Goal: Task Accomplishment & Management: Manage account settings

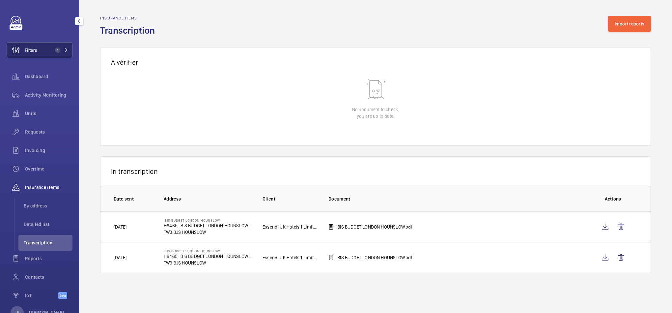
click at [40, 45] on button "Filters 1" at bounding box center [40, 50] width 66 height 16
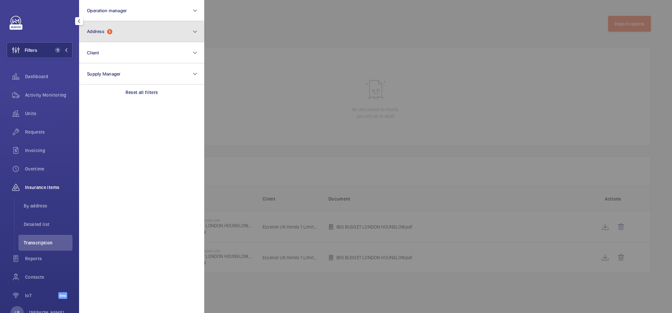
click at [128, 34] on button "Address 1" at bounding box center [141, 31] width 125 height 21
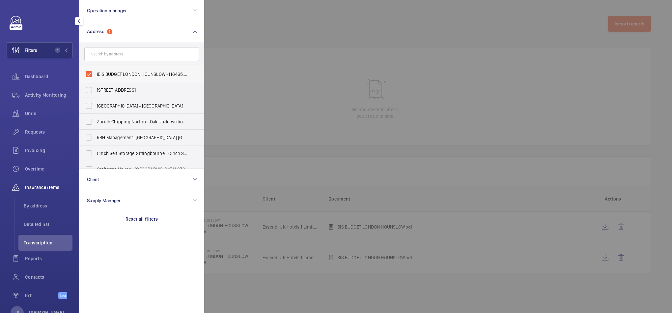
click at [156, 75] on label "IBIS BUDGET LONDON HOUNSLOW - H6465, IBIS BUDGET LONDON HOUNSLOW, 20-28 Staines…" at bounding box center [136, 74] width 115 height 16
click at [137, 73] on span "IBIS BUDGET LONDON HOUNSLOW - H6465, IBIS BUDGET LONDON HOUNSLOW, 20-28 Staines…" at bounding box center [142, 74] width 91 height 7
click at [96, 73] on input "IBIS BUDGET LONDON HOUNSLOW - H6465, IBIS BUDGET LONDON HOUNSLOW, 20-28 Staines…" at bounding box center [88, 74] width 13 height 13
checkbox input "false"
click at [276, 56] on div at bounding box center [540, 156] width 672 height 313
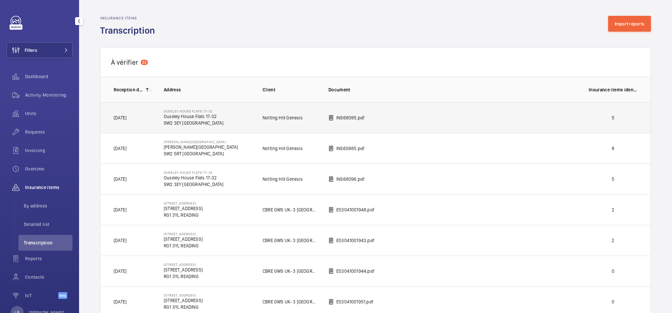
scroll to position [49, 0]
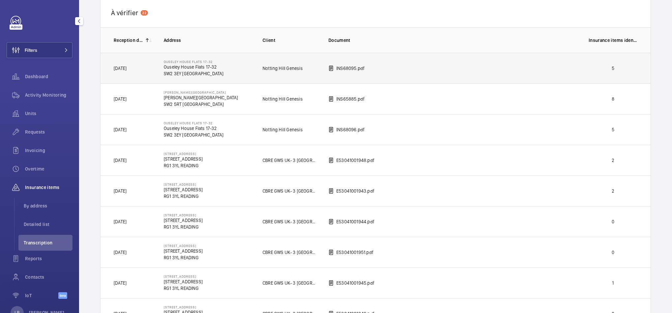
click at [398, 73] on td "INS68095.pdf" at bounding box center [448, 68] width 260 height 31
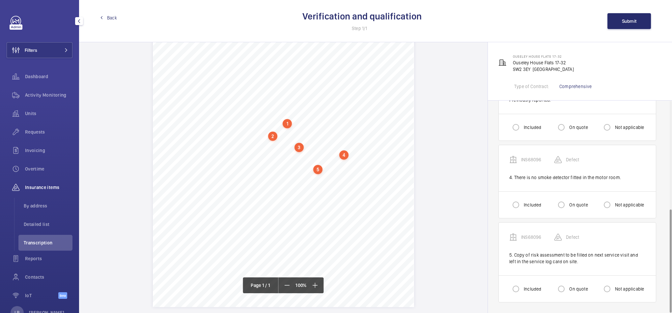
scroll to position [123, 0]
click at [111, 17] on span "Back" at bounding box center [112, 17] width 10 height 7
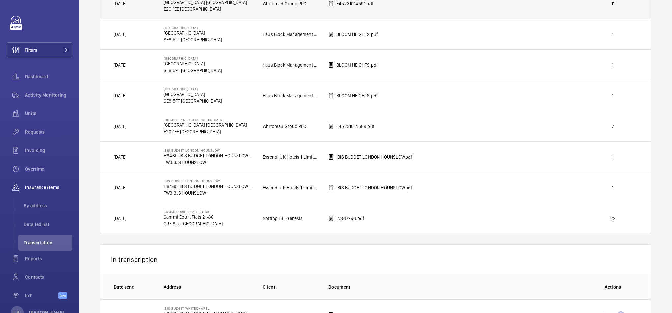
scroll to position [544, 0]
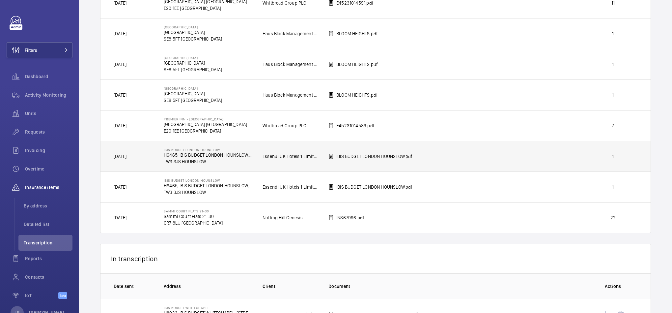
click at [435, 163] on td "IBIS BUDGET LONDON HOUNSLOW.pdf" at bounding box center [448, 156] width 260 height 31
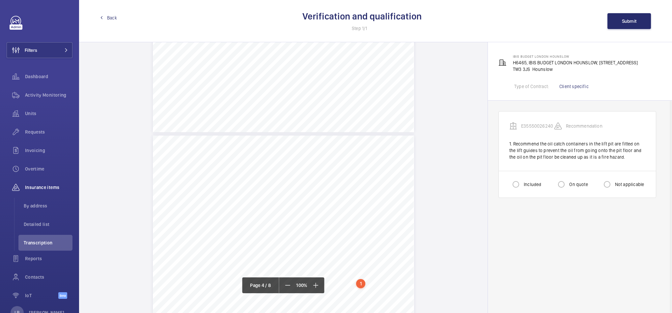
scroll to position [1137, 0]
click at [102, 15] on link "Back" at bounding box center [108, 17] width 17 height 7
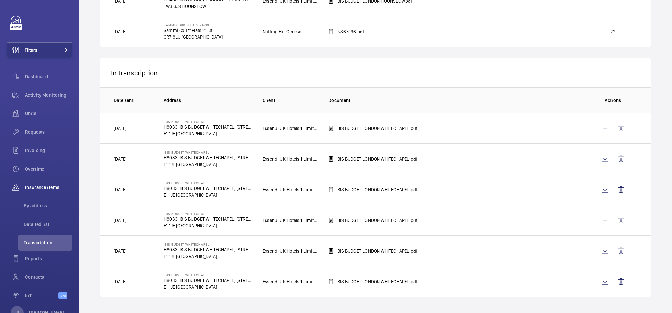
scroll to position [734, 0]
click at [53, 80] on div "Dashboard" at bounding box center [40, 77] width 66 height 16
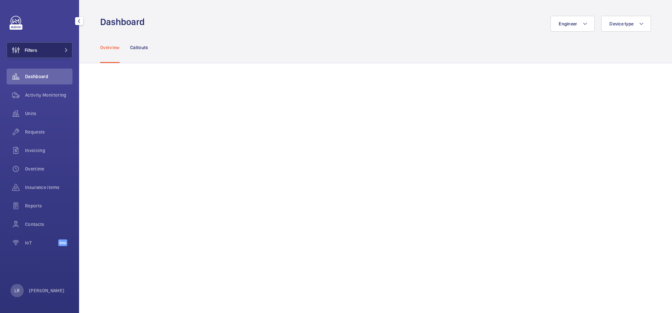
click at [65, 51] on mat-icon at bounding box center [66, 50] width 4 height 4
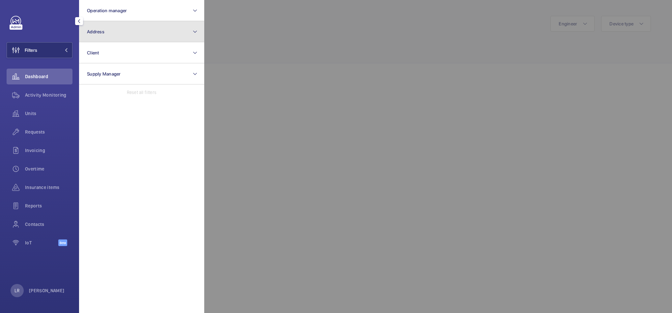
click at [112, 27] on button "Address" at bounding box center [141, 31] width 125 height 21
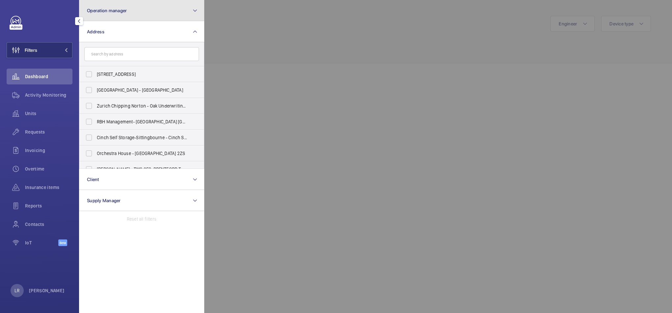
click at [99, 20] on button "Operation manager" at bounding box center [141, 10] width 125 height 21
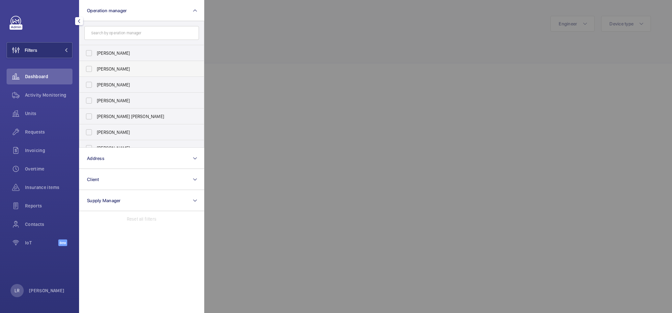
click at [181, 66] on span "[PERSON_NAME]" at bounding box center [142, 69] width 91 height 7
click at [96, 65] on input "[PERSON_NAME]" at bounding box center [88, 68] width 13 height 13
checkbox input "true"
click at [316, 64] on div at bounding box center [540, 156] width 672 height 313
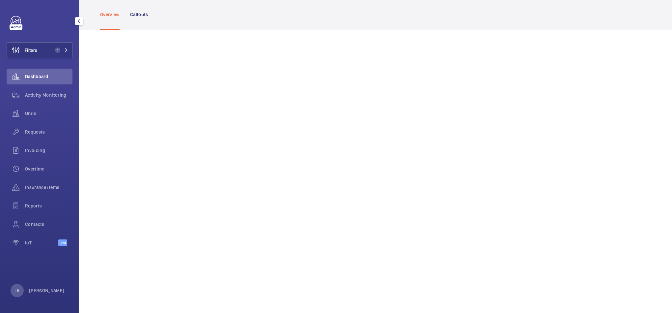
scroll to position [49, 0]
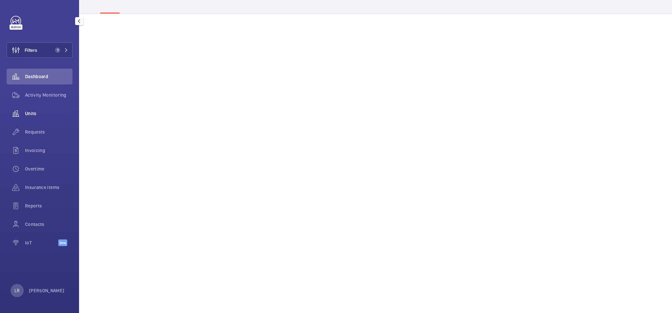
click at [50, 113] on span "Units" at bounding box center [48, 113] width 47 height 7
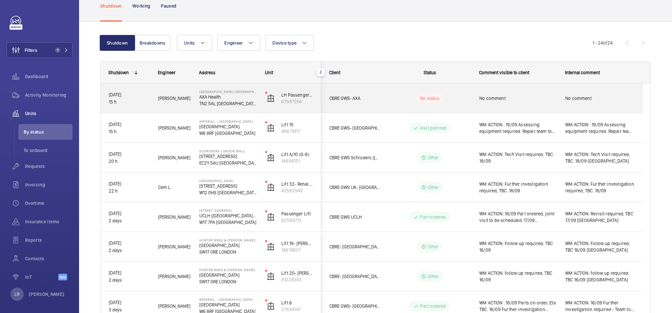
scroll to position [49, 0]
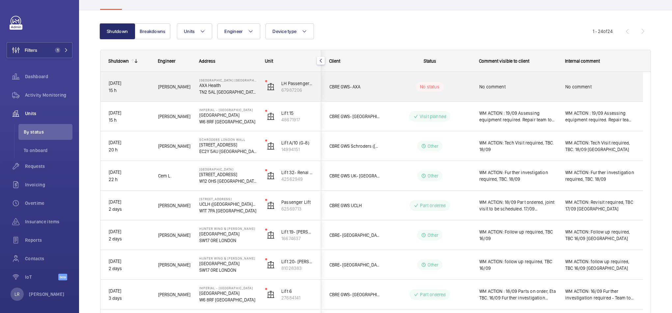
click at [392, 88] on wm-front-pills-cell "No status" at bounding box center [430, 86] width 82 height 9
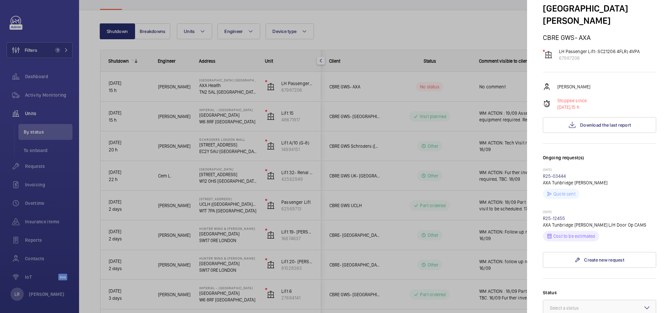
scroll to position [99, 0]
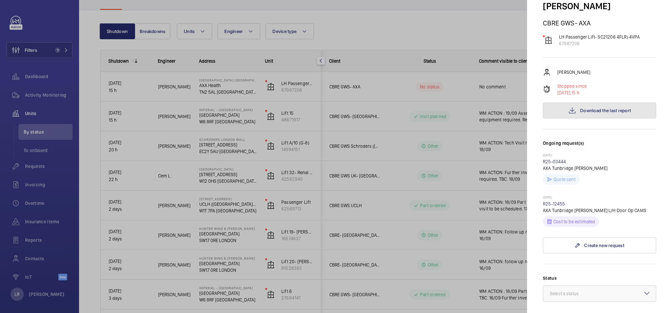
click at [606, 102] on button "Download the last report" at bounding box center [599, 110] width 113 height 16
click at [557, 195] on div "Yesterday R25-12455 AXA Tunbridge Wells L/H Door Op CAMS Cost to be estimated" at bounding box center [599, 211] width 113 height 32
click at [560, 201] on link "R25-12455" at bounding box center [554, 203] width 22 height 5
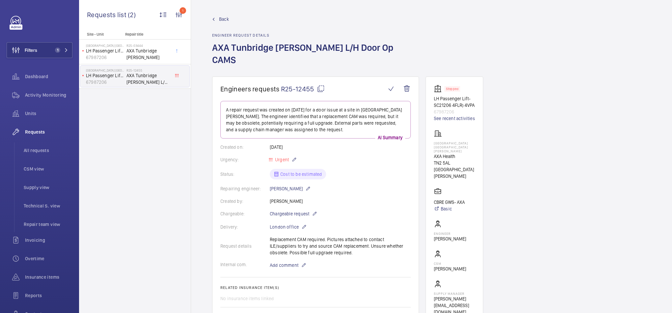
click at [227, 17] on span "Back" at bounding box center [224, 19] width 10 height 7
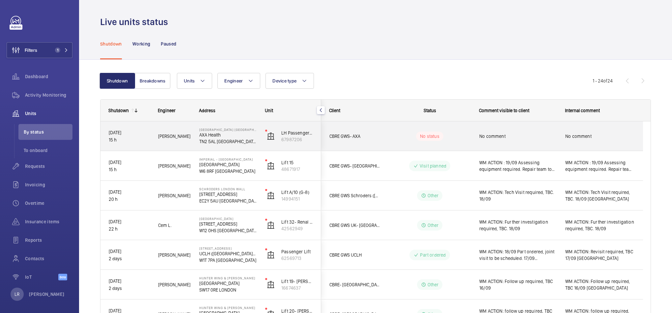
click at [482, 131] on div "No comment" at bounding box center [517, 136] width 77 height 15
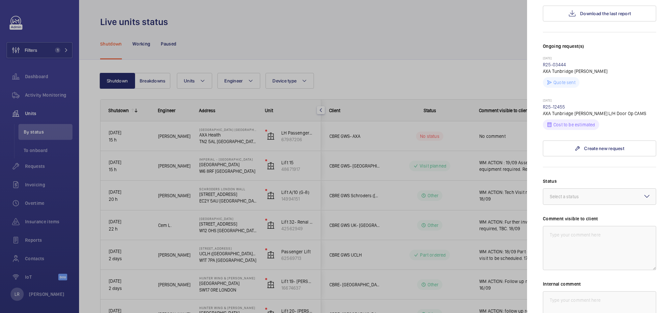
scroll to position [247, 0]
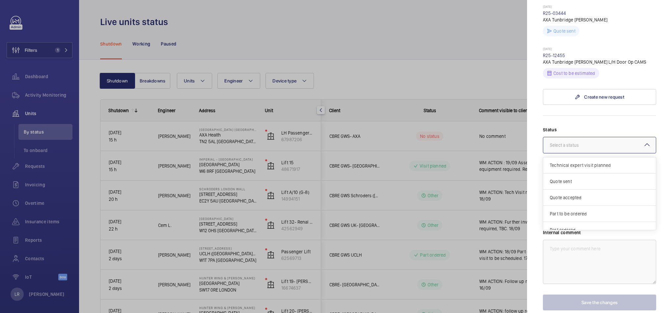
click at [593, 142] on div "Select a status" at bounding box center [572, 145] width 45 height 7
click at [599, 210] on span "Part to be ordered" at bounding box center [600, 213] width 100 height 7
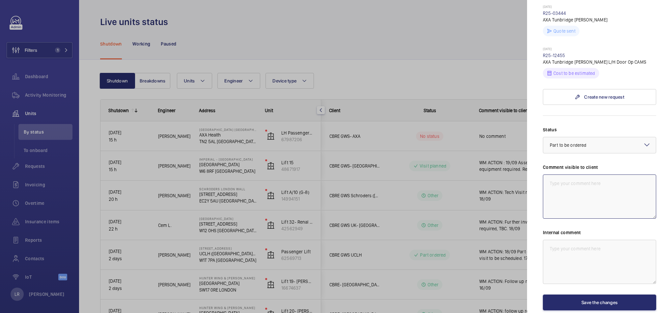
click at [601, 174] on textarea at bounding box center [599, 196] width 113 height 44
type textarea "S"
type textarea "WM ACTION - Souring parts. 19/09/25"
drag, startPoint x: 650, startPoint y: 164, endPoint x: 582, endPoint y: 167, distance: 68.3
click at [582, 166] on mat-sidenav "Stopped unit AXA International House Tunbridge Wells AXA Health TN2 5AL TUNBRID…" at bounding box center [599, 156] width 145 height 313
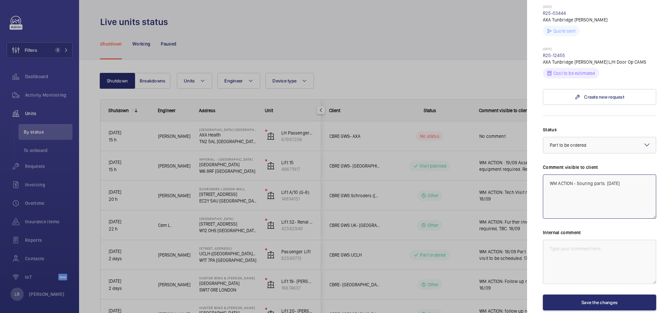
drag, startPoint x: 637, startPoint y: 160, endPoint x: 545, endPoint y: 163, distance: 92.3
click at [545, 174] on textarea "WM ACTION - Souring parts. 19/09/25" at bounding box center [599, 196] width 113 height 44
click at [603, 240] on textarea at bounding box center [599, 262] width 113 height 44
paste textarea "WM ACTION - Souring parts. 19/09/25"
type textarea "WM ACTION - Souring parts. 19/09/25 Contacting suppliers today 19/09/25 - Lacey"
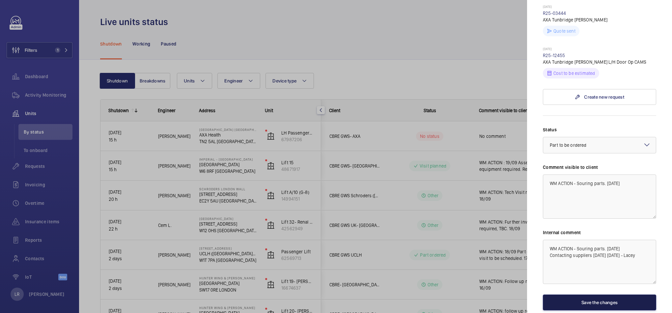
click at [614, 294] on button "Save the changes" at bounding box center [599, 302] width 113 height 16
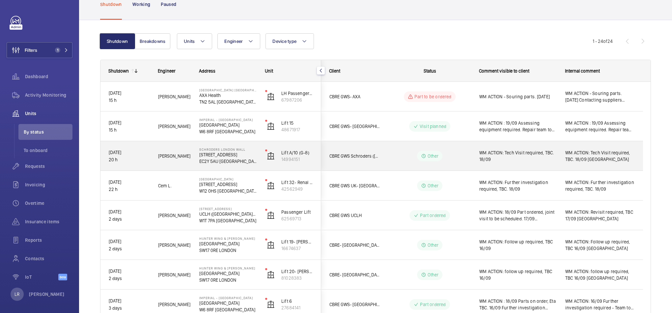
scroll to position [99, 0]
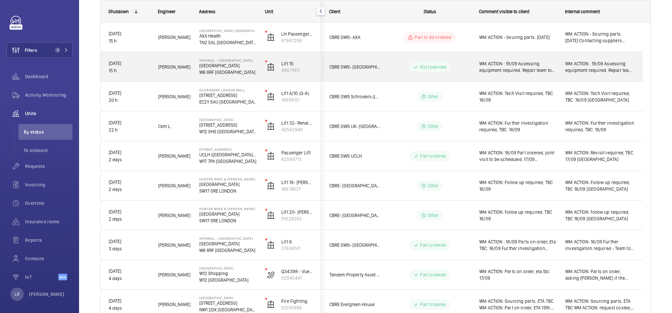
click at [452, 68] on wm-front-pills-cell "Visit planned" at bounding box center [430, 67] width 82 height 11
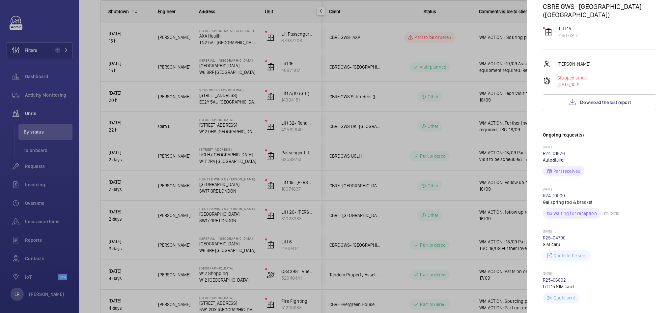
scroll to position [84, 0]
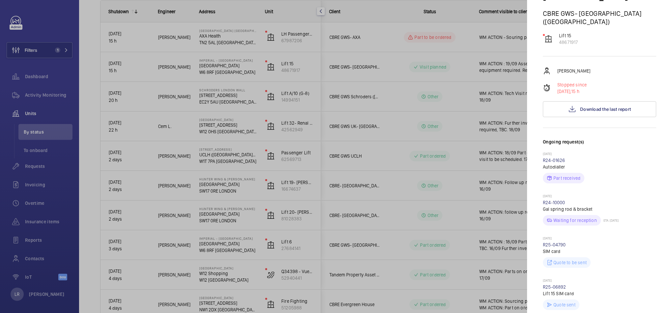
click at [219, 69] on div at bounding box center [336, 156] width 672 height 313
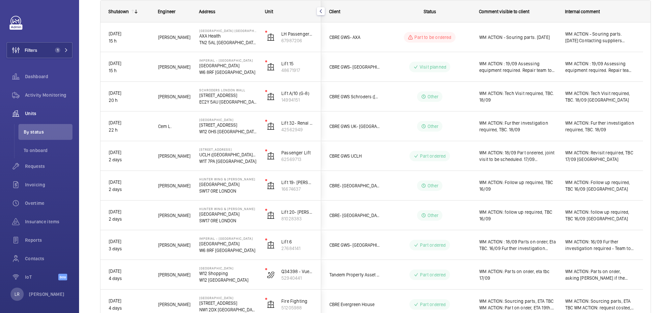
scroll to position [0, 0]
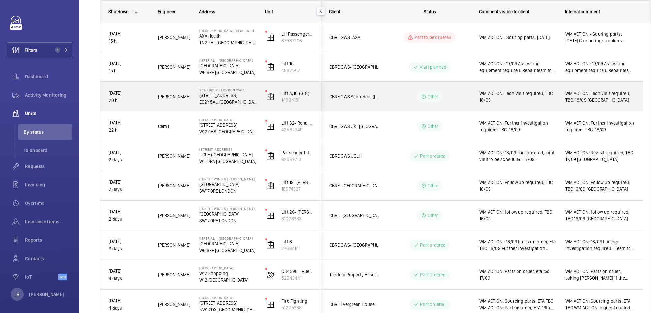
click at [456, 93] on wm-front-pills-cell "Other" at bounding box center [430, 96] width 82 height 11
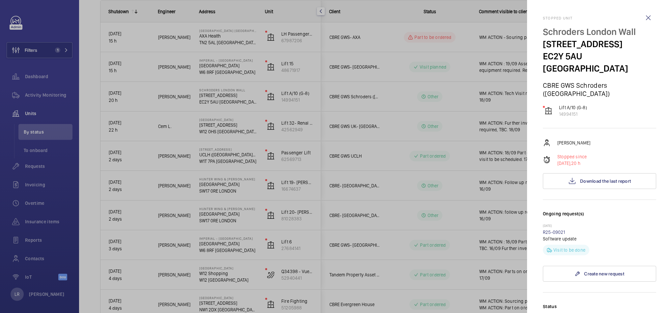
click at [425, 135] on div at bounding box center [336, 156] width 672 height 313
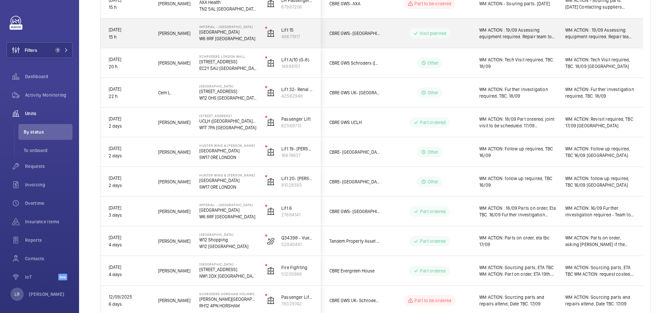
scroll to position [99, 0]
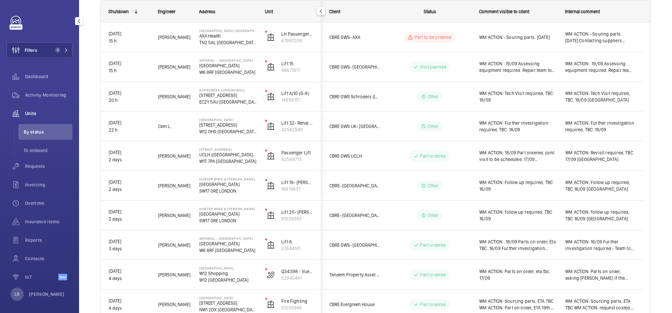
click at [59, 43] on button "Filters 1" at bounding box center [40, 50] width 66 height 16
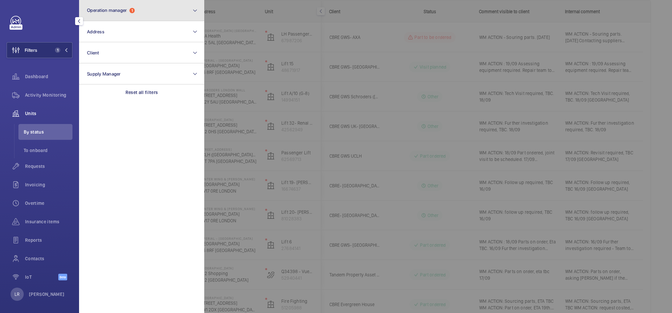
click at [107, 8] on span "Operation manager" at bounding box center [107, 10] width 40 height 5
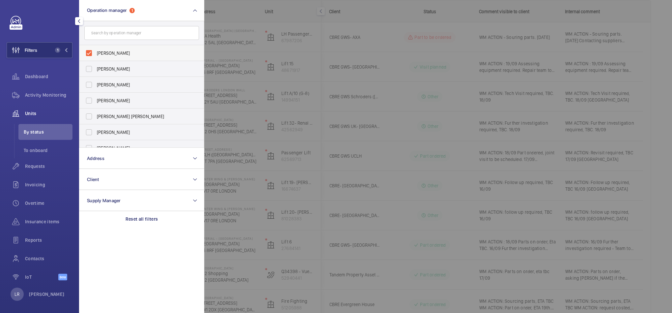
click at [129, 50] on span "[PERSON_NAME]" at bounding box center [142, 53] width 91 height 7
click at [96, 49] on input "[PERSON_NAME]" at bounding box center [88, 52] width 13 height 13
checkbox input "false"
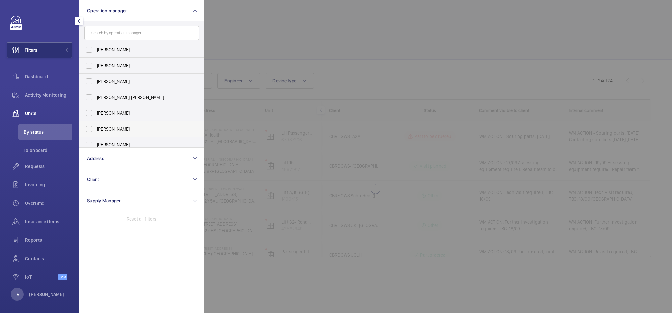
scroll to position [24, 0]
click at [125, 118] on label "[PERSON_NAME]" at bounding box center [136, 124] width 115 height 16
click at [96, 118] on input "[PERSON_NAME]" at bounding box center [88, 123] width 13 height 13
checkbox input "true"
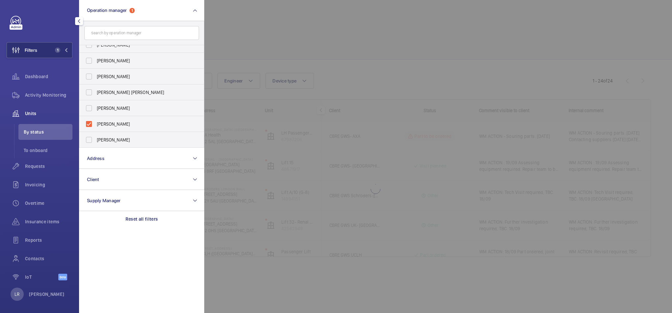
drag, startPoint x: 325, startPoint y: 27, endPoint x: 329, endPoint y: 28, distance: 4.1
click at [329, 28] on div at bounding box center [540, 156] width 672 height 313
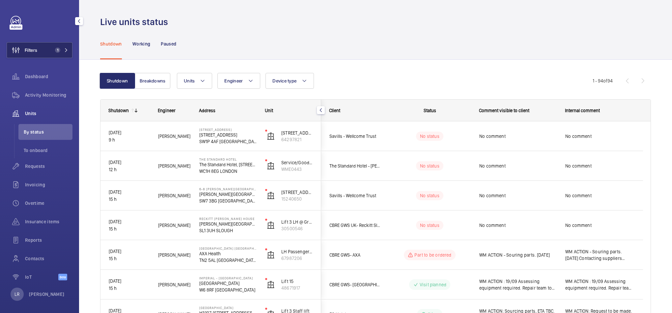
click at [39, 48] on button "Filters 1" at bounding box center [40, 50] width 66 height 16
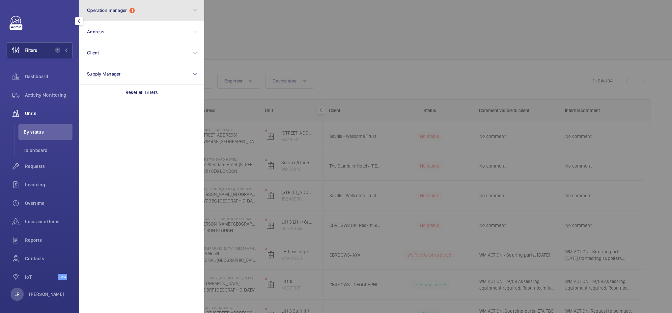
click at [128, 12] on span "Operation manager 1" at bounding box center [111, 11] width 48 height 6
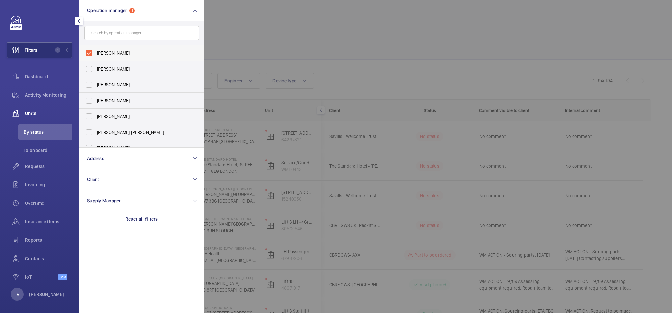
click at [136, 48] on label "[PERSON_NAME]" at bounding box center [136, 53] width 115 height 16
click at [96, 48] on input "[PERSON_NAME]" at bounding box center [88, 52] width 13 height 13
click at [136, 48] on label "[PERSON_NAME]" at bounding box center [136, 53] width 115 height 16
click at [96, 48] on input "[PERSON_NAME]" at bounding box center [88, 52] width 13 height 13
checkbox input "true"
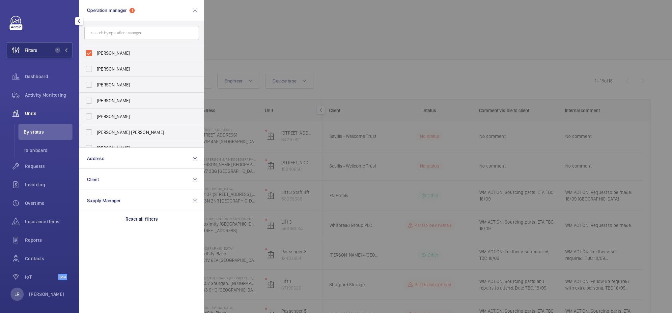
click at [269, 43] on div at bounding box center [540, 156] width 672 height 313
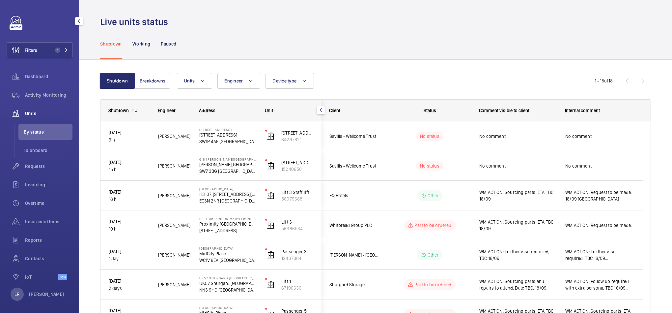
scroll to position [49, 0]
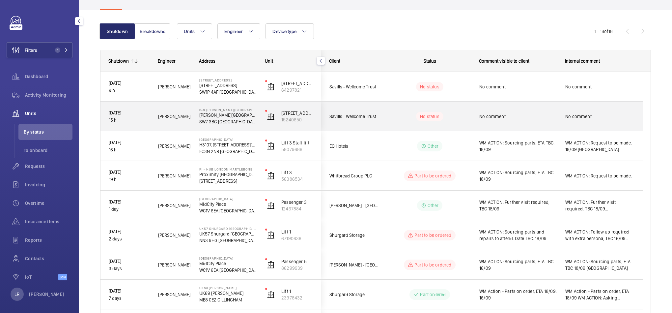
click at [392, 125] on div "No status" at bounding box center [426, 116] width 90 height 22
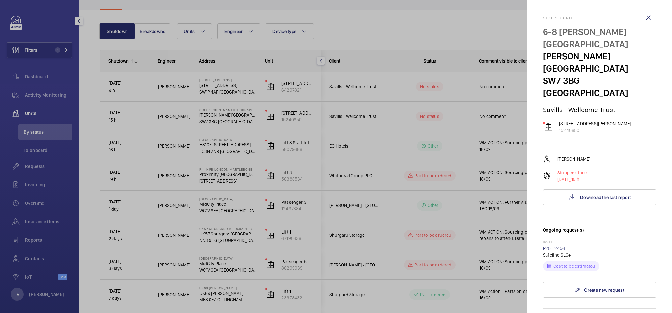
click at [425, 131] on div at bounding box center [336, 156] width 672 height 313
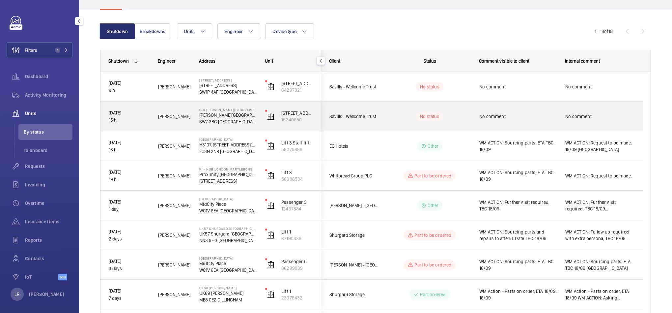
click at [403, 122] on div "No status" at bounding box center [426, 116] width 90 height 22
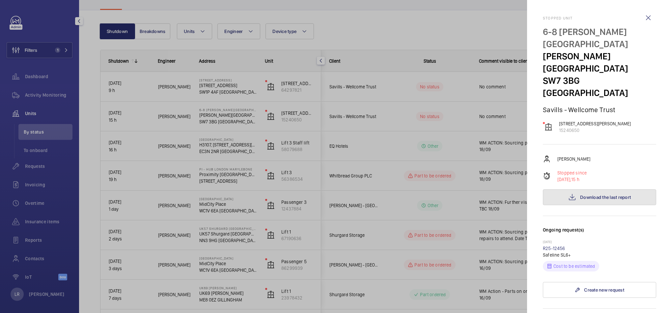
click at [569, 193] on mat-icon at bounding box center [572, 197] width 8 height 8
click at [559, 245] on link "R25-12456" at bounding box center [554, 247] width 22 height 5
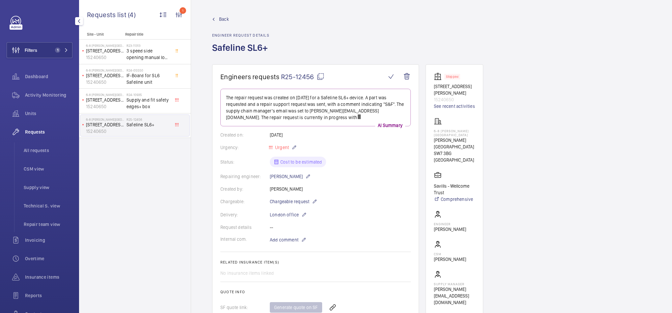
click at [218, 21] on link "Back" at bounding box center [242, 19] width 60 height 7
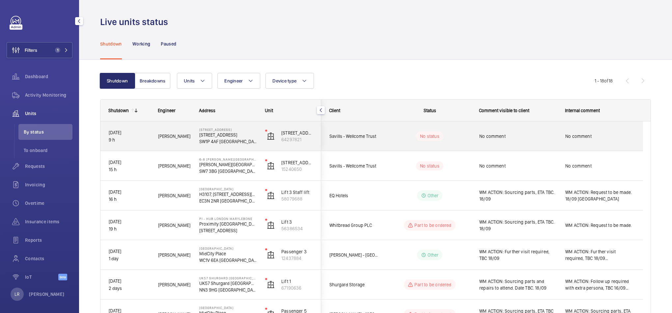
click at [381, 140] on div "No status" at bounding box center [426, 135] width 91 height 29
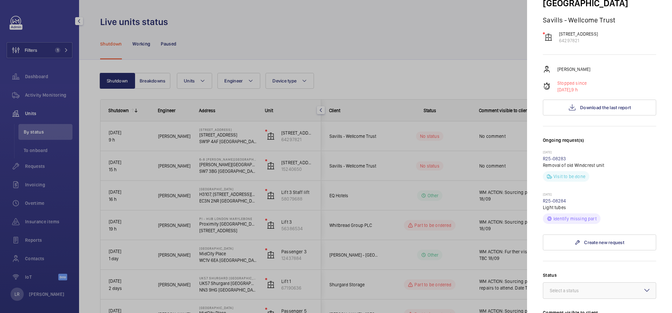
scroll to position [49, 0]
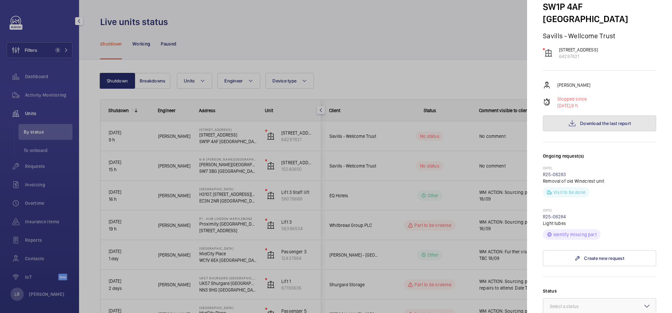
click at [585, 116] on button "Download the last report" at bounding box center [599, 123] width 113 height 16
click at [444, 175] on div at bounding box center [336, 156] width 672 height 313
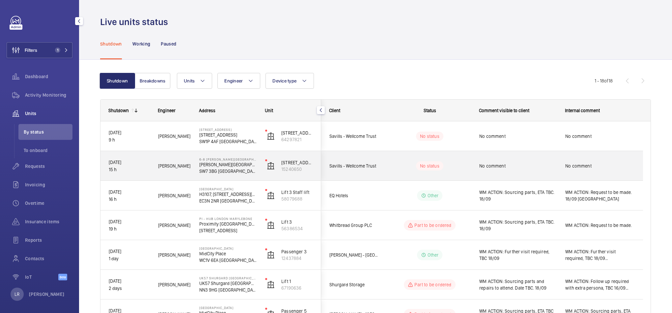
click at [454, 164] on wm-front-pills-cell "No status" at bounding box center [430, 165] width 82 height 9
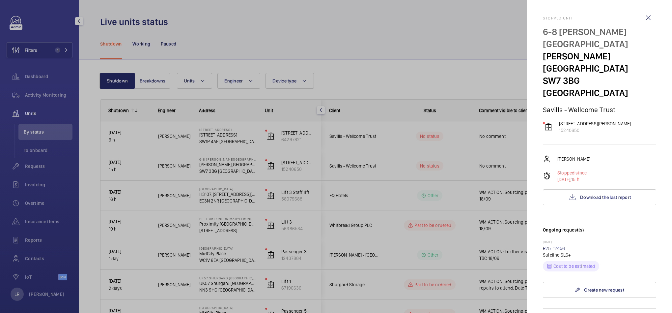
scroll to position [148, 0]
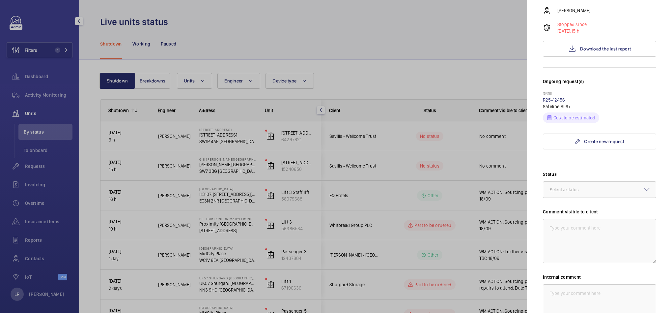
click at [596, 171] on label "Status" at bounding box center [599, 174] width 113 height 7
click at [593, 182] on div at bounding box center [599, 190] width 113 height 16
click at [584, 250] on div "Part to be ordered" at bounding box center [599, 258] width 113 height 16
click at [589, 219] on textarea at bounding box center [599, 241] width 113 height 44
drag, startPoint x: 635, startPoint y: 190, endPoint x: 521, endPoint y: 187, distance: 114.0
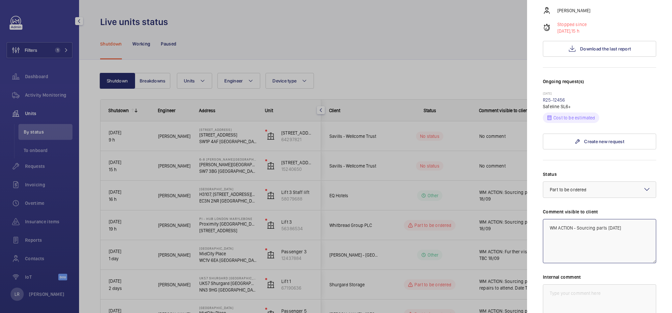
click at [521, 187] on mat-sidenav-container "Filters 1 Dashboard Activity Monitoring Units By status To onboard Requests Inv…" at bounding box center [336, 156] width 672 height 313
type textarea "WM ACTION - Sourcing parts 19/09/25"
click at [566, 284] on textarea at bounding box center [599, 306] width 113 height 44
paste textarea "WM ACTION - Sourcing parts 19/09/25"
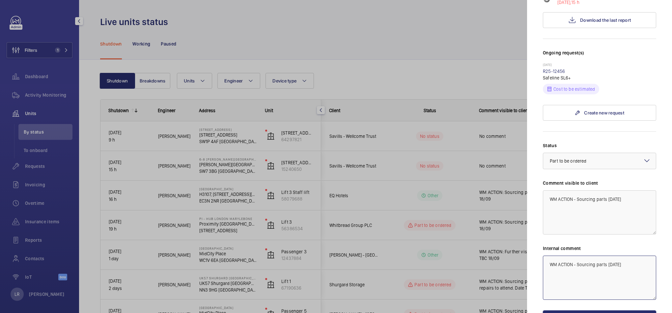
scroll to position [192, 0]
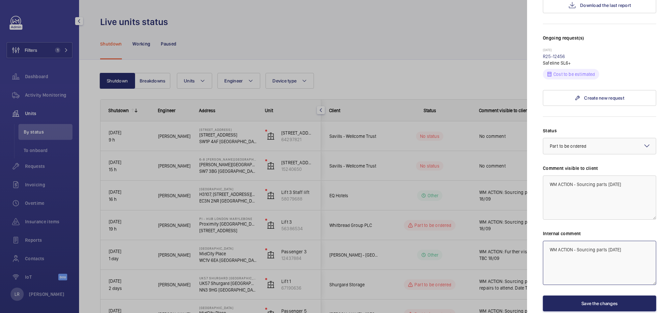
type textarea "WM ACTION - Sourcing parts 19/09/25"
click at [577, 295] on button "Save the changes" at bounding box center [599, 303] width 113 height 16
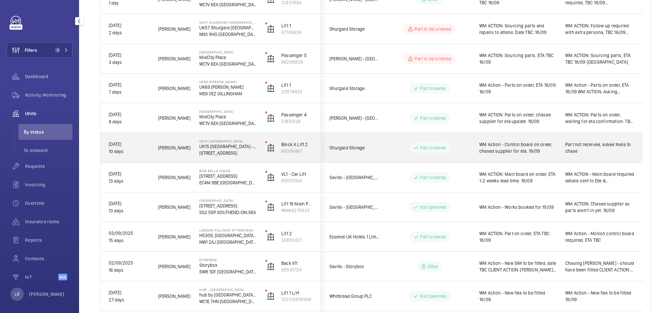
scroll to position [375, 0]
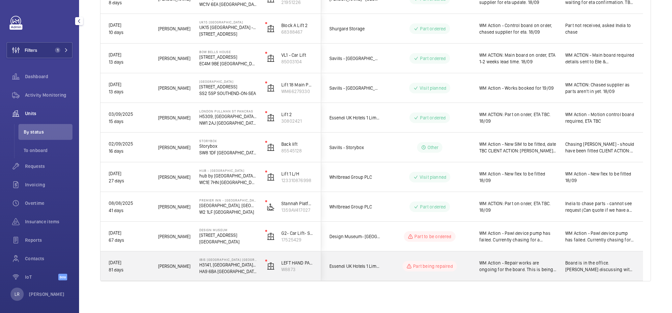
click at [476, 266] on div "WM Action - Repair works are ongoing for the board. This is being chased and wi…" at bounding box center [514, 266] width 85 height 28
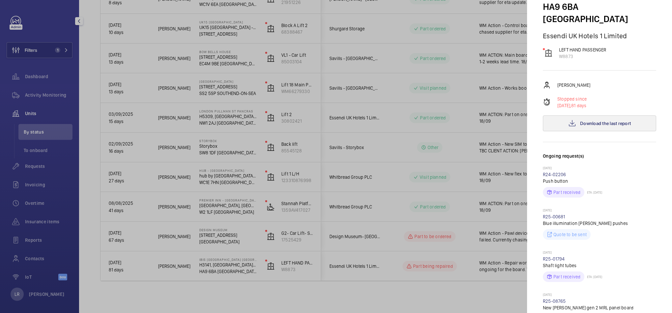
scroll to position [0, 0]
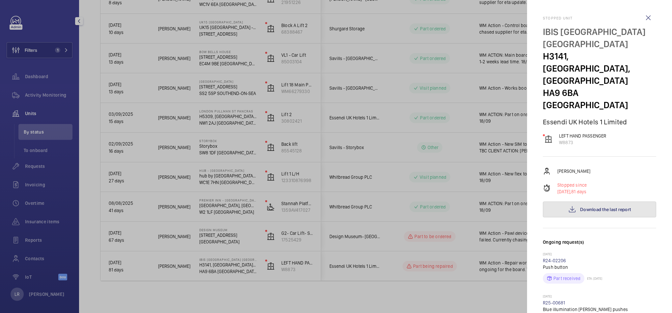
click at [586, 201] on button "Download the last report" at bounding box center [599, 209] width 113 height 16
click at [279, 200] on div at bounding box center [336, 156] width 672 height 313
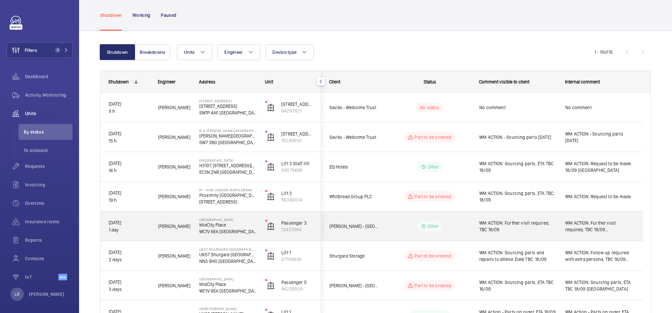
scroll to position [78, 0]
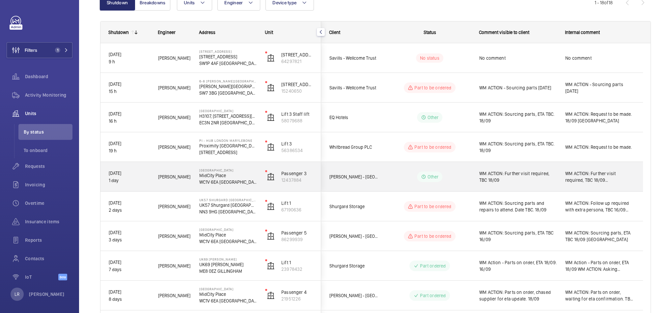
click at [473, 174] on div "WM ACTION: Further visit required, TBC 18/09" at bounding box center [514, 176] width 85 height 28
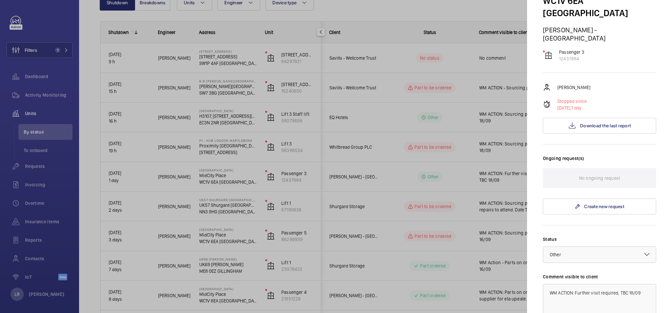
scroll to position [0, 0]
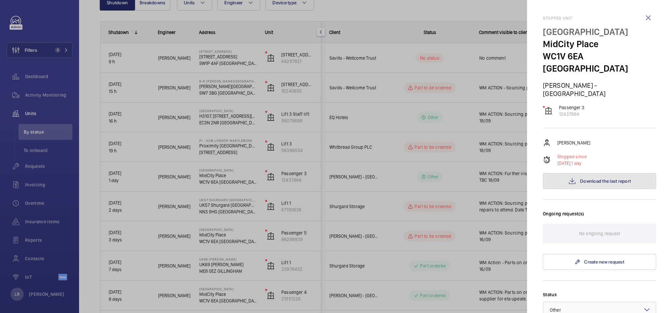
click at [580, 173] on button "Download the last report" at bounding box center [599, 181] width 113 height 16
click at [507, 94] on div at bounding box center [336, 156] width 672 height 313
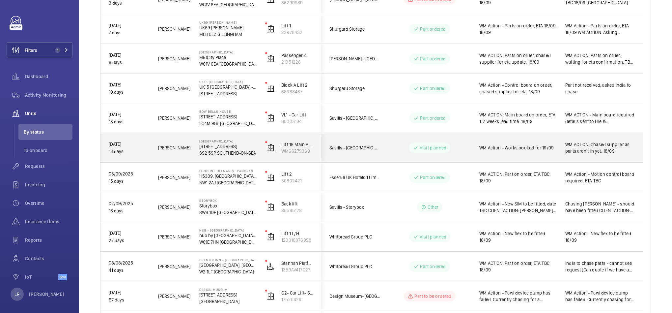
scroll to position [375, 0]
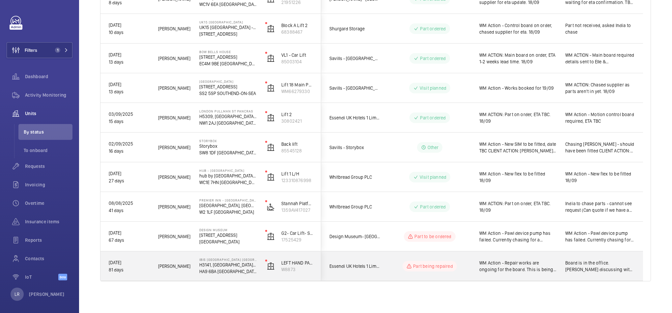
click at [465, 269] on wm-front-pills-cell "Part being repaired" at bounding box center [430, 266] width 82 height 11
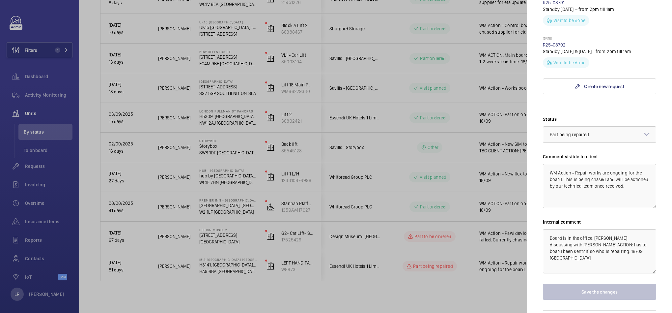
scroll to position [427, 0]
click at [350, 159] on div at bounding box center [336, 156] width 672 height 313
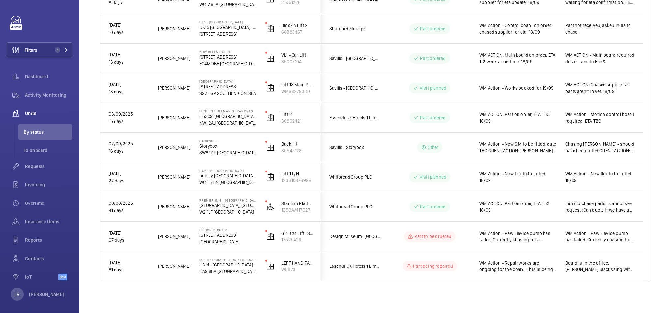
scroll to position [0, 0]
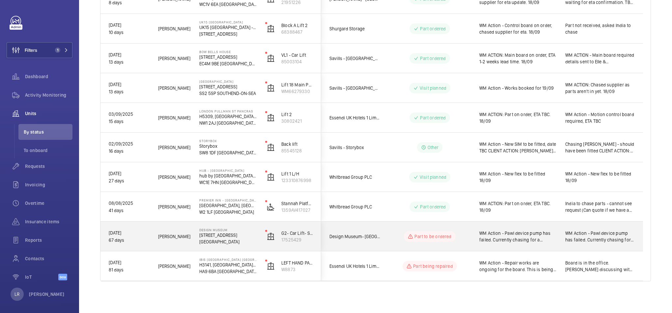
click at [490, 223] on div "WM Action - Pawl device pump has failed. Currently chasing for a leadtime / war…" at bounding box center [514, 236] width 85 height 28
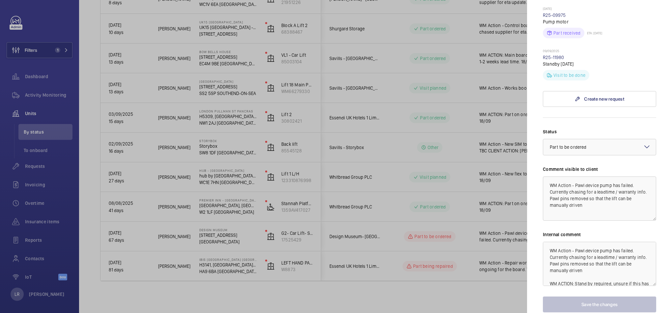
scroll to position [395, 0]
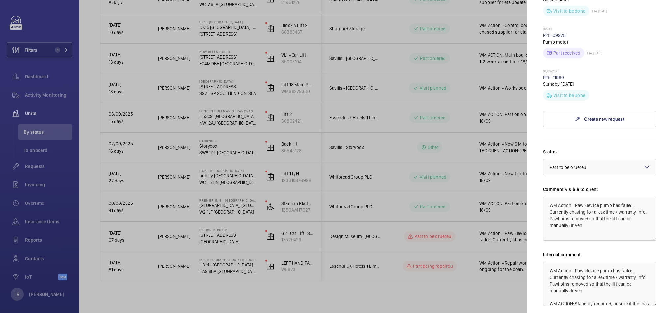
click at [356, 223] on div at bounding box center [336, 156] width 672 height 313
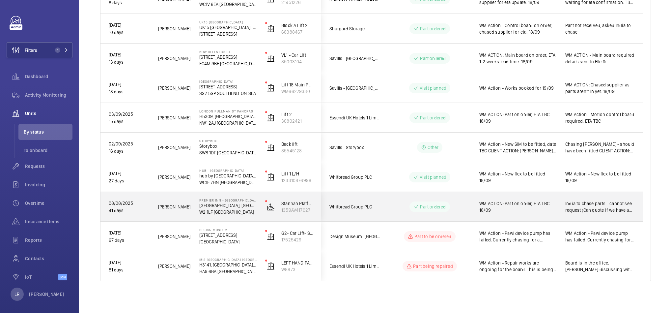
click at [383, 203] on div "Part ordered" at bounding box center [426, 207] width 90 height 24
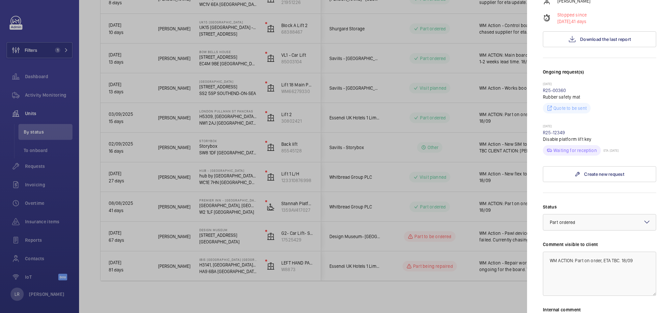
scroll to position [198, 0]
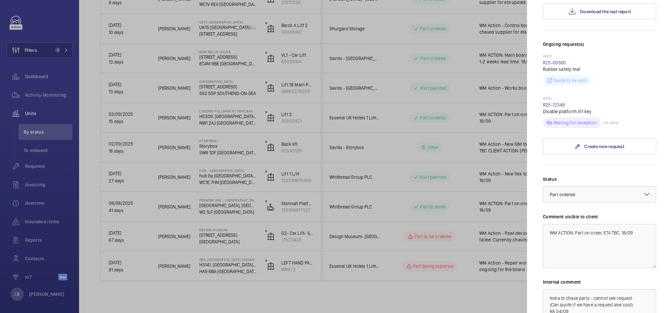
drag, startPoint x: 568, startPoint y: 93, endPoint x: 542, endPoint y: 93, distance: 26.4
click at [542, 93] on mat-sidenav "Stopped unit Premier Inn - Paddington Basin Premier Inn, Paddington Exchange, N…" at bounding box center [599, 156] width 145 height 313
drag, startPoint x: 538, startPoint y: 89, endPoint x: 629, endPoint y: 90, distance: 90.9
click at [629, 96] on div "17/09/2025 R25-12349 Disable platform lift key Waiting for reception ETA: 22/09…" at bounding box center [599, 112] width 113 height 32
drag, startPoint x: 570, startPoint y: 88, endPoint x: 551, endPoint y: 90, distance: 18.9
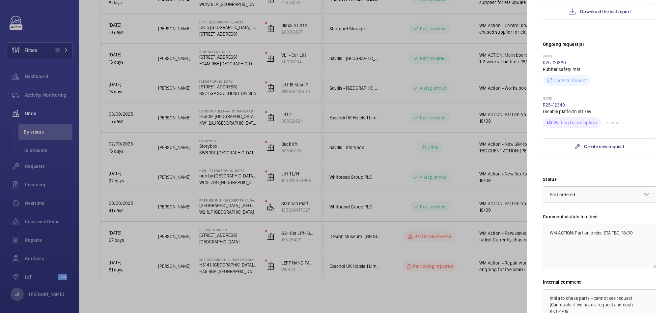
click at [549, 97] on wm-front-repair-request-minimized-display-item "17/09/2025 R25-12349 Disable platform lift key Waiting for reception ETA: 22/09…" at bounding box center [599, 112] width 113 height 32
click at [580, 96] on div "17/09/2025 R25-12349 Disable platform lift key Waiting for reception ETA: 22/09…" at bounding box center [599, 112] width 113 height 32
drag, startPoint x: 576, startPoint y: 89, endPoint x: 555, endPoint y: 94, distance: 22.0
click at [555, 96] on wm-front-repair-request-minimized-display-item "17/09/2025 R25-12349 Disable platform lift key Waiting for reception ETA: 22/09…" at bounding box center [599, 112] width 113 height 32
click at [573, 108] on p "Disable platform lift key" at bounding box center [599, 111] width 113 height 7
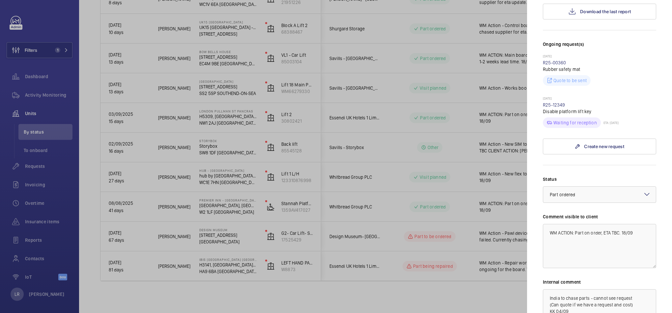
click at [578, 96] on p "[DATE]" at bounding box center [599, 98] width 113 height 5
click at [580, 96] on p "[DATE]" at bounding box center [599, 98] width 113 height 5
drag, startPoint x: 574, startPoint y: 92, endPoint x: 540, endPoint y: 95, distance: 34.1
click at [540, 95] on mat-sidenav "Stopped unit Premier Inn - Paddington Basin Premier Inn, Paddington Exchange, N…" at bounding box center [599, 156] width 145 height 313
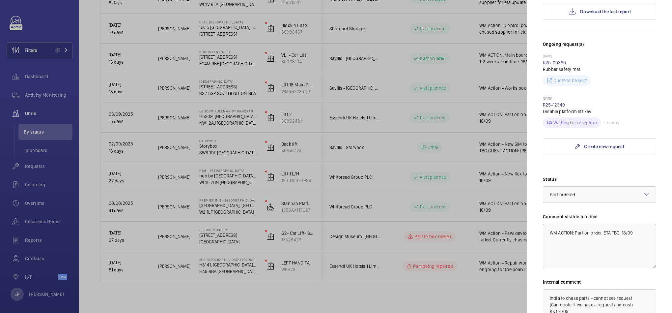
drag, startPoint x: 550, startPoint y: 88, endPoint x: 627, endPoint y: 87, distance: 77.1
click at [627, 96] on p "[DATE]" at bounding box center [599, 98] width 113 height 5
drag, startPoint x: 575, startPoint y: 94, endPoint x: 541, endPoint y: 91, distance: 33.7
click at [541, 91] on mat-sidenav "Stopped unit Premier Inn - Paddington Basin Premier Inn, Paddington Exchange, N…" at bounding box center [599, 156] width 145 height 313
copy link "R25-12349"
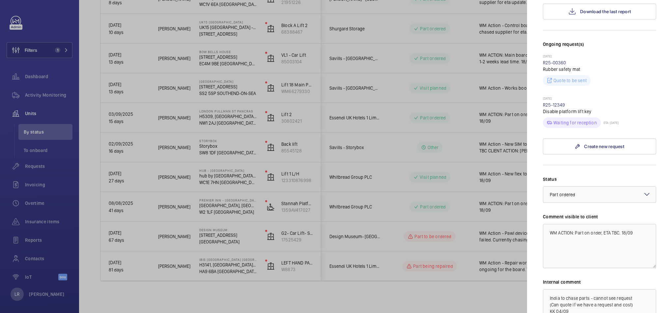
click at [329, 194] on div at bounding box center [336, 156] width 672 height 313
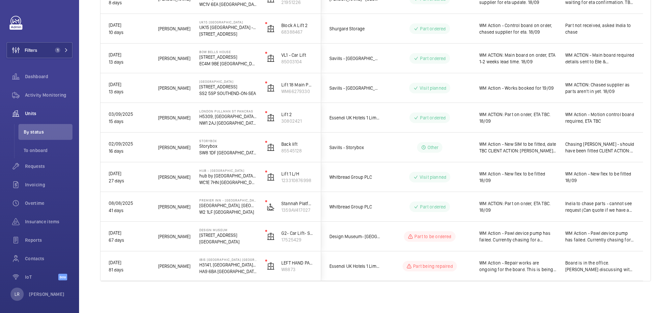
scroll to position [0, 0]
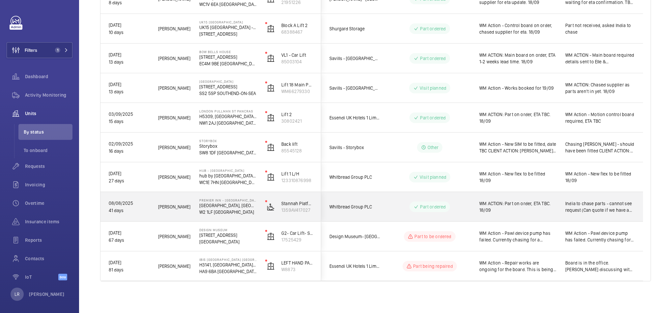
click at [391, 211] on wm-front-pills-cell "Part ordered" at bounding box center [430, 206] width 82 height 11
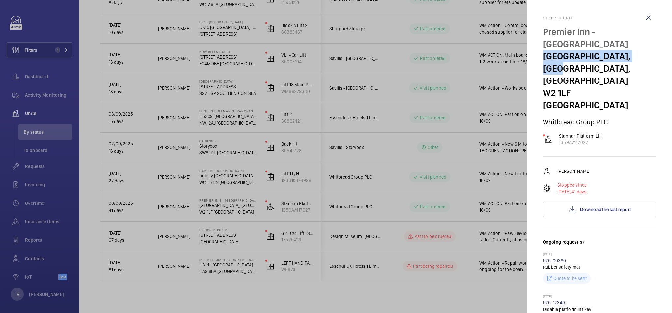
drag, startPoint x: 545, startPoint y: 55, endPoint x: 667, endPoint y: 55, distance: 121.6
click at [667, 55] on mat-sidenav "Stopped unit Premier Inn - Paddington Basin Premier Inn, Paddington Exchange, N…" at bounding box center [599, 156] width 145 height 313
drag, startPoint x: 608, startPoint y: 63, endPoint x: 596, endPoint y: 47, distance: 19.6
click at [596, 47] on p "Premier Inn - [GEOGRAPHIC_DATA]" at bounding box center [599, 38] width 113 height 24
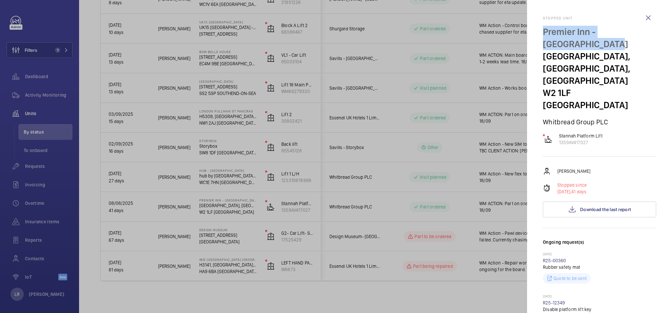
drag, startPoint x: 568, startPoint y: 43, endPoint x: 528, endPoint y: 33, distance: 41.3
click at [528, 33] on mat-sidenav "Stopped unit Premier Inn - Paddington Basin Premier Inn, Paddington Exchange, N…" at bounding box center [599, 156] width 145 height 313
copy p "Premier Inn - [GEOGRAPHIC_DATA]"
click at [535, 278] on mat-sidenav "Stopped unit Premier Inn - Paddington Basin Premier Inn, Paddington Exchange, N…" at bounding box center [599, 156] width 145 height 313
click at [484, 262] on div at bounding box center [336, 156] width 672 height 313
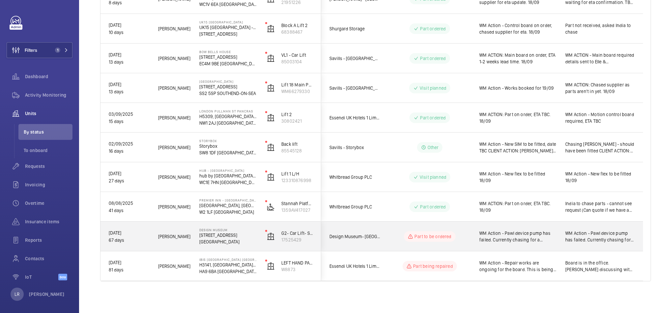
click at [466, 236] on wm-front-pills-cell "Part to be ordered" at bounding box center [430, 236] width 82 height 11
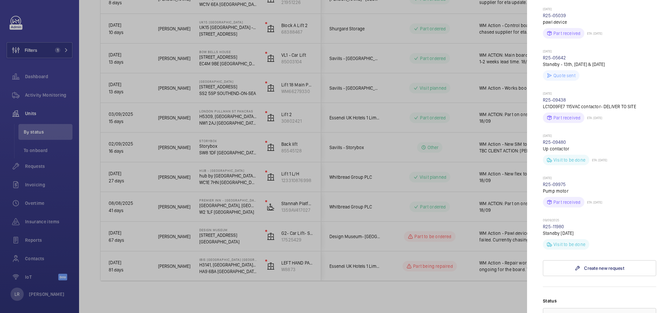
scroll to position [247, 0]
click at [485, 237] on div at bounding box center [336, 156] width 672 height 313
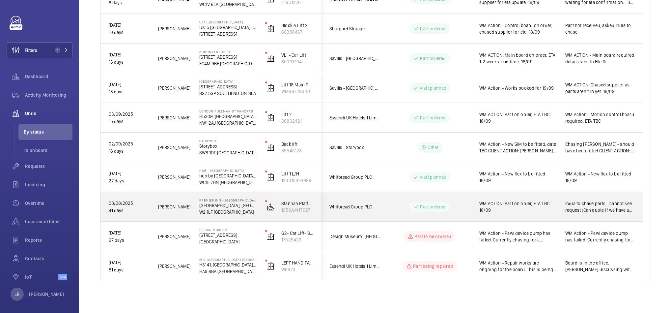
click at [470, 203] on wm-front-pills-cell "Part ordered" at bounding box center [430, 206] width 82 height 11
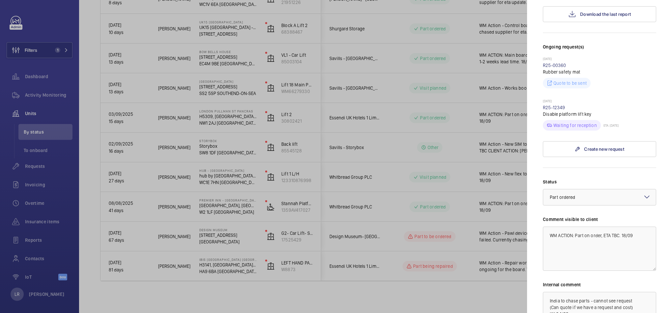
scroll to position [171, 0]
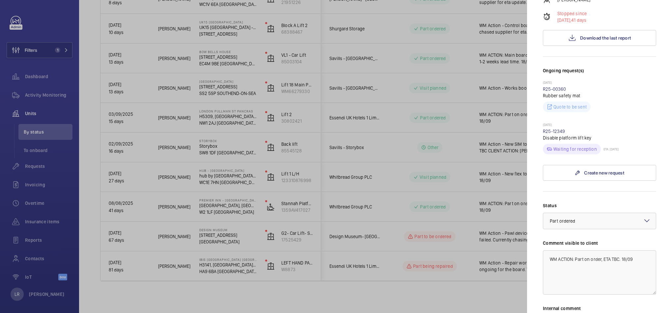
click at [558, 123] on wm-front-repair-request-minimized-display-item "17/09/2025 R25-12349 Disable platform lift key Waiting for reception ETA: 22/09…" at bounding box center [599, 139] width 113 height 32
click at [558, 129] on link "R25-12349" at bounding box center [554, 131] width 22 height 5
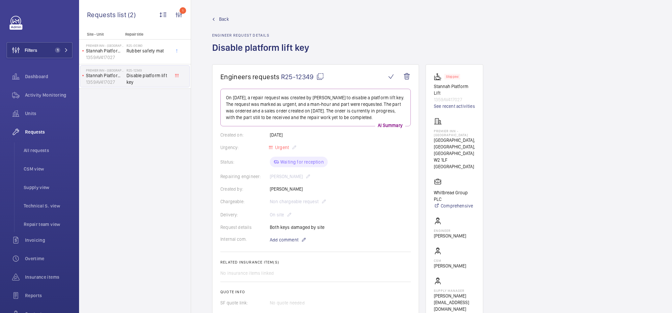
click at [226, 16] on span "Back" at bounding box center [224, 19] width 10 height 7
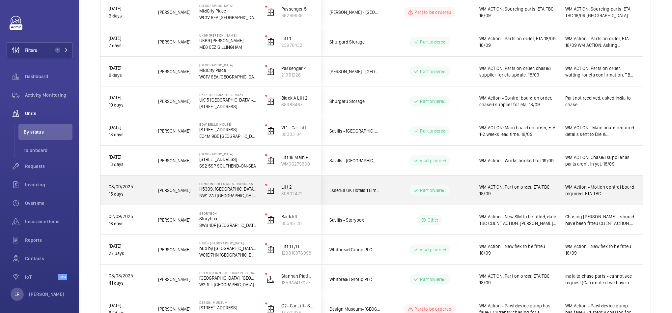
scroll to position [375, 0]
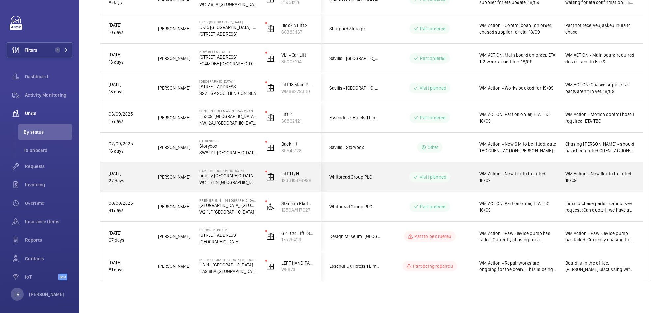
click at [387, 177] on div "Visit planned" at bounding box center [426, 177] width 90 height 24
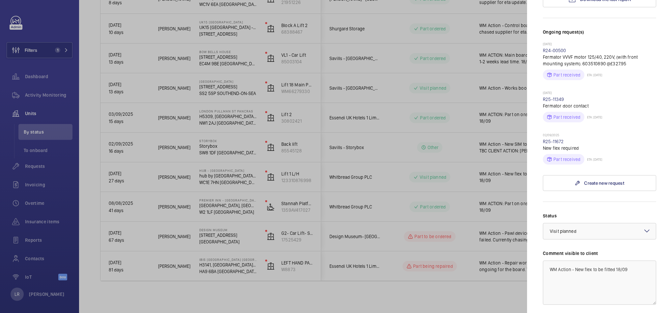
scroll to position [99, 0]
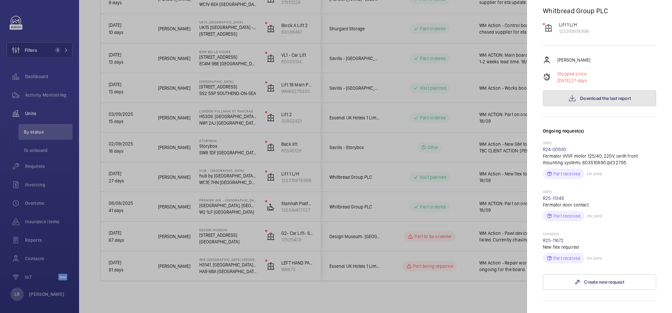
click at [585, 96] on span "Download the last report" at bounding box center [605, 98] width 51 height 5
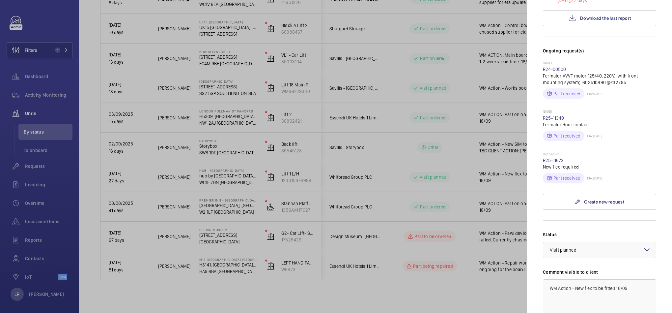
scroll to position [247, 0]
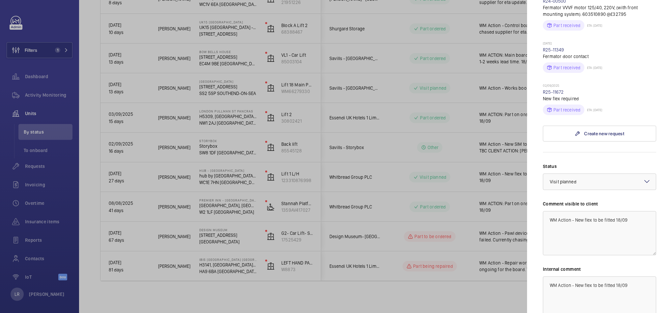
click at [241, 237] on div at bounding box center [336, 156] width 672 height 313
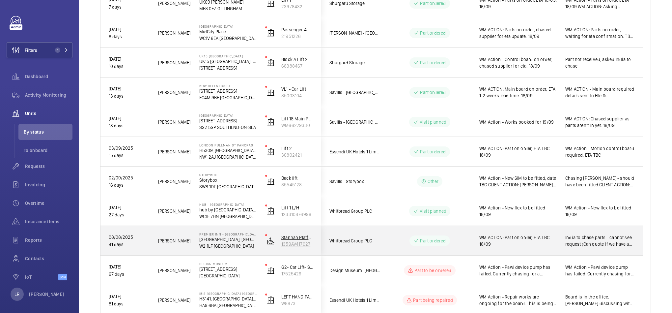
scroll to position [325, 0]
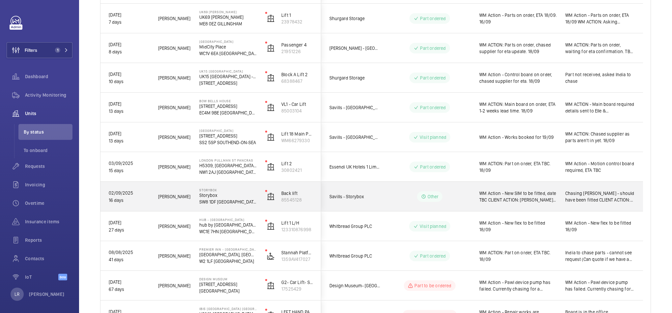
click at [392, 197] on wm-front-pills-cell "Other" at bounding box center [430, 196] width 82 height 11
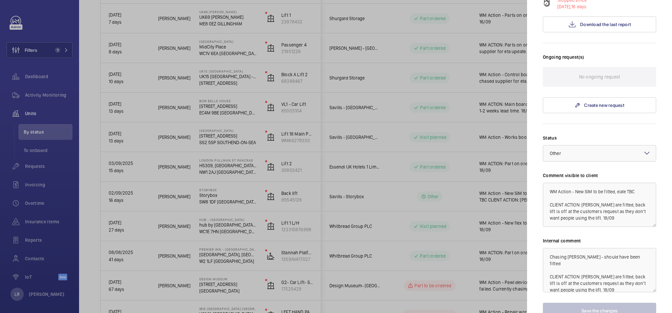
scroll to position [99, 0]
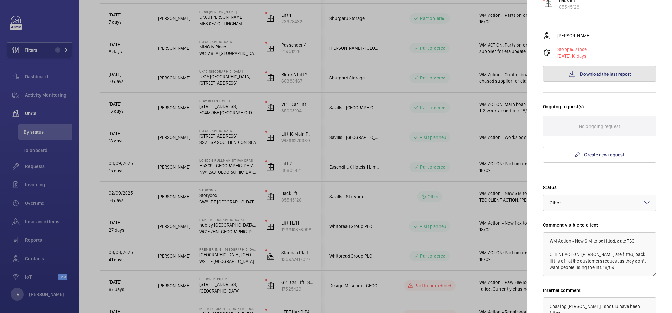
click at [608, 71] on span "Download the last report" at bounding box center [605, 73] width 51 height 5
click at [335, 186] on div at bounding box center [336, 156] width 672 height 313
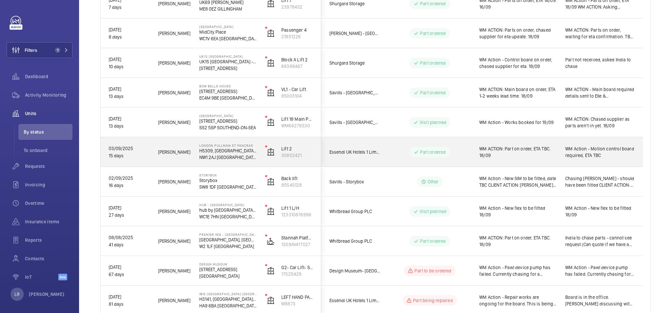
scroll to position [325, 0]
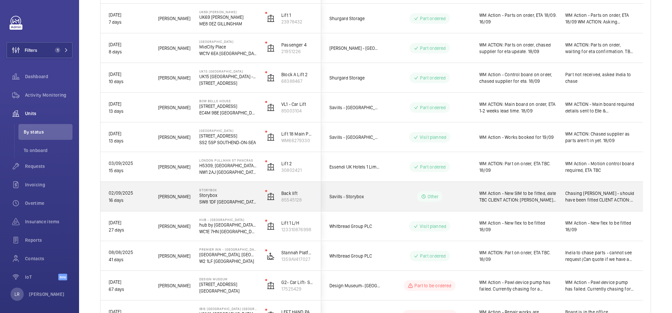
click at [388, 197] on div "Other" at bounding box center [426, 197] width 90 height 24
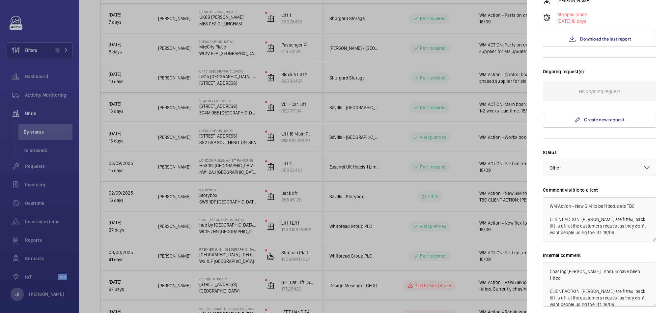
scroll to position [81, 0]
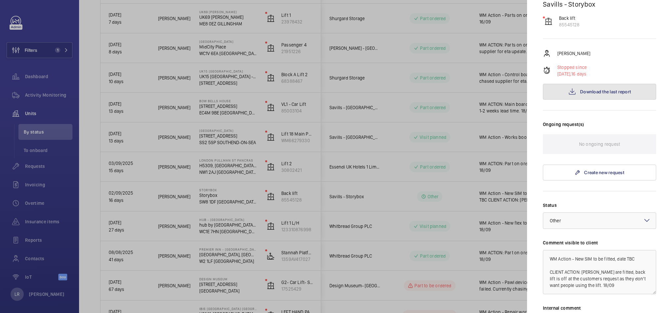
click at [583, 89] on span "Download the last report" at bounding box center [605, 91] width 51 height 5
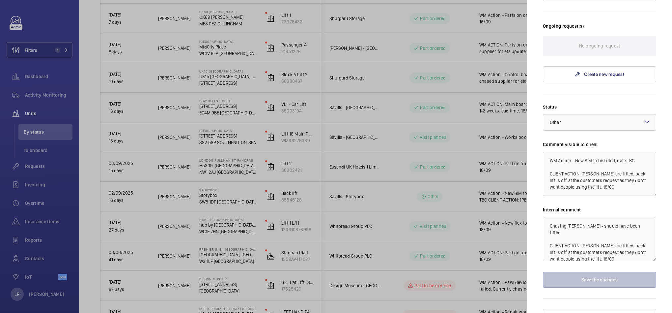
scroll to position [180, 0]
click at [525, 179] on div at bounding box center [336, 156] width 672 height 313
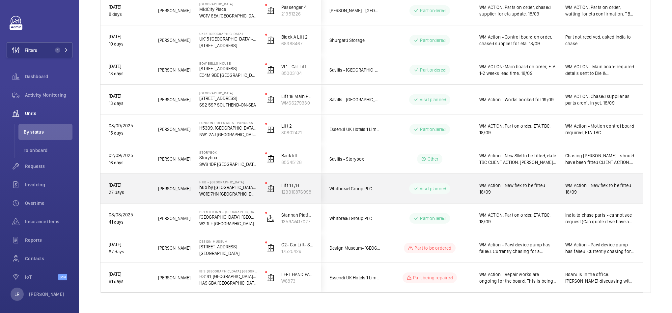
scroll to position [375, 0]
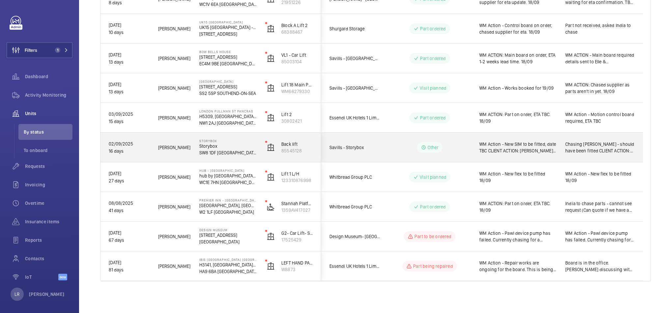
click at [399, 149] on wm-front-pills-cell "Other" at bounding box center [430, 147] width 82 height 11
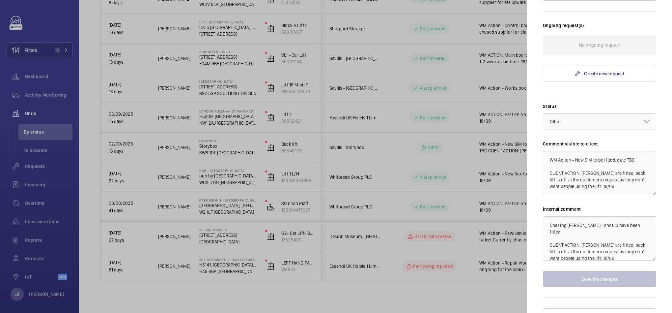
scroll to position [130, 0]
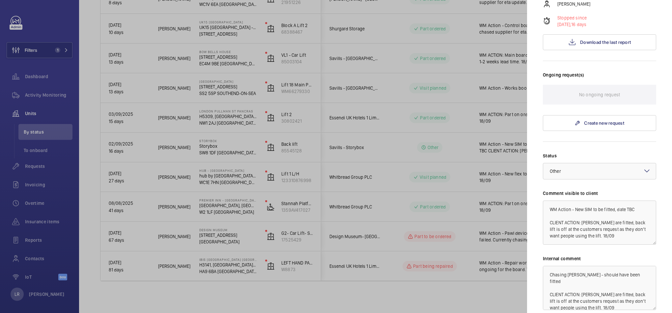
click at [380, 217] on div at bounding box center [336, 156] width 672 height 313
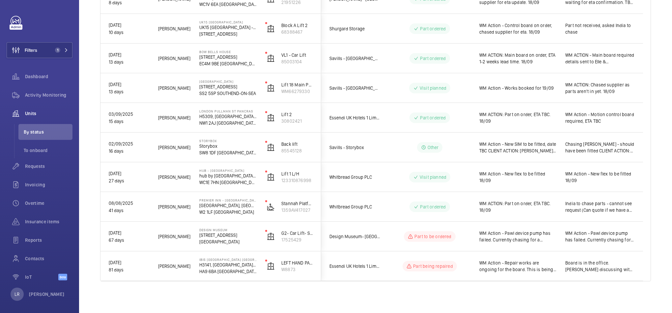
scroll to position [0, 0]
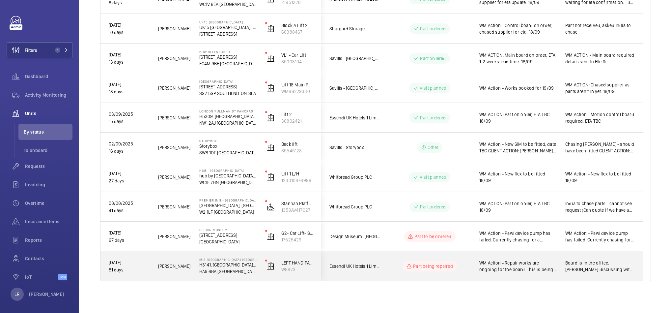
click at [382, 265] on div "Part being repaired" at bounding box center [426, 266] width 90 height 24
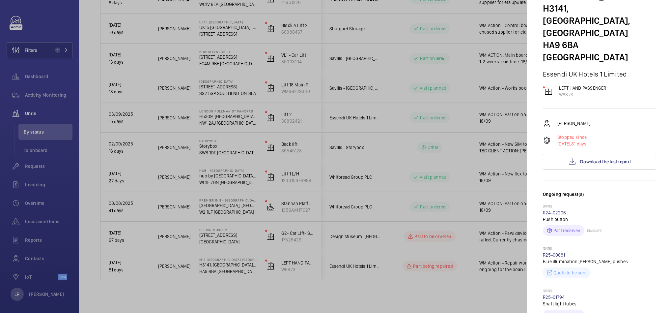
scroll to position [32, 0]
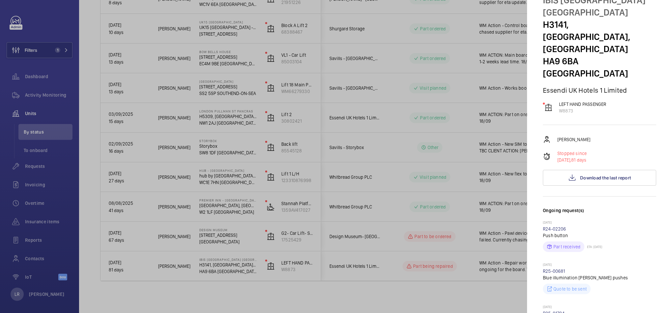
click at [228, 223] on div at bounding box center [336, 156] width 672 height 313
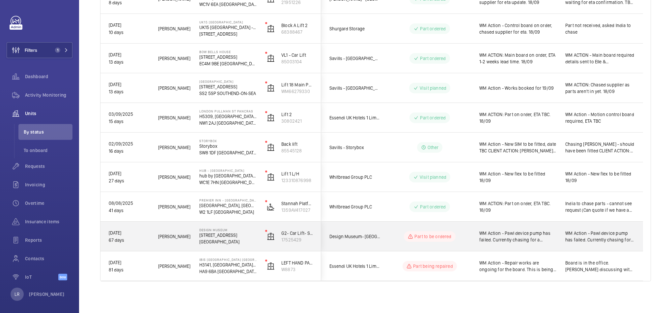
click at [388, 238] on div "Part to be ordered" at bounding box center [426, 236] width 90 height 24
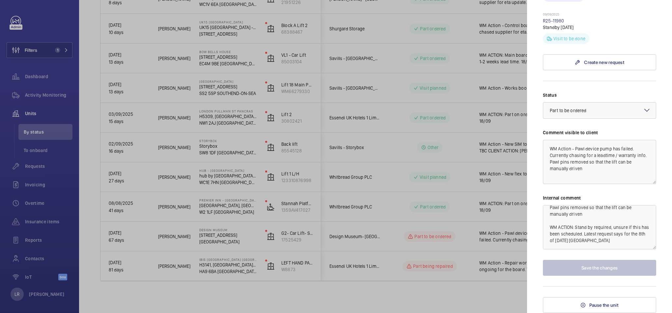
scroll to position [33, 0]
click at [494, 186] on div at bounding box center [336, 156] width 672 height 313
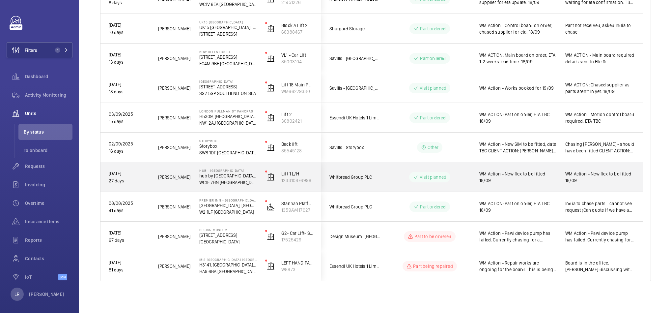
click at [460, 172] on wm-front-pills-cell "Visit planned" at bounding box center [430, 177] width 82 height 11
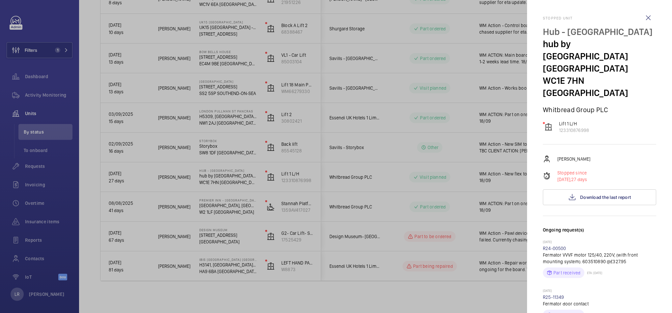
click at [460, 172] on div at bounding box center [336, 156] width 672 height 313
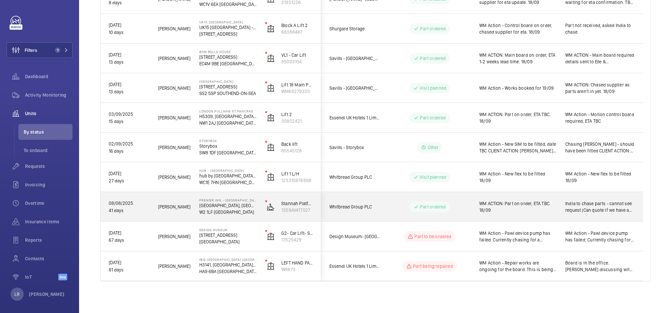
click at [458, 208] on wm-front-pills-cell "Part ordered" at bounding box center [430, 206] width 82 height 11
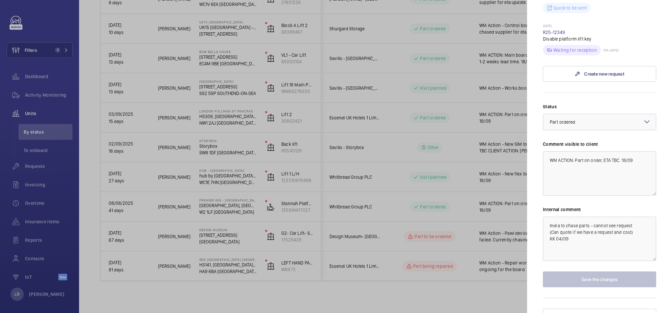
scroll to position [221, 0]
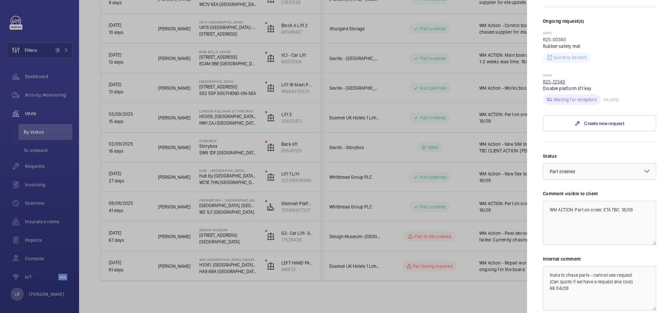
click at [562, 79] on link "R25-12349" at bounding box center [554, 81] width 22 height 5
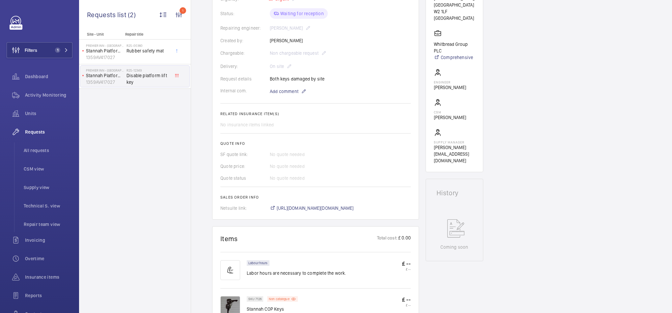
scroll to position [198, 0]
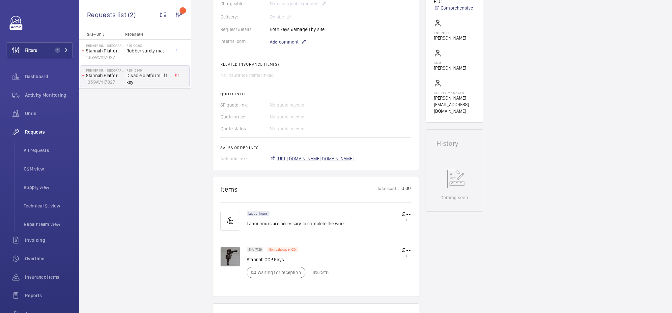
click at [354, 157] on span "https://6461500.app.netsuite.com/app/accounting/transactions/salesord.nl?id=301…" at bounding box center [315, 158] width 77 height 7
click at [55, 52] on span "1" at bounding box center [57, 49] width 5 height 5
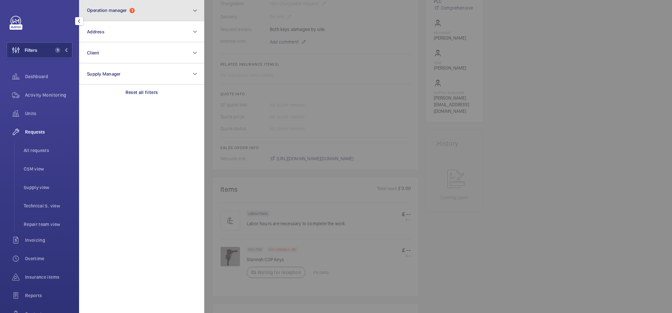
click at [129, 8] on span "Operation manager 1" at bounding box center [111, 11] width 48 height 6
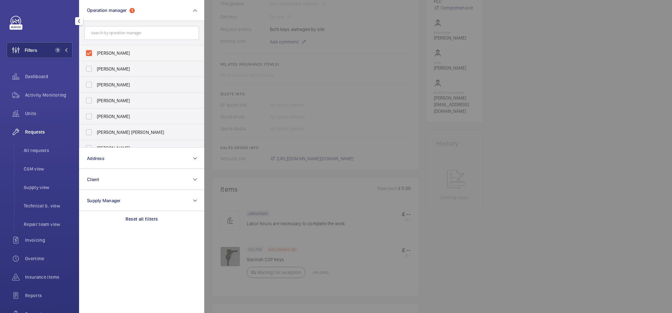
click at [129, 54] on span "[PERSON_NAME]" at bounding box center [142, 53] width 91 height 7
click at [96, 54] on input "[PERSON_NAME]" at bounding box center [88, 52] width 13 height 13
checkbox input "false"
click at [233, 49] on div at bounding box center [540, 156] width 672 height 313
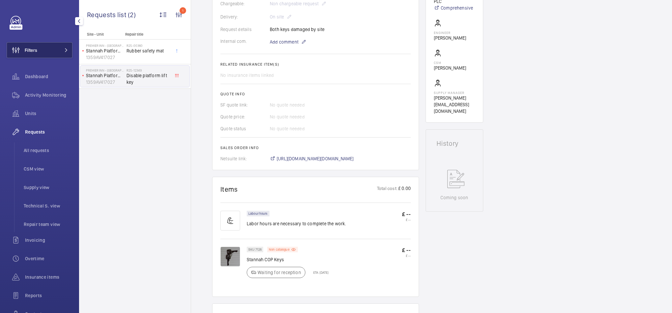
click at [60, 48] on span at bounding box center [64, 50] width 8 height 4
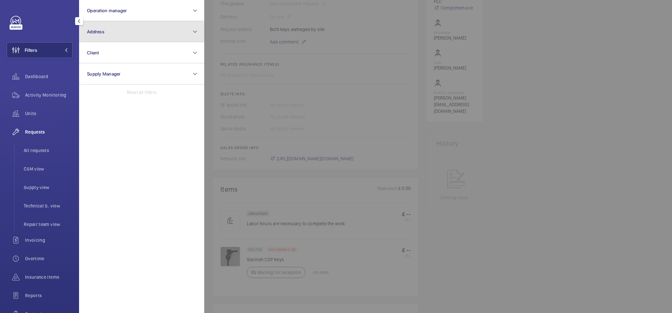
click at [109, 36] on button "Address" at bounding box center [141, 31] width 125 height 21
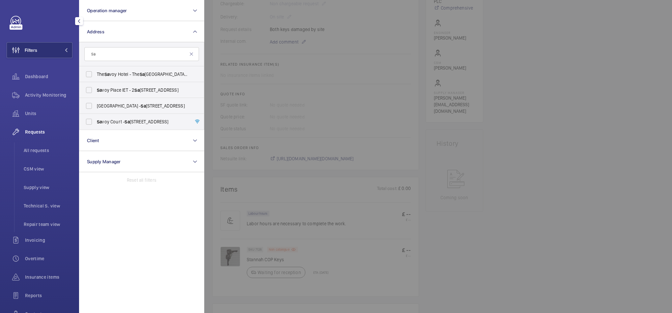
type input "S"
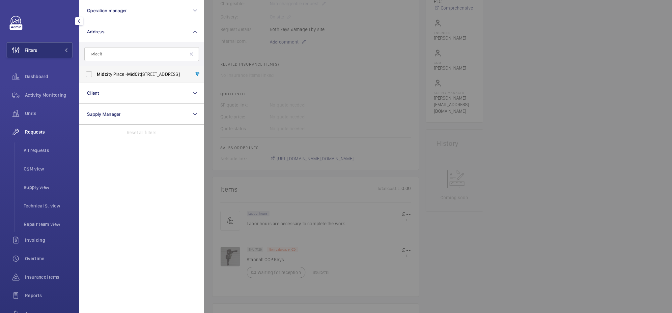
type input "Midcit"
click at [148, 78] on label "Midcit y Place - MidCit y Place, LONDON WC1V 6EA" at bounding box center [136, 74] width 115 height 16
click at [96, 78] on input "Midcit y Place - MidCit y Place, LONDON WC1V 6EA" at bounding box center [88, 74] width 13 height 13
checkbox input "true"
click at [234, 99] on div at bounding box center [540, 156] width 672 height 313
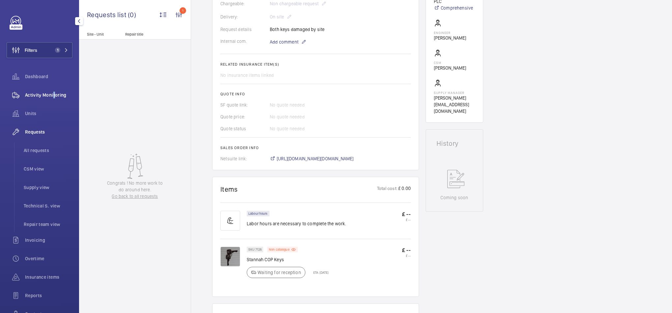
click at [52, 90] on div "Activity Monitoring" at bounding box center [40, 95] width 66 height 16
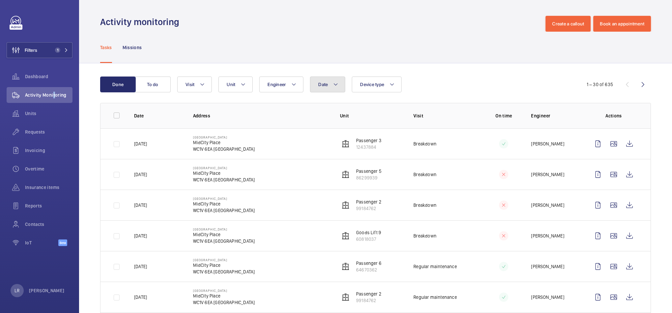
click at [328, 86] on span "Date" at bounding box center [323, 84] width 10 height 5
click at [323, 162] on span "1" at bounding box center [320, 160] width 13 height 13
type input "[DATE]"
click at [337, 215] on span "30" at bounding box center [334, 217] width 13 height 13
type input "[DATE]"
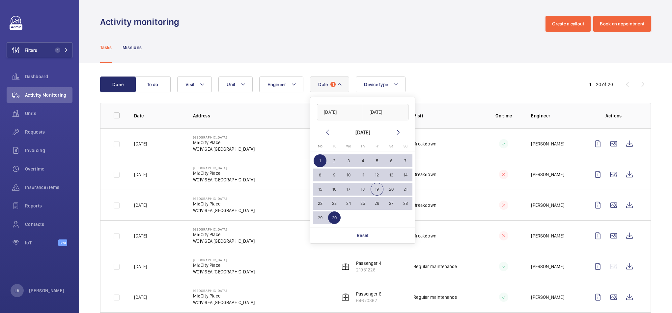
click at [459, 157] on td "Breakdown" at bounding box center [439, 143] width 73 height 31
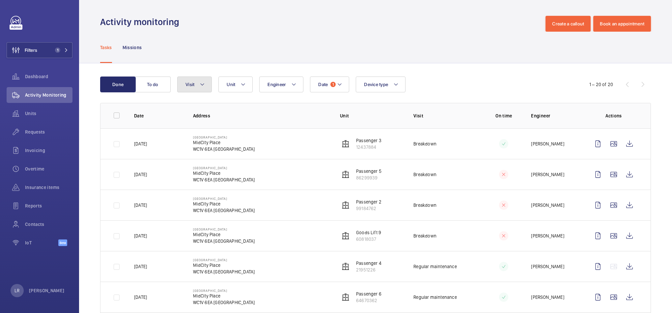
click at [197, 82] on button "Visit" at bounding box center [194, 84] width 35 height 16
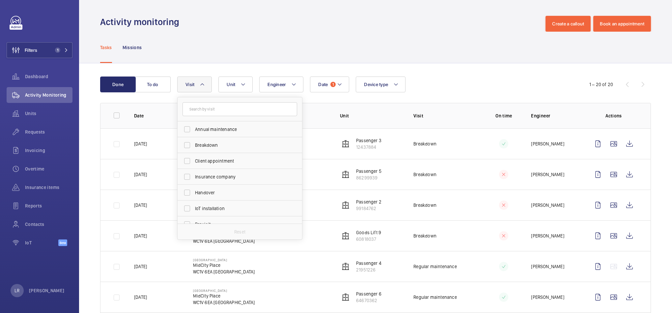
scroll to position [99, 0]
click at [207, 157] on span "Regular maintenance" at bounding box center [240, 157] width 91 height 7
click at [194, 157] on input "Regular maintenance" at bounding box center [187, 156] width 13 height 13
checkbox input "true"
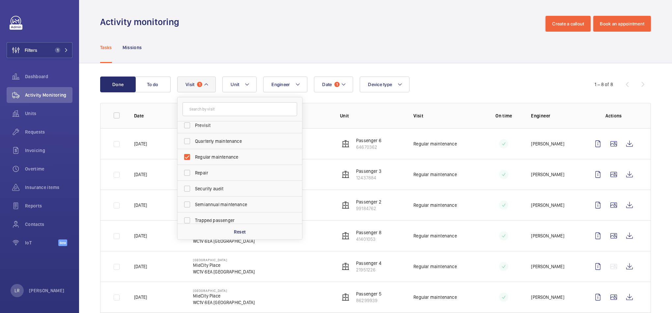
click at [412, 36] on div "Tasks Missions" at bounding box center [375, 47] width 551 height 31
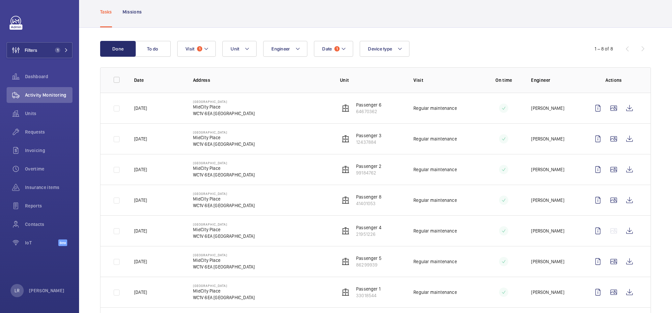
scroll to position [78, 0]
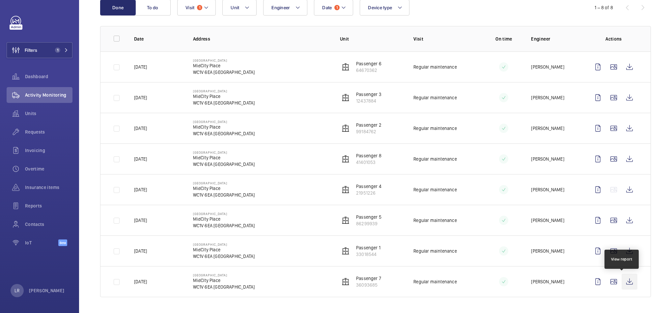
click at [625, 280] on wm-front-icon-button at bounding box center [630, 281] width 16 height 16
click at [114, 40] on input "checkbox" at bounding box center [116, 38] width 13 height 13
checkbox input "true"
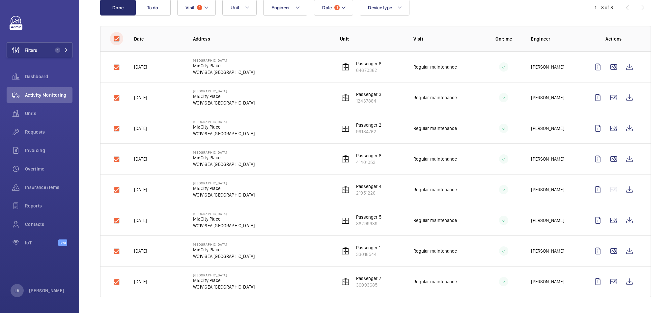
checkbox input "true"
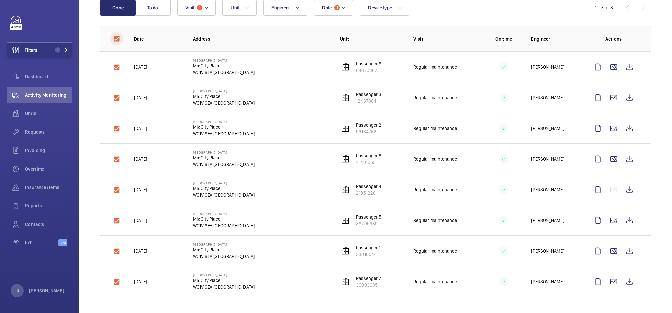
checkbox input "true"
click at [621, 14] on button "Download 8 reports" at bounding box center [623, 8] width 55 height 16
click at [119, 39] on input "checkbox" at bounding box center [116, 38] width 13 height 13
checkbox input "false"
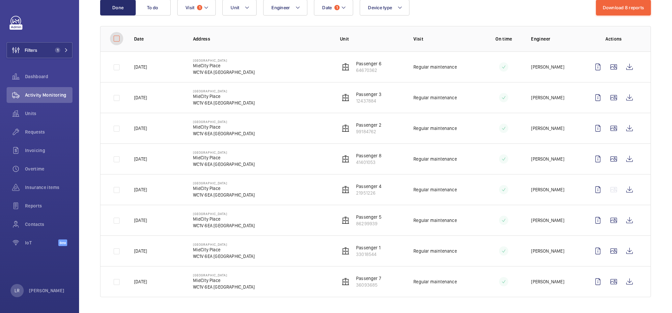
checkbox input "false"
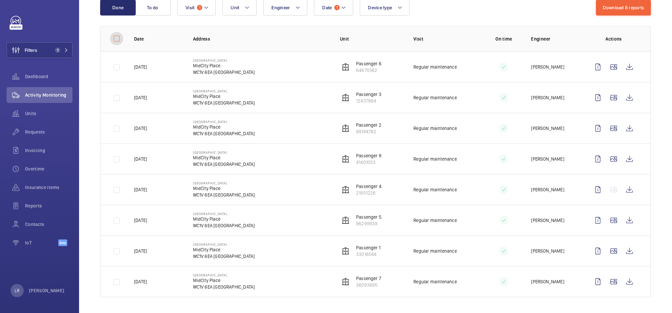
checkbox input "false"
click at [58, 42] on button "Filters 1" at bounding box center [40, 50] width 66 height 16
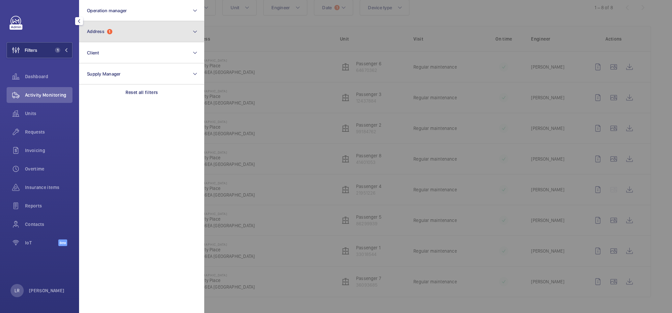
click at [135, 25] on button "Address 1" at bounding box center [141, 31] width 125 height 21
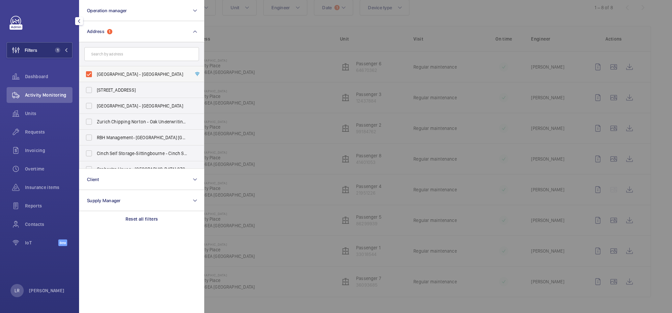
click at [134, 70] on label "[GEOGRAPHIC_DATA] - [GEOGRAPHIC_DATA]" at bounding box center [136, 74] width 115 height 16
click at [96, 70] on input "[GEOGRAPHIC_DATA] - [GEOGRAPHIC_DATA]" at bounding box center [88, 74] width 13 height 13
checkbox input "false"
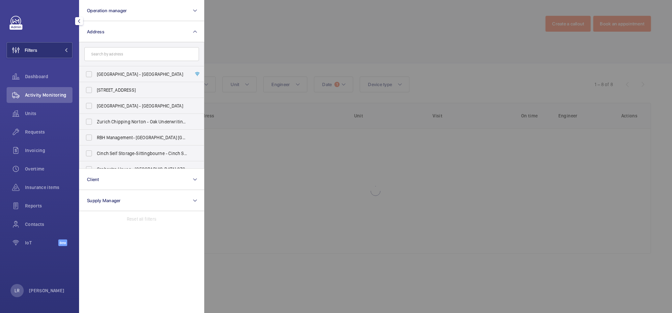
click at [330, 18] on div at bounding box center [540, 156] width 672 height 313
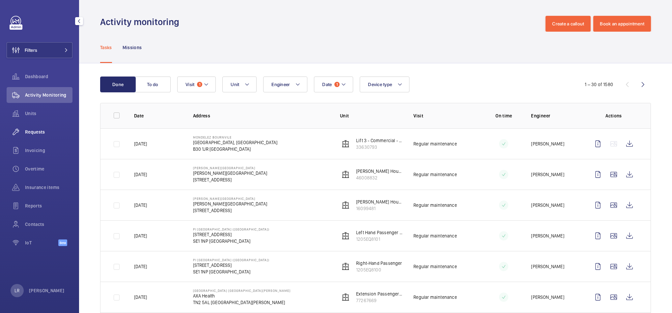
click at [39, 131] on span "Requests" at bounding box center [48, 132] width 47 height 7
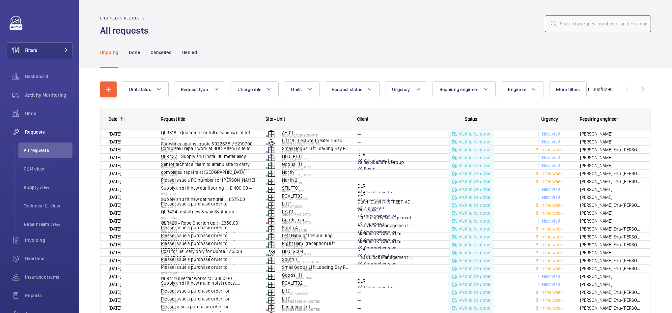
click at [600, 23] on input "text" at bounding box center [598, 23] width 106 height 16
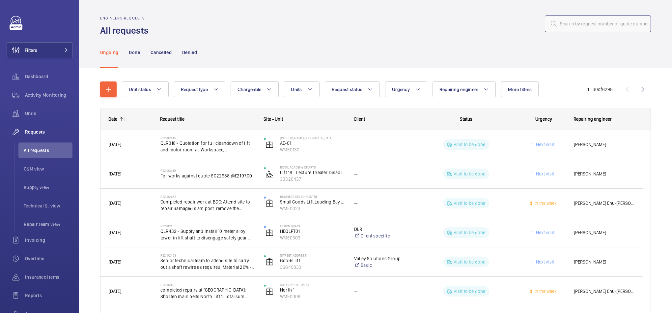
paste input "R25-12203"
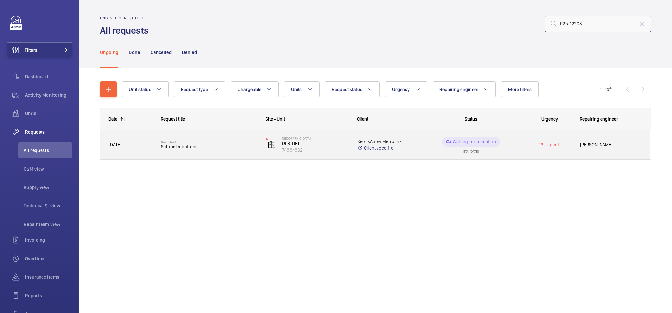
type input "R25-12203"
click at [223, 141] on h2 "R25-12203" at bounding box center [209, 141] width 96 height 4
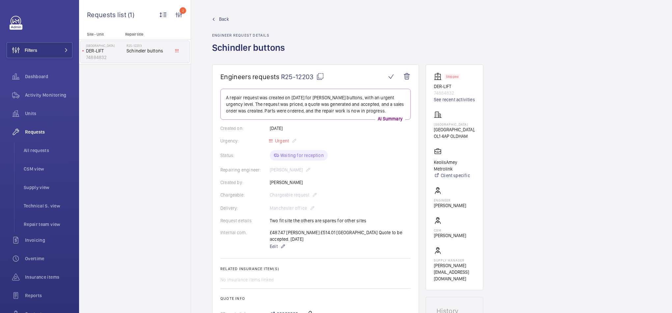
click at [218, 22] on link "Back" at bounding box center [250, 19] width 77 height 7
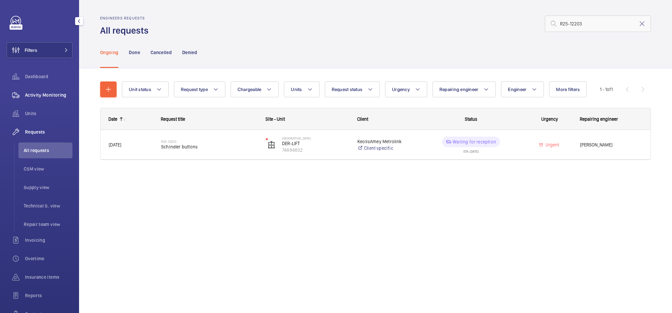
click at [49, 102] on div "Activity Monitoring" at bounding box center [40, 95] width 66 height 16
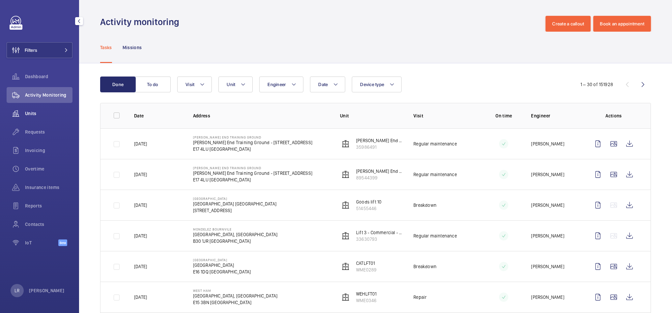
click at [50, 105] on div "Units" at bounding box center [40, 113] width 66 height 16
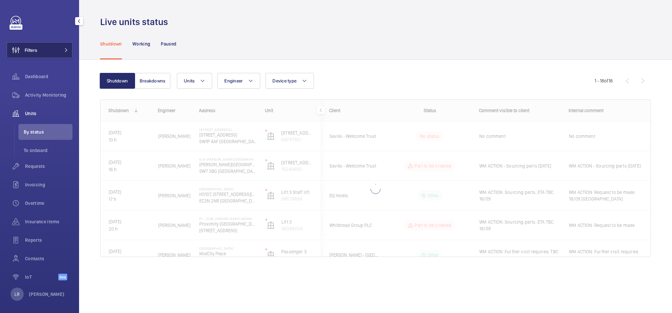
click at [54, 51] on button "Filters" at bounding box center [40, 50] width 66 height 16
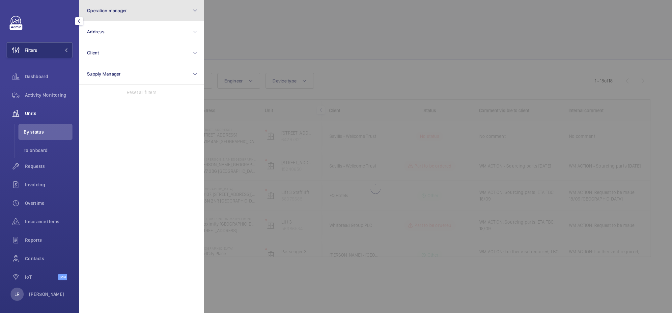
click at [116, 13] on button "Operation manager" at bounding box center [141, 10] width 125 height 21
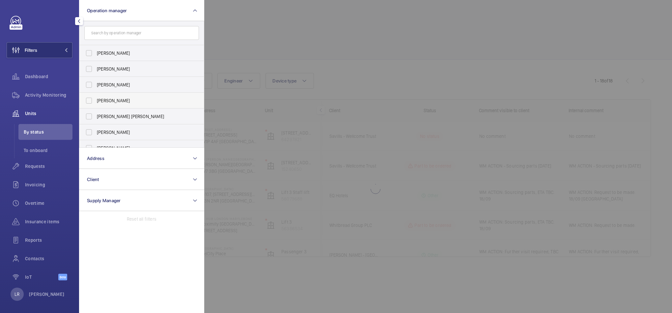
click at [123, 100] on span "[PERSON_NAME]" at bounding box center [142, 100] width 91 height 7
click at [96, 100] on input "[PERSON_NAME]" at bounding box center [88, 100] width 13 height 13
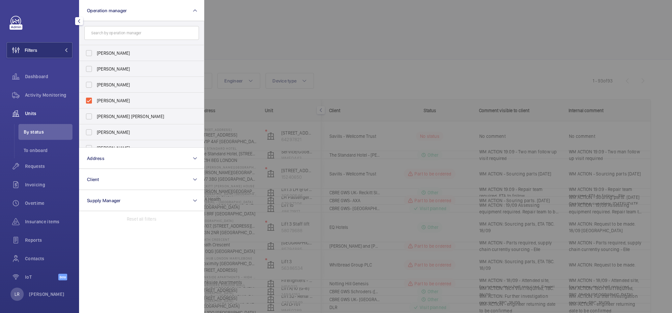
click at [251, 25] on div at bounding box center [540, 156] width 672 height 313
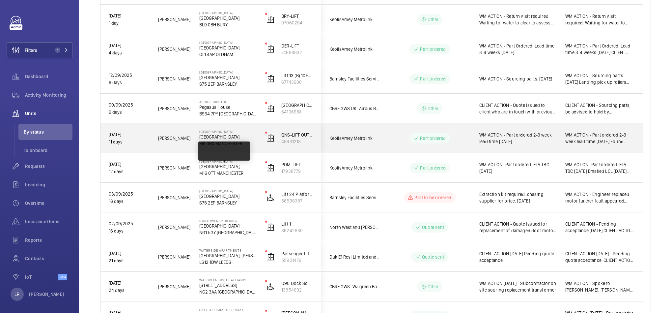
scroll to position [157, 0]
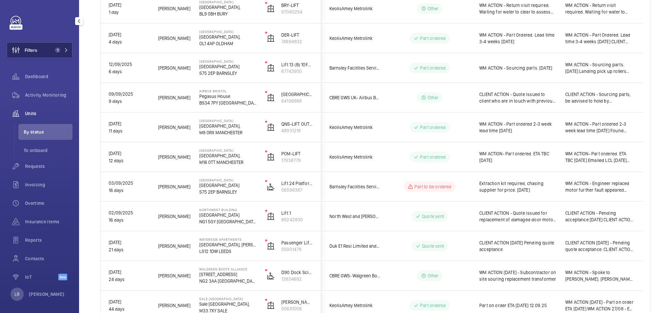
click at [37, 43] on span "Filters" at bounding box center [22, 50] width 30 height 16
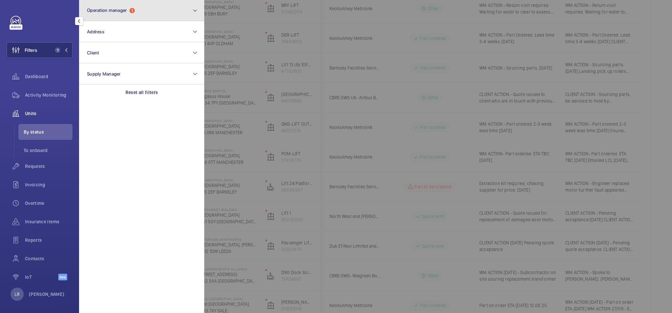
click at [124, 9] on span "Operation manager" at bounding box center [107, 10] width 40 height 5
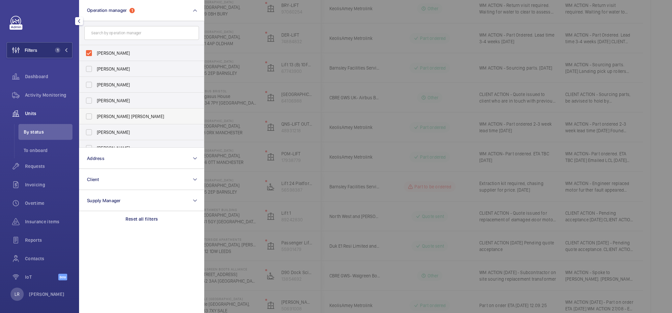
click at [127, 113] on span "Connor Tarpey" at bounding box center [142, 116] width 91 height 7
click at [96, 113] on input "Connor Tarpey" at bounding box center [88, 116] width 13 height 13
checkbox input "true"
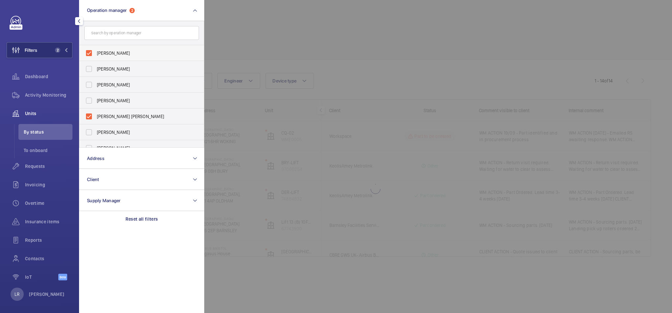
click at [137, 50] on span "[PERSON_NAME]" at bounding box center [142, 53] width 91 height 7
click at [96, 50] on input "[PERSON_NAME]" at bounding box center [88, 52] width 13 height 13
checkbox input "false"
click at [267, 49] on div at bounding box center [540, 156] width 672 height 313
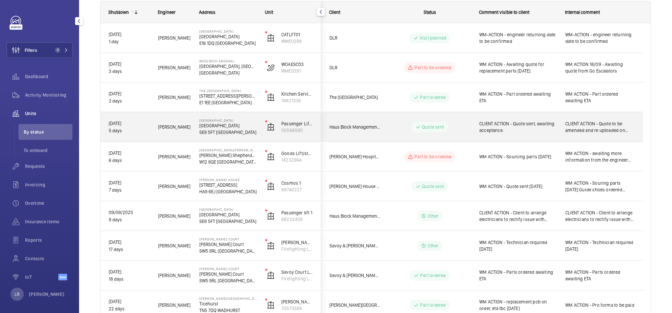
scroll to position [99, 0]
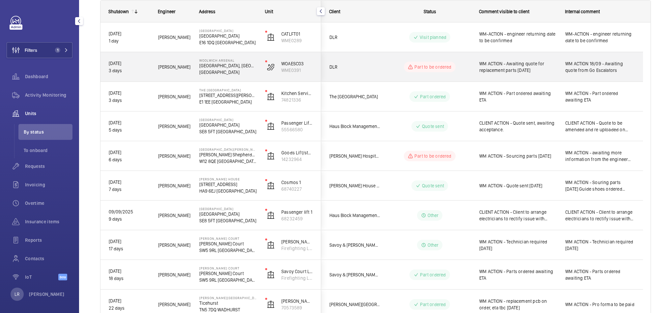
click at [360, 60] on div "DLR" at bounding box center [351, 67] width 59 height 20
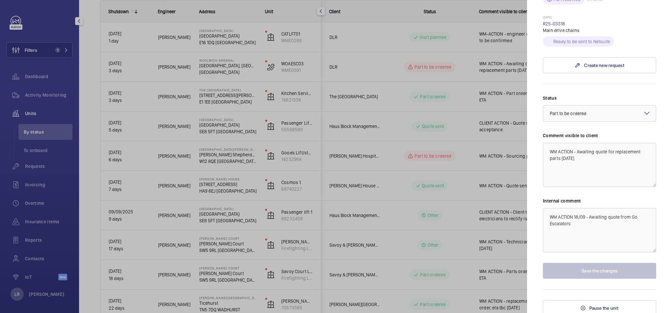
scroll to position [246, 0]
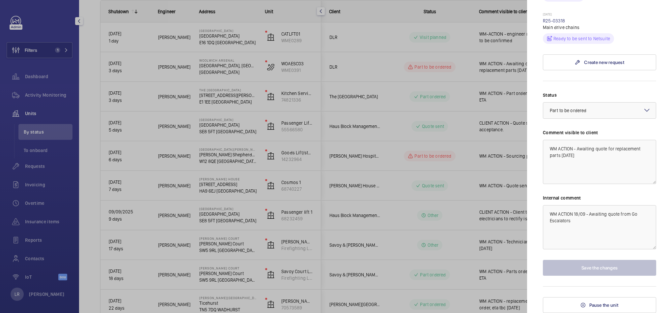
click at [409, 152] on div at bounding box center [336, 156] width 672 height 313
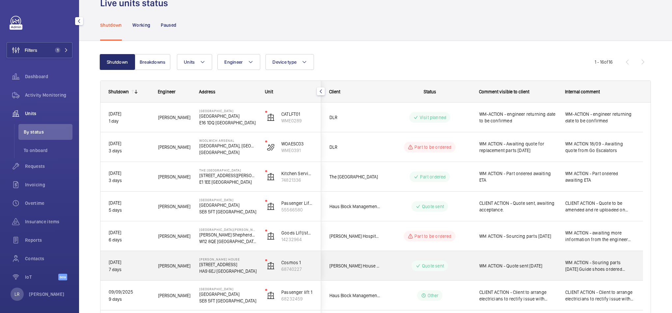
scroll to position [0, 0]
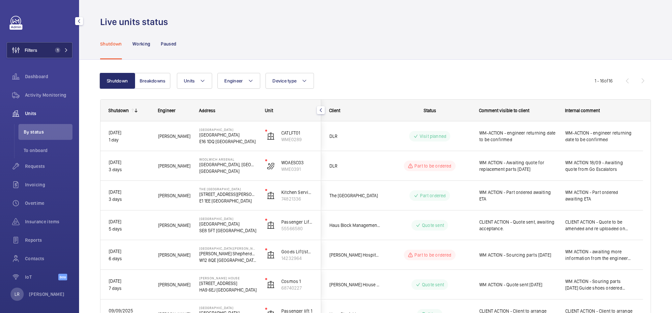
click at [60, 51] on span "1" at bounding box center [60, 49] width 16 height 5
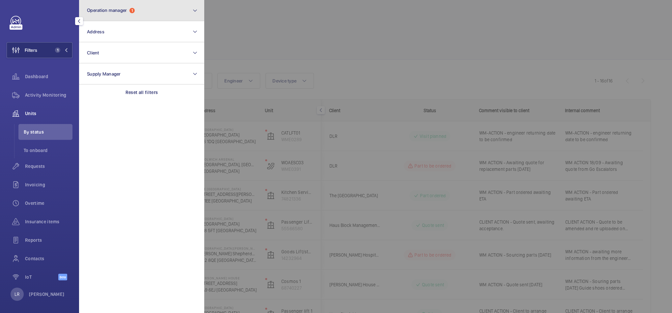
click at [117, 16] on button "Operation manager 1" at bounding box center [141, 10] width 125 height 21
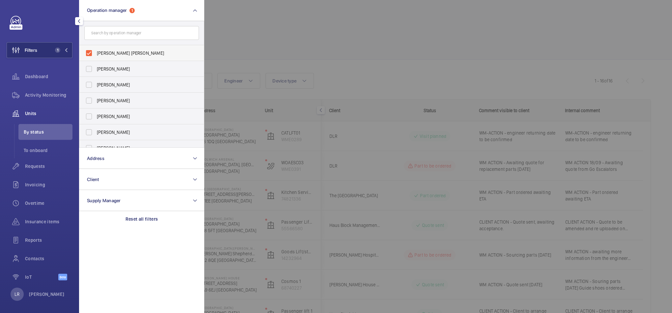
click at [125, 48] on label "[PERSON_NAME] [PERSON_NAME]" at bounding box center [136, 53] width 115 height 16
click at [96, 48] on input "[PERSON_NAME] [PERSON_NAME]" at bounding box center [88, 52] width 13 height 13
checkbox input "false"
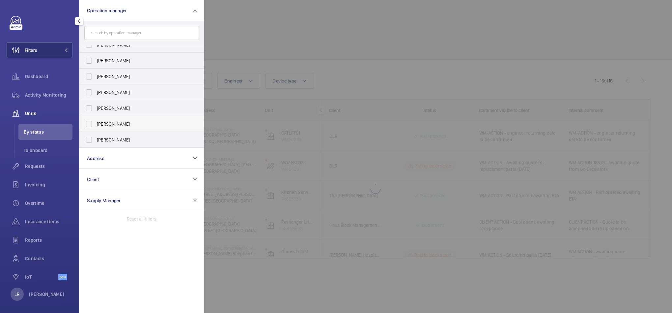
click at [126, 123] on span "[PERSON_NAME]" at bounding box center [142, 124] width 91 height 7
click at [96, 123] on input "[PERSON_NAME]" at bounding box center [88, 123] width 13 height 13
checkbox input "true"
click at [278, 34] on div at bounding box center [540, 156] width 672 height 313
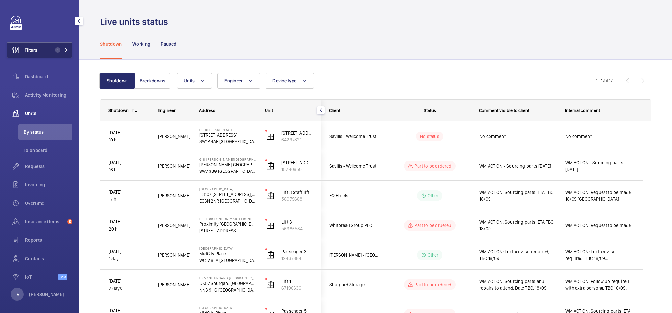
click at [39, 45] on button "Filters 1" at bounding box center [40, 50] width 66 height 16
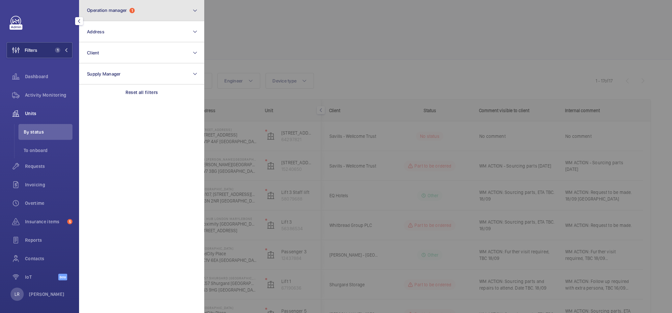
click at [135, 2] on button "Operation manager 1" at bounding box center [141, 10] width 125 height 21
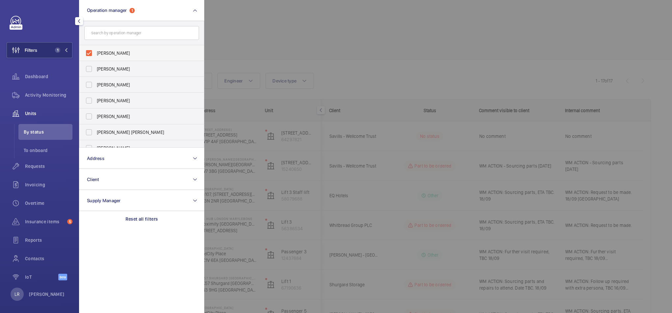
click at [127, 50] on span "[PERSON_NAME]" at bounding box center [142, 53] width 91 height 7
click at [96, 50] on input "[PERSON_NAME]" at bounding box center [88, 52] width 13 height 13
checkbox input "false"
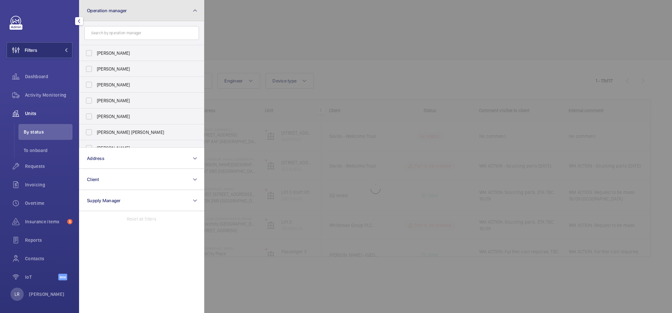
click at [140, 7] on button "Operation manager" at bounding box center [141, 10] width 125 height 21
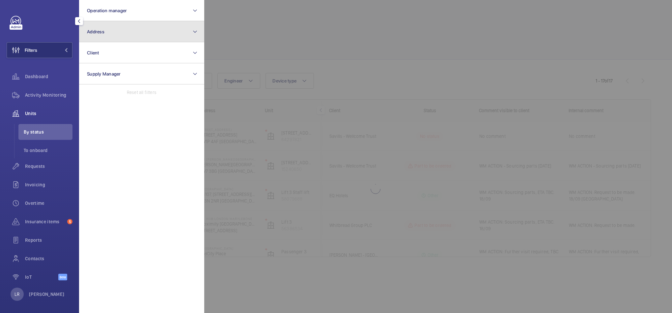
click at [141, 35] on button "Address" at bounding box center [141, 31] width 125 height 21
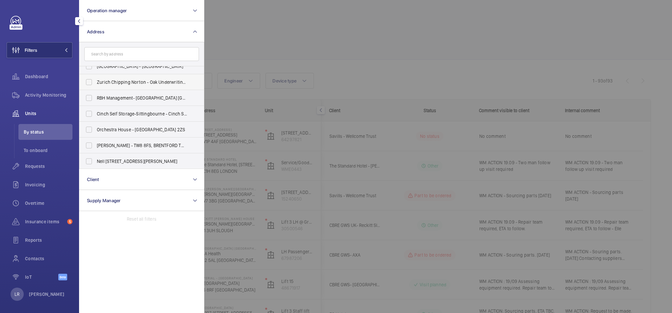
scroll to position [6, 0]
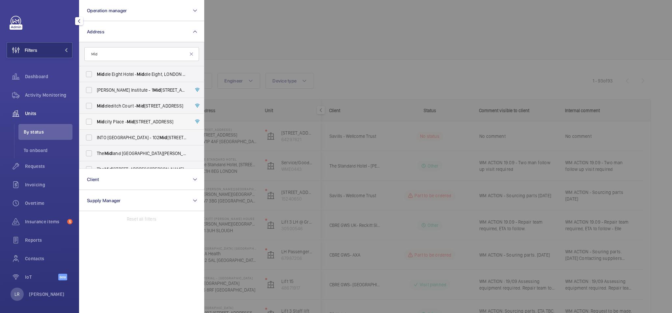
type input "Mid"
click at [141, 119] on span "Mid city Place - Mid City Place, LONDON WC1V 6EA" at bounding box center [142, 121] width 91 height 7
click at [96, 119] on input "Mid city Place - Mid City Place, LONDON WC1V 6EA" at bounding box center [88, 121] width 13 height 13
checkbox input "true"
click at [315, 52] on div at bounding box center [540, 156] width 672 height 313
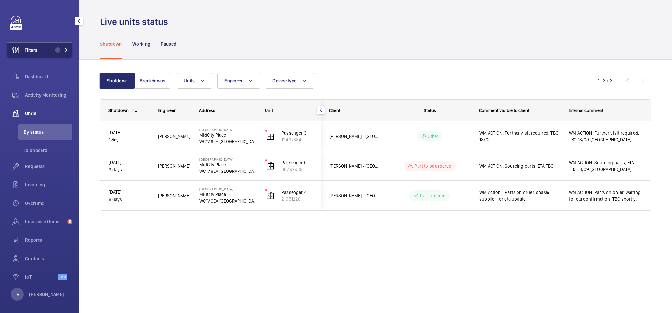
click at [60, 44] on button "Filters 1" at bounding box center [40, 50] width 66 height 16
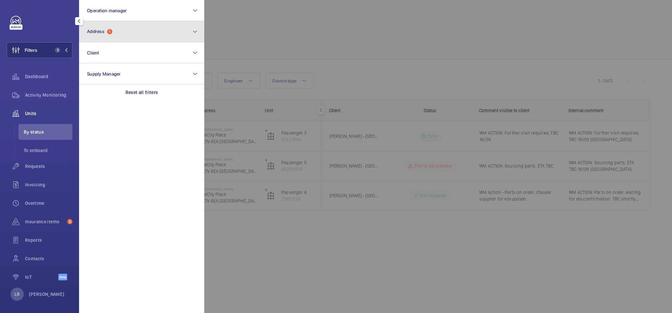
click at [134, 36] on button "Address 1" at bounding box center [141, 31] width 125 height 21
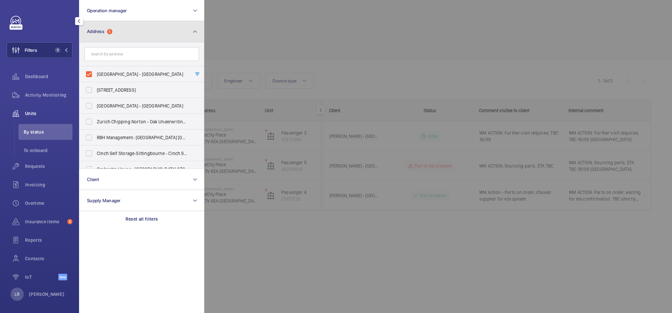
click at [134, 36] on button "Address 1" at bounding box center [141, 31] width 125 height 21
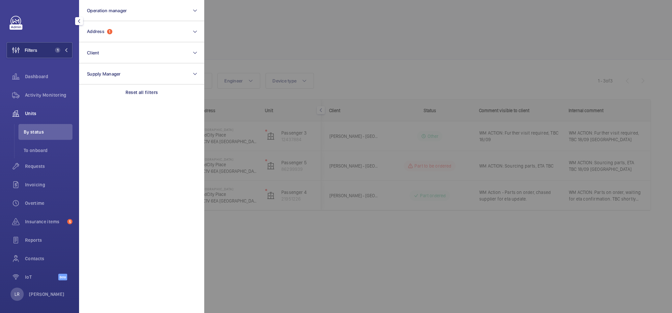
click at [356, 16] on div at bounding box center [540, 156] width 672 height 313
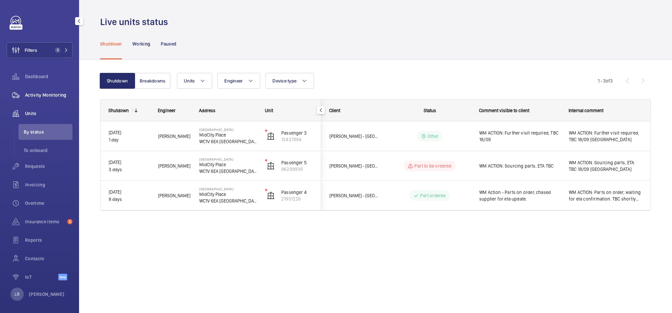
click at [44, 94] on span "Activity Monitoring" at bounding box center [48, 95] width 47 height 7
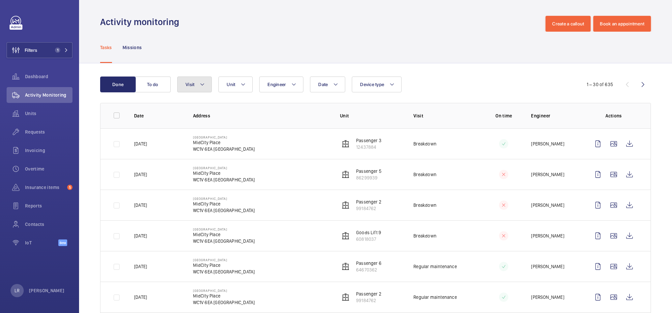
click at [202, 76] on button "Visit" at bounding box center [194, 84] width 35 height 16
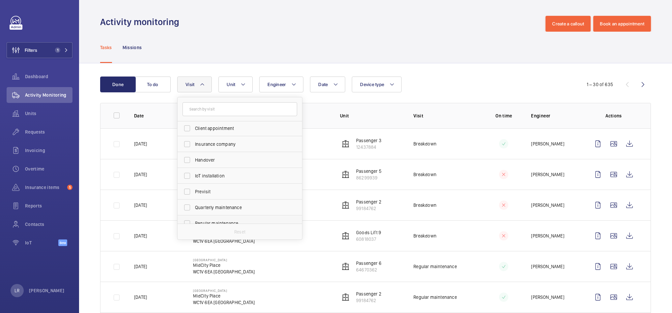
scroll to position [49, 0]
click at [216, 202] on label "Regular maintenance" at bounding box center [235, 206] width 115 height 16
click at [194, 202] on input "Regular maintenance" at bounding box center [187, 206] width 13 height 13
checkbox input "true"
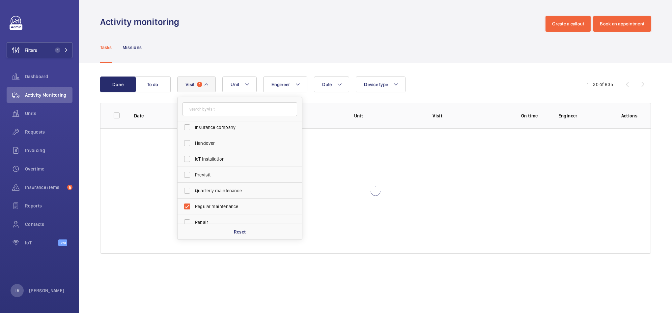
click at [233, 28] on div "Activity monitoring Create a callout Book an appointment" at bounding box center [375, 24] width 551 height 16
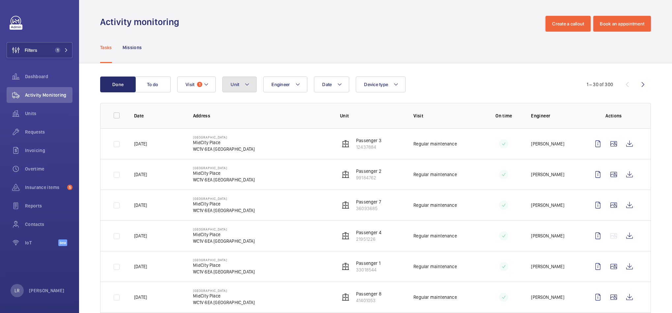
click at [254, 89] on button "Unit" at bounding box center [239, 84] width 34 height 16
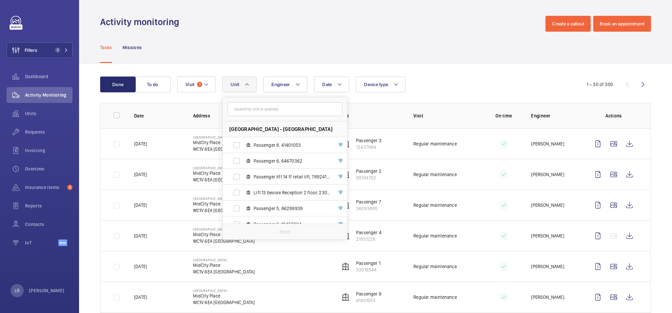
scroll to position [49, 0]
click at [277, 123] on label "Passenger lift 14 ff retail lift, 78924175" at bounding box center [280, 127] width 114 height 16
click at [243, 123] on input "Passenger lift 14 ff retail lift, 78924175" at bounding box center [236, 127] width 13 height 13
checkbox input "true"
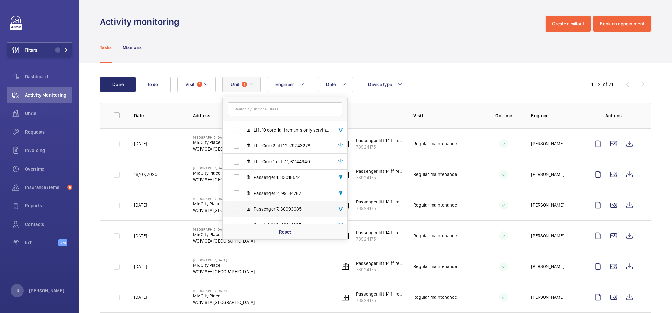
scroll to position [135, 0]
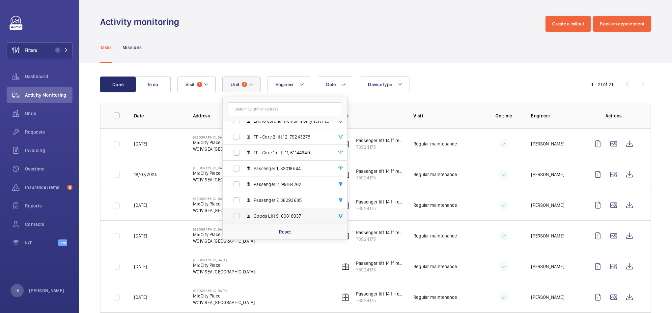
click at [287, 214] on span "Goods Lift 9, 60818037" at bounding box center [292, 216] width 76 height 7
click at [243, 214] on input "Goods Lift 9, 60818037" at bounding box center [236, 215] width 13 height 13
click at [289, 215] on span "Goods Lift 9, 60818037" at bounding box center [292, 216] width 76 height 7
click at [243, 215] on input "Goods Lift 9, 60818037" at bounding box center [236, 215] width 13 height 13
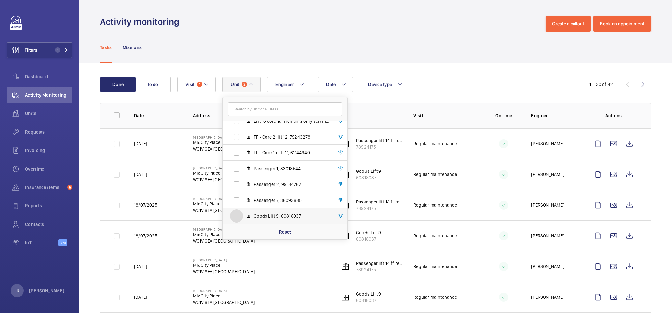
checkbox input "false"
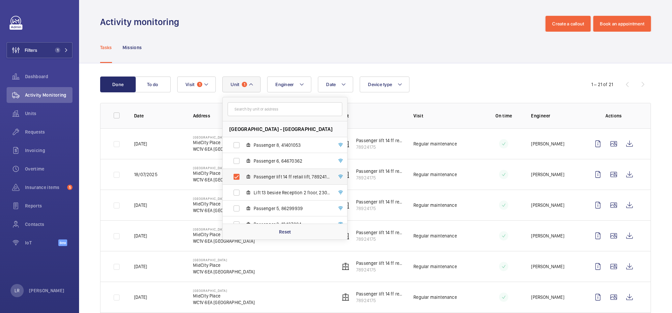
click at [263, 169] on label "Passenger lift 14 ff retail lift, 78924175" at bounding box center [280, 177] width 114 height 16
click at [243, 170] on input "Passenger lift 14 ff retail lift, 78924175" at bounding box center [236, 176] width 13 height 13
checkbox input "false"
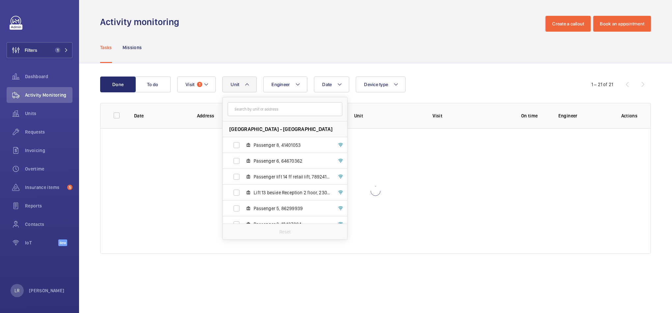
click at [279, 52] on div "Tasks Missions" at bounding box center [375, 47] width 551 height 31
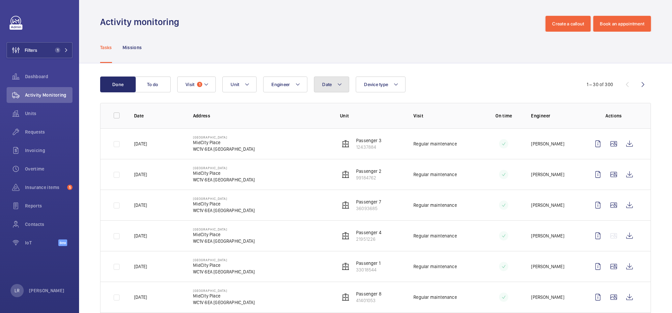
click at [320, 86] on button "Date" at bounding box center [331, 84] width 35 height 16
click at [324, 160] on span "1" at bounding box center [324, 160] width 13 height 13
type input "[DATE]"
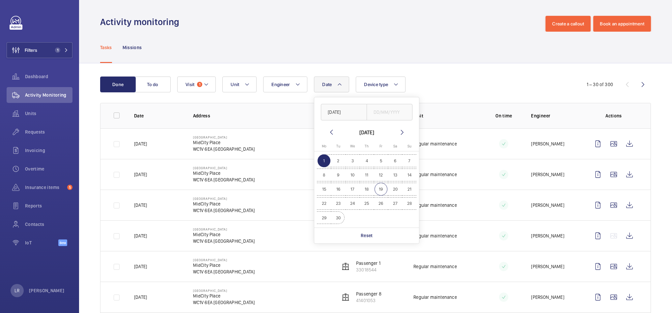
click at [339, 220] on span "30" at bounding box center [338, 217] width 13 height 13
type input "[DATE]"
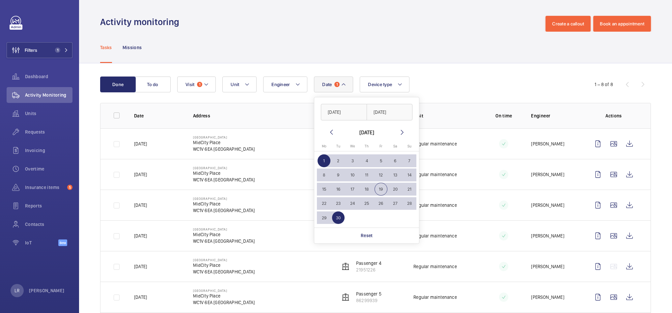
click at [434, 57] on div "Tasks Missions" at bounding box center [375, 47] width 551 height 31
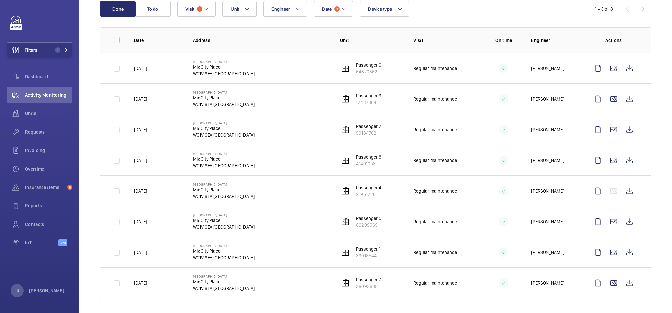
scroll to position [78, 0]
click at [346, 11] on button "Date 1" at bounding box center [333, 8] width 39 height 16
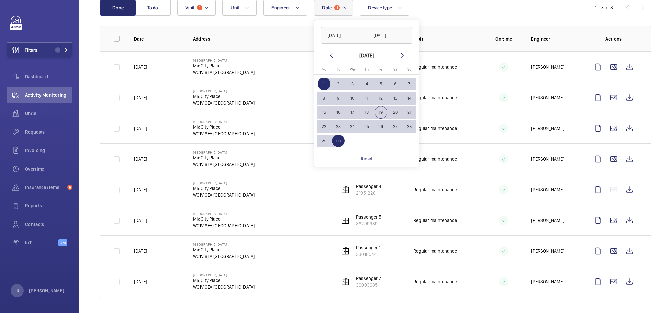
click at [346, 11] on button "Date 1" at bounding box center [333, 8] width 39 height 16
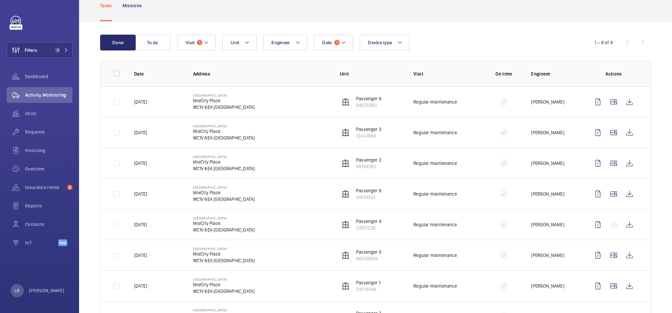
scroll to position [0, 0]
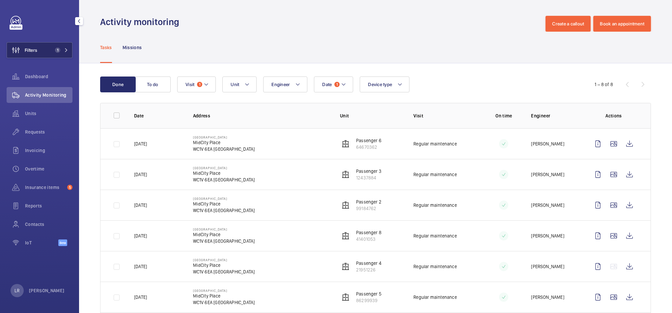
click at [58, 54] on button "Filters 1" at bounding box center [40, 50] width 66 height 16
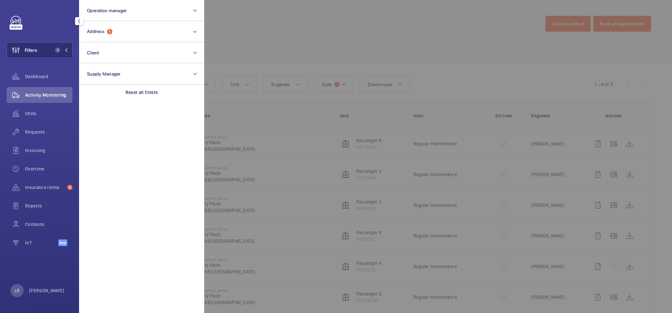
click at [164, 100] on section "Operation manager Address 1 Client Supply Manager Reset all filters" at bounding box center [141, 156] width 125 height 313
click at [164, 91] on div "Reset all filters" at bounding box center [141, 92] width 125 height 16
click at [288, 36] on div at bounding box center [540, 156] width 672 height 313
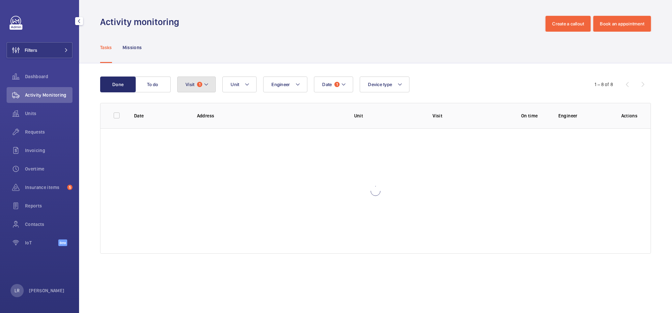
click at [212, 83] on button "Visit 1" at bounding box center [196, 84] width 39 height 16
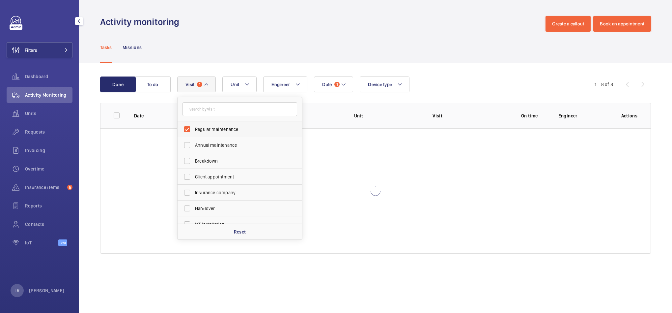
click at [232, 131] on span "Regular maintenance" at bounding box center [240, 129] width 91 height 7
click at [194, 131] on input "Regular maintenance" at bounding box center [187, 129] width 13 height 13
checkbox input "false"
click at [342, 85] on mat-icon at bounding box center [339, 84] width 5 height 8
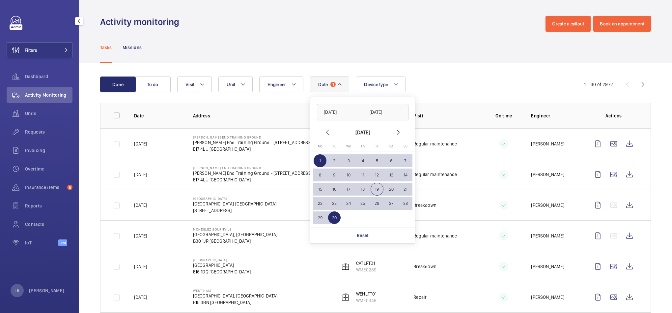
click at [322, 160] on span "1" at bounding box center [320, 160] width 13 height 13
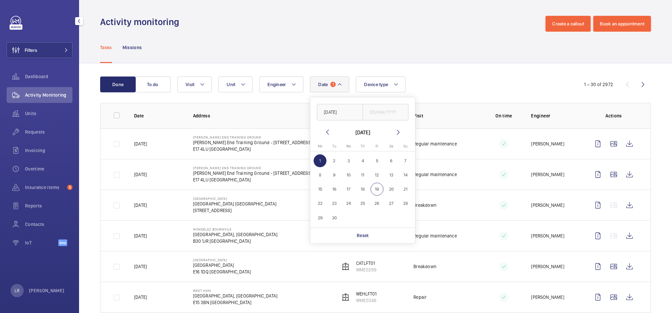
click at [324, 3] on wm-front-admin-header "Activity monitoring Create a callout Book an appointment" at bounding box center [375, 16] width 593 height 32
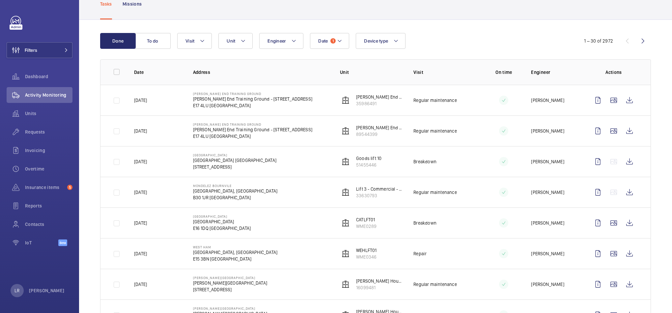
scroll to position [99, 0]
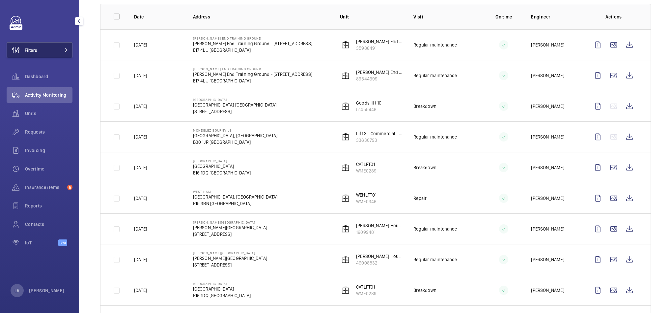
click at [28, 47] on span "Filters" at bounding box center [31, 50] width 13 height 7
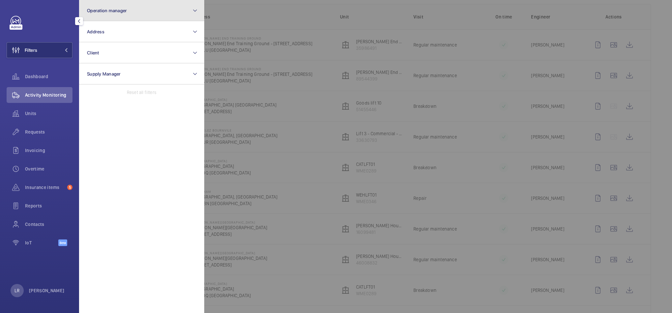
click at [132, 13] on button "Operation manager" at bounding box center [141, 10] width 125 height 21
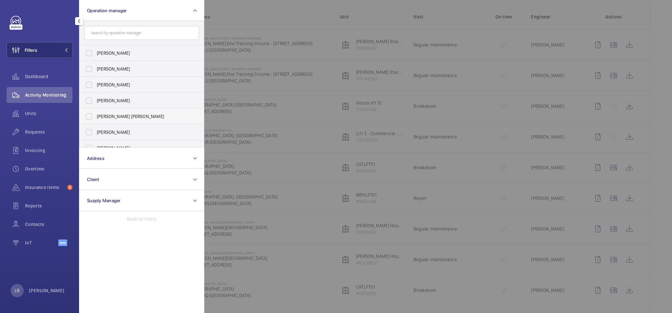
scroll to position [24, 0]
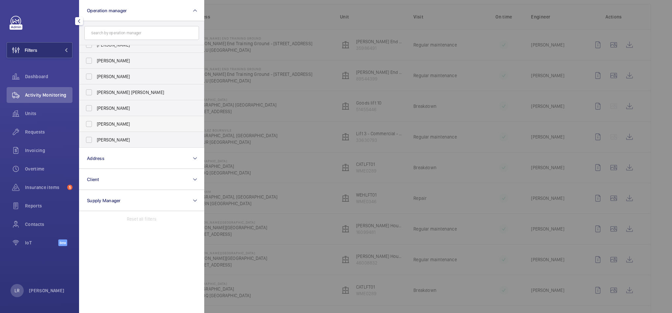
click at [136, 122] on span "[PERSON_NAME]" at bounding box center [142, 124] width 91 height 7
click at [96, 122] on input "[PERSON_NAME]" at bounding box center [88, 123] width 13 height 13
checkbox input "true"
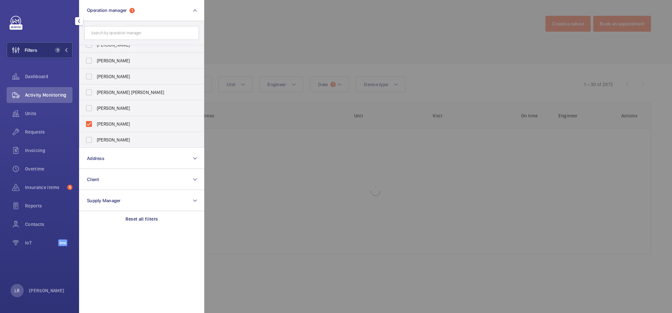
click at [262, 24] on div at bounding box center [540, 156] width 672 height 313
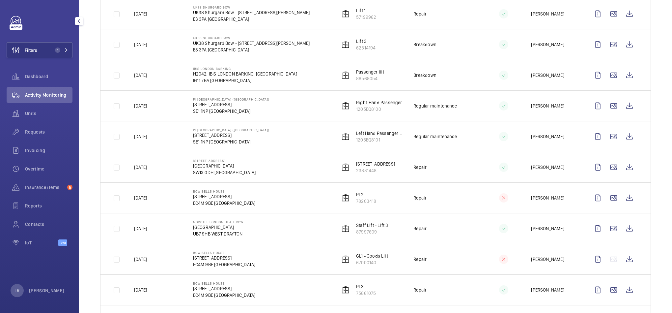
scroll to position [148, 0]
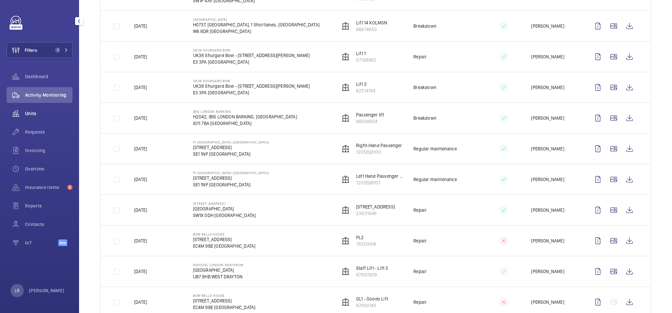
click at [39, 113] on span "Units" at bounding box center [48, 113] width 47 height 7
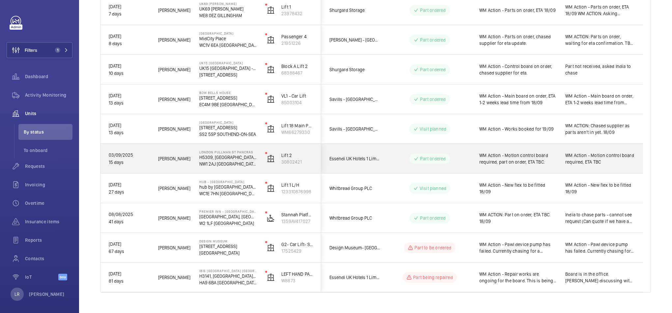
scroll to position [345, 0]
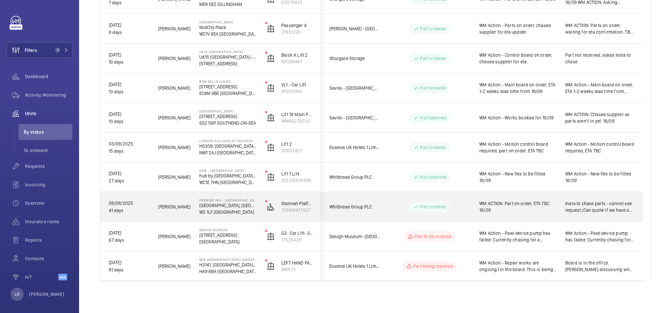
click at [472, 209] on div "WM ACTION: Part on order, ETA TBC. 18/09" at bounding box center [514, 206] width 85 height 28
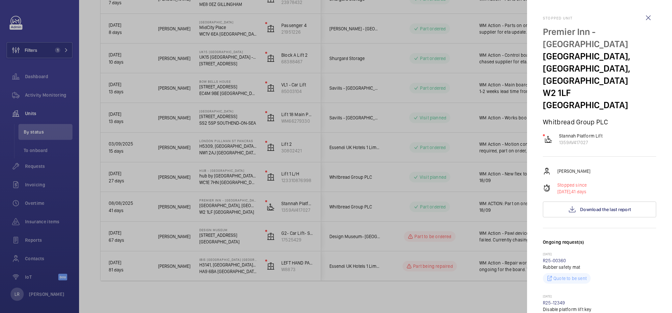
click at [470, 225] on div at bounding box center [336, 156] width 672 height 313
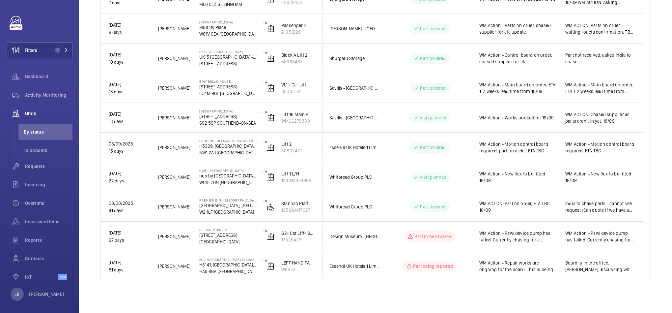
click at [467, 239] on wm-front-pills-cell "Part to be ordered" at bounding box center [430, 236] width 82 height 11
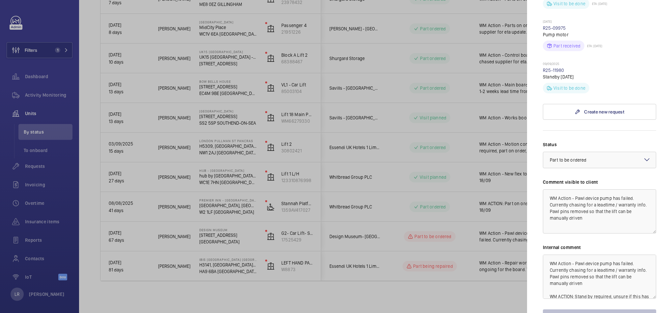
scroll to position [457, 0]
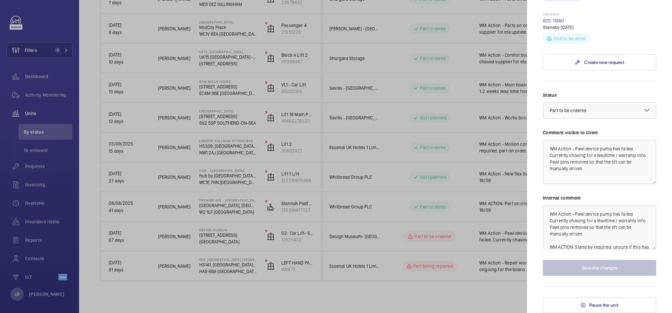
drag, startPoint x: 483, startPoint y: 234, endPoint x: 487, endPoint y: 234, distance: 4.0
click at [487, 235] on div at bounding box center [336, 156] width 672 height 313
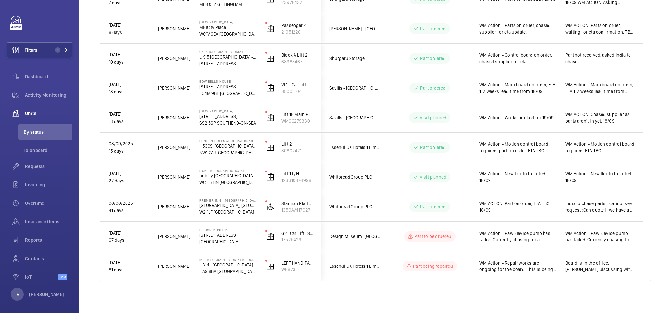
click at [484, 256] on div "WM Action - Repair works are ongoing for the board. This is being chased and wi…" at bounding box center [514, 266] width 85 height 28
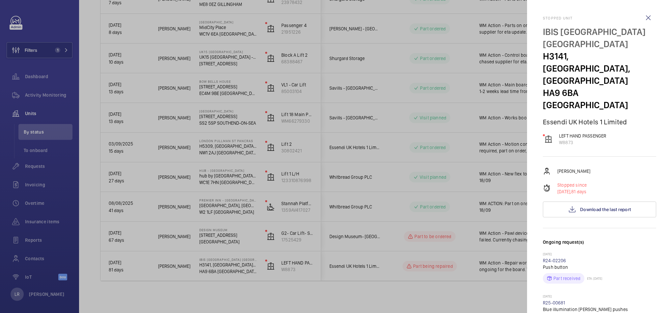
click at [478, 229] on div at bounding box center [336, 156] width 672 height 313
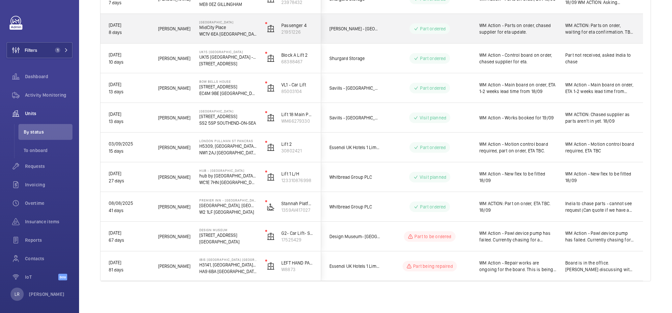
click at [387, 39] on div "Part ordered" at bounding box center [426, 29] width 90 height 24
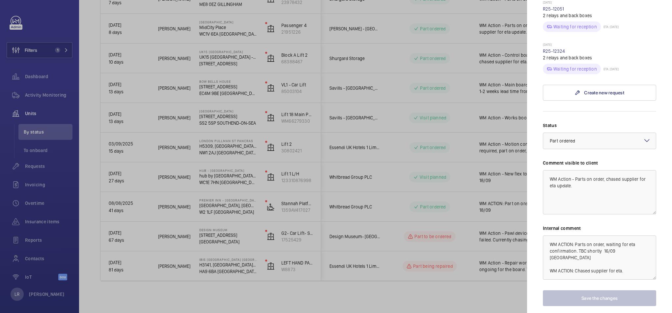
scroll to position [318, 0]
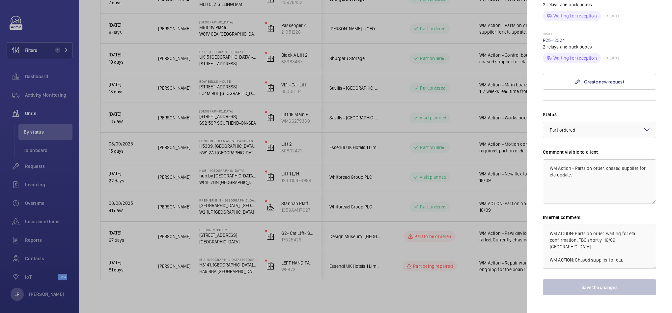
click at [477, 189] on div at bounding box center [336, 156] width 672 height 313
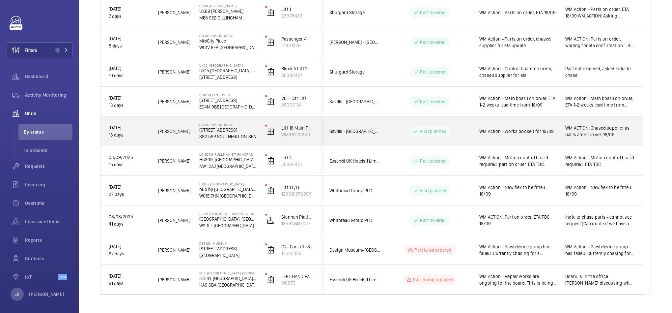
scroll to position [345, 0]
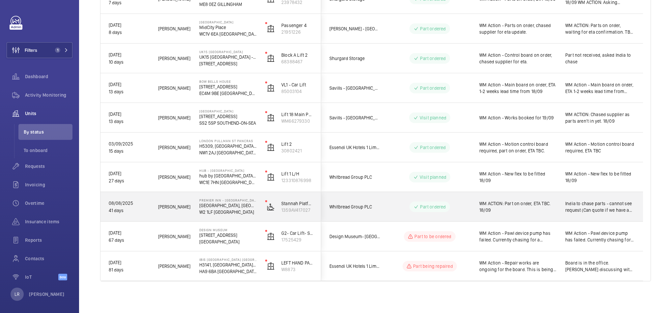
click at [413, 207] on div "Part ordered" at bounding box center [430, 206] width 40 height 11
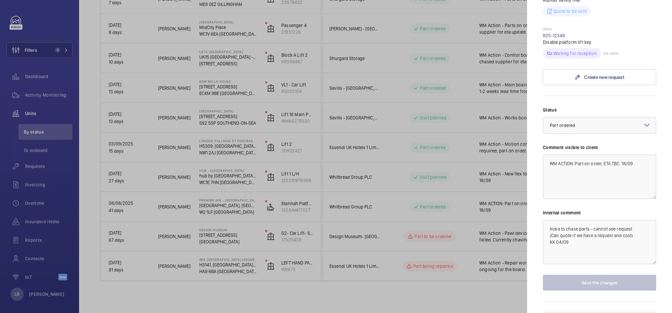
scroll to position [270, 0]
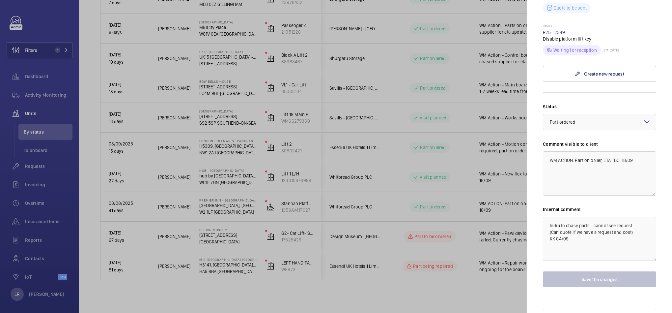
click at [483, 236] on div at bounding box center [336, 156] width 672 height 313
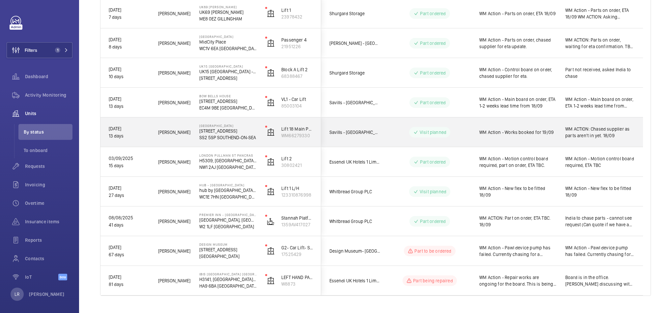
scroll to position [345, 0]
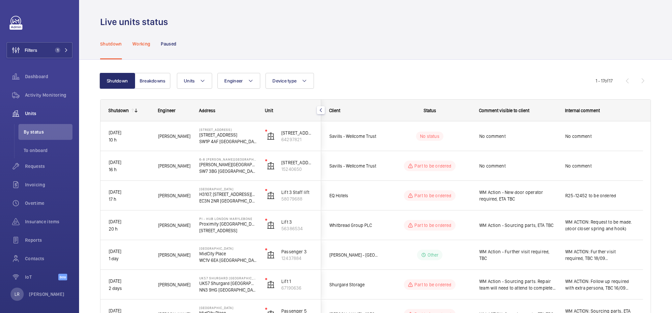
click at [145, 39] on div "Working" at bounding box center [141, 43] width 18 height 31
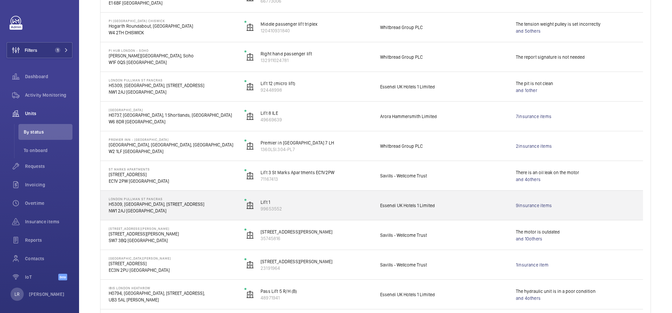
scroll to position [544, 0]
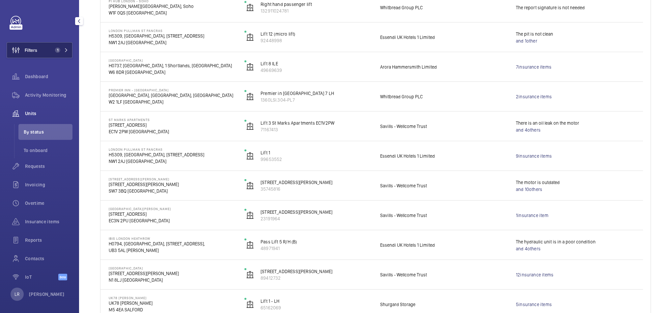
click at [55, 49] on span "1" at bounding box center [57, 49] width 5 height 5
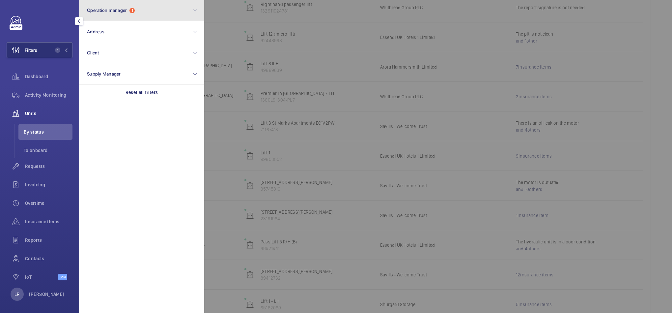
click at [134, 10] on span "1" at bounding box center [131, 10] width 5 height 5
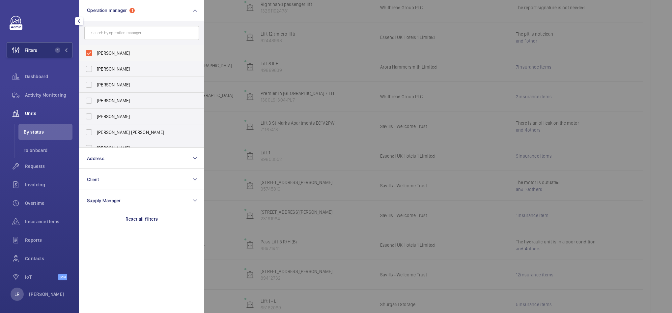
click at [127, 54] on span "[PERSON_NAME]" at bounding box center [142, 53] width 91 height 7
click at [96, 54] on input "[PERSON_NAME]" at bounding box center [88, 52] width 13 height 13
checkbox input "false"
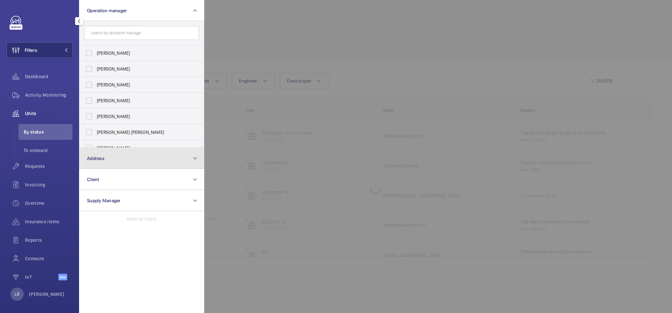
drag, startPoint x: 116, startPoint y: 155, endPoint x: 119, endPoint y: 157, distance: 4.2
click at [119, 157] on button "Address" at bounding box center [141, 158] width 125 height 21
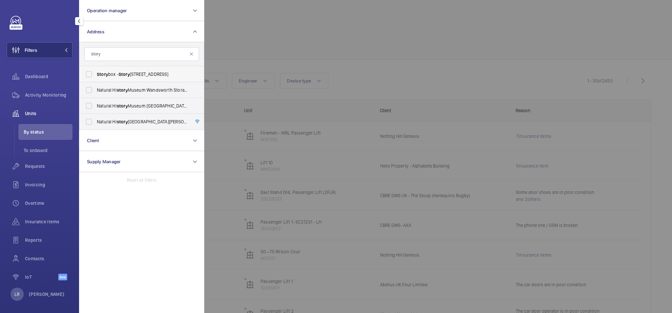
type input "Story"
click at [126, 77] on label "Story box - Story box, LONDON SW8 1DF" at bounding box center [136, 74] width 115 height 16
click at [96, 77] on input "Story box - Story box, LONDON SW8 1DF" at bounding box center [88, 74] width 13 height 13
checkbox input "true"
click at [327, 26] on div at bounding box center [540, 156] width 672 height 313
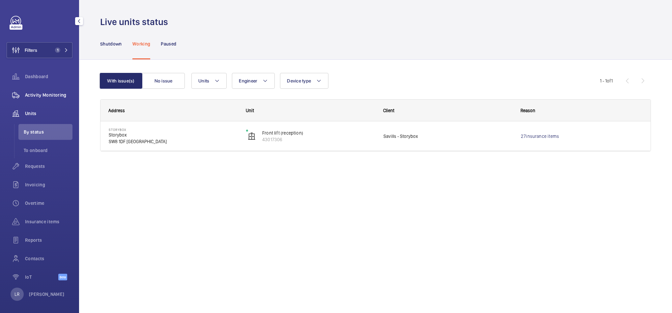
click at [38, 97] on span "Activity Monitoring" at bounding box center [48, 95] width 47 height 7
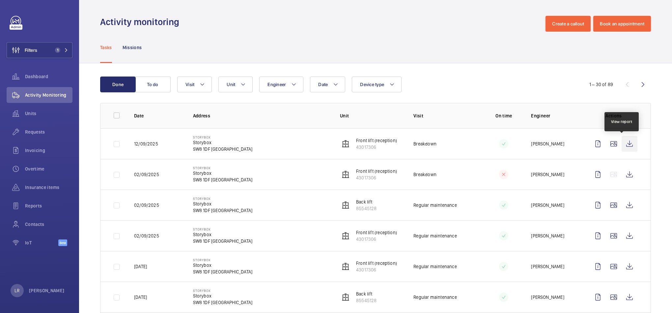
click at [625, 140] on wm-front-icon-button at bounding box center [630, 144] width 16 height 16
click at [56, 110] on span "Units" at bounding box center [48, 113] width 47 height 7
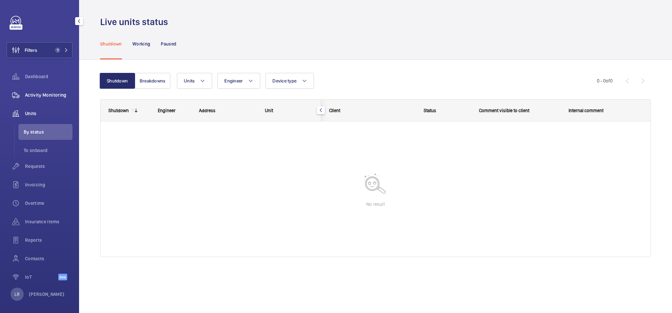
click at [58, 95] on span "Activity Monitoring" at bounding box center [48, 95] width 47 height 7
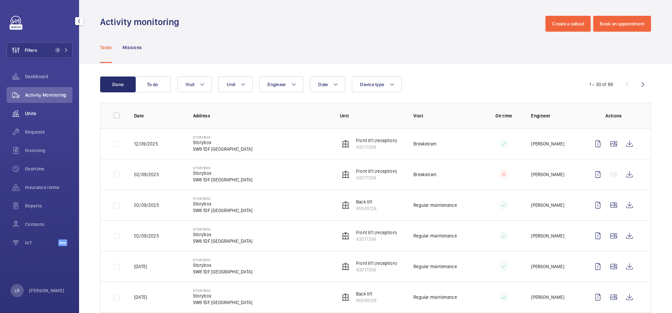
click at [35, 115] on span "Units" at bounding box center [48, 113] width 47 height 7
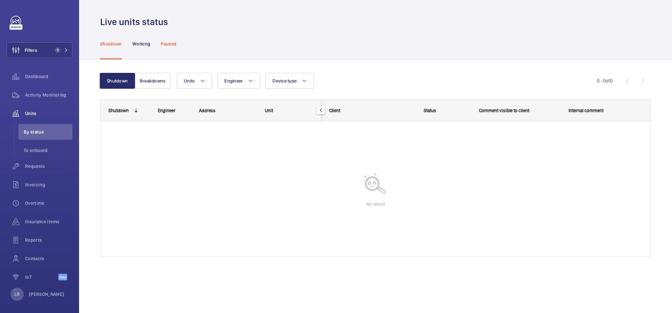
click at [168, 39] on div "Paused" at bounding box center [168, 43] width 15 height 31
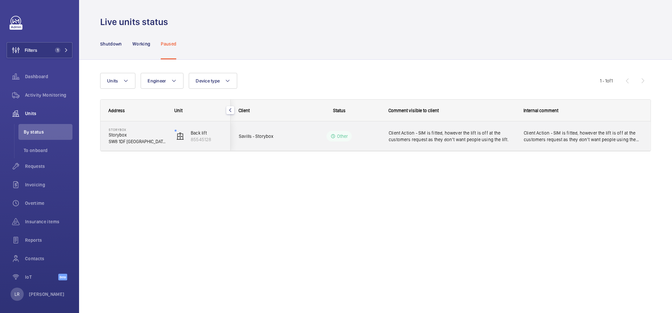
click at [300, 127] on div "Other" at bounding box center [335, 136] width 90 height 24
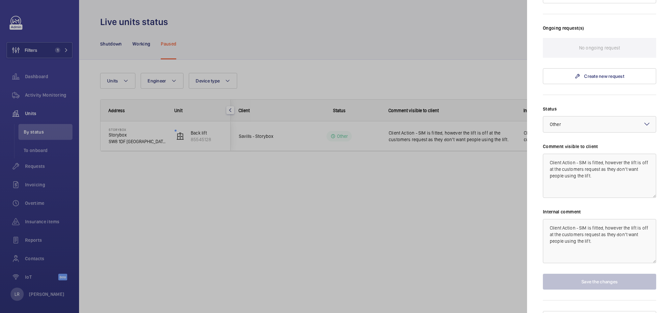
scroll to position [160, 0]
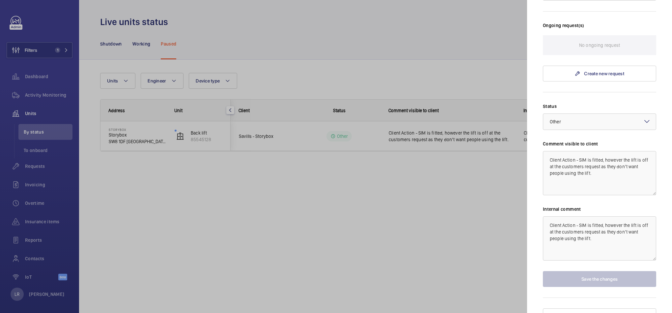
click at [401, 157] on div at bounding box center [336, 156] width 672 height 313
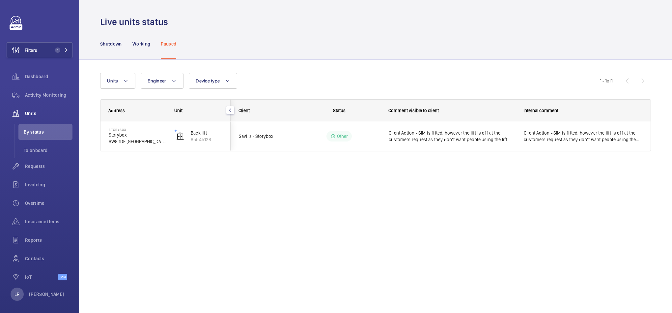
scroll to position [0, 0]
click at [104, 43] on p "Shutdown" at bounding box center [111, 44] width 22 height 7
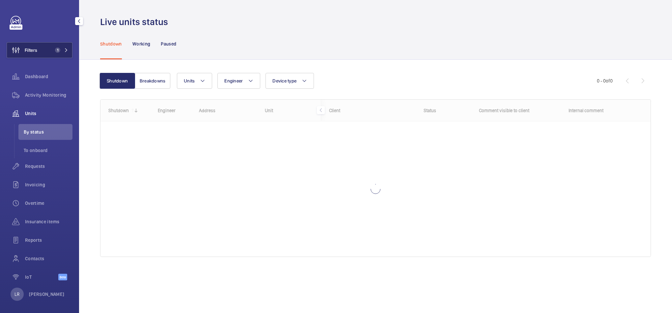
click at [49, 47] on button "Filters 1" at bounding box center [40, 50] width 66 height 16
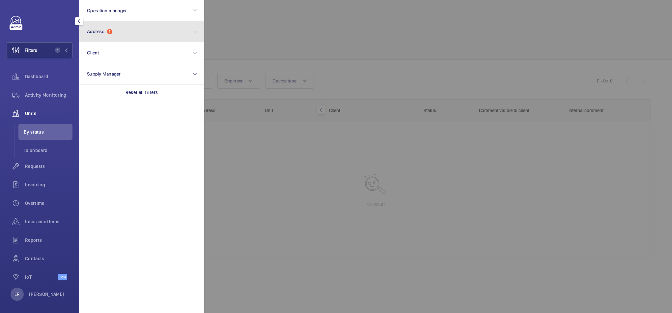
click at [107, 36] on button "Address 1" at bounding box center [141, 31] width 125 height 21
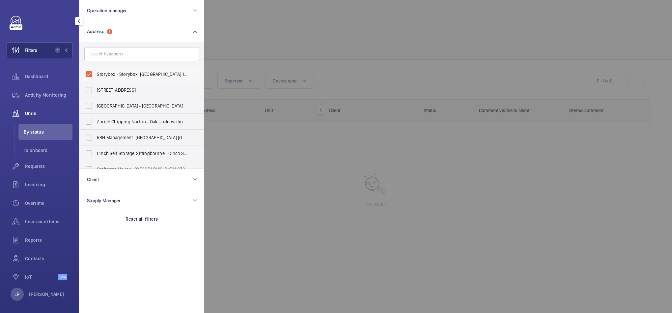
click at [136, 75] on span "Storybox - Storybox, LONDON SW8 1DF" at bounding box center [142, 74] width 91 height 7
click at [96, 75] on input "Storybox - Storybox, LONDON SW8 1DF" at bounding box center [88, 74] width 13 height 13
checkbox input "false"
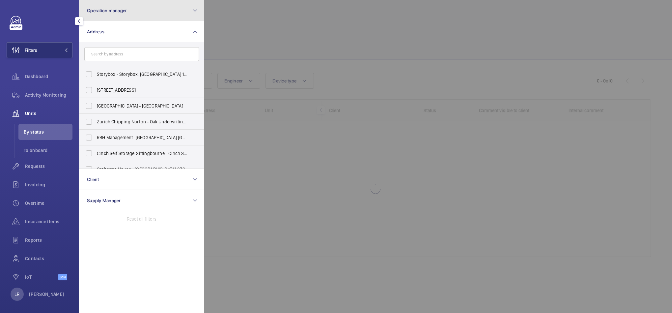
click at [146, 4] on button "Operation manager" at bounding box center [141, 10] width 125 height 21
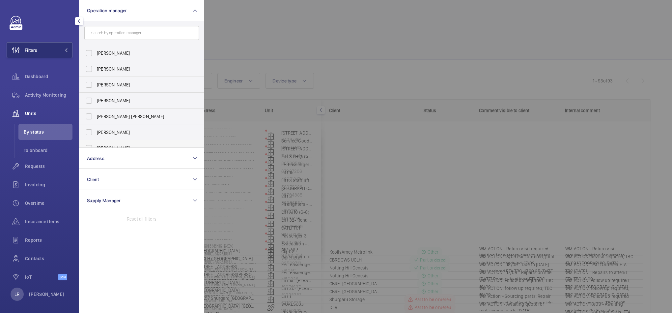
click at [137, 140] on label "[PERSON_NAME]" at bounding box center [136, 148] width 115 height 16
click at [96, 141] on input "[PERSON_NAME]" at bounding box center [88, 147] width 13 height 13
checkbox input "true"
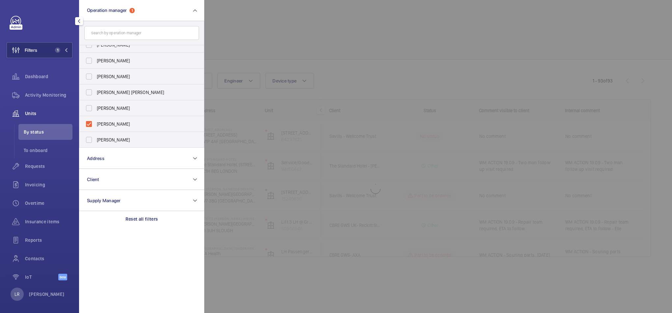
click at [256, 40] on div at bounding box center [540, 156] width 672 height 313
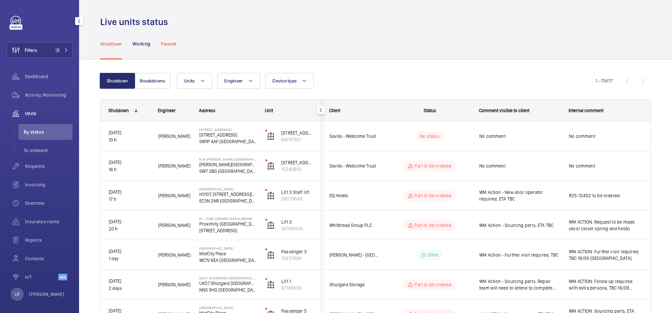
click at [166, 39] on div "Paused" at bounding box center [168, 43] width 15 height 31
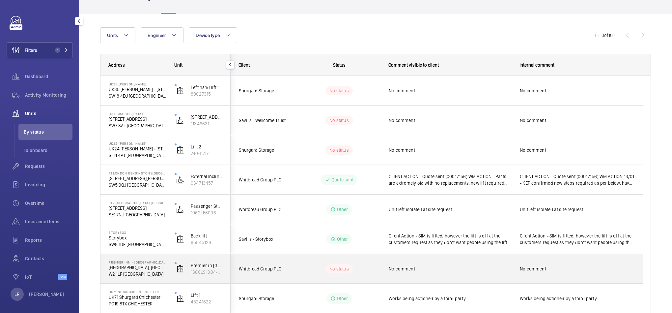
scroll to position [39, 0]
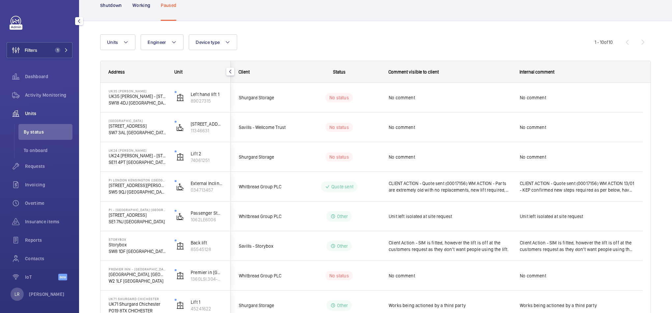
click at [144, 4] on p "Working" at bounding box center [141, 5] width 18 height 7
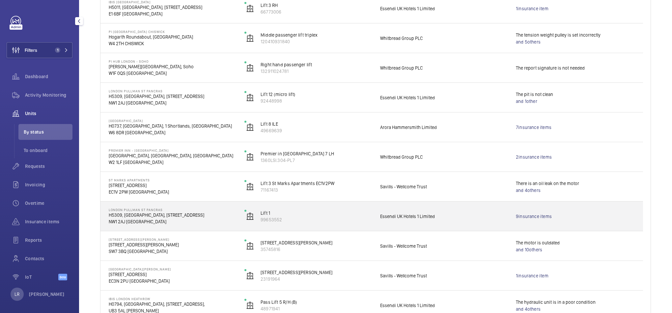
scroll to position [434, 0]
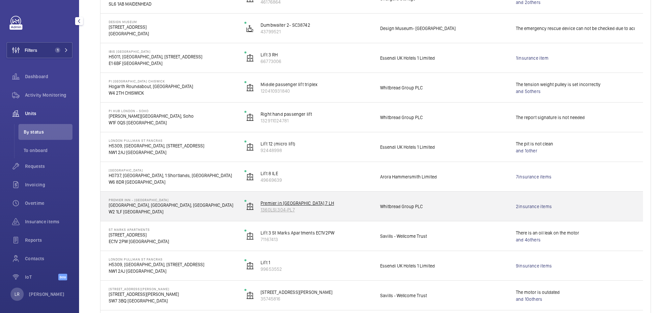
click at [341, 204] on p "Premier in Paddington 7 LH" at bounding box center [316, 203] width 111 height 7
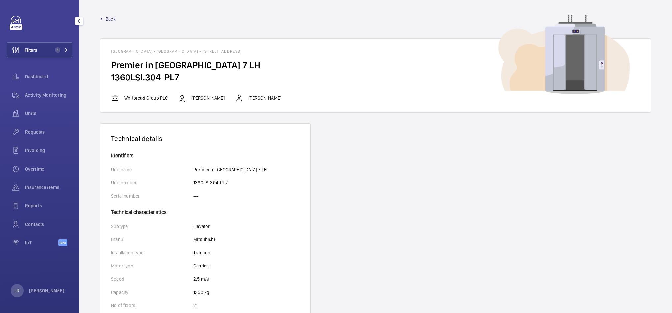
click at [106, 16] on span "Back" at bounding box center [111, 19] width 10 height 7
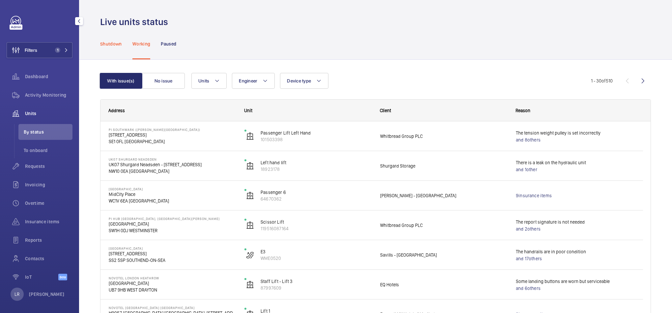
click at [113, 42] on p "Shutdown" at bounding box center [111, 44] width 22 height 7
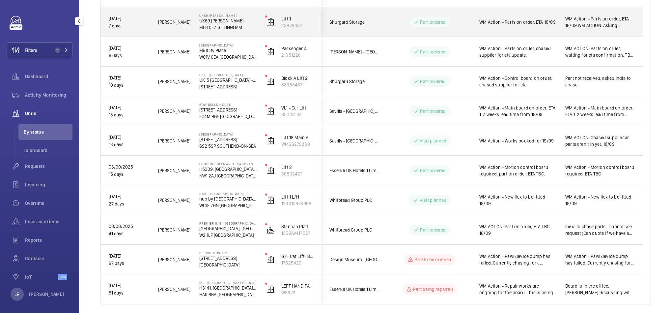
scroll to position [345, 0]
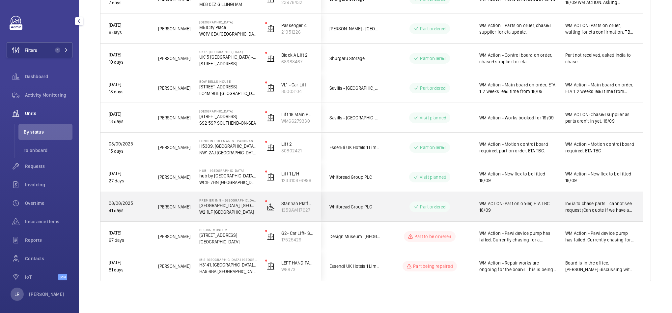
click at [378, 196] on div "Whitbread Group PLC" at bounding box center [351, 206] width 59 height 20
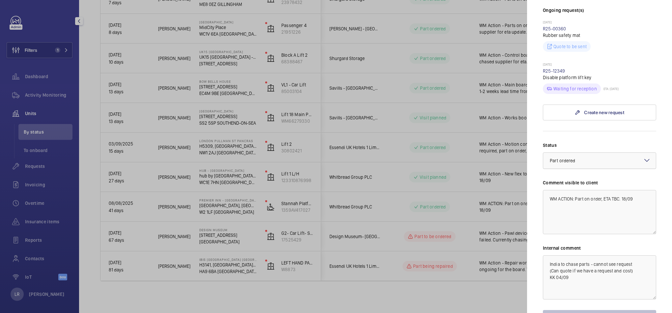
scroll to position [270, 0]
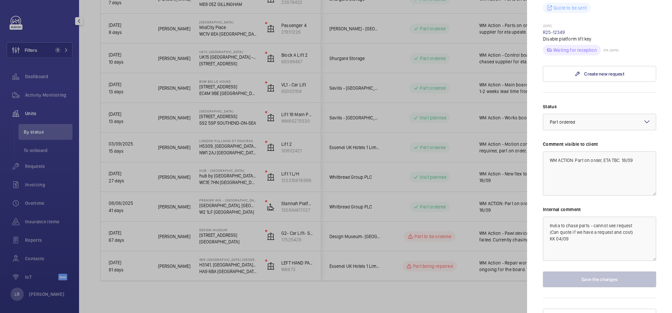
click at [405, 197] on div at bounding box center [336, 156] width 672 height 313
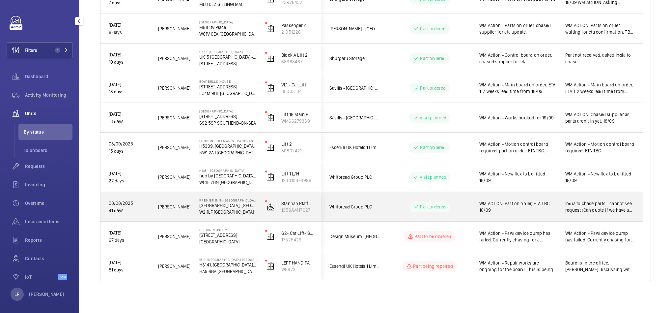
scroll to position [296, 0]
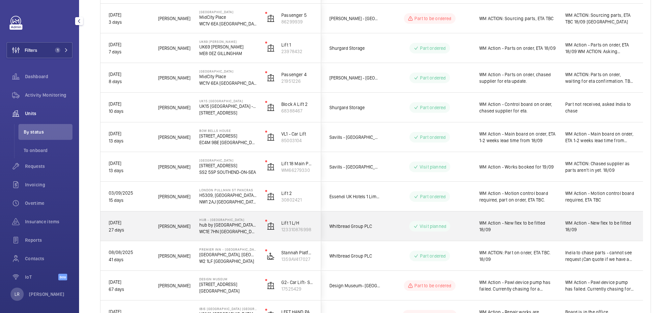
click at [387, 219] on div "Visit planned" at bounding box center [426, 226] width 90 height 24
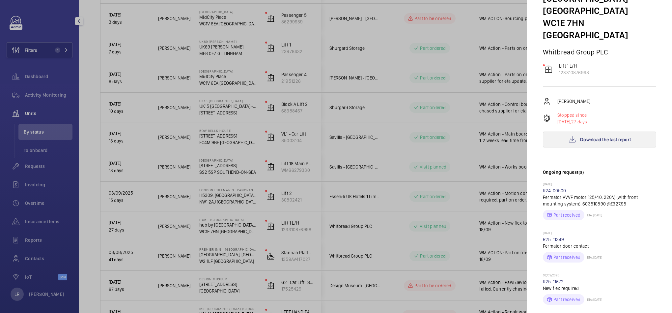
scroll to position [148, 0]
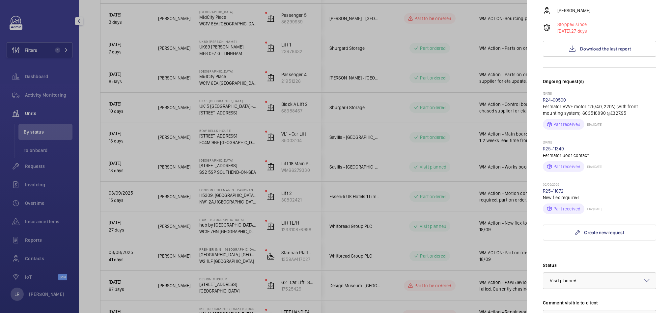
click at [435, 172] on div at bounding box center [336, 156] width 672 height 313
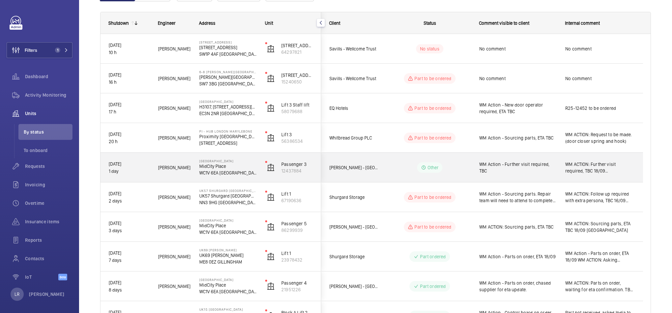
scroll to position [48, 0]
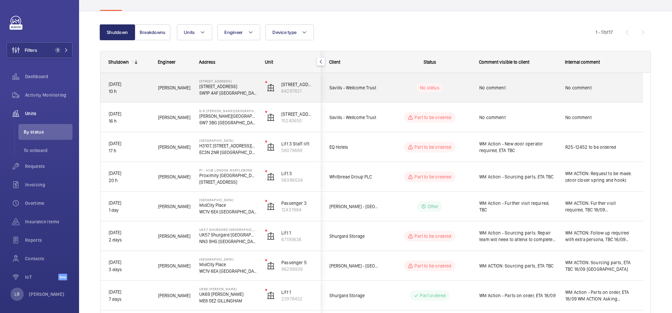
click at [398, 91] on wm-front-pills-cell "No status" at bounding box center [430, 87] width 82 height 9
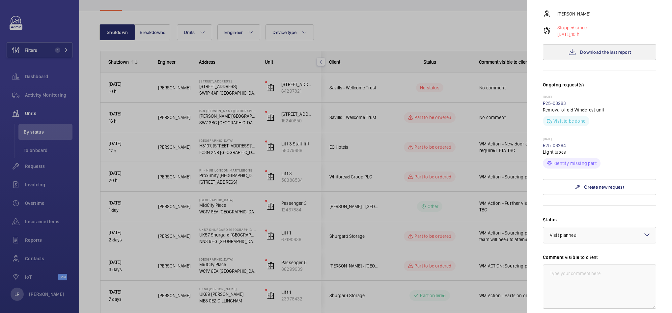
scroll to position [36, 0]
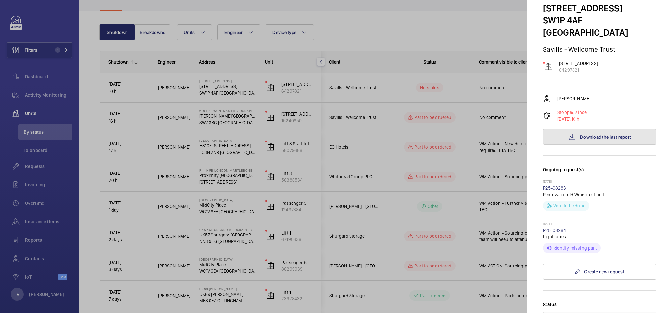
click at [606, 134] on span "Download the last report" at bounding box center [605, 136] width 51 height 5
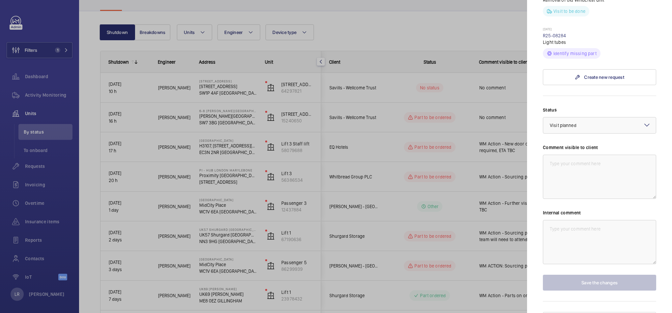
scroll to position [234, 0]
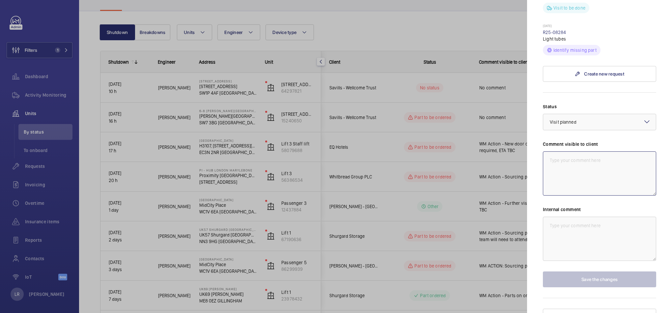
click at [589, 168] on textarea at bounding box center [599, 173] width 113 height 44
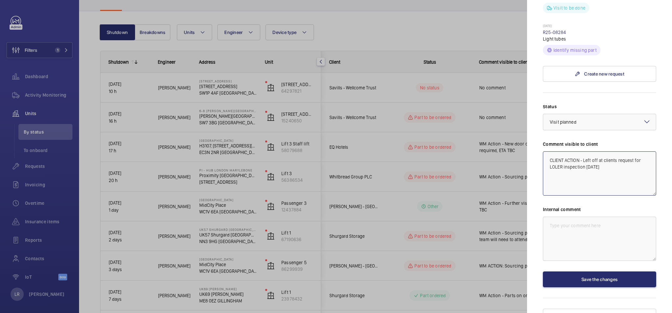
drag, startPoint x: 624, startPoint y: 154, endPoint x: 548, endPoint y: 148, distance: 76.4
click at [548, 151] on textarea "CLIENT ACTION - Left off at clients request for LOLER inspection 19.09.25" at bounding box center [599, 173] width 113 height 44
click at [603, 116] on div at bounding box center [599, 122] width 113 height 16
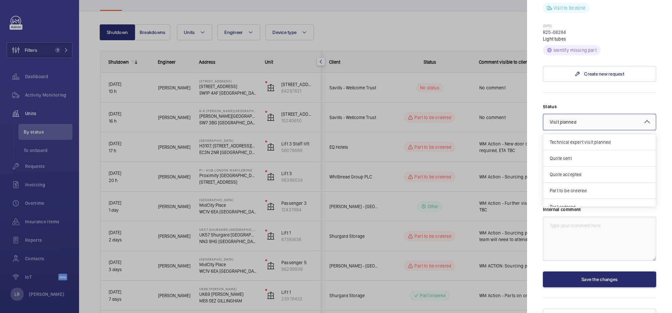
scroll to position [57, 0]
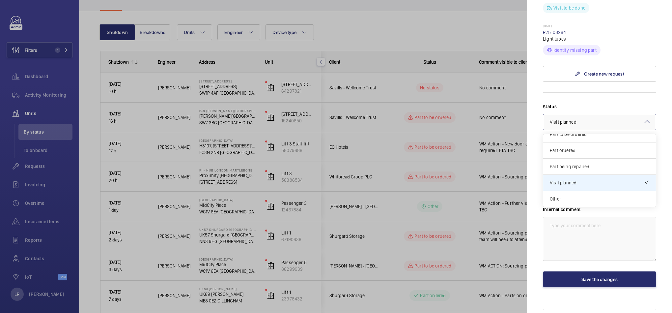
click at [575, 195] on span "Other" at bounding box center [600, 198] width 100 height 7
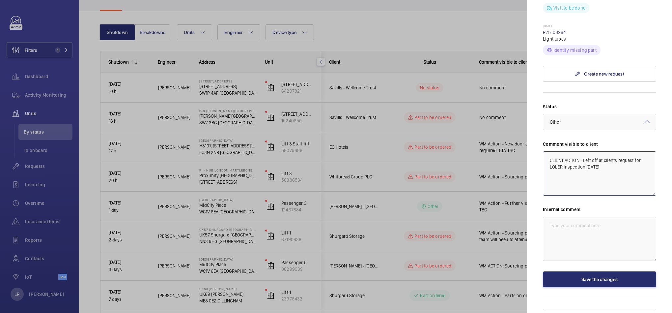
type textarea "CLIENT ACTION - Left off at clients request for LOLER inspection 19.09.25"
click at [576, 226] on textarea at bounding box center [599, 238] width 113 height 44
paste textarea "CLIENT ACTION - Left off at clients request for LOLER inspection 19.09.25"
type textarea "CLIENT ACTION - Left off at clients request for LOLER inspection 19.09.25"
click at [578, 276] on div "Stopped unit 53-55 Regency Street 53-55 Regency Street SW1P 4AF LONDON Savills …" at bounding box center [599, 53] width 113 height 542
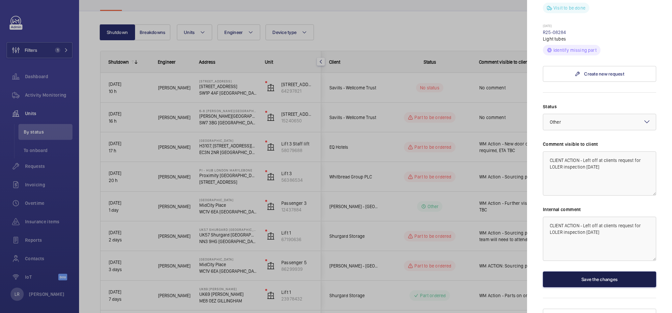
click at [578, 271] on button "Save the changes" at bounding box center [599, 279] width 113 height 16
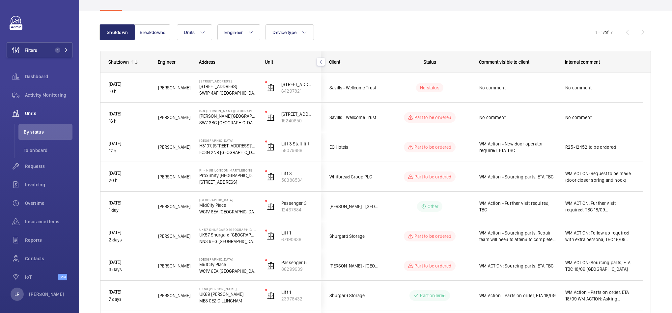
scroll to position [0, 0]
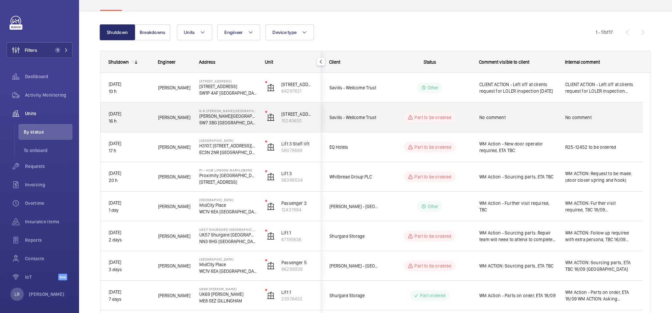
click at [469, 119] on wm-front-pills-cell "Part to be ordered" at bounding box center [430, 117] width 82 height 11
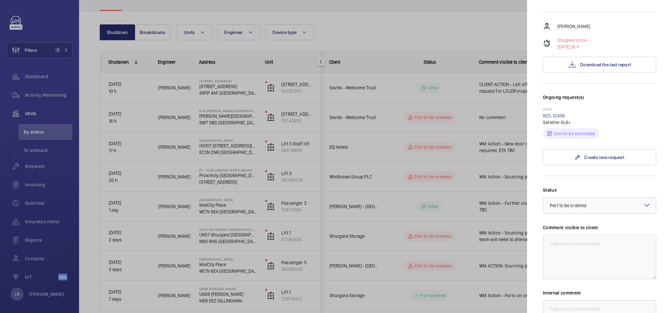
scroll to position [148, 0]
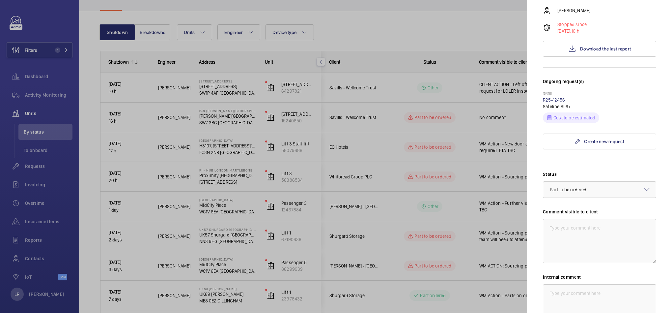
click at [559, 97] on link "R25-12456" at bounding box center [554, 99] width 22 height 5
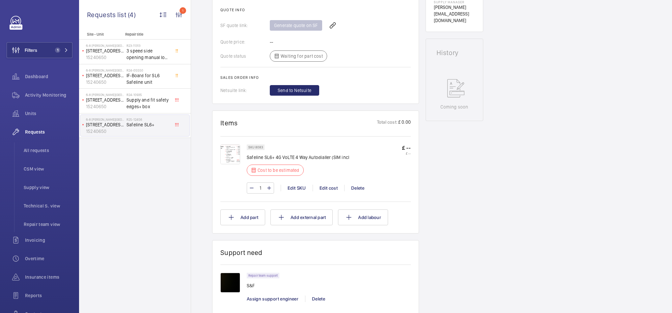
scroll to position [297, 0]
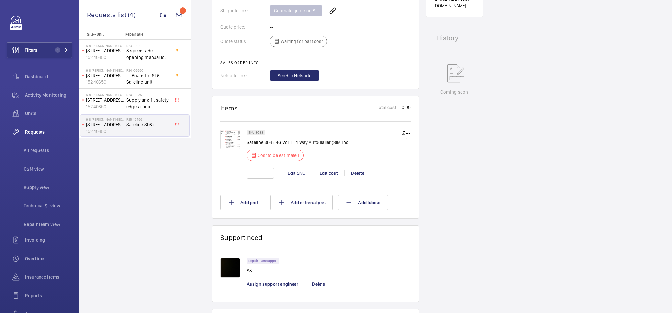
click at [236, 134] on img at bounding box center [230, 139] width 20 height 20
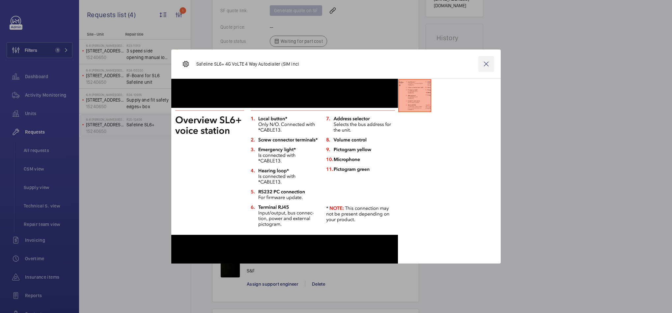
click at [487, 61] on wm-front-icon-button at bounding box center [486, 64] width 16 height 16
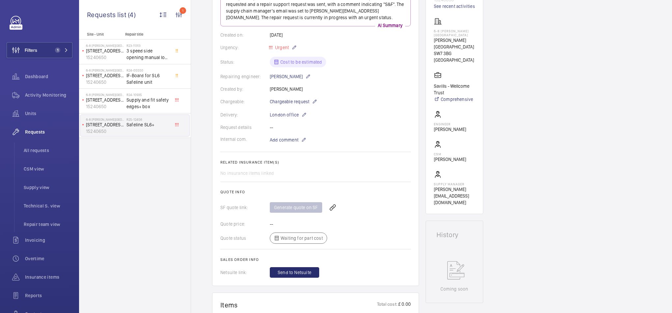
scroll to position [0, 0]
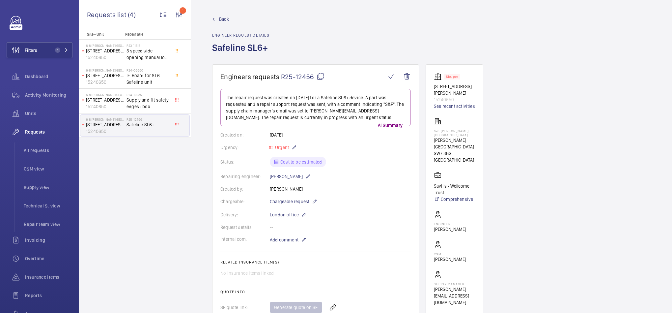
click at [220, 16] on span "Back" at bounding box center [224, 19] width 10 height 7
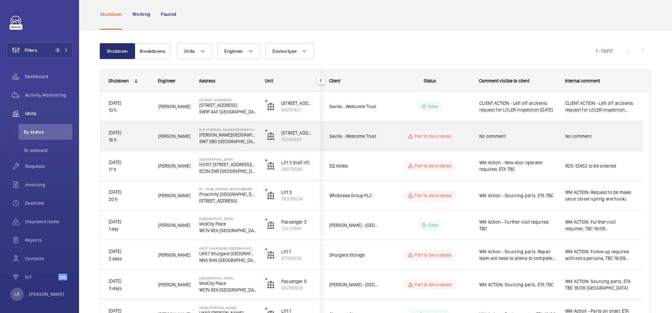
scroll to position [49, 0]
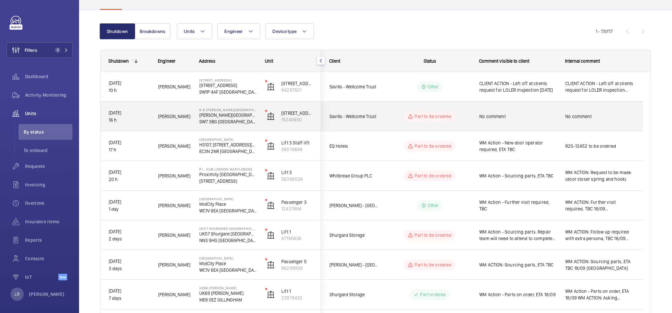
click at [471, 118] on wm-front-pills-cell "Part to be ordered" at bounding box center [430, 116] width 82 height 11
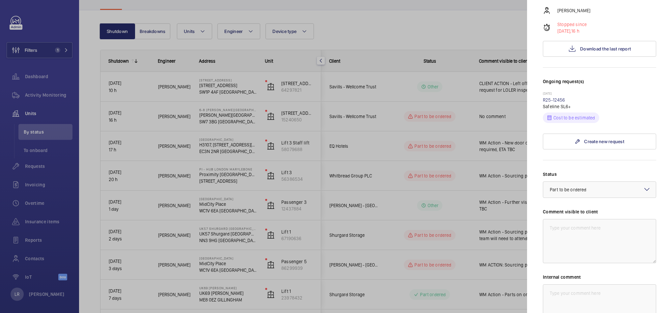
scroll to position [192, 0]
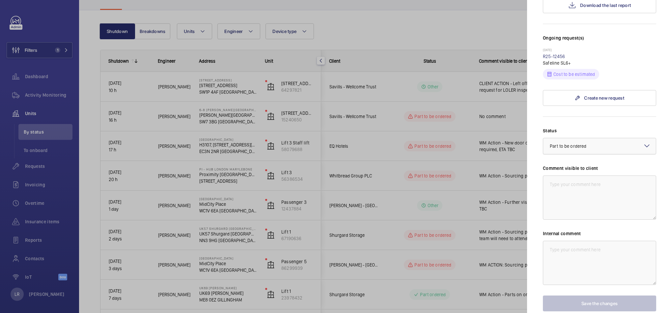
click at [627, 138] on div at bounding box center [599, 146] width 113 height 16
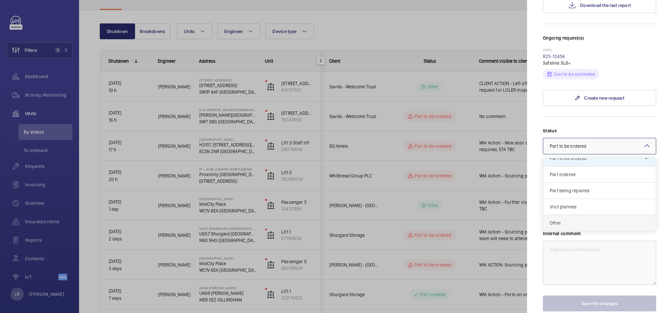
click at [577, 219] on span "Other" at bounding box center [600, 222] width 100 height 7
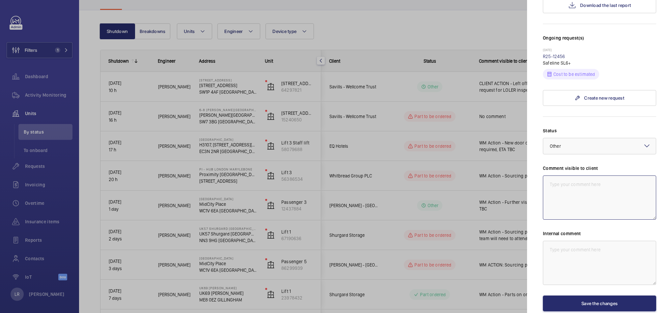
click at [591, 175] on textarea at bounding box center [599, 197] width 113 height 44
type textarea "WM ACTION - Contacted supplier for prices. Quote to follow"
click at [555, 54] on link "R25-12456" at bounding box center [554, 56] width 22 height 5
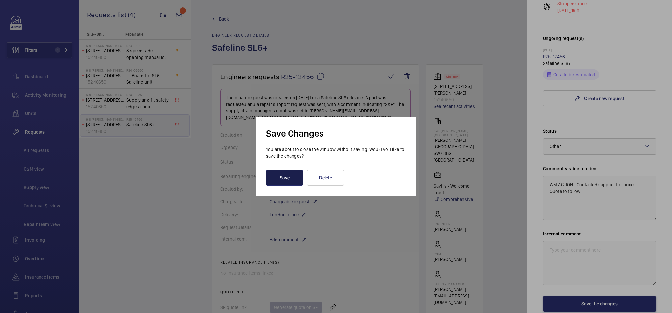
click at [292, 182] on button "Save" at bounding box center [284, 178] width 37 height 16
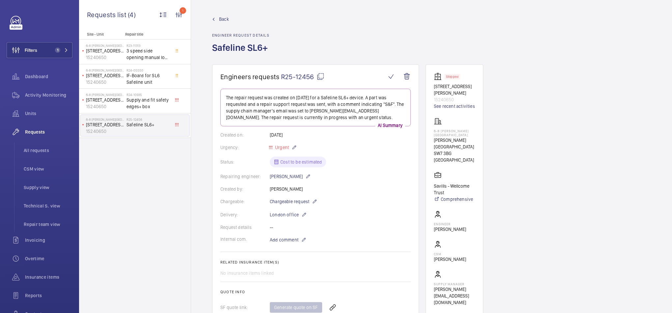
click at [225, 18] on span "Back" at bounding box center [224, 19] width 10 height 7
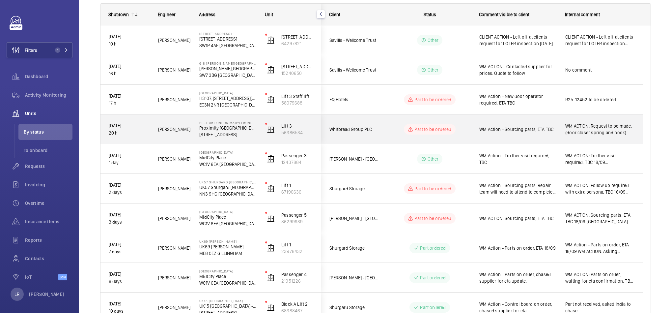
scroll to position [99, 0]
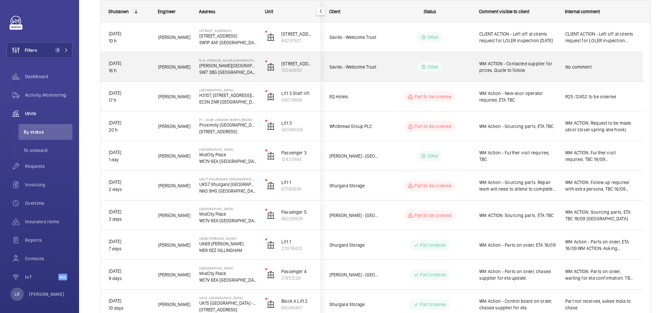
click at [458, 67] on wm-front-pills-cell "Other" at bounding box center [430, 67] width 82 height 11
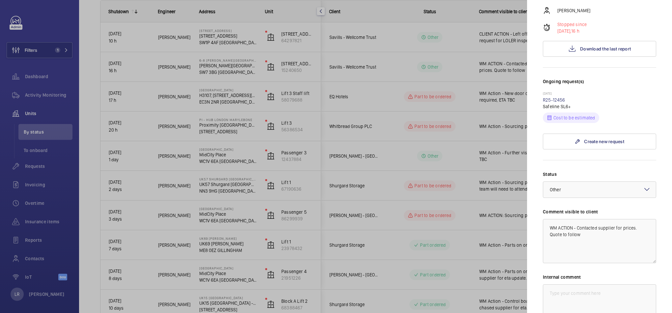
scroll to position [192, 0]
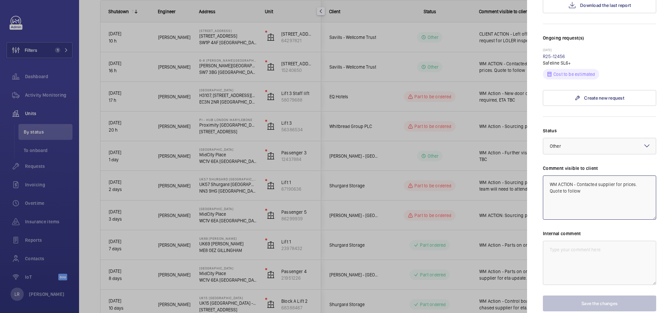
click at [617, 175] on textarea "WM ACTION - Contacted supplier for prices. Quote to follow" at bounding box center [599, 197] width 113 height 44
drag, startPoint x: 611, startPoint y: 159, endPoint x: 548, endPoint y: 134, distance: 68.0
click at [548, 165] on div "Comment visible to client WM ACTION - Contacted supplier for prices. Quote to f…" at bounding box center [599, 192] width 113 height 55
type textarea "WM ACTION - Contacted supplier for prices. Quote to follow [DATE]"
click at [585, 241] on textarea at bounding box center [599, 263] width 113 height 44
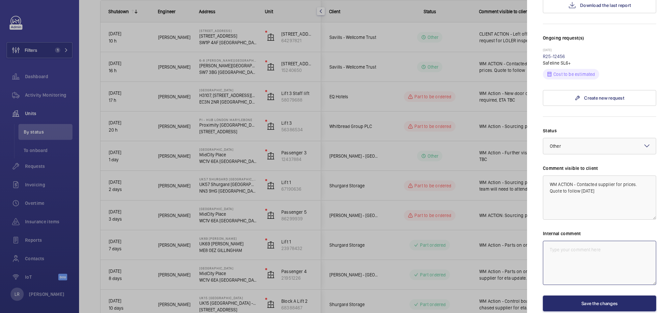
paste textarea "WM ACTION - Contacted supplier for prices. Quote to follow [DATE]"
type textarea "WM ACTION - Contacted supplier for prices. Quote to follow [DATE]"
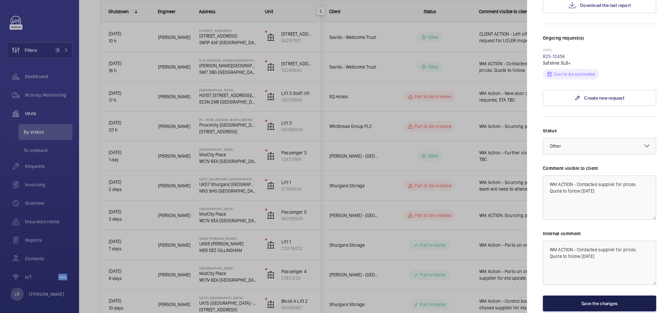
click at [577, 295] on button "Save the changes" at bounding box center [599, 303] width 113 height 16
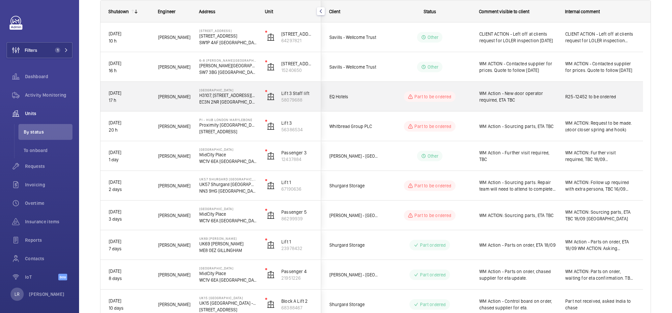
click at [503, 96] on span "WM Action - New door operator required, ETA TBC" at bounding box center [517, 96] width 77 height 13
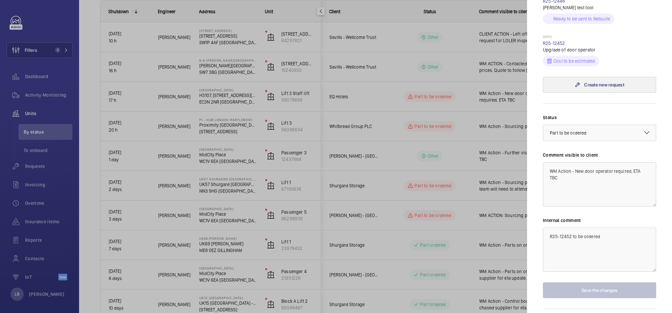
scroll to position [390, 0]
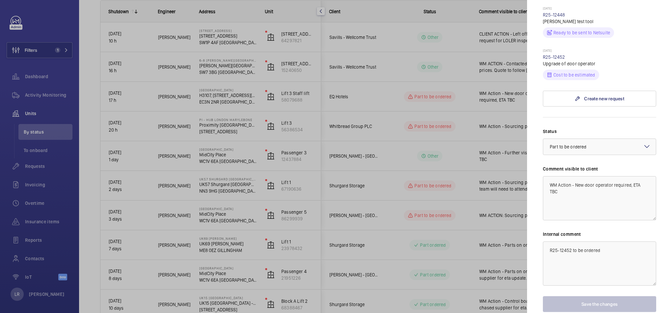
click at [556, 66] on wm-front-repair-request-minimized-display-item "Yesterday R25-12452 Upgrade of door operator Cost to be estimated" at bounding box center [599, 64] width 113 height 32
click at [561, 60] on link "R25-12452" at bounding box center [554, 56] width 22 height 5
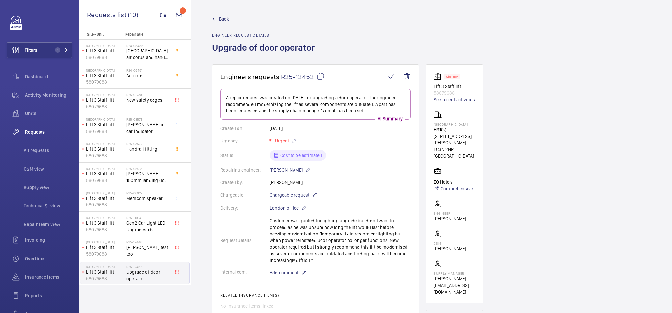
click at [224, 19] on span "Back" at bounding box center [224, 19] width 10 height 7
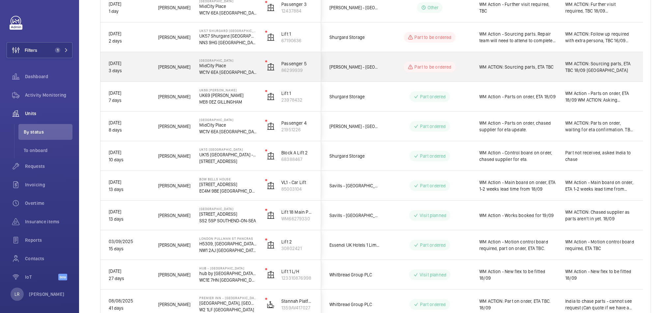
scroll to position [345, 0]
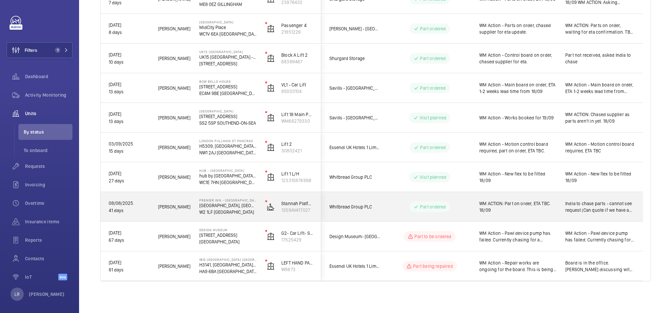
click at [399, 216] on div "Part ordered" at bounding box center [426, 207] width 90 height 24
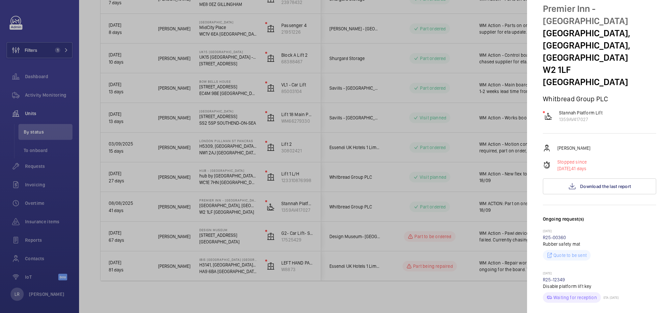
scroll to position [0, 0]
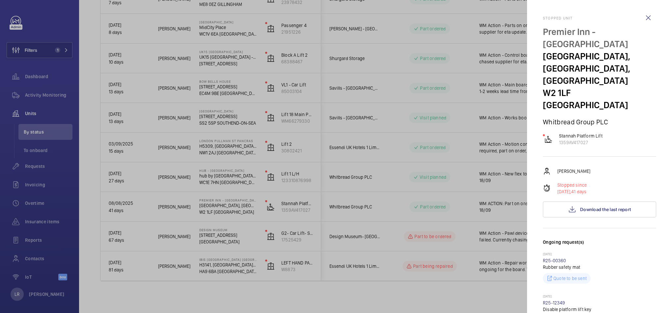
click at [254, 113] on div at bounding box center [336, 156] width 672 height 313
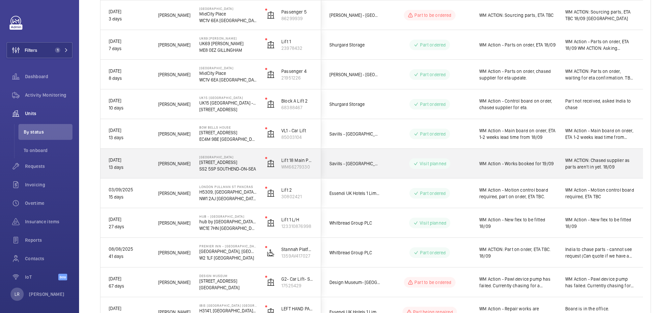
scroll to position [246, 0]
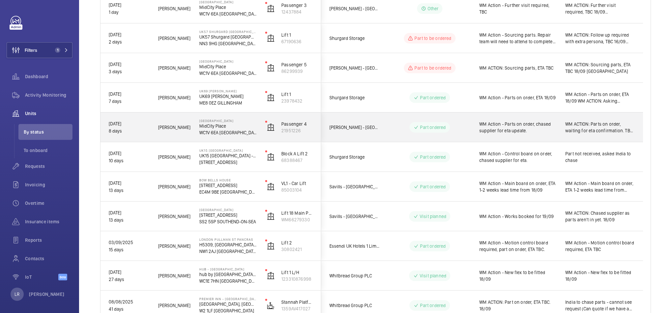
click at [386, 127] on div "Part ordered" at bounding box center [426, 127] width 90 height 24
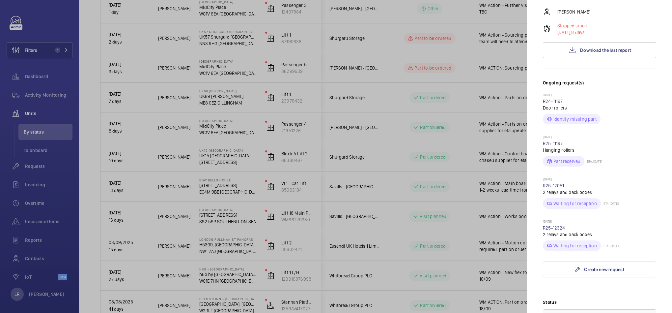
scroll to position [148, 0]
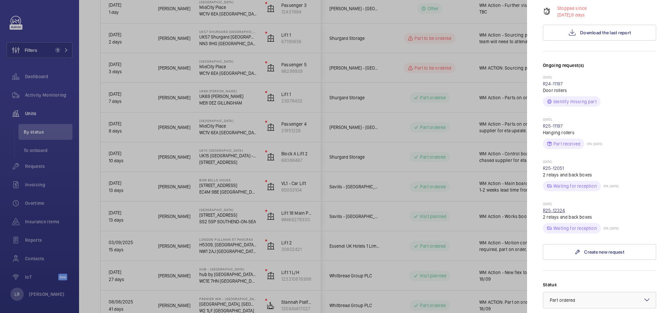
click at [557, 208] on link "R25-12324" at bounding box center [554, 210] width 22 height 5
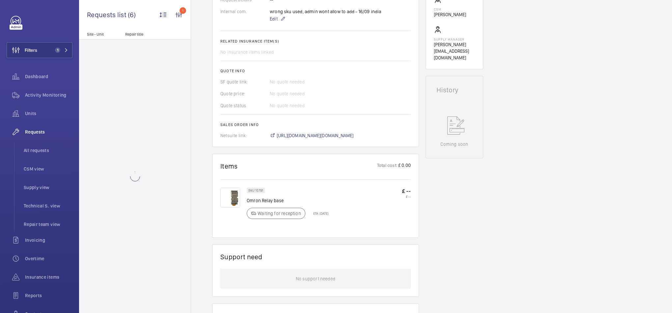
scroll to position [297, 0]
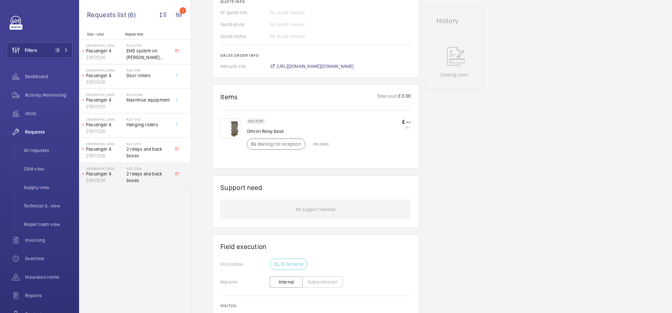
click at [232, 132] on img at bounding box center [230, 128] width 20 height 20
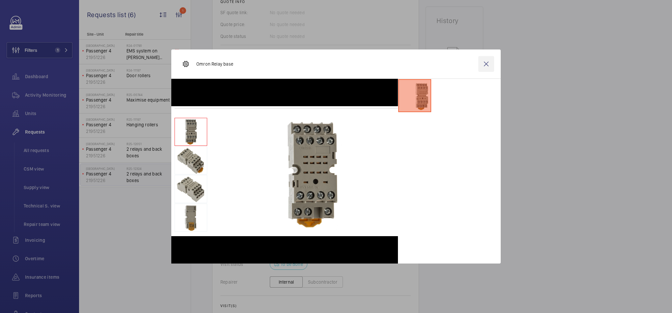
click at [485, 60] on wm-front-icon-button at bounding box center [486, 64] width 16 height 16
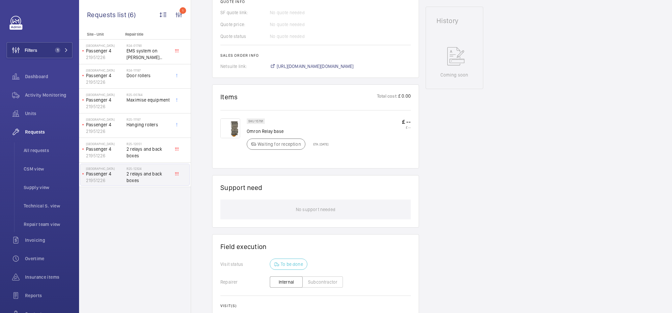
scroll to position [99, 0]
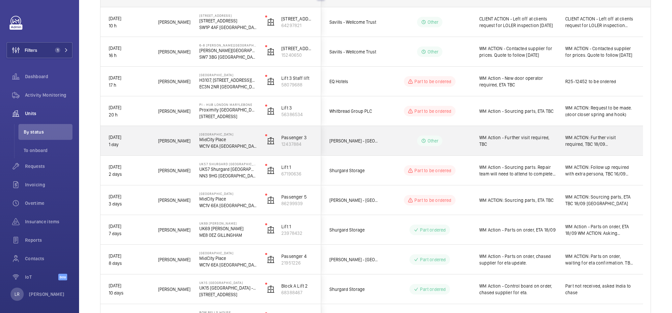
scroll to position [99, 0]
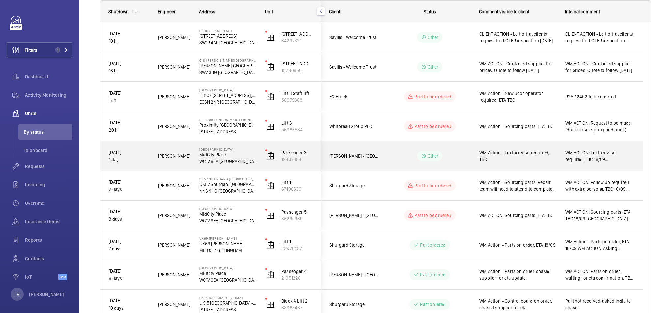
click at [401, 152] on wm-front-pills-cell "Other" at bounding box center [430, 156] width 82 height 11
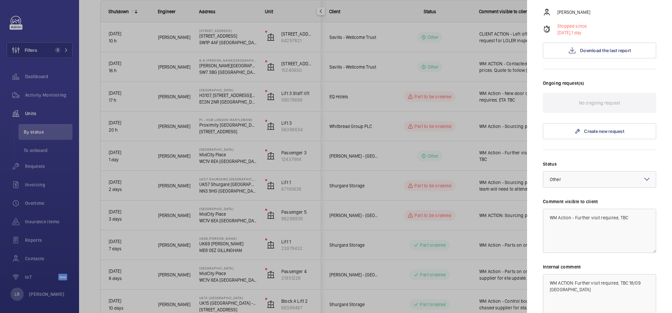
scroll to position [81, 0]
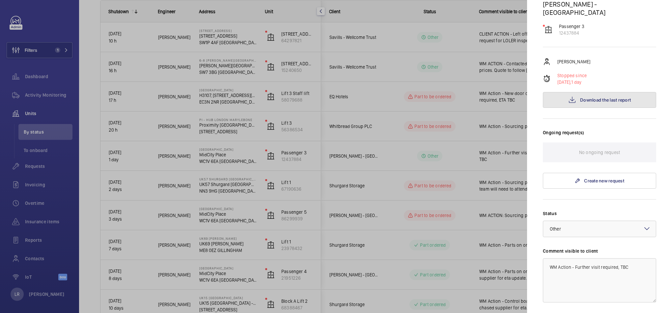
click at [568, 96] on mat-icon at bounding box center [572, 100] width 8 height 8
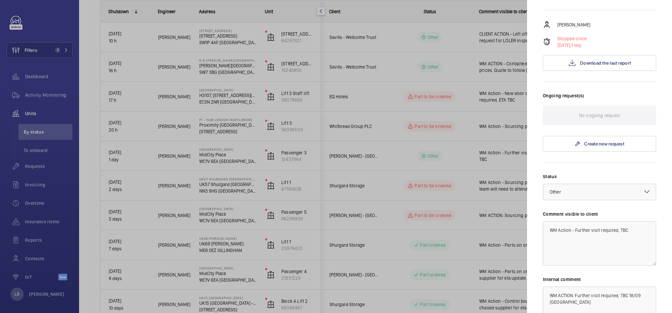
scroll to position [32, 0]
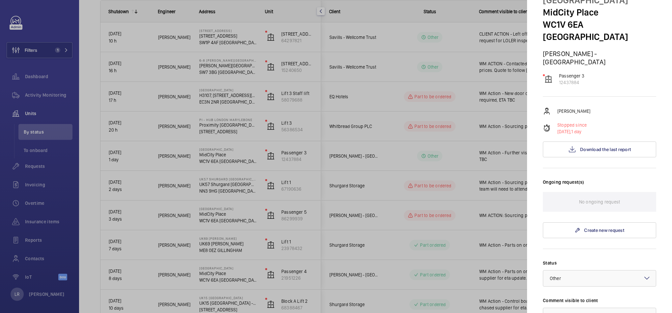
click at [446, 133] on div at bounding box center [336, 156] width 672 height 313
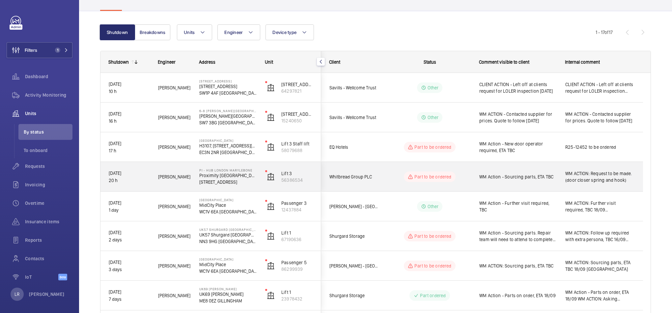
scroll to position [98, 0]
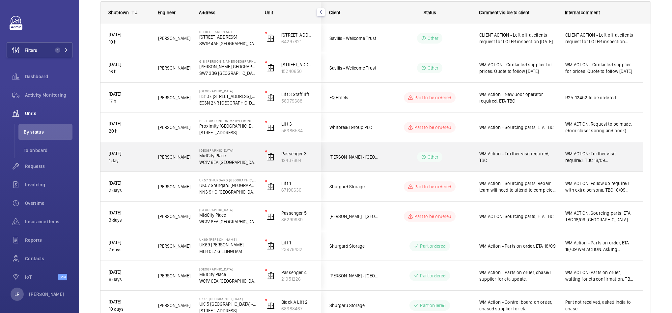
click at [401, 160] on wm-front-pills-cell "Other" at bounding box center [430, 157] width 82 height 11
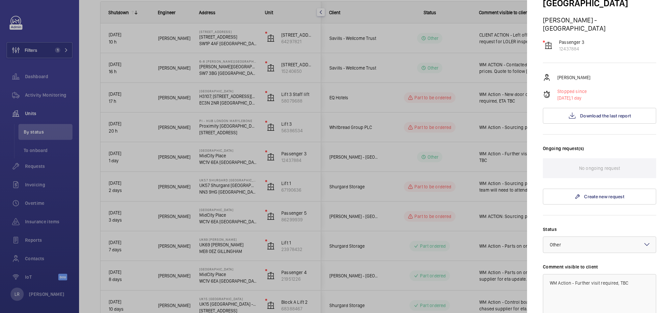
scroll to position [49, 0]
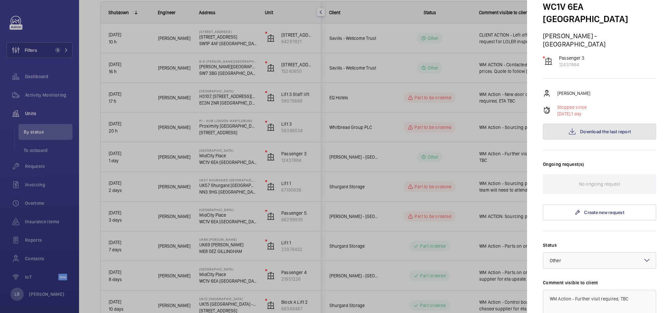
click at [594, 129] on span "Download the last report" at bounding box center [605, 131] width 51 height 5
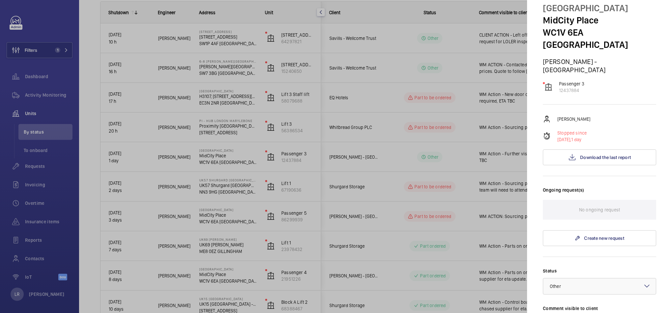
scroll to position [0, 0]
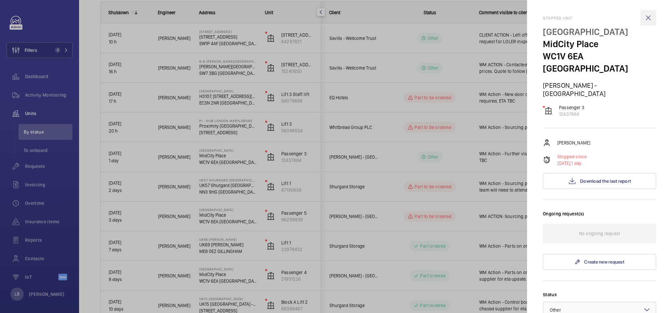
click at [643, 14] on wm-front-icon-button at bounding box center [649, 18] width 16 height 16
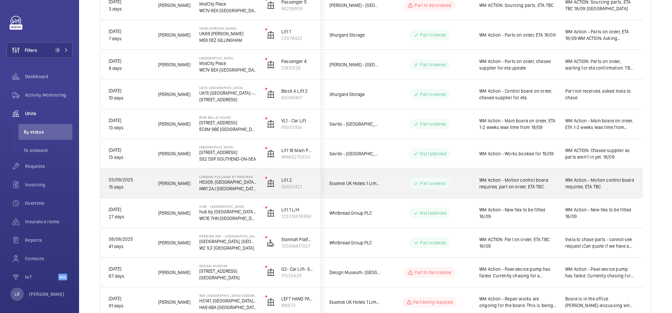
scroll to position [296, 0]
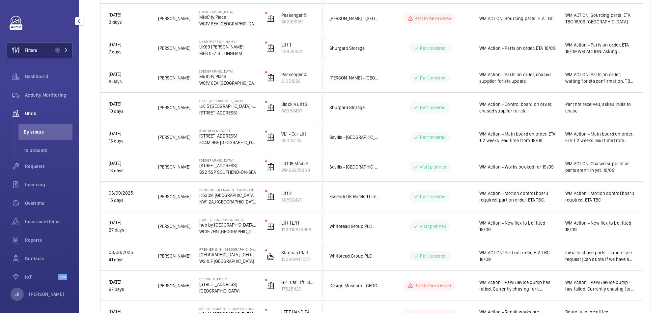
click at [49, 47] on button "Filters 1" at bounding box center [40, 50] width 66 height 16
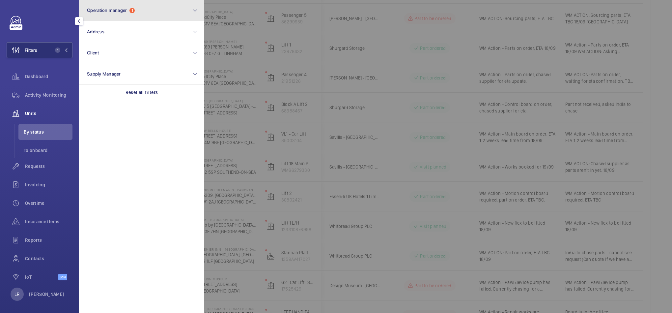
click at [141, 8] on button "Operation manager 1" at bounding box center [141, 10] width 125 height 21
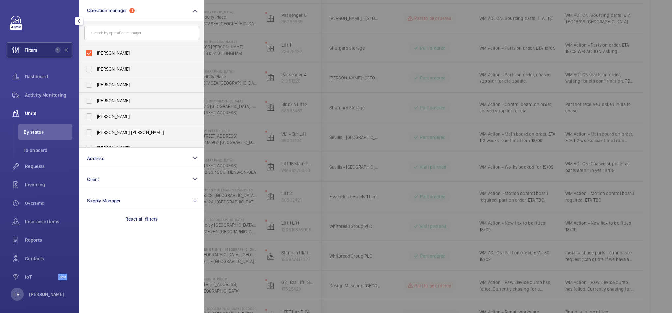
click at [245, 31] on div at bounding box center [540, 156] width 672 height 313
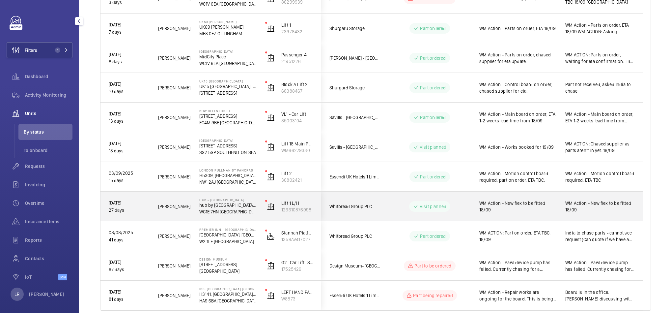
scroll to position [345, 0]
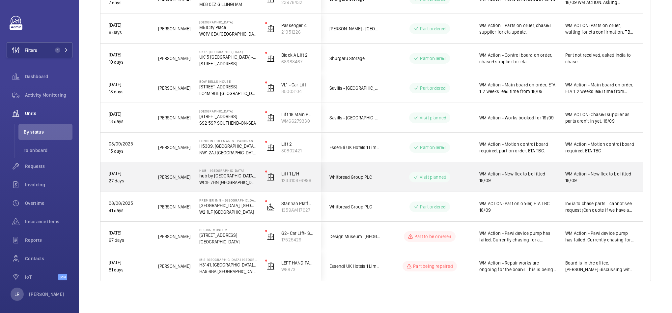
click at [399, 166] on div "Visit planned" at bounding box center [426, 177] width 90 height 24
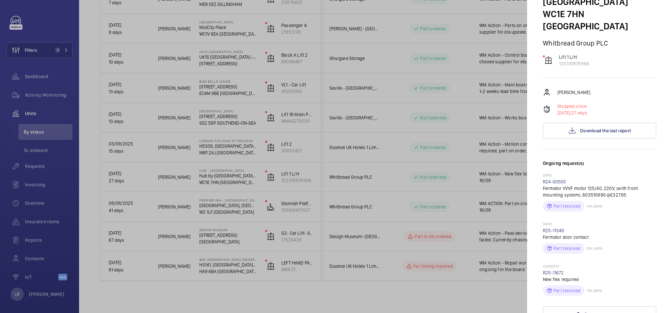
scroll to position [49, 0]
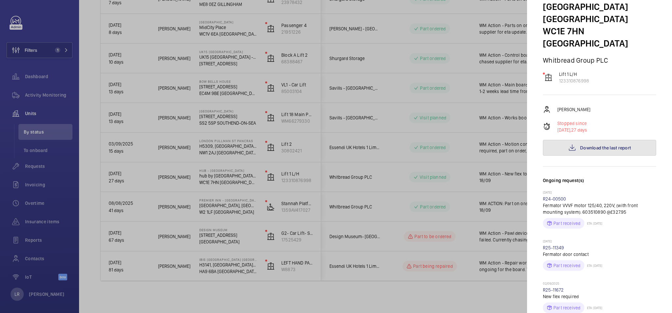
click at [581, 145] on span "Download the last report" at bounding box center [605, 147] width 51 height 5
click at [338, 174] on div at bounding box center [336, 156] width 672 height 313
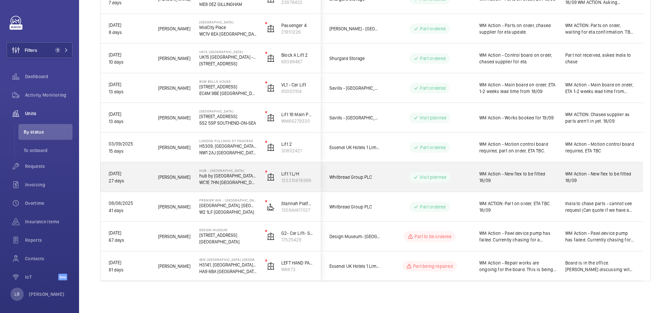
click at [457, 172] on wm-front-pills-cell "Visit planned" at bounding box center [430, 177] width 82 height 11
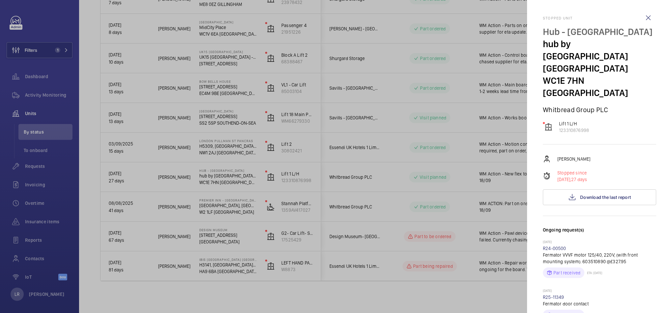
click at [463, 238] on div at bounding box center [336, 156] width 672 height 313
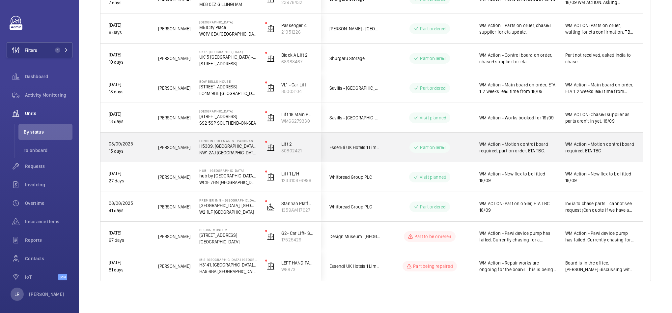
click at [469, 153] on div "Part ordered" at bounding box center [426, 147] width 90 height 24
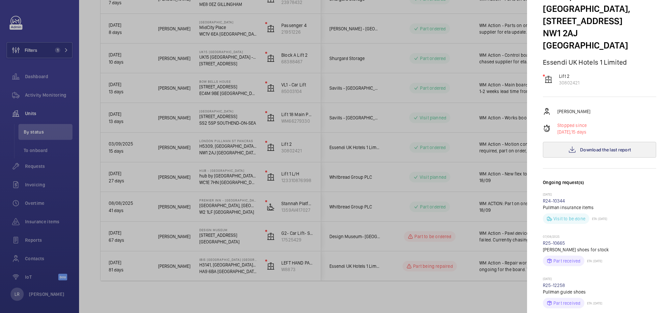
scroll to position [9, 0]
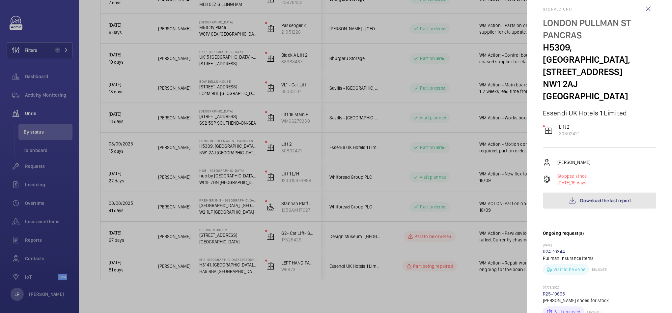
click at [590, 198] on span "Download the last report" at bounding box center [605, 200] width 51 height 5
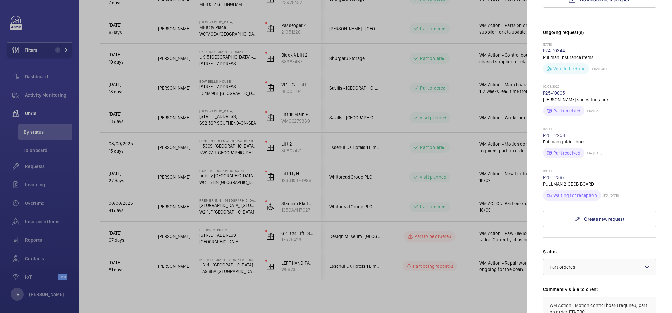
scroll to position [305, 0]
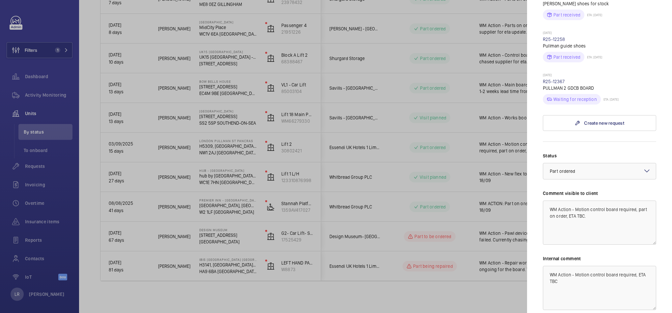
click at [465, 217] on div at bounding box center [336, 156] width 672 height 313
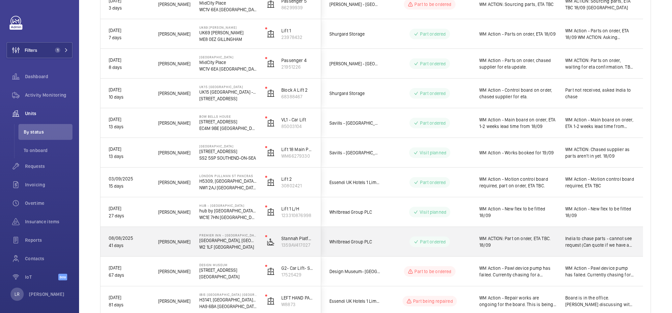
scroll to position [296, 0]
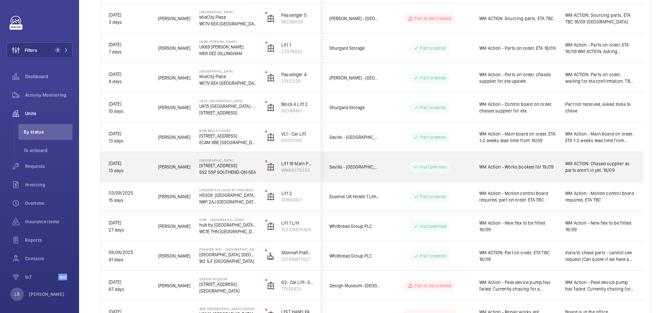
click at [461, 157] on div "Visit planned" at bounding box center [426, 167] width 90 height 24
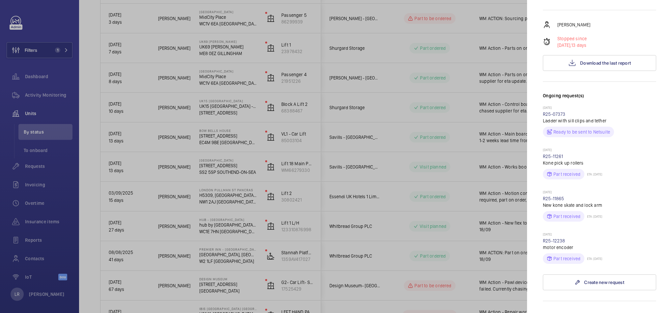
scroll to position [99, 0]
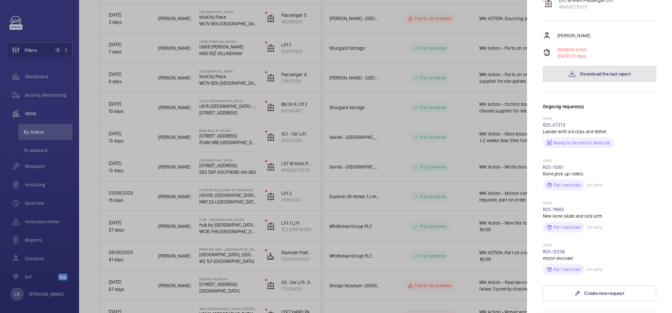
click at [584, 79] on button "Download the last report" at bounding box center [599, 74] width 113 height 16
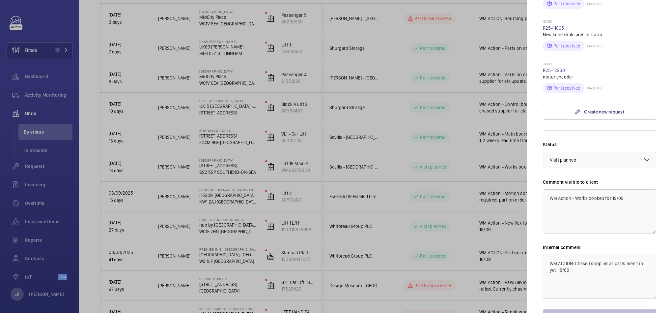
scroll to position [243, 0]
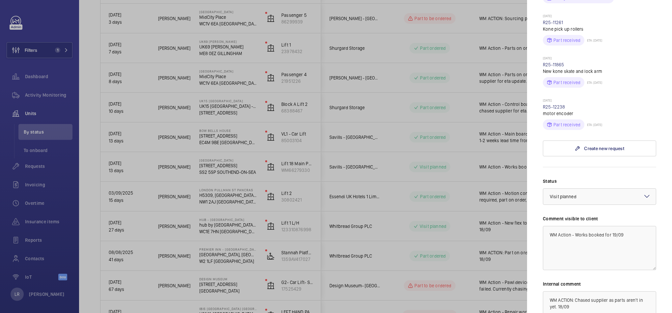
drag, startPoint x: 566, startPoint y: 119, endPoint x: 538, endPoint y: 121, distance: 28.4
click at [538, 121] on mat-sidenav "Stopped unit Victoria Shopping Centre 362 Chartwell Square, Southend on Sea SS2…" at bounding box center [599, 156] width 145 height 313
copy link "R25-12238"
click at [579, 116] on div "15/09/2025 R25-12238 motor encoder Part received ETA: 17/09/2025" at bounding box center [599, 114] width 113 height 32
click at [564, 98] on div "05/09/2025 R25-11865 New kone skate and lock arm Part received ETA: 11/09/2025" at bounding box center [599, 77] width 113 height 42
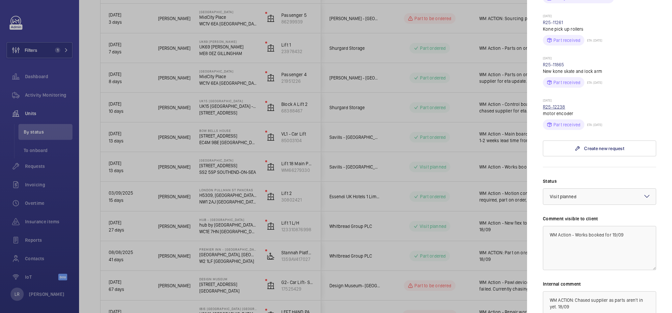
click at [554, 109] on link "R25-12238" at bounding box center [554, 106] width 22 height 5
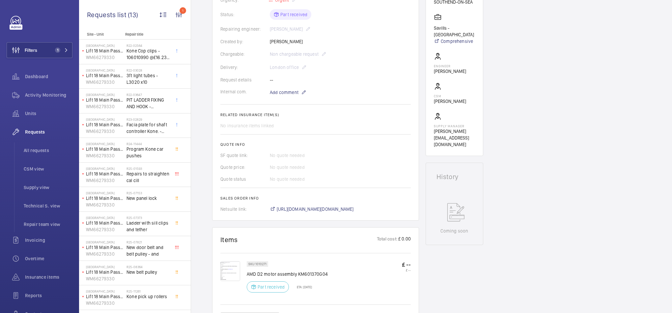
scroll to position [247, 0]
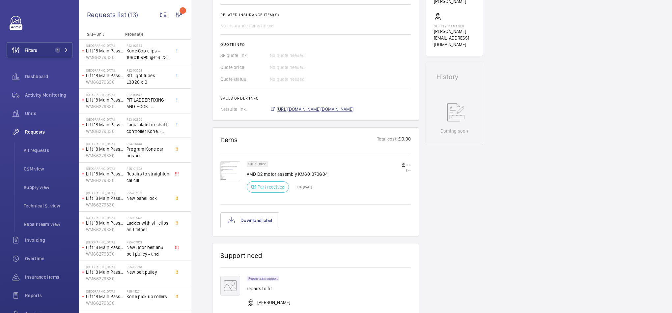
click at [311, 111] on span "https://6461500.app.netsuite.com/app/accounting/transactions/salesord.nl?id=300…" at bounding box center [315, 109] width 77 height 7
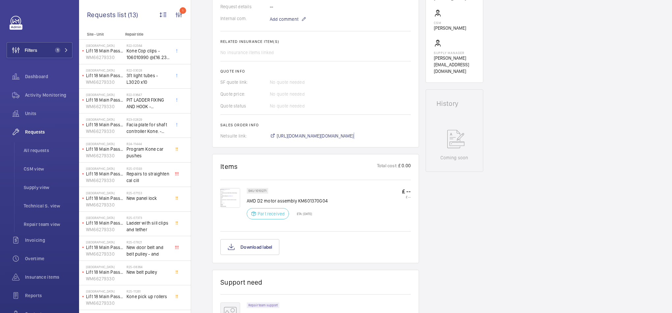
scroll to position [198, 0]
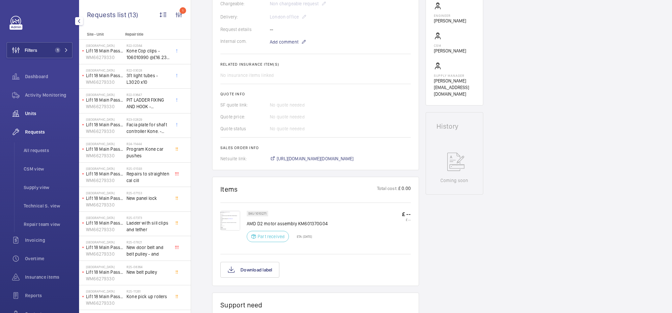
click at [49, 116] on span "Units" at bounding box center [48, 113] width 47 height 7
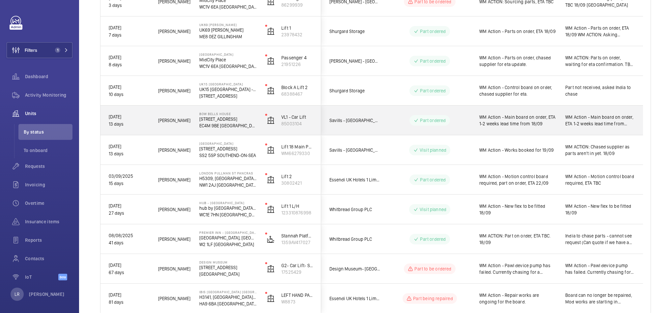
scroll to position [266, 0]
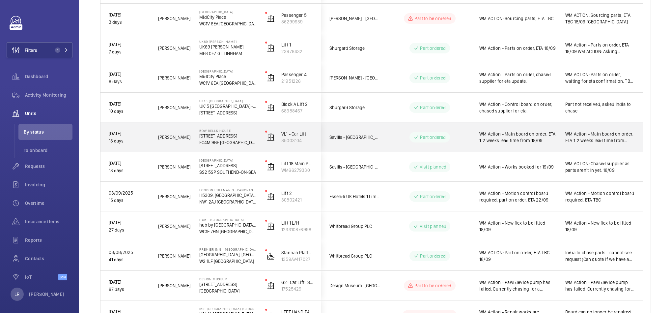
click at [394, 137] on wm-front-pills-cell "Part ordered" at bounding box center [430, 137] width 82 height 11
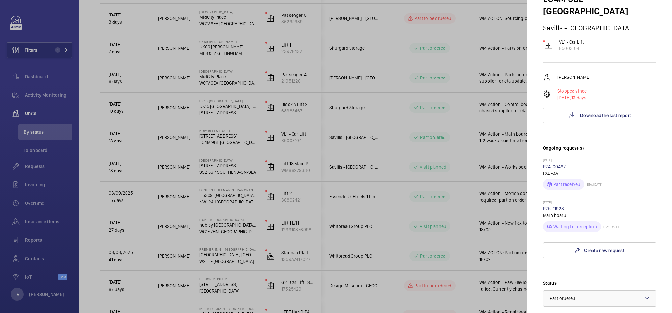
scroll to position [49, 0]
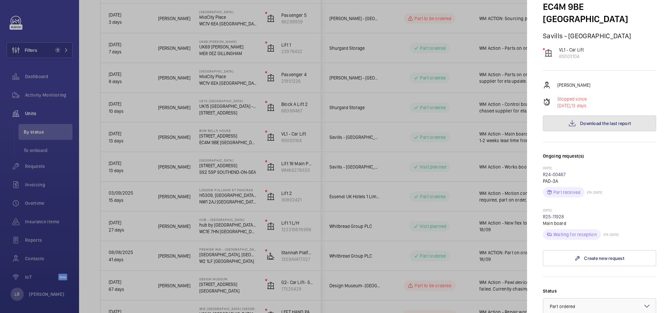
click at [568, 119] on mat-icon at bounding box center [572, 123] width 8 height 8
click at [282, 71] on div at bounding box center [336, 156] width 672 height 313
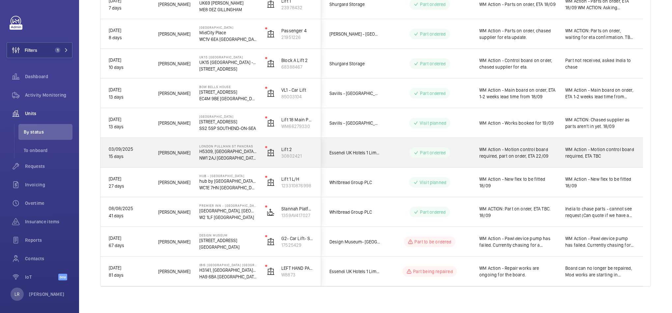
scroll to position [315, 0]
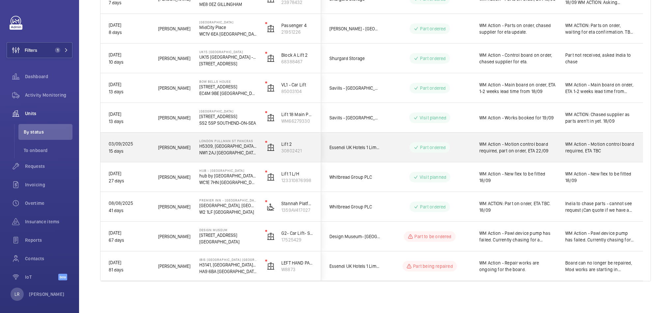
click at [466, 139] on div "Part ordered" at bounding box center [426, 147] width 90 height 24
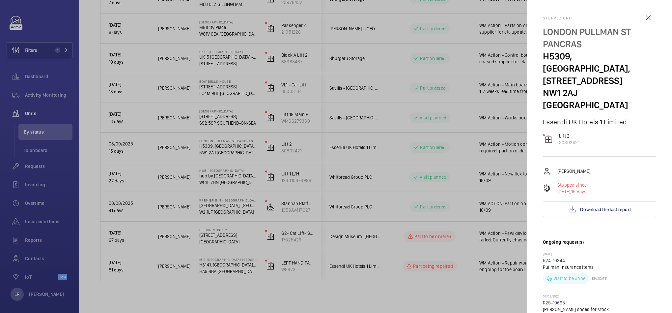
click at [465, 203] on div at bounding box center [336, 156] width 672 height 313
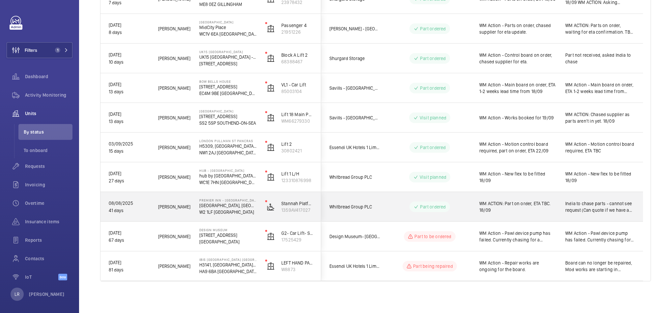
scroll to position [266, 0]
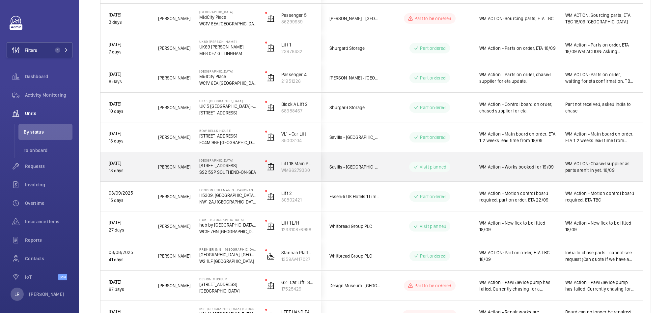
click at [463, 167] on wm-front-pills-cell "Visit planned" at bounding box center [430, 166] width 82 height 11
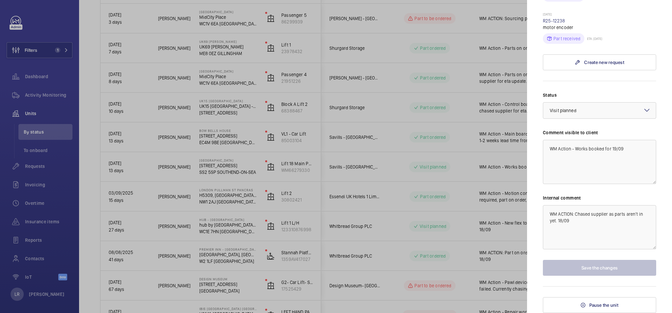
scroll to position [293, 0]
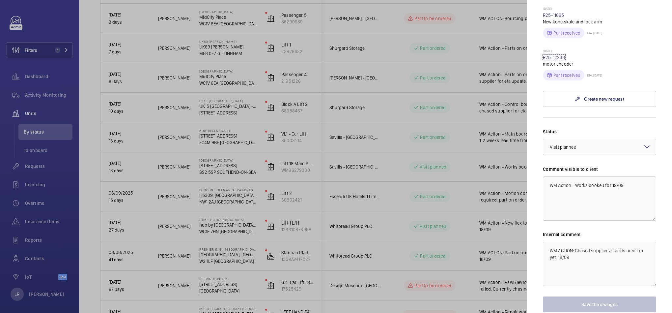
click at [563, 60] on link "R25-12238" at bounding box center [554, 57] width 22 height 5
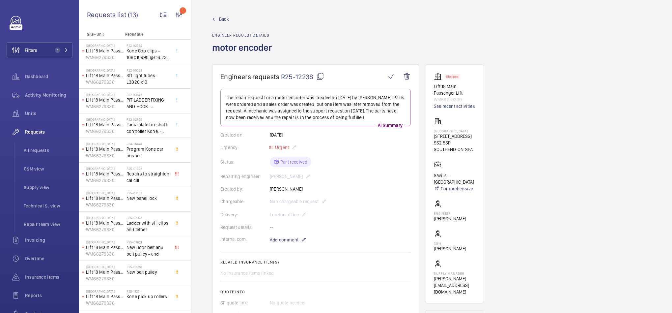
click at [219, 17] on span "Back" at bounding box center [224, 19] width 10 height 7
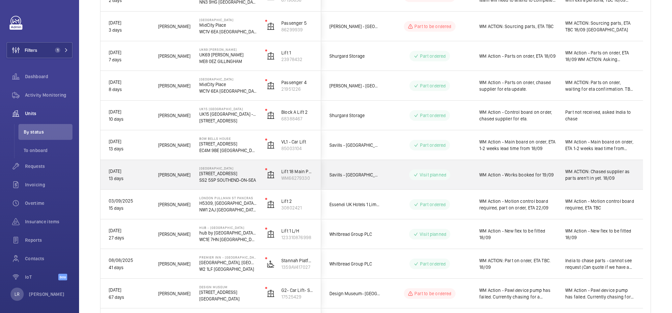
scroll to position [315, 0]
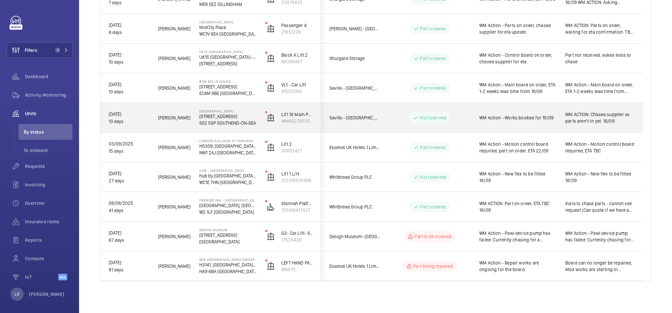
click at [379, 121] on div "Savills - [GEOGRAPHIC_DATA]" at bounding box center [351, 117] width 59 height 20
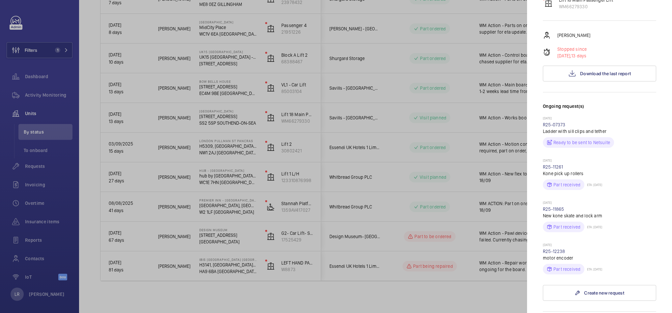
scroll to position [99, 0]
click at [441, 138] on div at bounding box center [336, 156] width 672 height 313
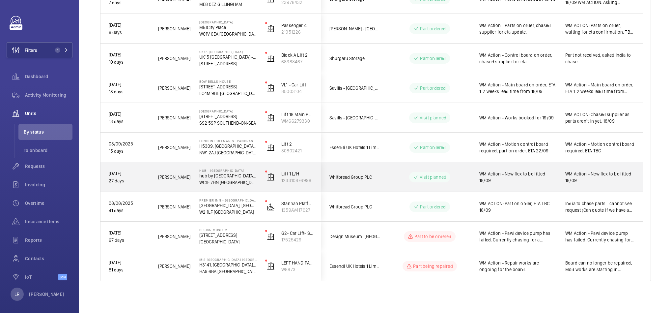
scroll to position [266, 0]
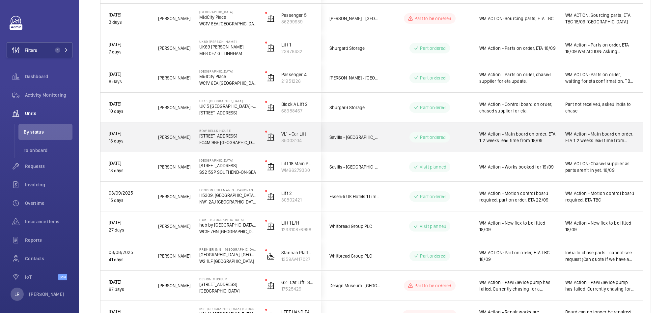
click at [386, 134] on div "Part ordered" at bounding box center [426, 137] width 90 height 24
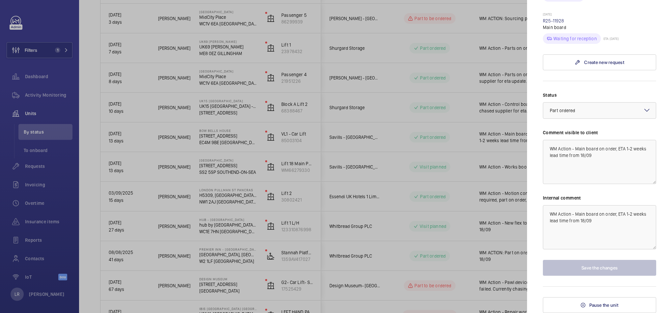
scroll to position [213, 0]
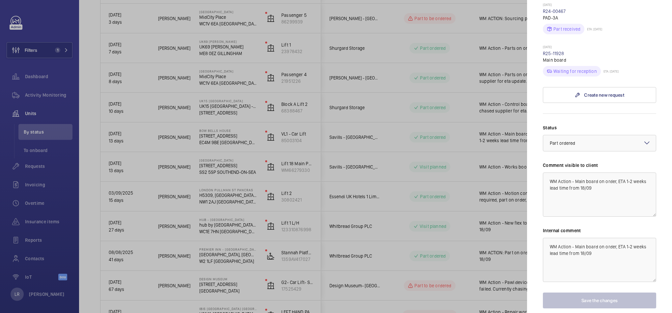
click at [485, 212] on div at bounding box center [336, 156] width 672 height 313
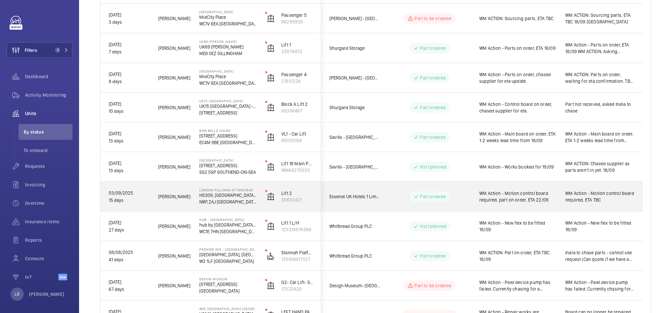
scroll to position [216, 0]
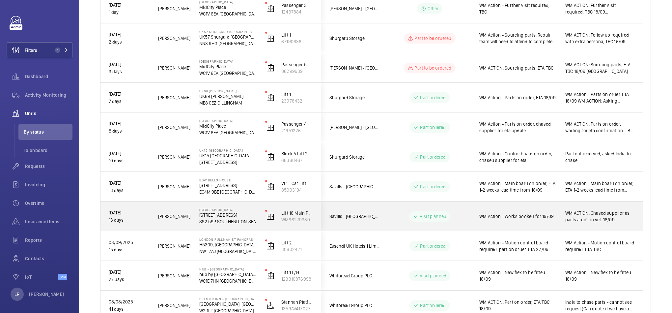
click at [474, 213] on div "WM Action - Works booked for 19/09" at bounding box center [514, 216] width 85 height 28
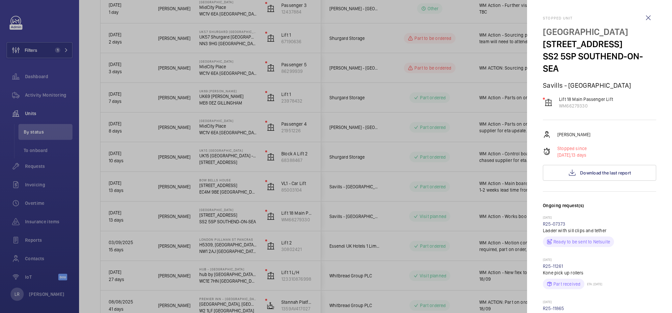
click at [489, 239] on div at bounding box center [336, 156] width 672 height 313
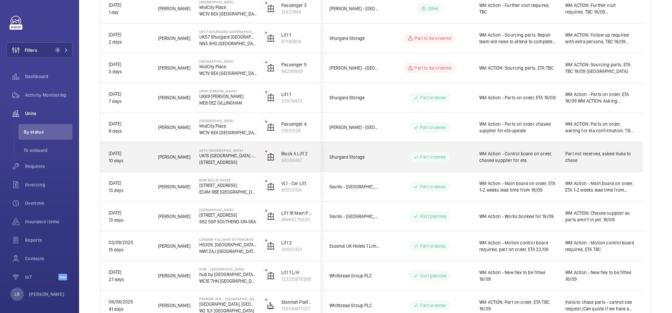
click at [465, 153] on wm-front-pills-cell "Part ordered" at bounding box center [430, 157] width 82 height 11
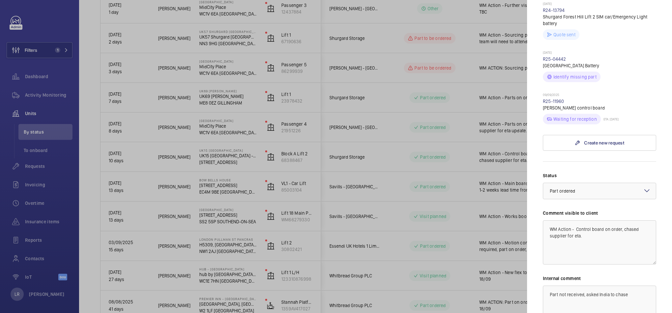
scroll to position [280, 0]
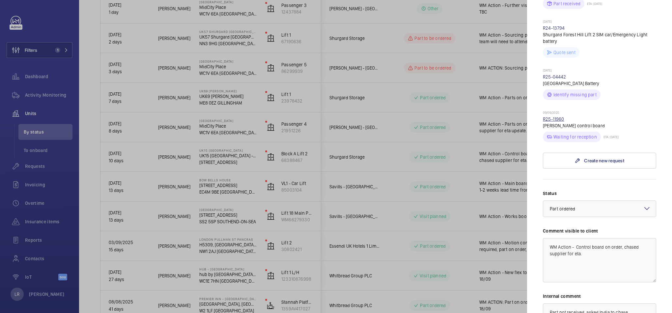
click at [557, 119] on link "R25-11960" at bounding box center [553, 118] width 21 height 5
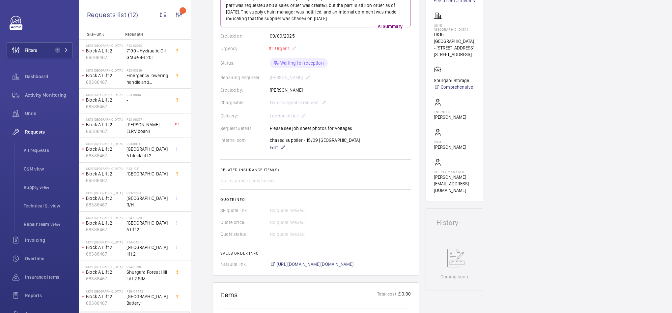
scroll to position [148, 0]
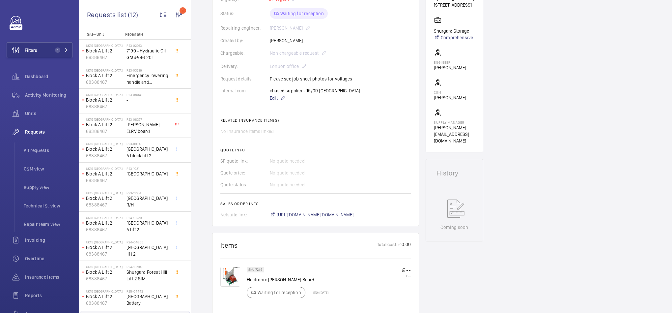
click at [324, 215] on span "https://6461500.app.netsuite.com/app/accounting/transactions/salesord.nl?id=299…" at bounding box center [315, 214] width 77 height 7
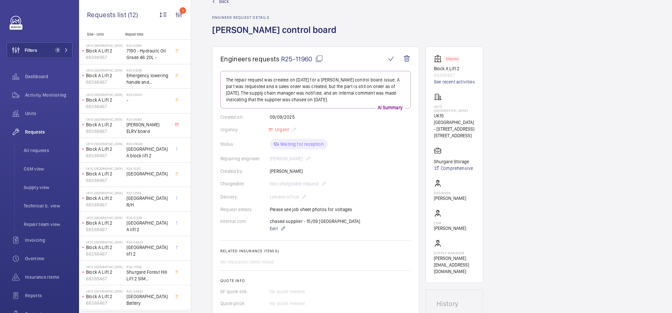
scroll to position [0, 0]
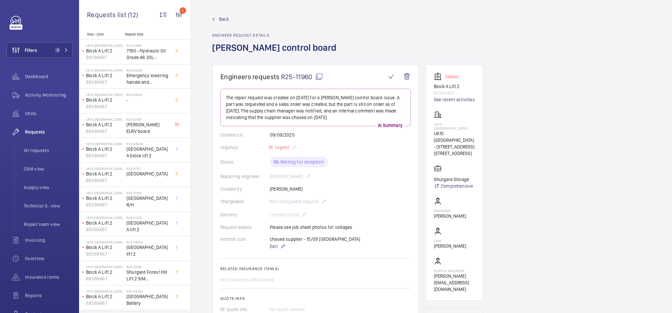
click at [222, 19] on span "Back" at bounding box center [224, 19] width 10 height 7
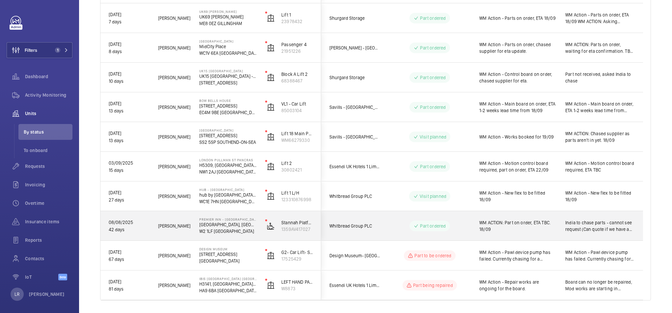
scroll to position [297, 0]
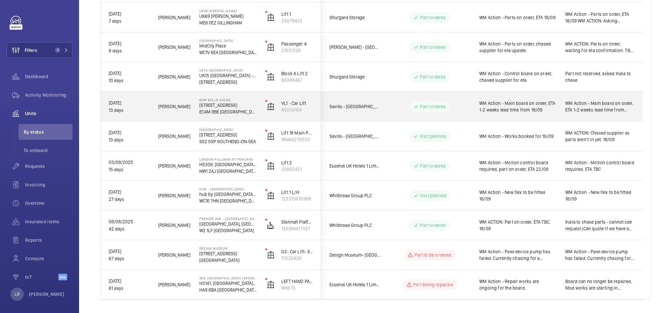
click at [481, 108] on span "WM Action - Main board on order, ETA 1-2 weeks lead time from 18/09" at bounding box center [517, 106] width 77 height 13
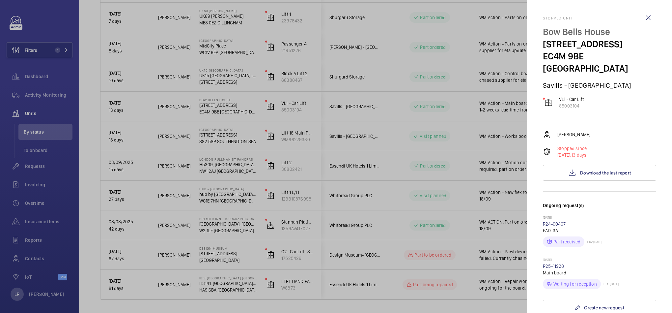
drag, startPoint x: 486, startPoint y: 138, endPoint x: 490, endPoint y: 137, distance: 4.0
click at [490, 137] on div at bounding box center [336, 156] width 672 height 313
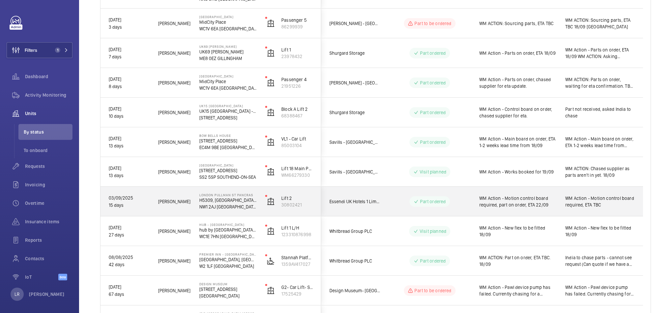
scroll to position [247, 0]
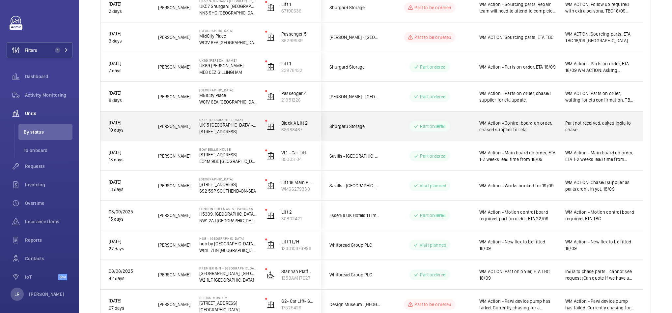
click at [458, 126] on wm-front-pills-cell "Part ordered" at bounding box center [430, 126] width 82 height 11
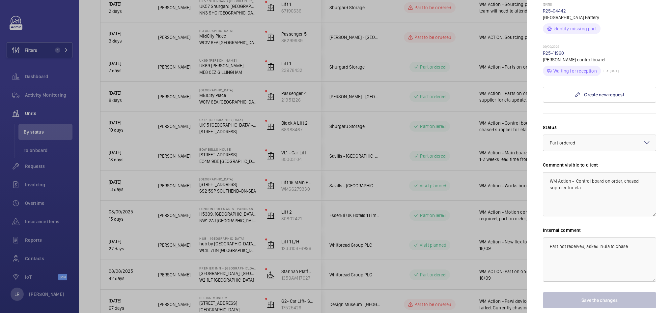
scroll to position [379, 0]
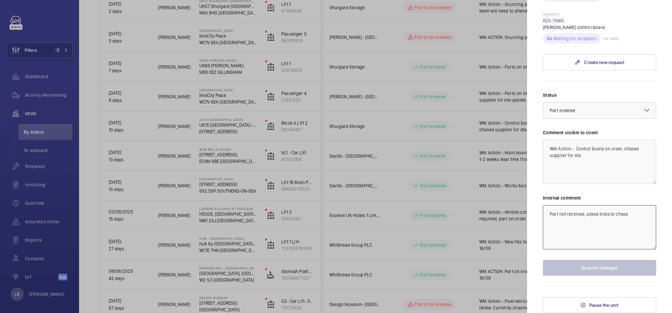
click at [636, 216] on textarea "Part not received, asked India to chase" at bounding box center [599, 227] width 113 height 44
drag, startPoint x: 634, startPoint y: 215, endPoint x: 539, endPoint y: 219, distance: 94.7
click at [539, 219] on mat-sidenav "Stopped unit UK15 Shurgard Forest Hill UK15 Shurgard Forest Hill - 121 Stanstea…" at bounding box center [599, 156] width 145 height 313
click at [628, 218] on textarea "Part not received, asked India to chase" at bounding box center [599, 227] width 113 height 44
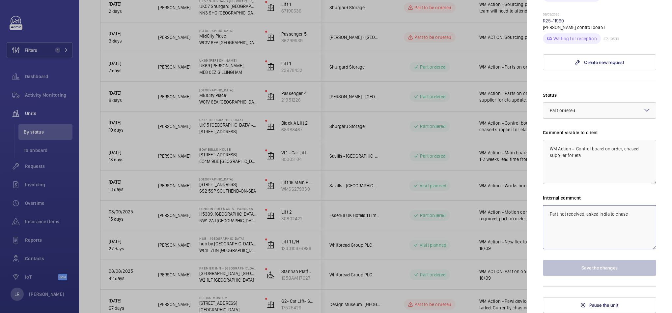
drag, startPoint x: 633, startPoint y: 215, endPoint x: 540, endPoint y: 215, distance: 92.6
click at [540, 215] on mat-sidenav "Stopped unit UK15 Shurgard Forest Hill UK15 Shurgard Forest Hill - 121 Stanstea…" at bounding box center [599, 156] width 145 height 313
click at [580, 212] on textarea "India chased 17.09.25" at bounding box center [599, 227] width 113 height 44
click at [606, 211] on textarea "India chased 18.09.25" at bounding box center [599, 227] width 113 height 44
click at [572, 232] on textarea "India chased 18.09.25 currently no response. Will c" at bounding box center [599, 227] width 113 height 44
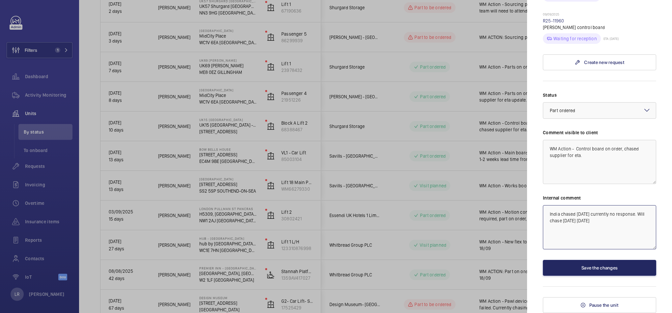
type textarea "India chased 18.09.25 currently no response. Will chase today 19.09.25"
click at [585, 265] on button "Save the changes" at bounding box center [599, 268] width 113 height 16
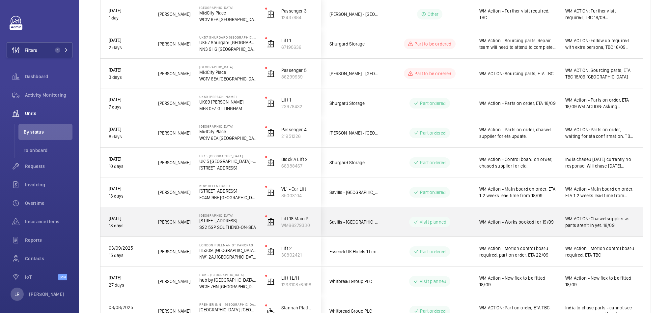
scroll to position [198, 0]
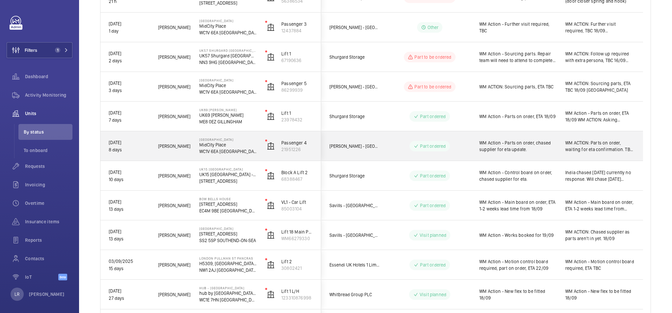
click at [513, 145] on span "WM Action - Parts on order, chased supplier for eta update." at bounding box center [517, 145] width 77 height 13
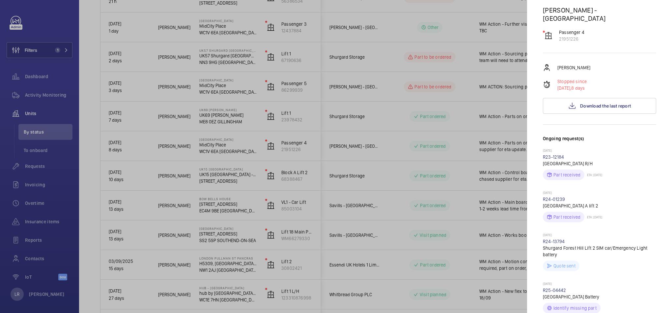
scroll to position [148, 0]
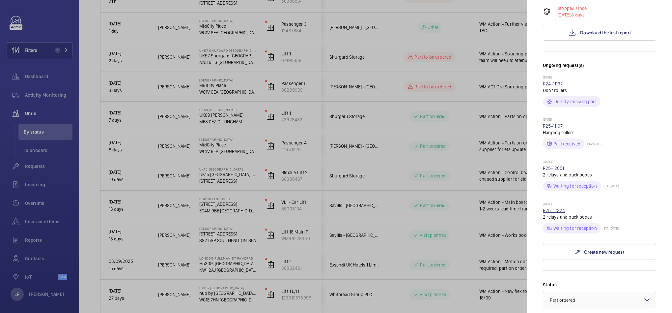
click at [558, 208] on link "R25-12324" at bounding box center [554, 210] width 22 height 5
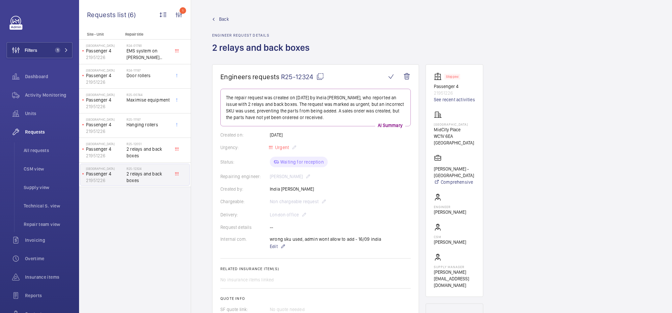
click at [218, 22] on link "Back" at bounding box center [262, 19] width 101 height 7
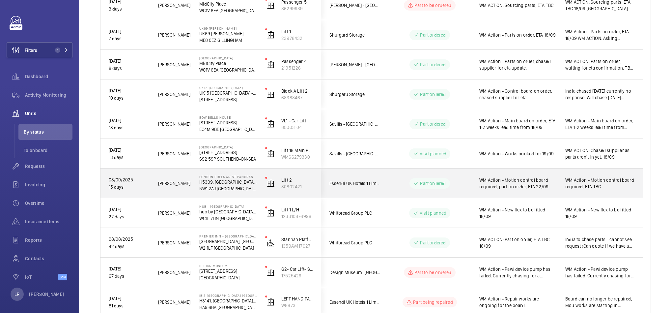
scroll to position [297, 0]
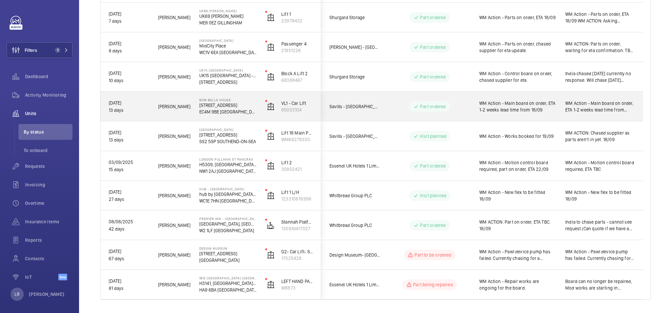
drag, startPoint x: 407, startPoint y: 108, endPoint x: 410, endPoint y: 107, distance: 3.9
click at [410, 107] on wm-front-pills-cell "Part ordered" at bounding box center [430, 106] width 82 height 11
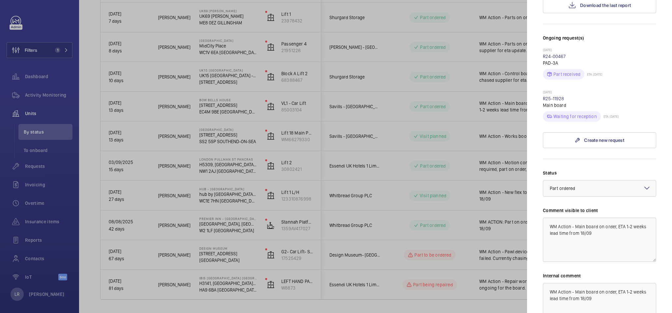
scroll to position [198, 0]
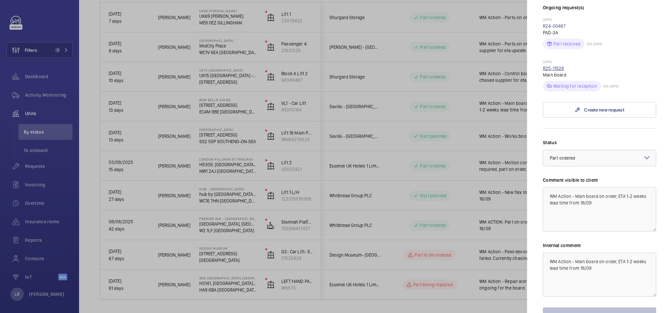
click at [559, 66] on link "R25-11928" at bounding box center [553, 68] width 21 height 5
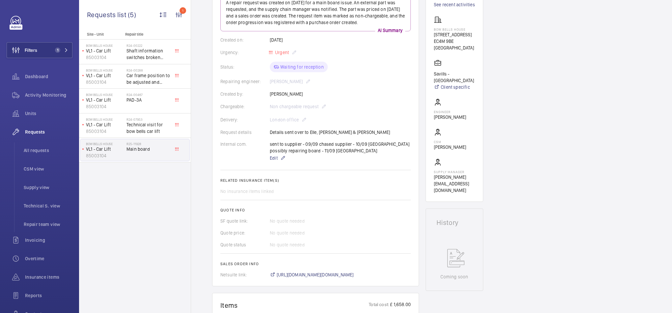
scroll to position [99, 0]
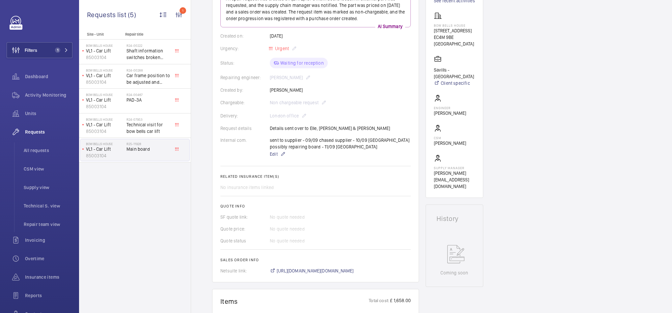
click at [315, 275] on wm-front-card "Engineers requests R25-11928 A repair request was created on 2025-09-08 for a m…" at bounding box center [315, 123] width 207 height 317
click at [324, 271] on span "https://6461500.app.netsuite.com/app/accounting/transactions/salesord.nl?id=301…" at bounding box center [315, 270] width 77 height 7
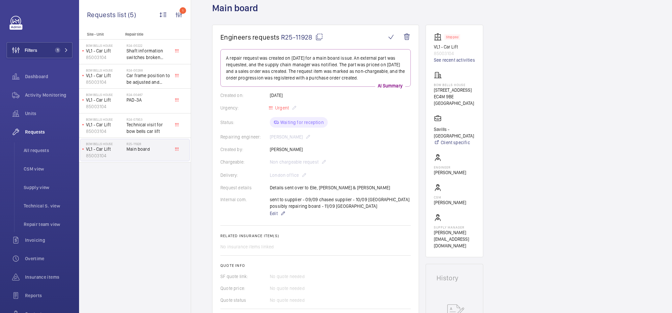
scroll to position [0, 0]
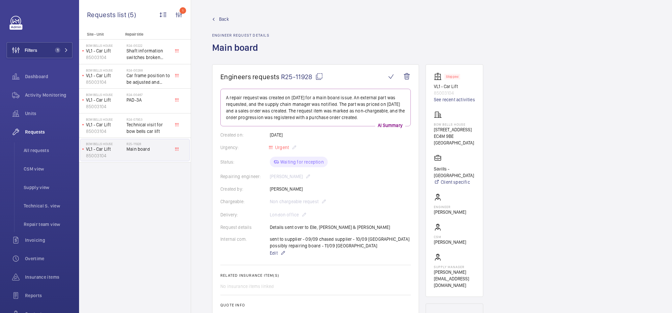
click at [220, 16] on link "Back" at bounding box center [240, 19] width 57 height 7
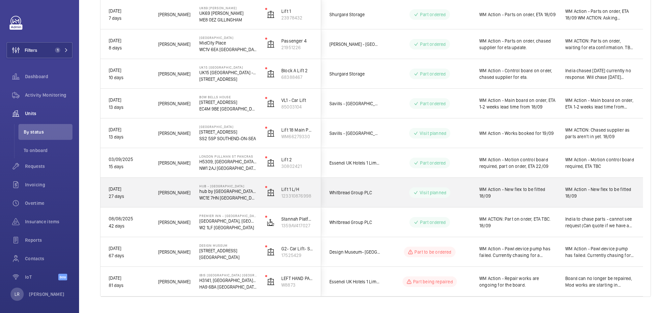
scroll to position [315, 0]
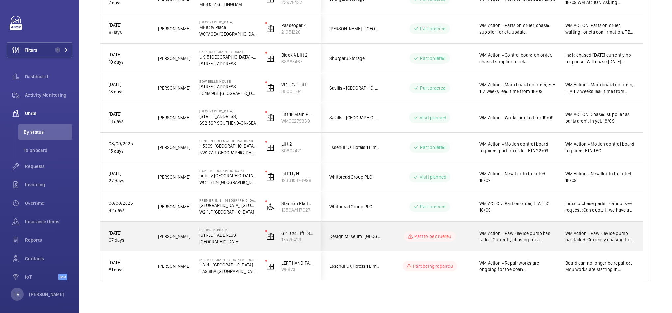
click at [405, 235] on div "Part to be ordered" at bounding box center [429, 236] width 51 height 11
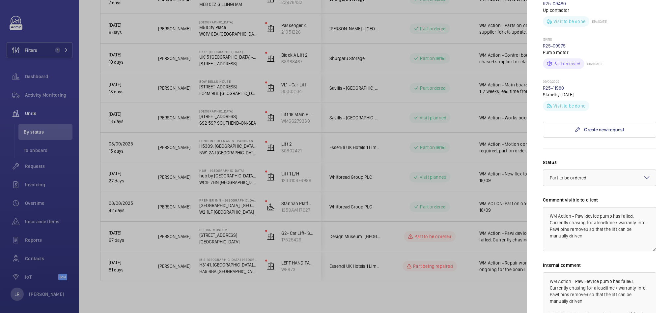
scroll to position [395, 0]
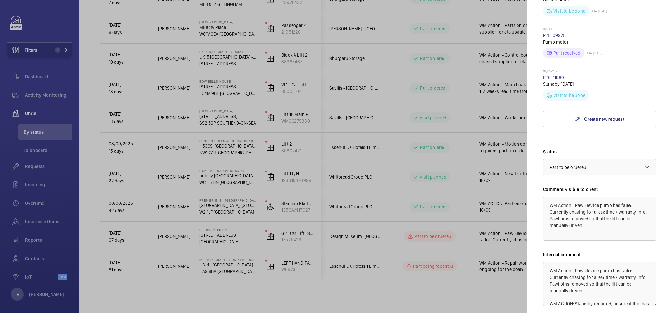
click at [392, 199] on div at bounding box center [336, 156] width 672 height 313
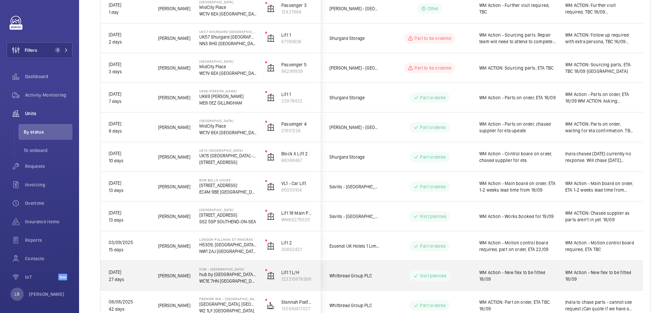
scroll to position [167, 0]
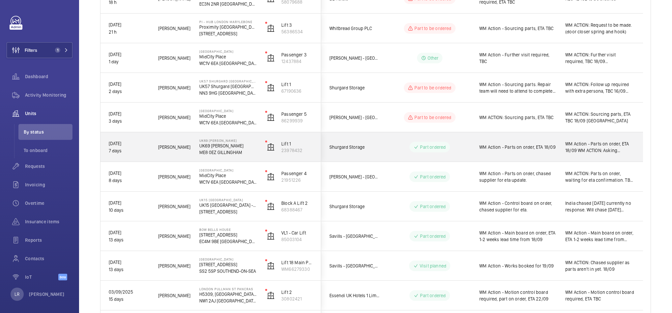
click at [377, 143] on span "Shurgard Storage" at bounding box center [354, 146] width 51 height 7
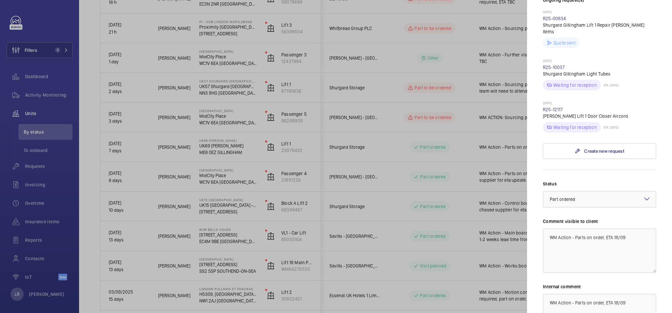
scroll to position [148, 0]
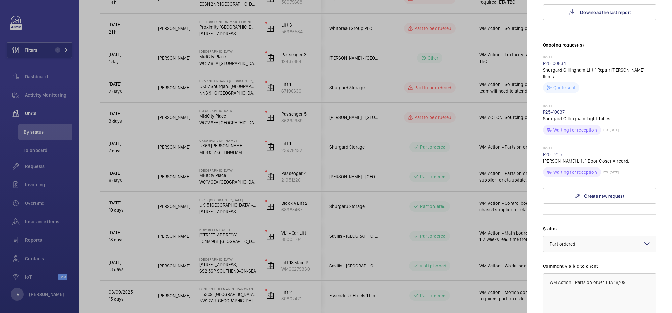
drag, startPoint x: 448, startPoint y: 169, endPoint x: 445, endPoint y: 166, distance: 3.7
click at [448, 169] on div at bounding box center [336, 156] width 672 height 313
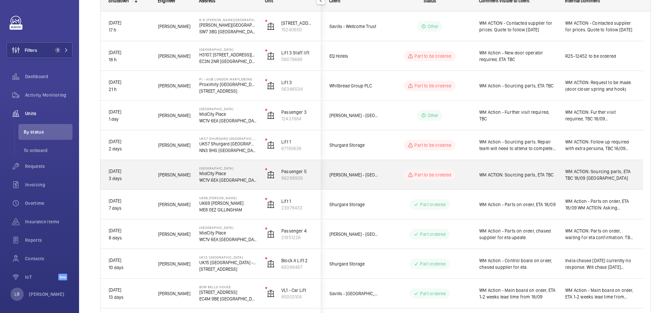
scroll to position [167, 0]
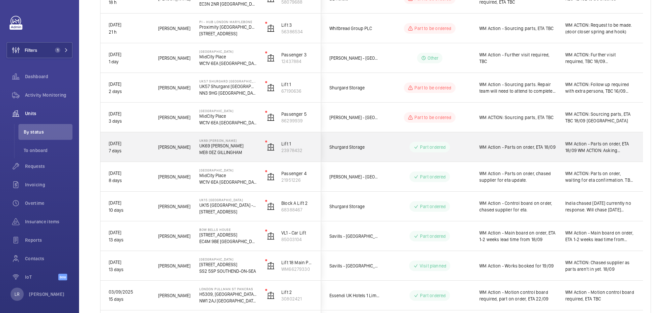
click at [456, 155] on div "Part ordered" at bounding box center [426, 147] width 90 height 24
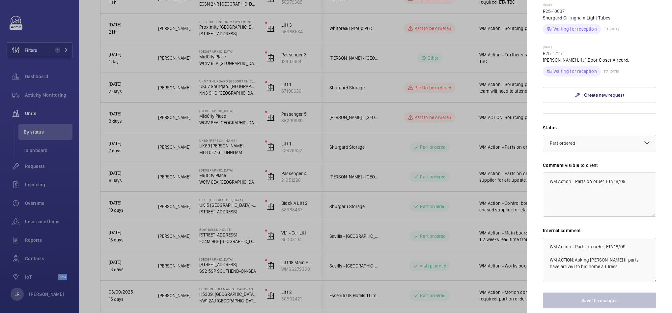
scroll to position [297, 0]
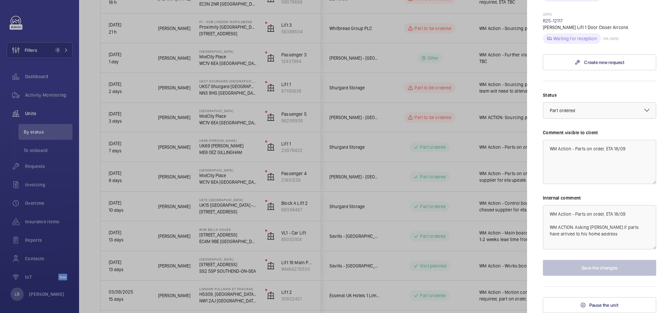
drag, startPoint x: 512, startPoint y: 230, endPoint x: 516, endPoint y: 230, distance: 4.3
click at [516, 230] on div at bounding box center [336, 156] width 672 height 313
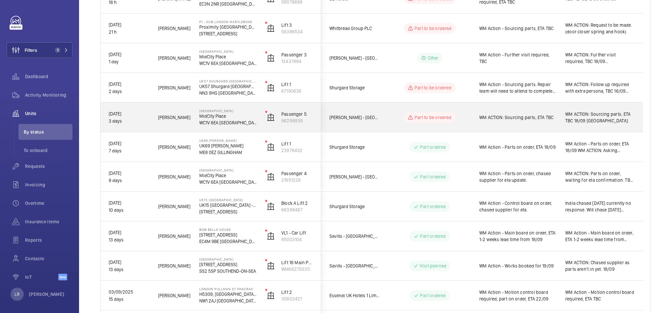
click at [477, 108] on div "WM ACTION: Sourcing parts, ETA TBC" at bounding box center [514, 117] width 85 height 28
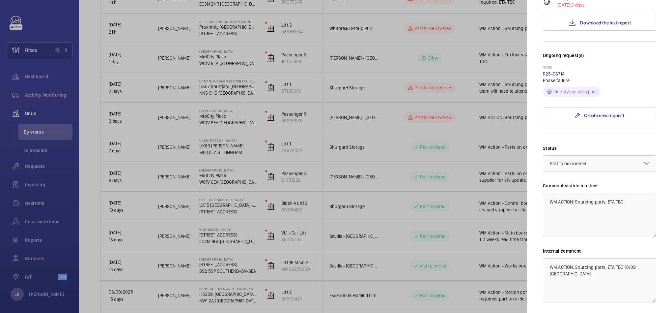
scroll to position [142, 0]
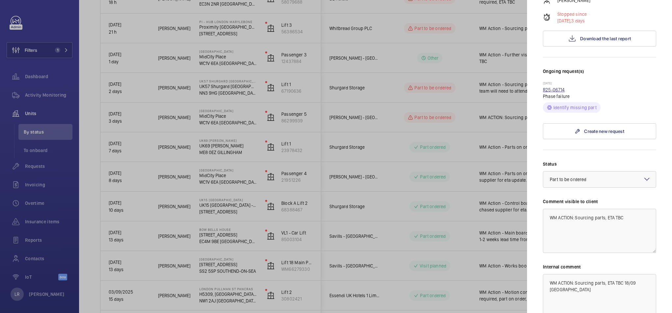
click at [551, 87] on link "R25-06714" at bounding box center [554, 89] width 22 height 5
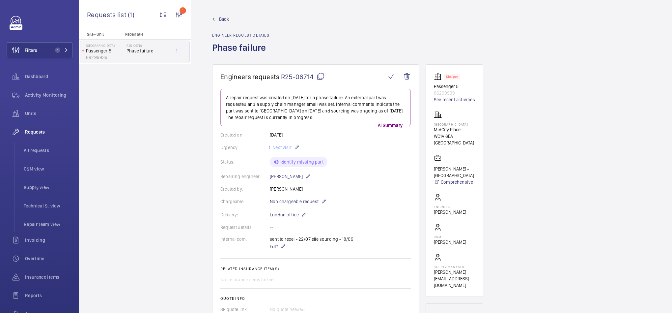
click at [223, 19] on span "Back" at bounding box center [224, 19] width 10 height 7
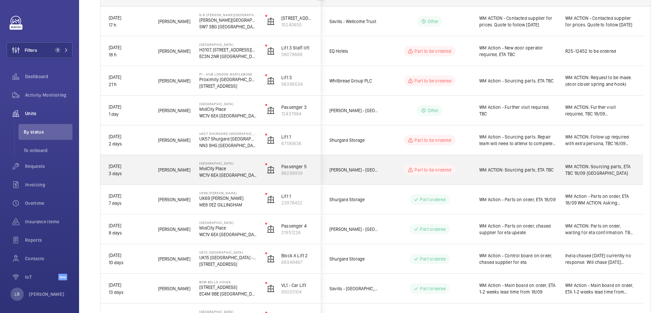
scroll to position [99, 0]
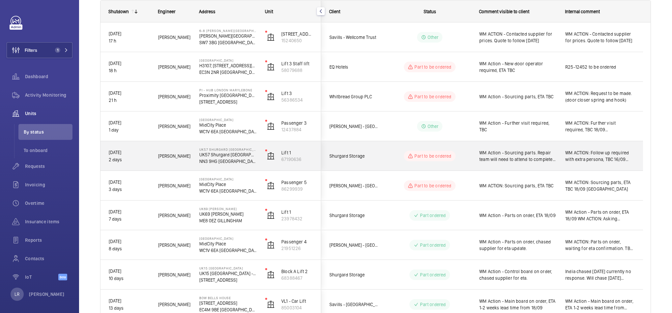
click at [460, 165] on div "Part to be ordered" at bounding box center [426, 156] width 90 height 24
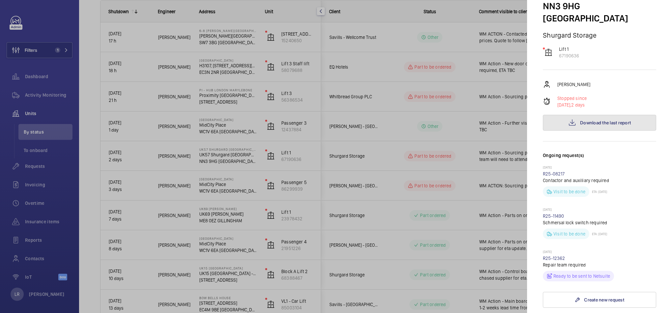
click at [611, 115] on button "Download the last report" at bounding box center [599, 123] width 113 height 16
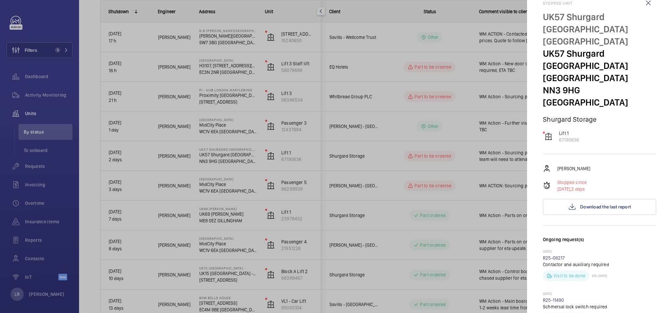
scroll to position [0, 0]
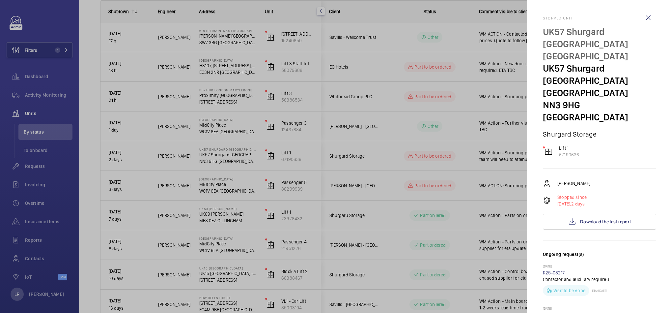
click at [489, 152] on div at bounding box center [336, 156] width 672 height 313
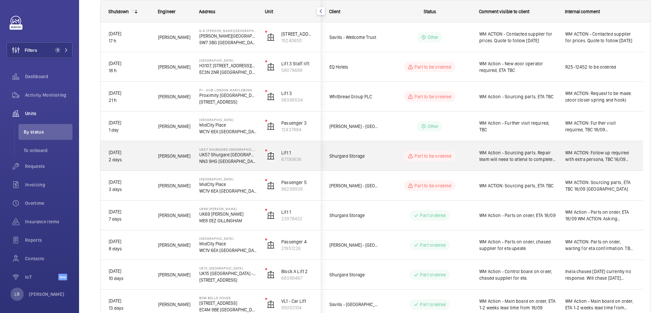
click at [469, 154] on wm-front-pills-cell "Part to be ordered" at bounding box center [430, 156] width 82 height 11
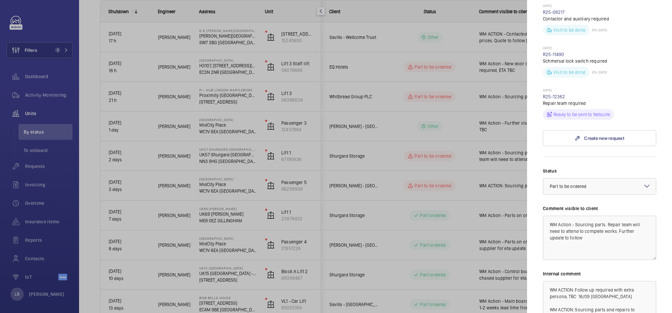
scroll to position [247, 0]
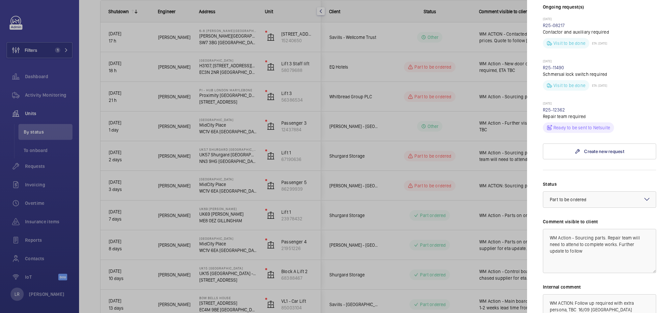
click at [552, 101] on wm-front-repair-request-minimized-display-item "17/09/2025 R25-12362 Repair team required Ready to be sent to Netsuite" at bounding box center [599, 117] width 113 height 32
click at [552, 107] on link "R25-12362" at bounding box center [554, 109] width 22 height 5
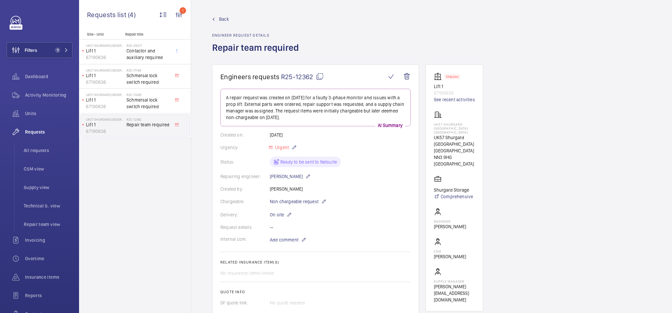
click at [219, 16] on span "Back" at bounding box center [224, 19] width 10 height 7
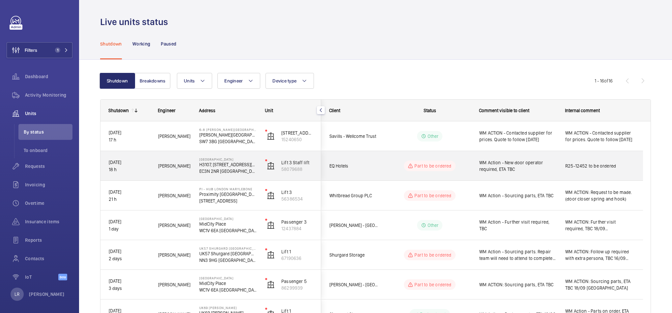
scroll to position [49, 0]
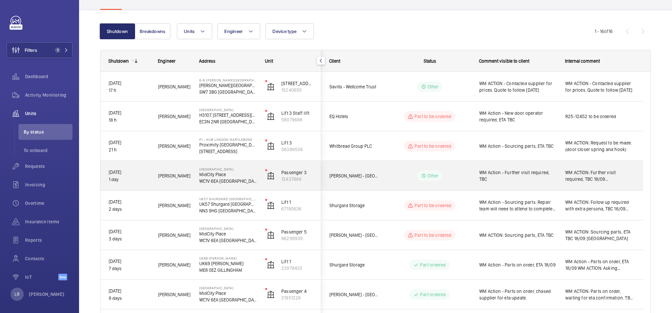
click at [477, 172] on div "WM Action - Further visit required, TBC" at bounding box center [514, 175] width 85 height 28
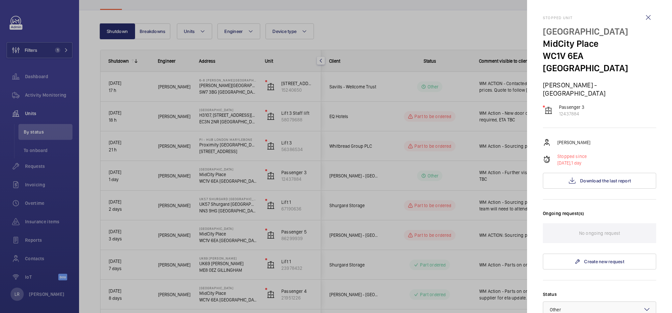
scroll to position [0, 0]
click at [517, 160] on div at bounding box center [336, 156] width 672 height 313
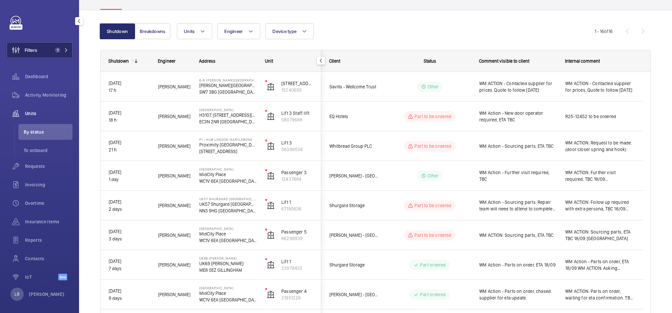
click at [46, 45] on button "Filters 1" at bounding box center [40, 50] width 66 height 16
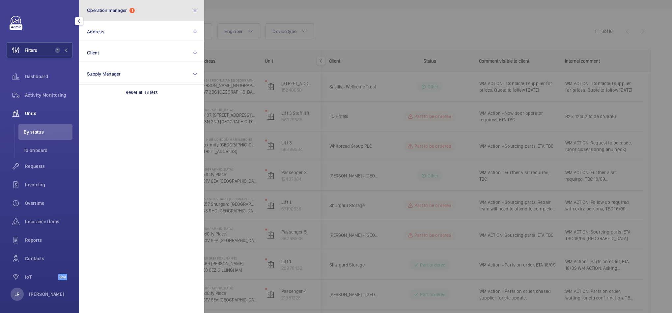
click at [112, 11] on span "Operation manager" at bounding box center [107, 10] width 40 height 5
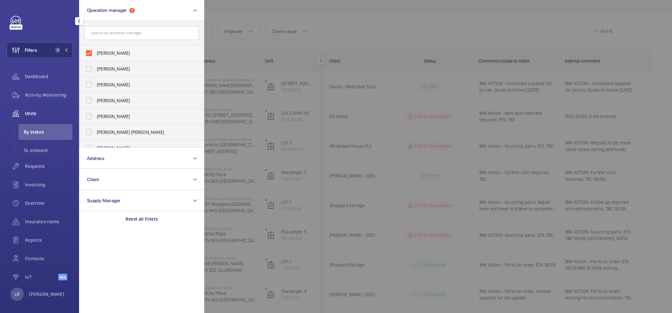
click at [130, 54] on span "[PERSON_NAME]" at bounding box center [142, 53] width 91 height 7
click at [96, 54] on input "[PERSON_NAME]" at bounding box center [88, 52] width 13 height 13
checkbox input "false"
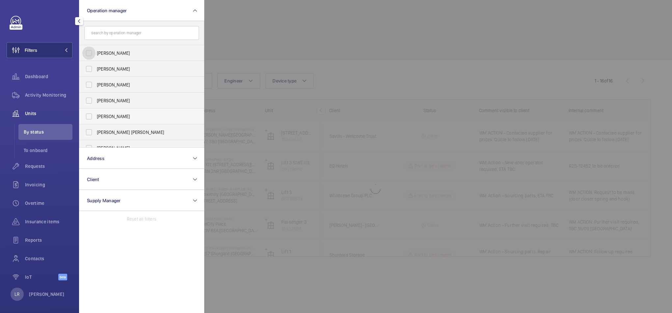
scroll to position [24, 0]
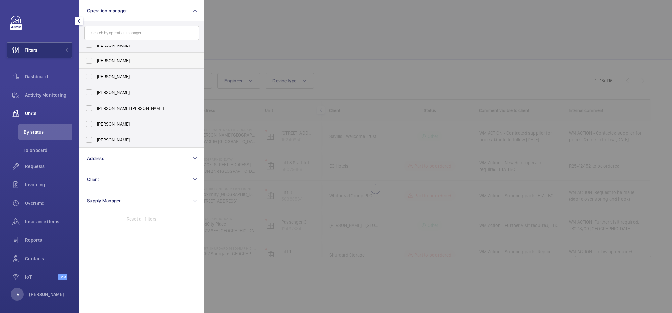
click at [129, 55] on label "John Smith" at bounding box center [136, 61] width 115 height 16
click at [96, 55] on input "John Smith" at bounding box center [88, 60] width 13 height 13
checkbox input "true"
click at [294, 45] on div at bounding box center [540, 156] width 672 height 313
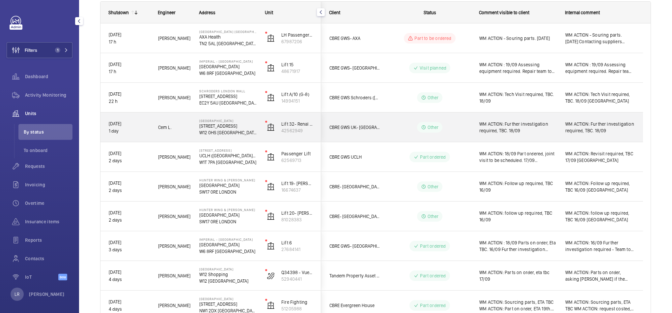
scroll to position [99, 0]
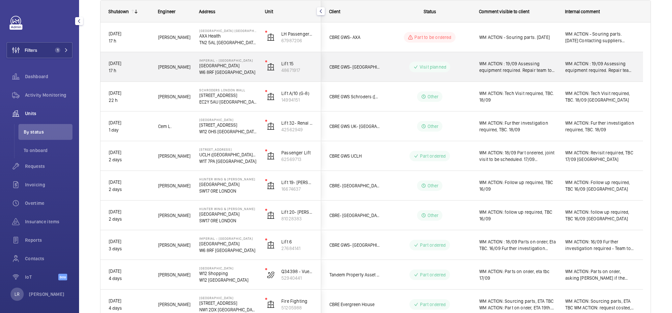
click at [519, 65] on span "WM ACTION : 19/09 Assessing equipment required. Repair team to be scheduled. 18…" at bounding box center [517, 66] width 77 height 13
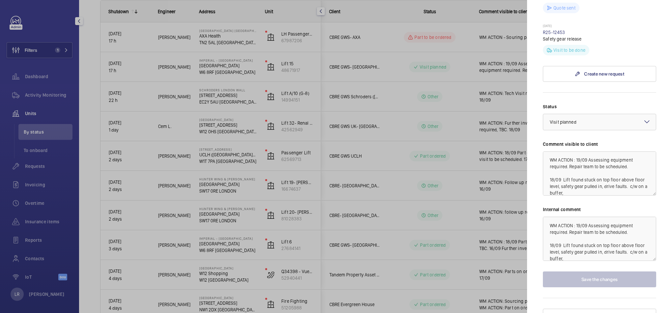
scroll to position [0, 0]
click at [503, 141] on div at bounding box center [336, 156] width 672 height 313
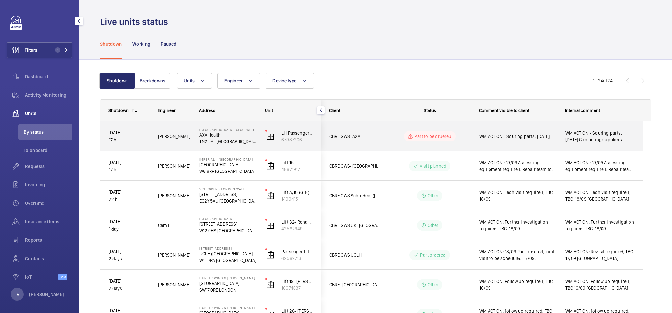
scroll to position [49, 0]
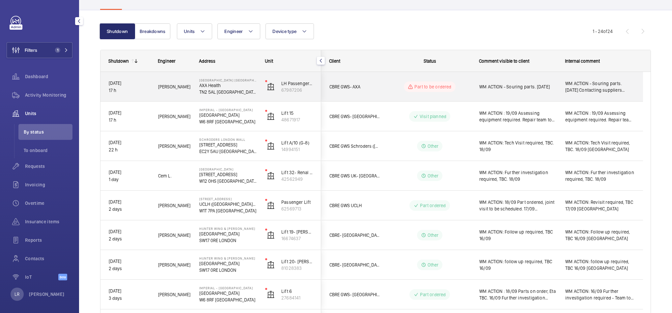
click at [507, 89] on span "WM ACTION - Souring parts. 19/09/25" at bounding box center [517, 86] width 77 height 7
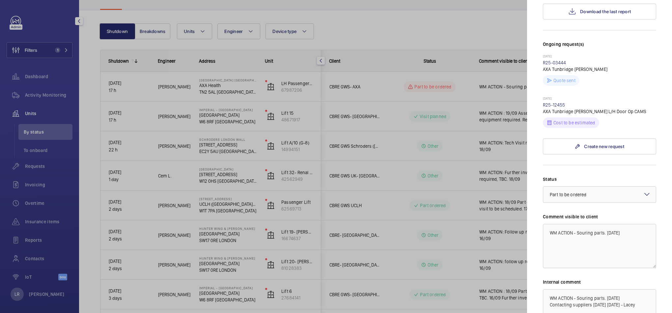
scroll to position [148, 0]
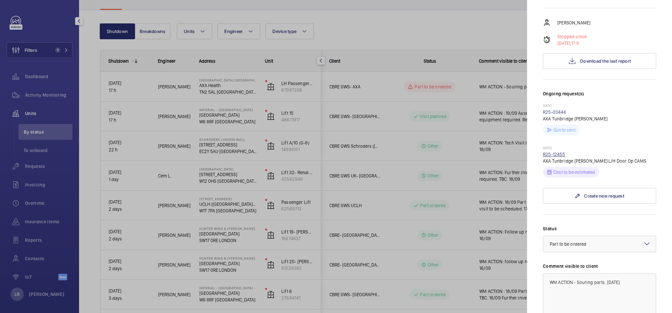
click at [555, 152] on link "R25-12455" at bounding box center [554, 154] width 22 height 5
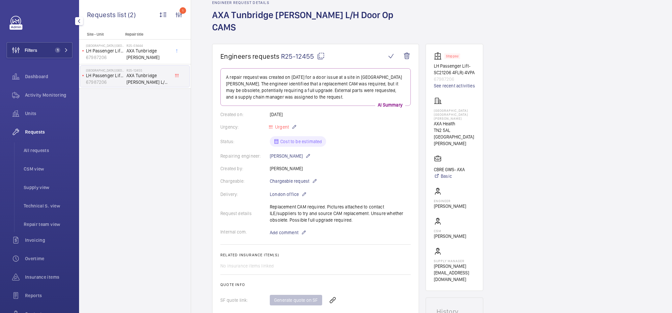
scroll to position [49, 0]
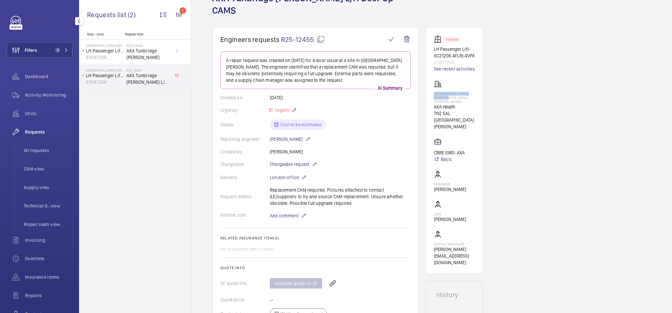
drag, startPoint x: 449, startPoint y: 94, endPoint x: 433, endPoint y: 88, distance: 17.2
click at [433, 88] on wm-front-card "Stopped LH Passenger Lift- SC21206 4FLR) 4VPA 67987206 See recent activities AX…" at bounding box center [455, 150] width 58 height 247
click at [463, 96] on p "AXA International House Tunbridge Wells" at bounding box center [454, 98] width 41 height 12
drag, startPoint x: 448, startPoint y: 96, endPoint x: 428, endPoint y: 80, distance: 25.6
click at [428, 80] on wm-front-card "Stopped LH Passenger Lift- SC21206 4FLR) 4VPA 67987206 See recent activities AX…" at bounding box center [455, 150] width 58 height 247
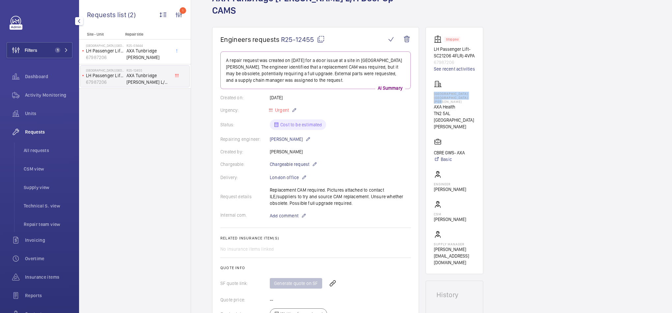
copy p "AXA International House Tunbridge Wells"
click at [52, 112] on span "Units" at bounding box center [48, 113] width 47 height 7
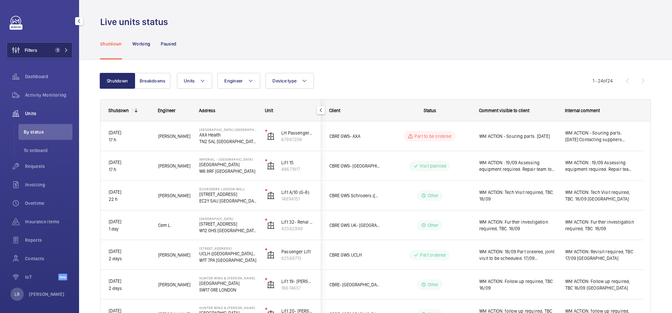
click at [52, 52] on span "1" at bounding box center [56, 49] width 8 height 5
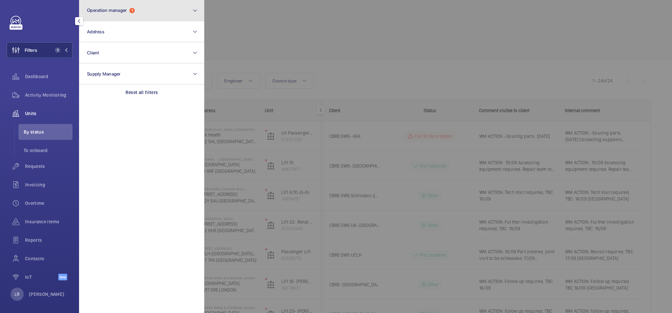
click at [147, 10] on button "Operation manager 1" at bounding box center [141, 10] width 125 height 21
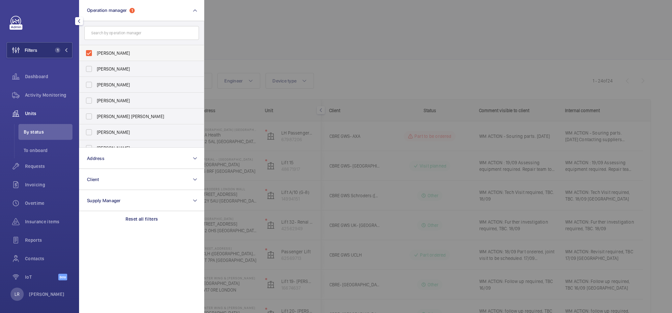
click at [149, 51] on span "John Smith" at bounding box center [142, 53] width 91 height 7
click at [96, 51] on input "John Smith" at bounding box center [88, 52] width 13 height 13
checkbox input "false"
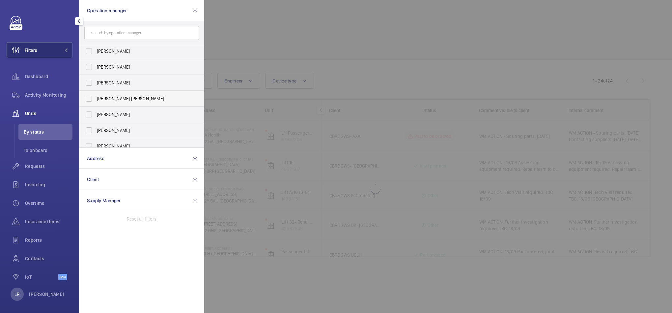
scroll to position [24, 0]
click at [130, 126] on span "[PERSON_NAME]" at bounding box center [142, 124] width 91 height 7
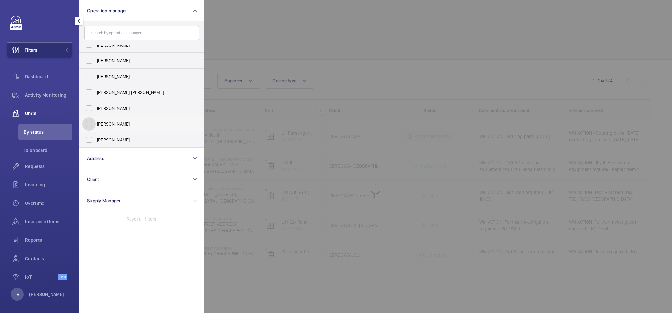
click at [96, 126] on input "[PERSON_NAME]" at bounding box center [88, 123] width 13 height 13
checkbox input "true"
click at [248, 68] on div at bounding box center [540, 156] width 672 height 313
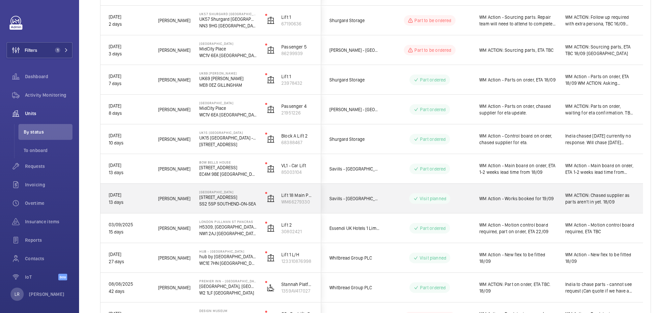
scroll to position [216, 0]
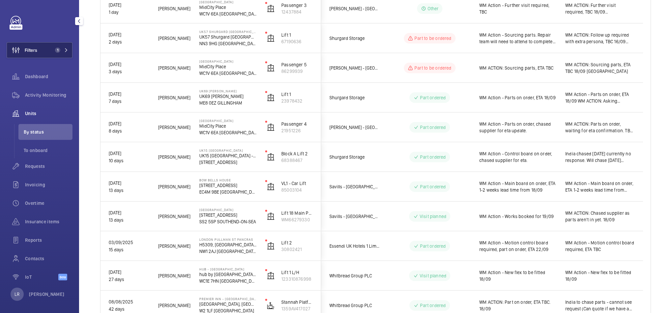
click at [66, 52] on mat-icon at bounding box center [66, 50] width 4 height 4
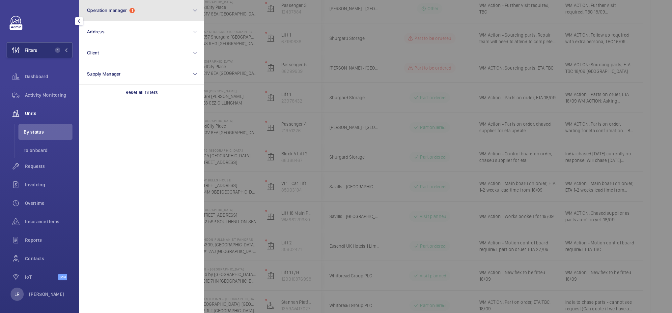
click at [115, 5] on button "Operation manager 1" at bounding box center [141, 10] width 125 height 21
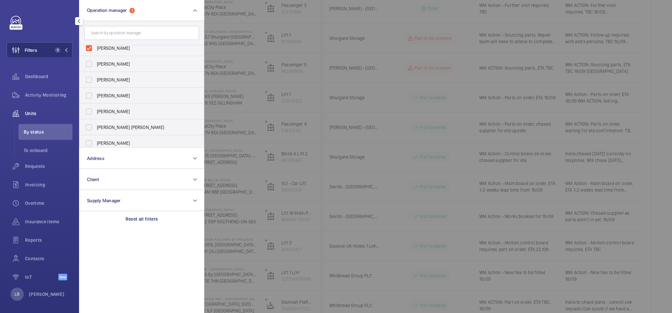
scroll to position [0, 0]
click at [345, 85] on div at bounding box center [540, 156] width 672 height 313
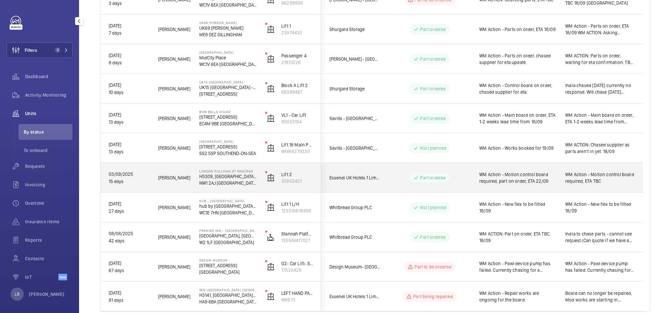
scroll to position [266, 0]
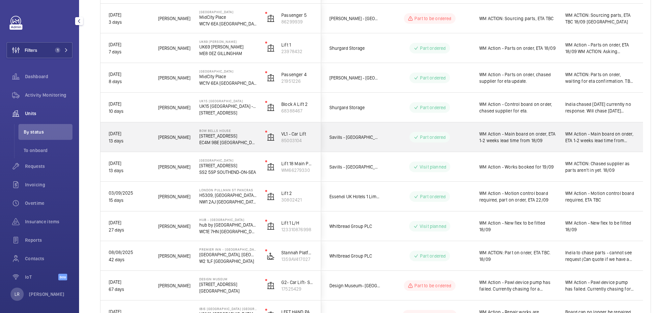
click at [384, 133] on div "Part ordered" at bounding box center [426, 137] width 90 height 24
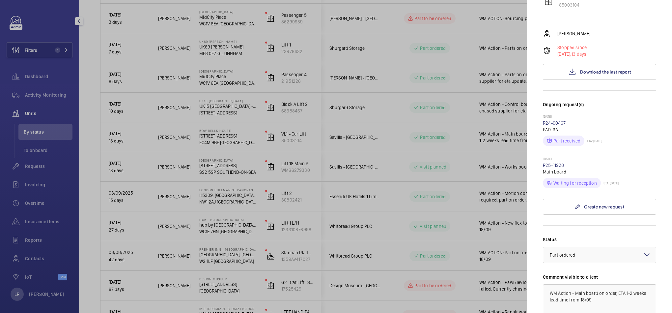
scroll to position [85, 0]
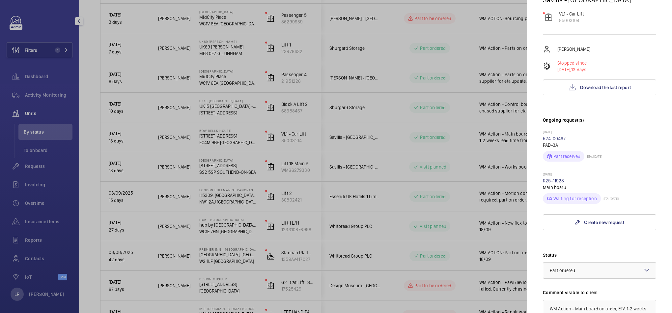
click at [485, 151] on div at bounding box center [336, 156] width 672 height 313
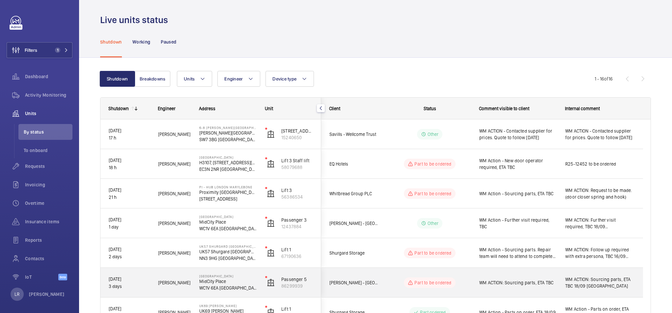
scroll to position [0, 0]
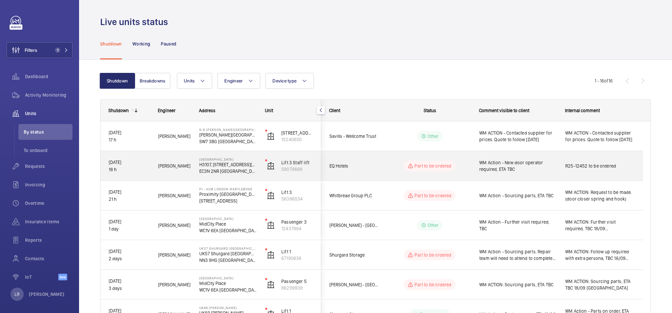
click at [375, 159] on div "EQ Hotels" at bounding box center [351, 166] width 59 height 20
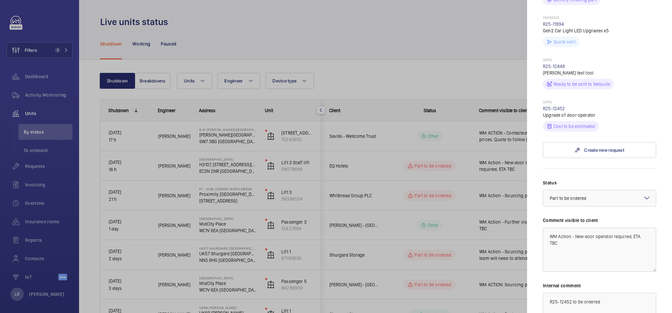
scroll to position [346, 0]
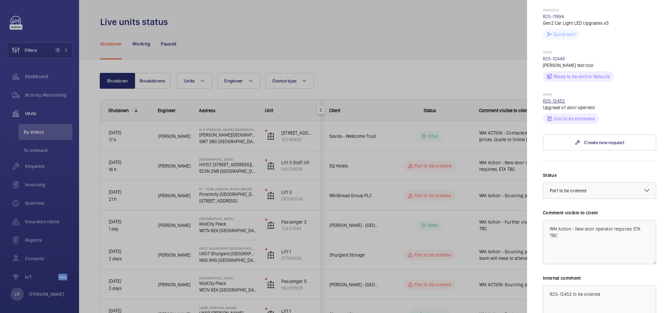
click at [565, 103] on link "R25-12452" at bounding box center [554, 100] width 22 height 5
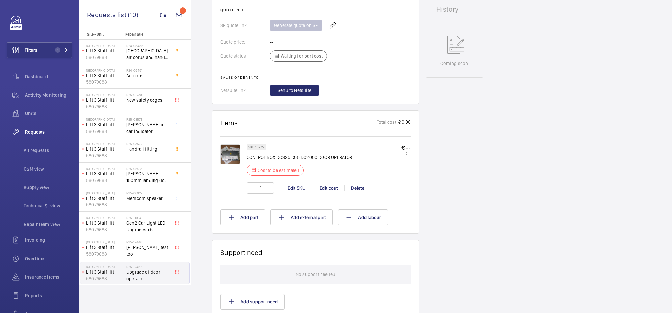
scroll to position [198, 0]
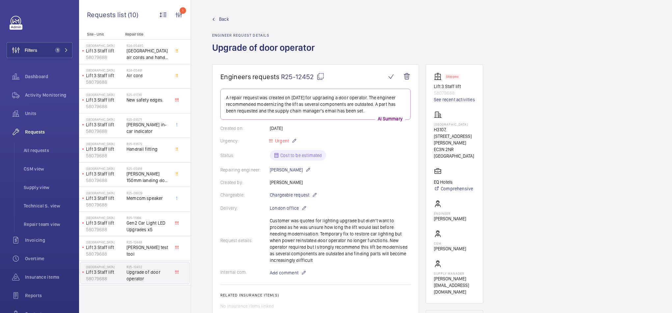
click at [219, 20] on span "Back" at bounding box center [224, 19] width 10 height 7
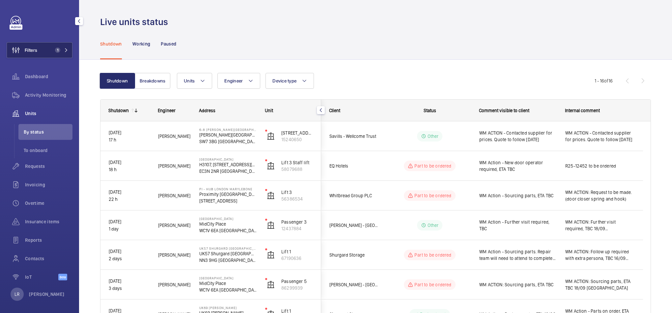
click at [39, 49] on button "Filters 1" at bounding box center [40, 50] width 66 height 16
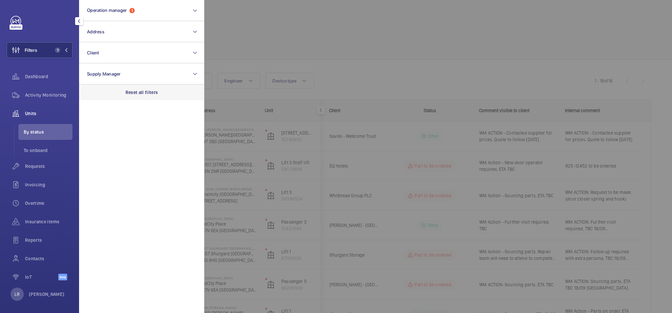
click at [111, 95] on div "Reset all filters" at bounding box center [141, 92] width 125 height 16
click at [343, 18] on div at bounding box center [540, 156] width 672 height 313
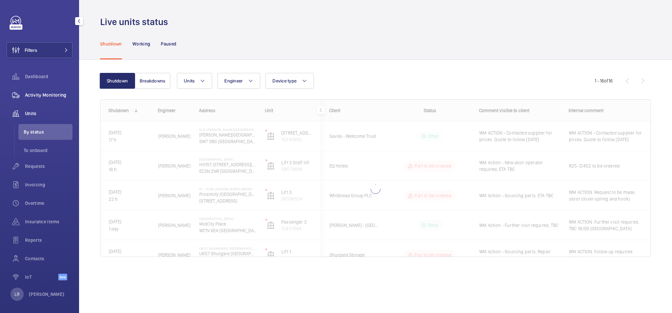
click at [54, 90] on div "Activity Monitoring" at bounding box center [40, 95] width 66 height 16
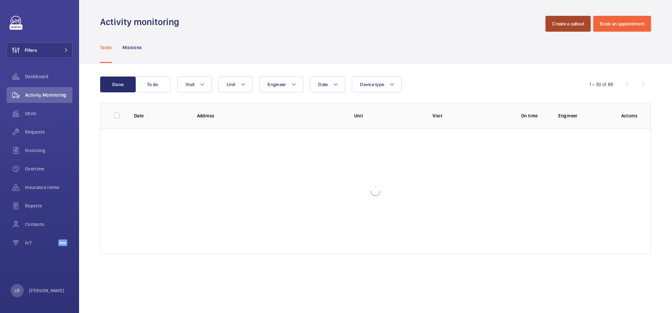
click at [554, 18] on button "Create a callout" at bounding box center [568, 24] width 45 height 16
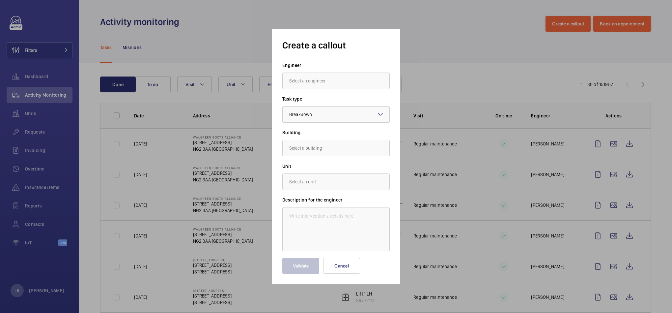
click at [330, 82] on input "text" at bounding box center [335, 80] width 107 height 16
click at [340, 78] on input "text" at bounding box center [335, 80] width 107 height 16
click at [343, 95] on mat-option "[PERSON_NAME]" at bounding box center [336, 101] width 107 height 16
type input "[PERSON_NAME]"
click at [347, 148] on input "text" at bounding box center [335, 148] width 107 height 16
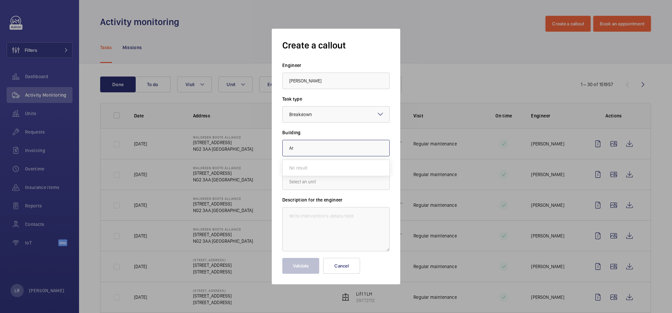
type input "A"
click at [328, 165] on span "[STREET_ADDRESS]" at bounding box center [308, 167] width 39 height 7
type input "[STREET_ADDRESS]"
click at [335, 195] on form "Engineer [PERSON_NAME] Task type Select a task type × Breakdown × Building [STR…" at bounding box center [335, 168] width 107 height 212
click at [341, 183] on input "text" at bounding box center [335, 181] width 107 height 16
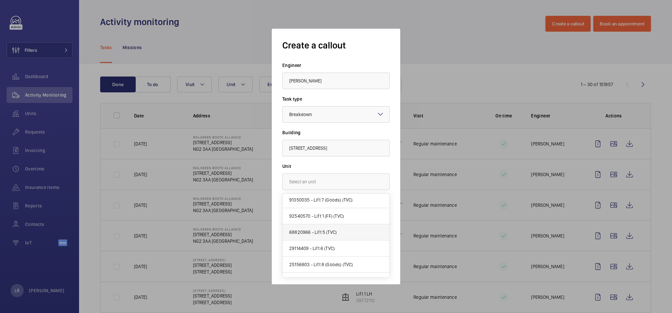
scroll to position [49, 0]
click at [352, 265] on mat-option "27940561 - Lift 2 (FF) (TVC)" at bounding box center [336, 265] width 107 height 16
type input "27940561 - Lift 2 (FF) (TVC)"
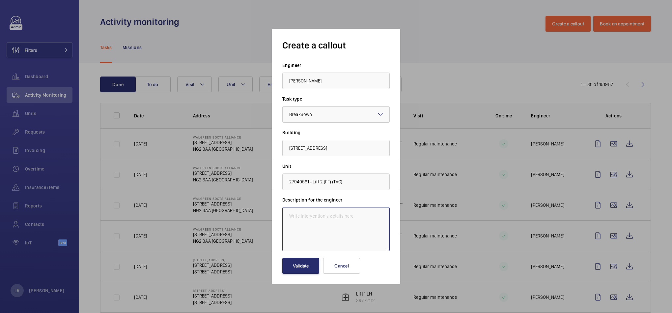
click at [352, 223] on textarea at bounding box center [335, 229] width 107 height 44
click at [327, 220] on textarea at bounding box center [335, 229] width 107 height 44
paste textarea "Fireman’s lift 2 says Out of service"
type textarea "Fireman’s lift 2 says Out of service"
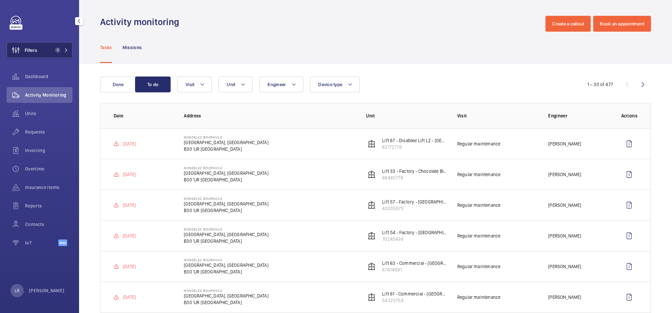
click at [63, 45] on button "Filters 1" at bounding box center [40, 50] width 66 height 16
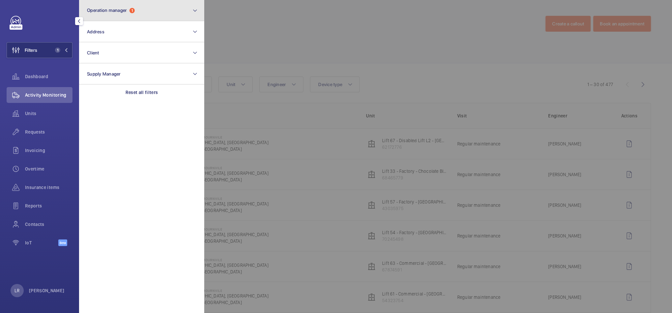
click at [125, 14] on button "Operation manager 1" at bounding box center [141, 10] width 125 height 21
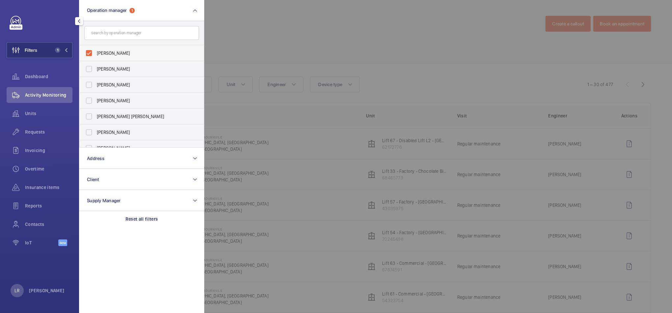
click at [142, 53] on span "[PERSON_NAME]" at bounding box center [142, 53] width 91 height 7
click at [96, 53] on input "[PERSON_NAME]" at bounding box center [88, 52] width 13 height 13
checkbox input "false"
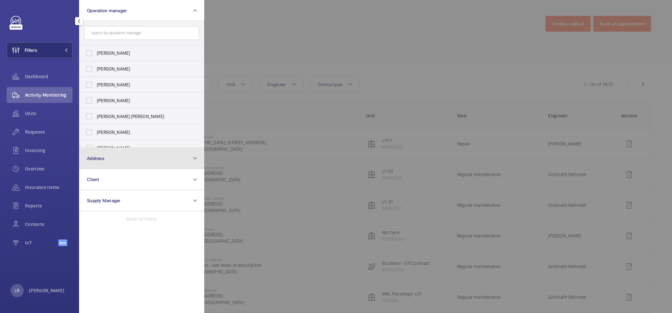
click at [135, 160] on button "Address" at bounding box center [141, 158] width 125 height 21
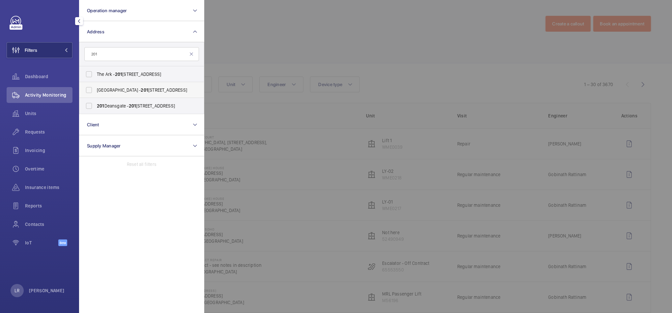
type input "201"
click at [158, 83] on label "[GEOGRAPHIC_DATA] - [STREET_ADDRESS]" at bounding box center [136, 90] width 115 height 16
click at [96, 83] on input "[GEOGRAPHIC_DATA] - [STREET_ADDRESS]" at bounding box center [88, 89] width 13 height 13
click at [164, 84] on label "[GEOGRAPHIC_DATA] - [STREET_ADDRESS]" at bounding box center [136, 90] width 115 height 16
click at [96, 84] on input "[GEOGRAPHIC_DATA] - [STREET_ADDRESS]" at bounding box center [88, 89] width 13 height 13
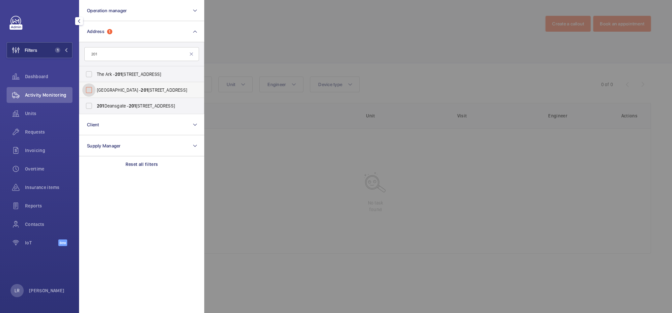
checkbox input "false"
click at [167, 71] on label "The Ark - [STREET_ADDRESS]" at bounding box center [136, 74] width 115 height 16
click at [131, 69] on label "The Ark - [STREET_ADDRESS]" at bounding box center [136, 74] width 115 height 16
click at [96, 69] on input "The Ark - [STREET_ADDRESS]" at bounding box center [88, 74] width 13 height 13
checkbox input "true"
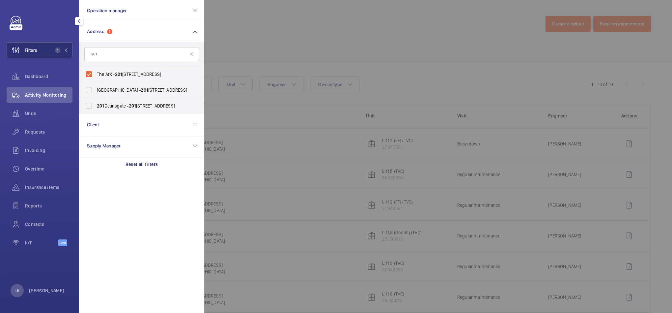
click at [313, 32] on div at bounding box center [540, 156] width 672 height 313
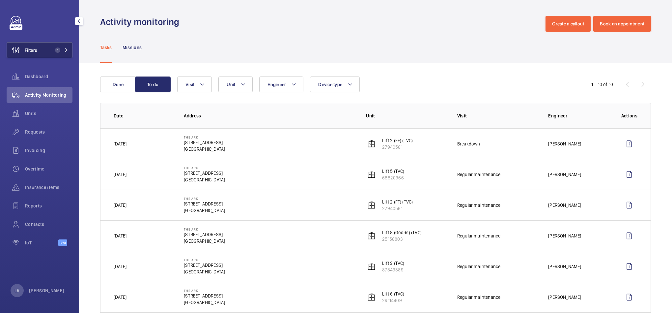
click at [63, 47] on span "1" at bounding box center [60, 49] width 16 height 5
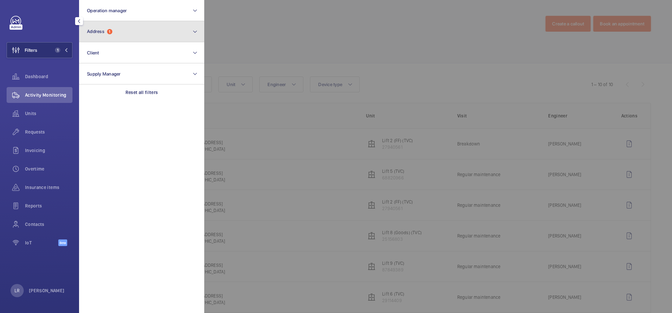
click at [189, 38] on button "Address 1" at bounding box center [141, 31] width 125 height 21
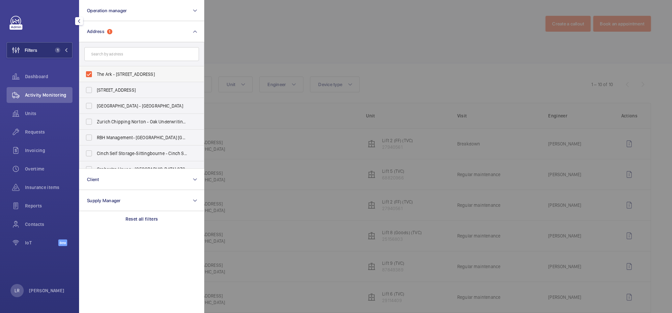
click at [162, 72] on span "The Ark - [STREET_ADDRESS]" at bounding box center [142, 74] width 91 height 7
click at [96, 72] on input "The Ark - [STREET_ADDRESS]" at bounding box center [88, 74] width 13 height 13
checkbox input "false"
click at [251, 52] on div at bounding box center [540, 156] width 672 height 313
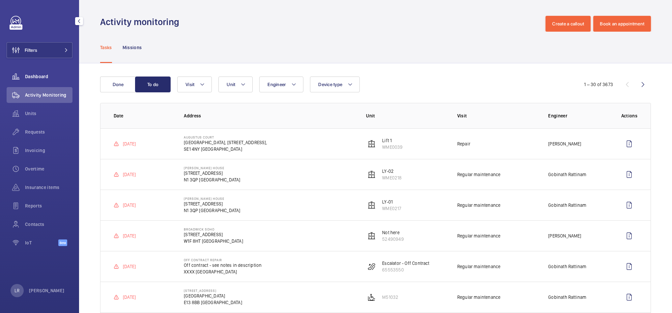
click at [57, 74] on span "Dashboard" at bounding box center [48, 76] width 47 height 7
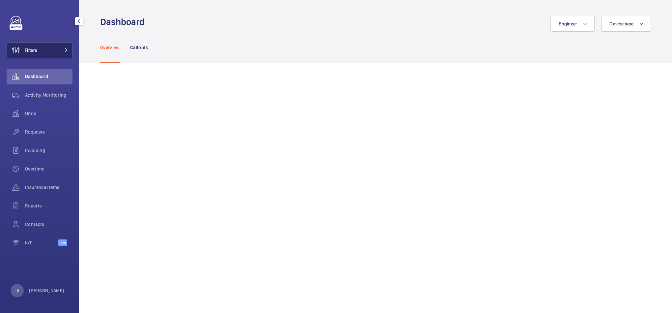
click at [46, 43] on button "Filters" at bounding box center [40, 50] width 66 height 16
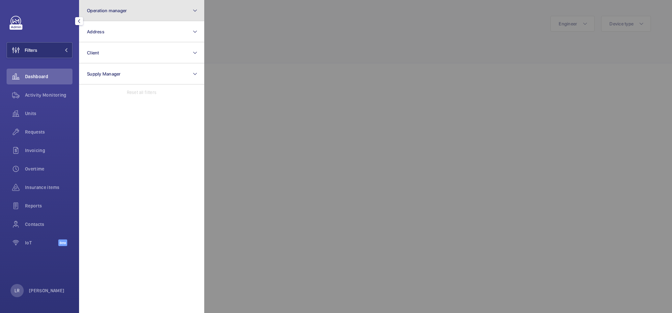
click at [147, 11] on button "Operation manager" at bounding box center [141, 10] width 125 height 21
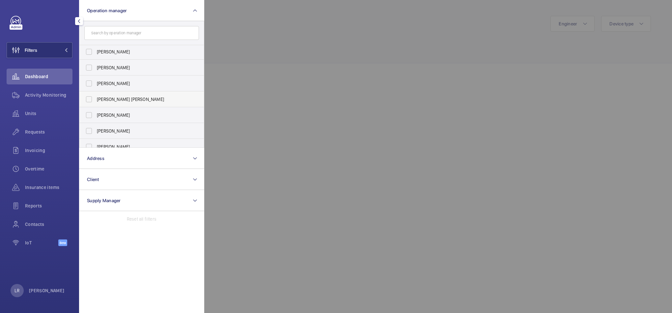
scroll to position [24, 0]
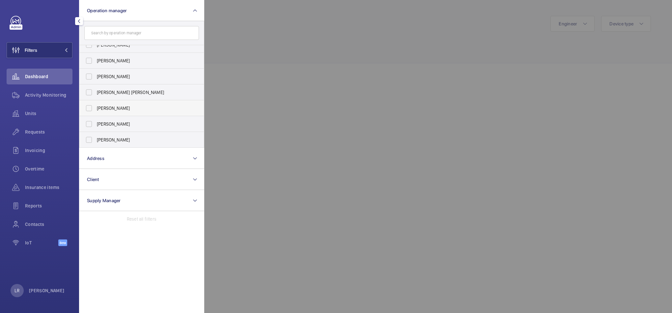
drag, startPoint x: 128, startPoint y: 118, endPoint x: 133, endPoint y: 115, distance: 6.0
click at [128, 118] on label "[PERSON_NAME]" at bounding box center [136, 124] width 115 height 16
click at [96, 118] on input "[PERSON_NAME]" at bounding box center [88, 123] width 13 height 13
checkbox input "true"
click at [246, 76] on div at bounding box center [540, 156] width 672 height 313
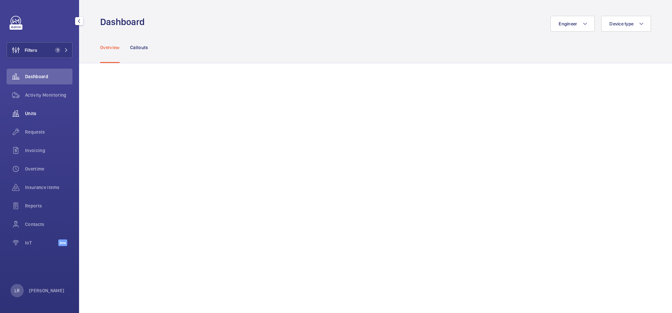
click at [55, 115] on span "Units" at bounding box center [48, 113] width 47 height 7
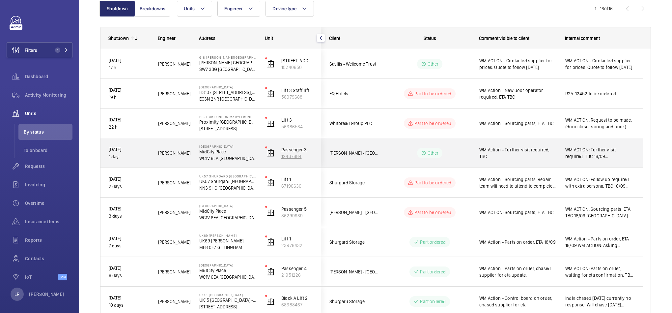
scroll to position [49, 0]
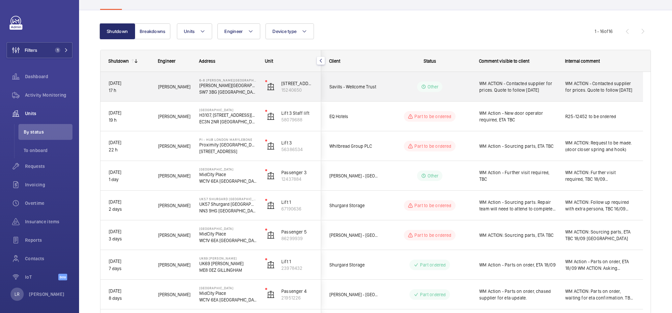
click at [526, 89] on span "WM ACTION - Contacted supplier for prices. Quote to follow [DATE]" at bounding box center [517, 86] width 77 height 13
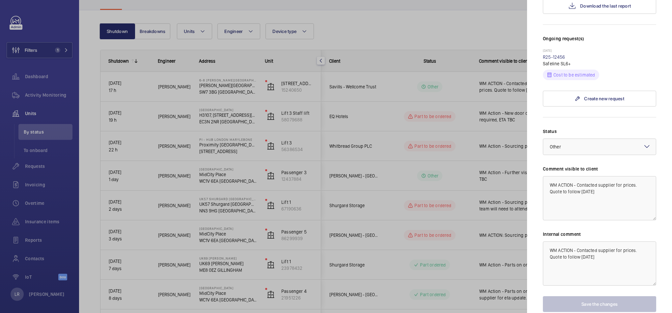
scroll to position [192, 0]
click at [448, 139] on div at bounding box center [336, 156] width 672 height 313
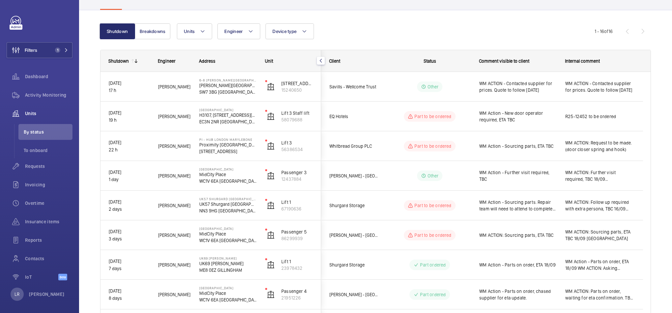
scroll to position [0, 0]
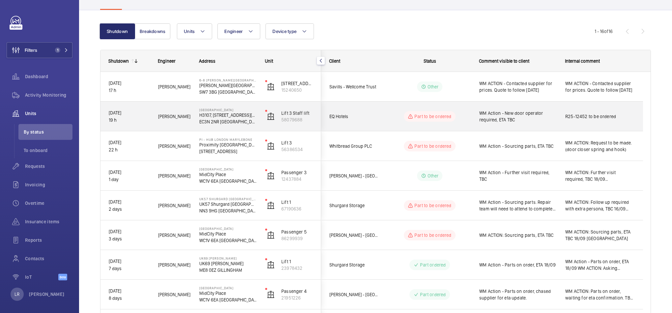
click at [379, 115] on span "EQ Hotels" at bounding box center [354, 116] width 51 height 7
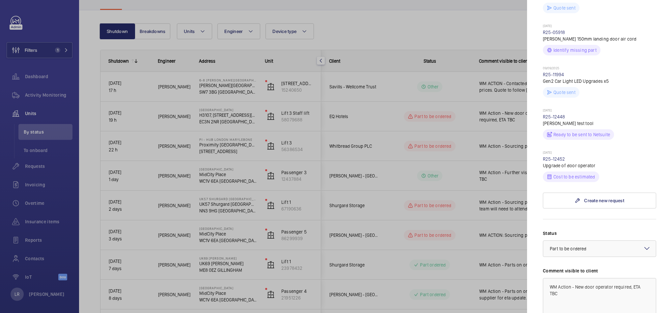
scroll to position [297, 0]
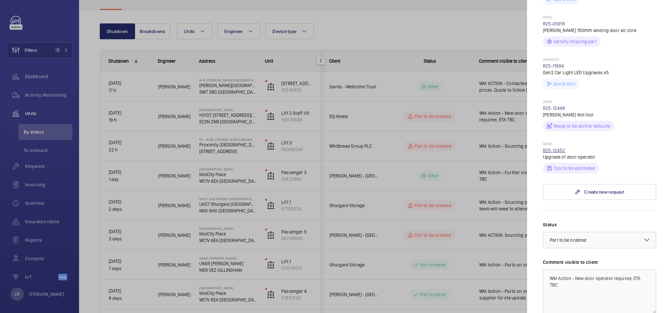
click at [548, 153] on link "R25-12452" at bounding box center [554, 150] width 22 height 5
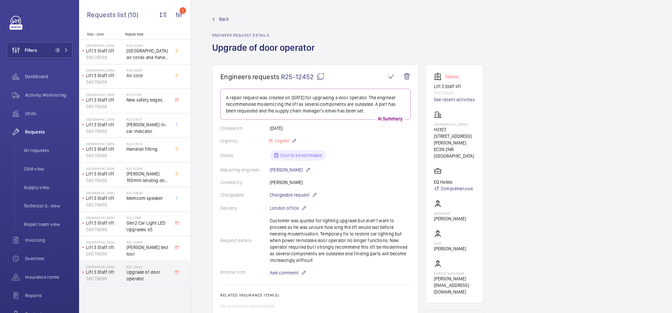
click at [218, 16] on link "Back" at bounding box center [265, 19] width 106 height 7
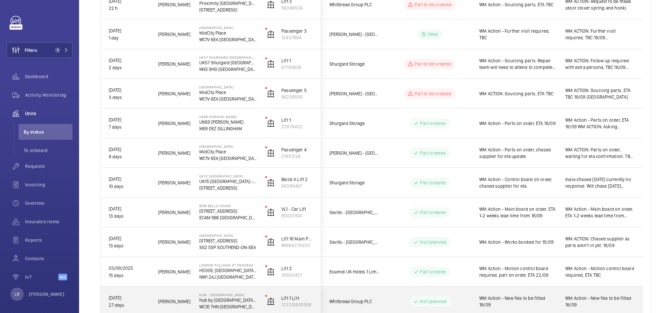
scroll to position [167, 0]
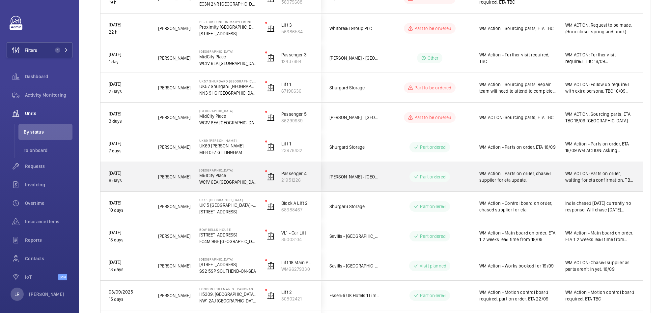
click at [476, 167] on div "WM Action - Parts on order, chased supplier for eta update." at bounding box center [514, 176] width 85 height 28
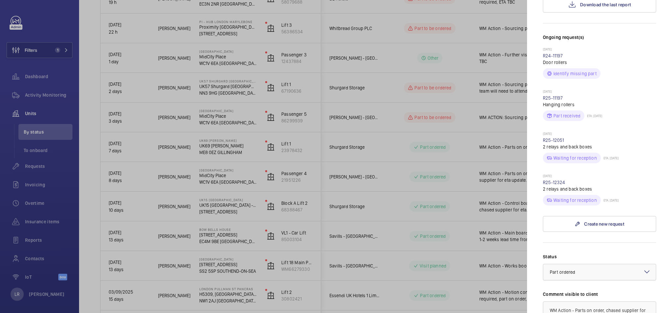
scroll to position [198, 0]
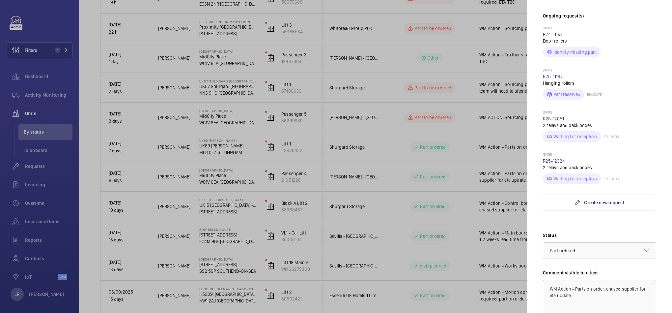
click at [466, 170] on div at bounding box center [336, 156] width 672 height 313
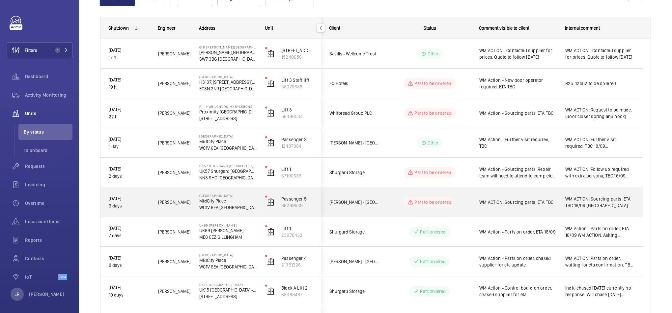
scroll to position [68, 0]
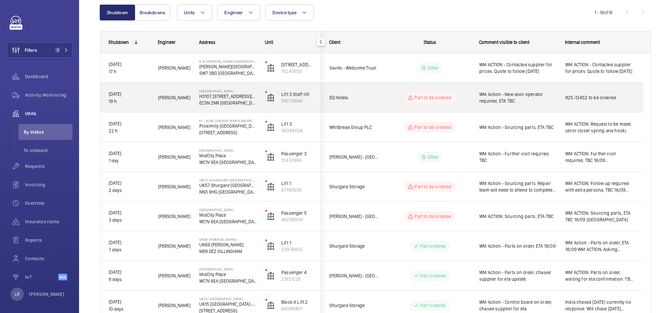
click at [516, 91] on span "WM Action - New door operator required, ETA TBC" at bounding box center [517, 97] width 77 height 13
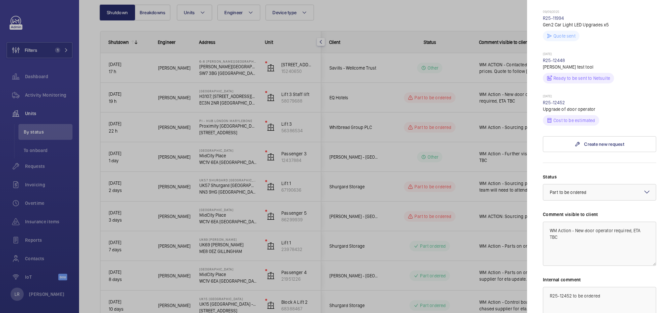
scroll to position [340, 0]
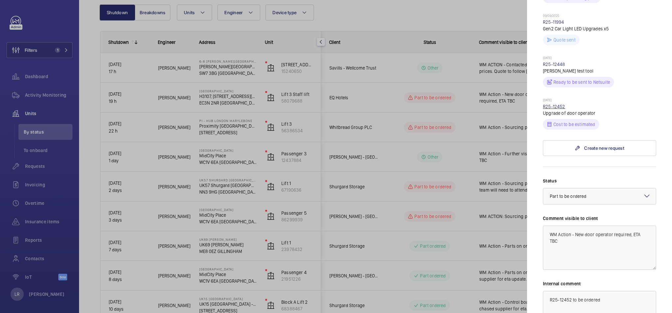
click at [556, 109] on link "R25-12452" at bounding box center [554, 106] width 22 height 5
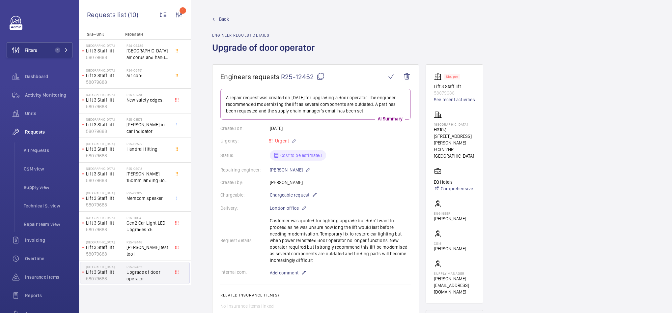
click at [222, 20] on span "Back" at bounding box center [224, 19] width 10 height 7
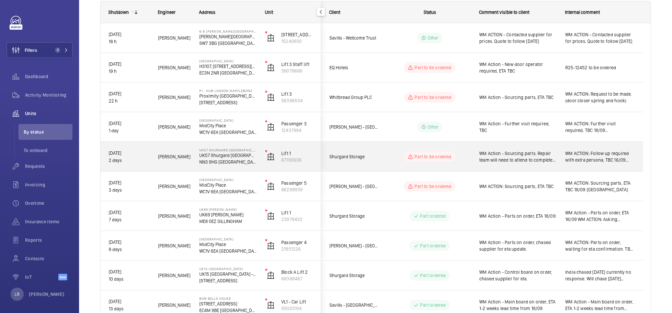
scroll to position [99, 0]
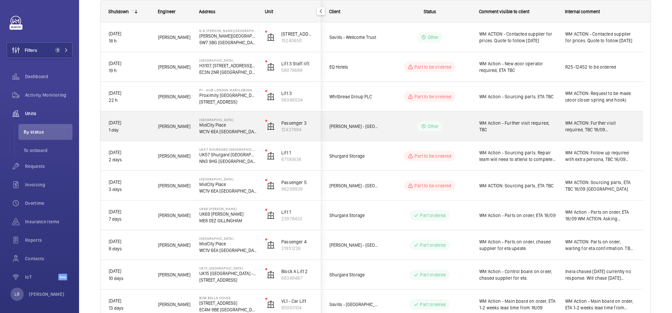
click at [374, 119] on div "[PERSON_NAME] - [GEOGRAPHIC_DATA]" at bounding box center [351, 126] width 59 height 20
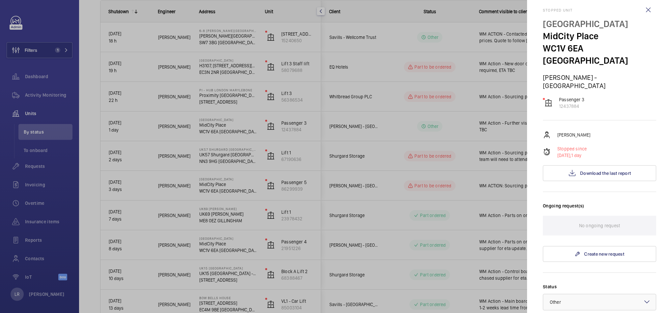
scroll to position [0, 0]
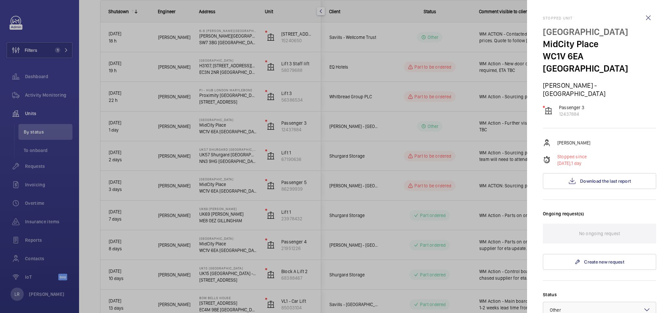
click at [456, 129] on div at bounding box center [336, 156] width 672 height 313
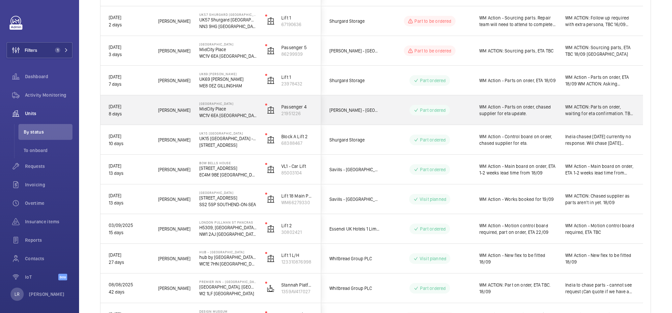
scroll to position [247, 0]
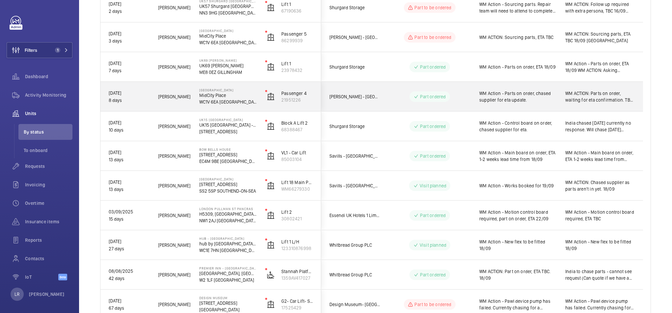
click at [385, 98] on div "Part ordered" at bounding box center [426, 97] width 90 height 24
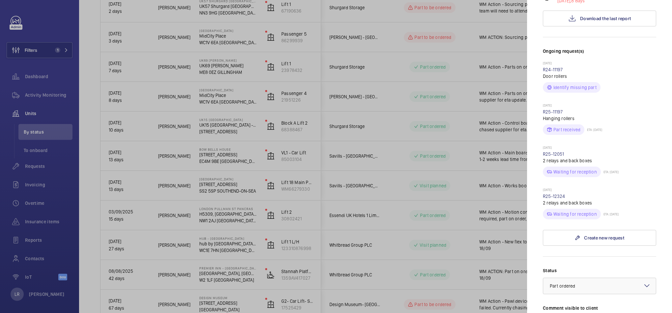
scroll to position [198, 0]
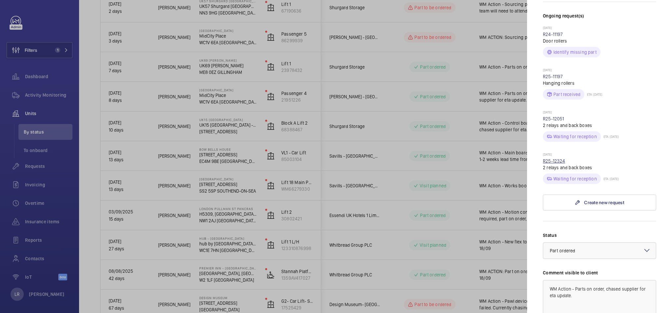
click at [555, 158] on link "R25-12324" at bounding box center [554, 160] width 22 height 5
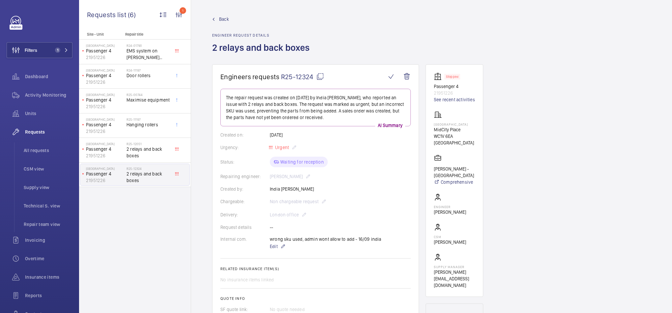
click at [226, 17] on span "Back" at bounding box center [224, 19] width 10 height 7
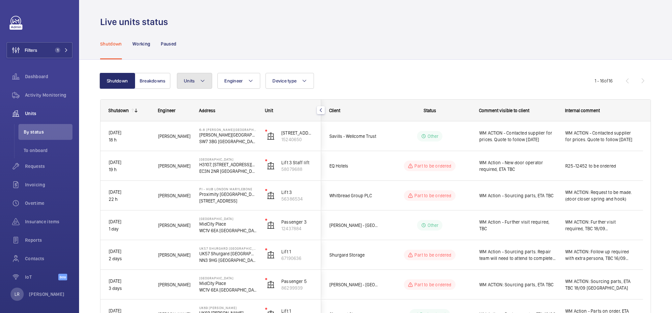
click at [210, 81] on button "Units" at bounding box center [194, 81] width 35 height 16
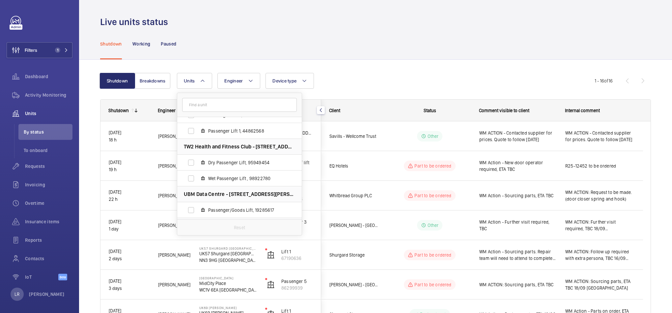
scroll to position [1175, 0]
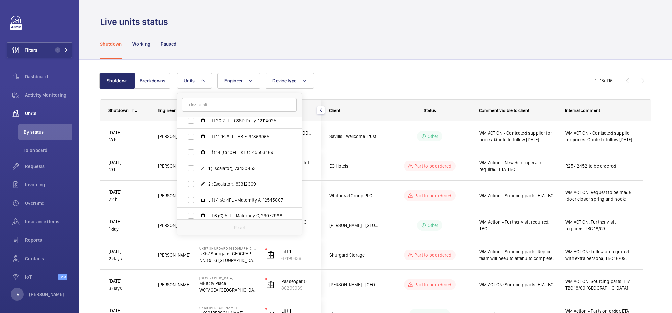
click at [420, 52] on div "Shutdown Working Paused" at bounding box center [375, 43] width 551 height 31
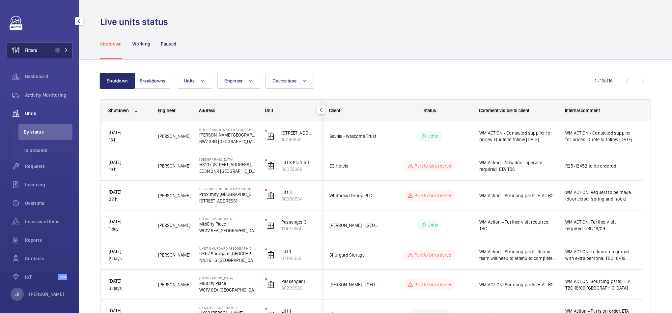
click at [55, 48] on span "1" at bounding box center [57, 49] width 5 height 5
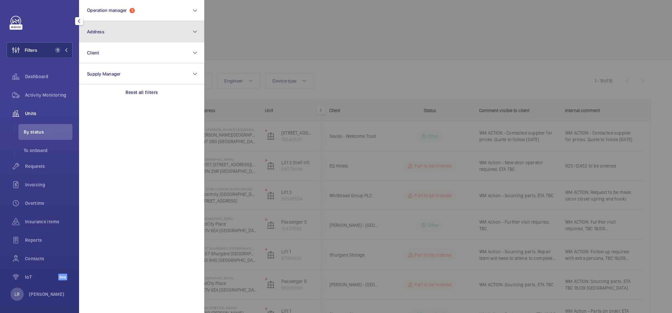
click at [129, 29] on button "Address" at bounding box center [141, 31] width 125 height 21
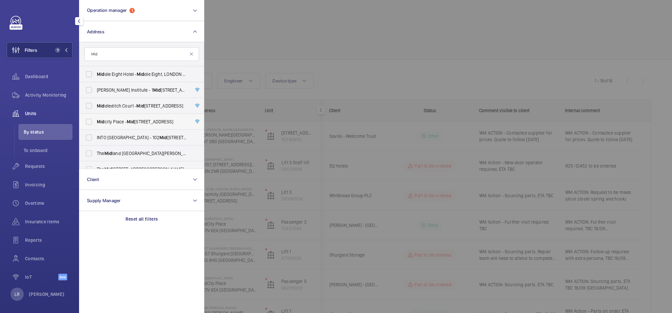
type input "Mid"
drag, startPoint x: 128, startPoint y: 118, endPoint x: 131, endPoint y: 119, distance: 3.8
click at [131, 119] on span "Mid [STREET_ADDRESS]" at bounding box center [142, 121] width 91 height 7
click at [147, 124] on span "Mid [STREET_ADDRESS]" at bounding box center [142, 121] width 91 height 7
click at [96, 124] on input "Mid [STREET_ADDRESS]" at bounding box center [88, 121] width 13 height 13
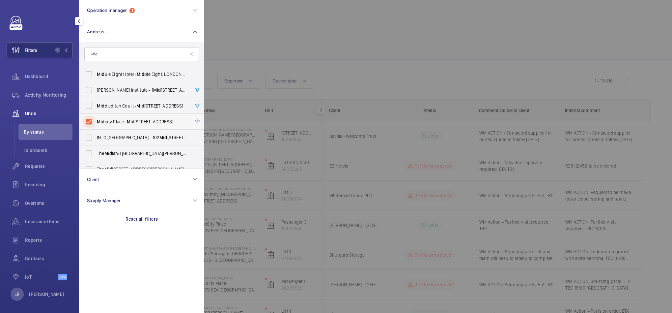
checkbox input "true"
click at [244, 58] on div at bounding box center [540, 156] width 672 height 313
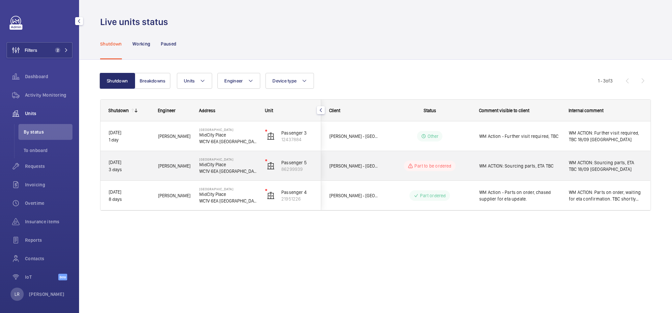
click at [393, 154] on div "Part to be ordered" at bounding box center [426, 165] width 91 height 29
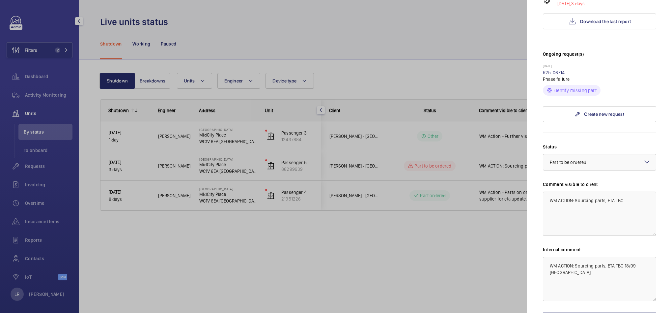
scroll to position [142, 0]
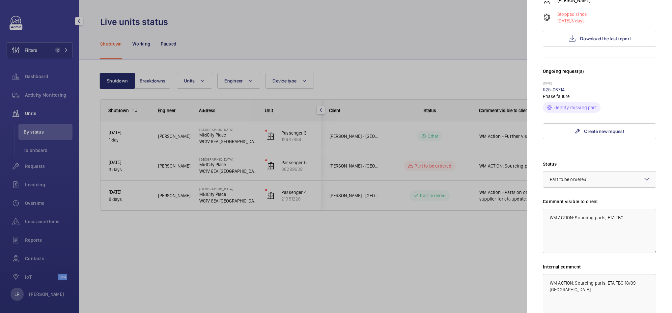
click at [555, 87] on link "R25-06714" at bounding box center [554, 89] width 22 height 5
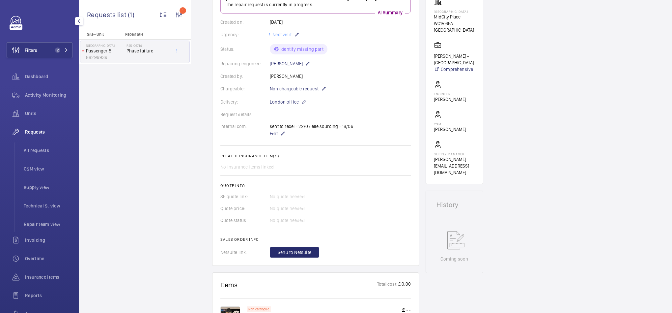
scroll to position [99, 0]
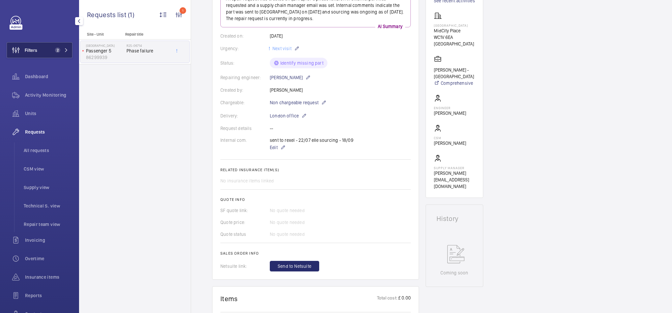
click at [48, 43] on button "Filters 2" at bounding box center [40, 50] width 66 height 16
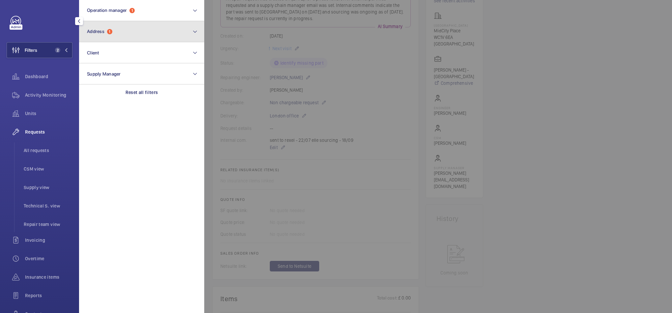
click at [123, 30] on button "Address 1" at bounding box center [141, 31] width 125 height 21
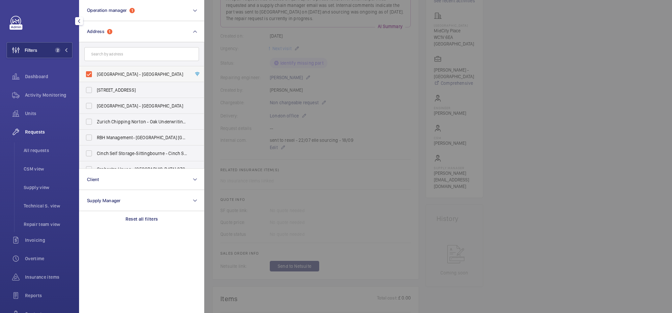
click at [130, 77] on label "[GEOGRAPHIC_DATA] - [GEOGRAPHIC_DATA]" at bounding box center [136, 74] width 115 height 16
click at [96, 77] on input "[GEOGRAPHIC_DATA] - [GEOGRAPHIC_DATA]" at bounding box center [88, 74] width 13 height 13
checkbox input "false"
drag, startPoint x: 142, startPoint y: 53, endPoint x: 142, endPoint y: 47, distance: 6.0
click at [142, 53] on input "text" at bounding box center [141, 54] width 115 height 14
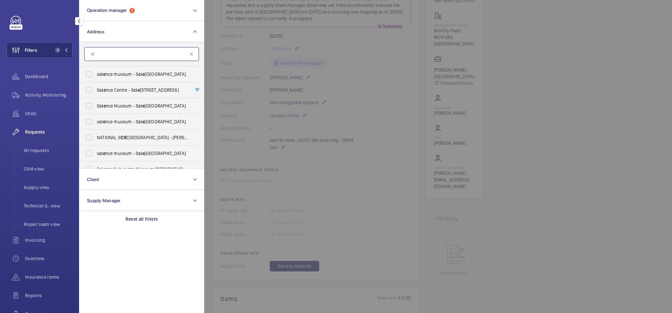
type input "c"
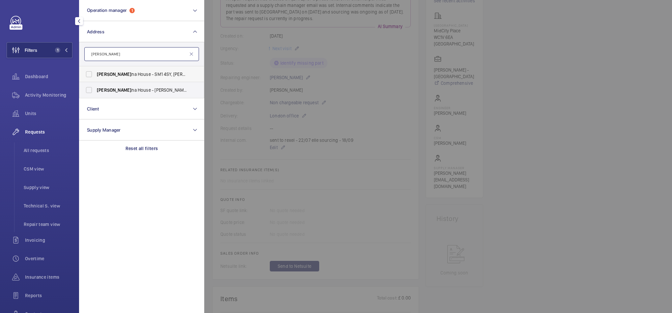
type input "[PERSON_NAME]"
click at [145, 79] on label "Sien na House - SM1 4SY, [PERSON_NAME] SM1 4SY" at bounding box center [136, 74] width 115 height 16
click at [96, 79] on input "Sien na House - SM1 4SY, [PERSON_NAME] SM1 4SY" at bounding box center [88, 74] width 13 height 13
checkbox input "true"
click at [148, 91] on span "Sien na House - [PERSON_NAME][STREET_ADDRESS][PERSON_NAME]" at bounding box center [142, 90] width 91 height 7
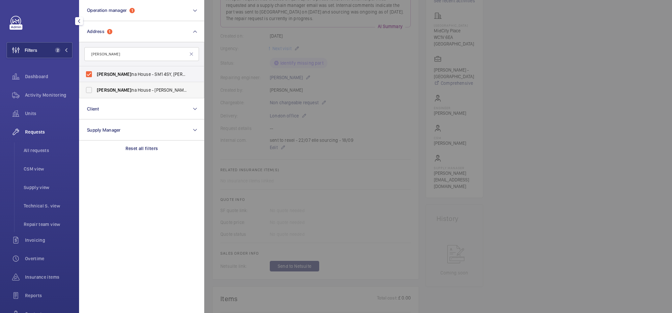
click at [168, 87] on span "Sien na House - [PERSON_NAME][STREET_ADDRESS][PERSON_NAME]" at bounding box center [142, 90] width 91 height 7
click at [96, 87] on input "Sien na House - [PERSON_NAME][STREET_ADDRESS][PERSON_NAME]" at bounding box center [88, 89] width 13 height 13
checkbox input "true"
click at [238, 80] on div at bounding box center [540, 156] width 672 height 313
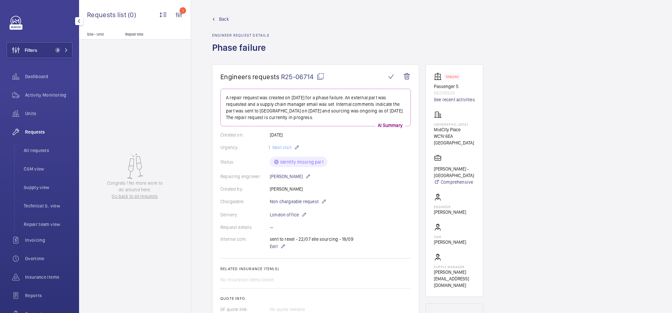
click at [224, 17] on span "Back" at bounding box center [224, 19] width 10 height 7
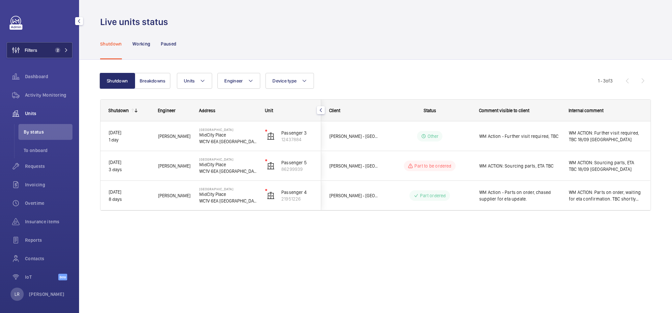
click at [52, 49] on span "2" at bounding box center [56, 49] width 8 height 5
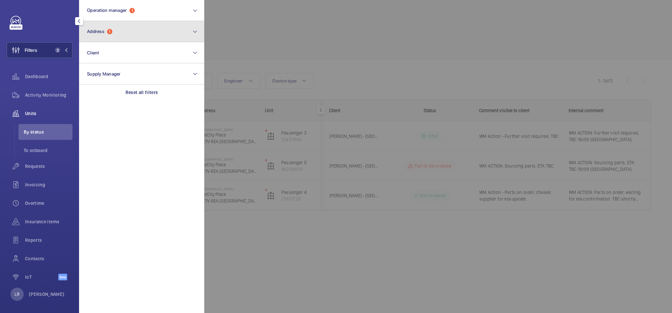
click at [119, 34] on button "Address 1" at bounding box center [141, 31] width 125 height 21
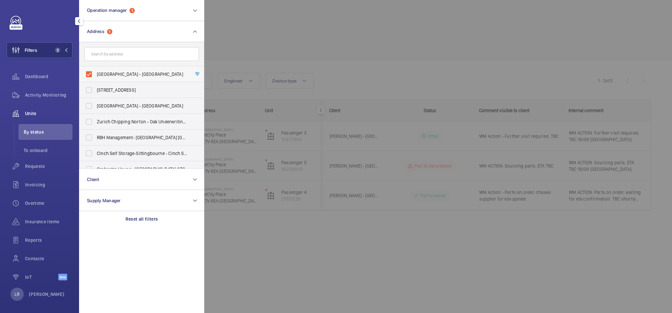
click at [120, 70] on label "[GEOGRAPHIC_DATA] - [GEOGRAPHIC_DATA]" at bounding box center [136, 74] width 115 height 16
click at [96, 70] on input "[GEOGRAPHIC_DATA] - [GEOGRAPHIC_DATA]" at bounding box center [88, 74] width 13 height 13
checkbox input "false"
click at [144, 55] on input "text" at bounding box center [141, 54] width 115 height 14
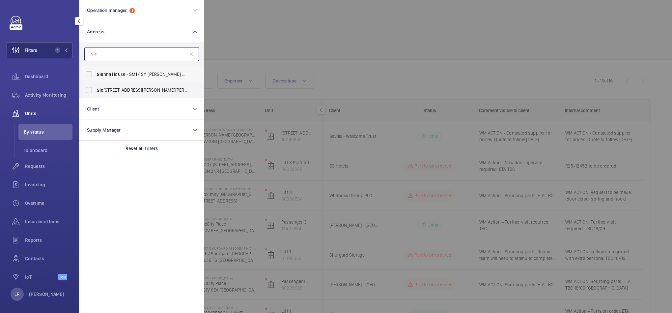
type input "Sie"
click at [101, 74] on span "Sie" at bounding box center [100, 74] width 7 height 5
click at [96, 74] on input "Sie nna House - SM1 4SY, [PERSON_NAME] SM1 4SY" at bounding box center [88, 74] width 13 height 13
checkbox input "true"
click at [114, 96] on label "Sie nna House - [PERSON_NAME][STREET_ADDRESS][PERSON_NAME]" at bounding box center [136, 90] width 115 height 16
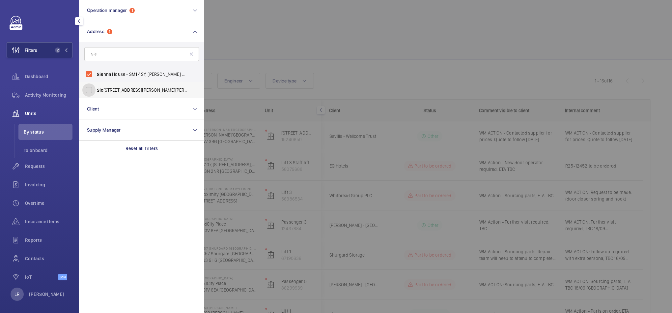
click at [96, 96] on input "Sie nna House - [PERSON_NAME][STREET_ADDRESS][PERSON_NAME]" at bounding box center [88, 89] width 13 height 13
checkbox input "true"
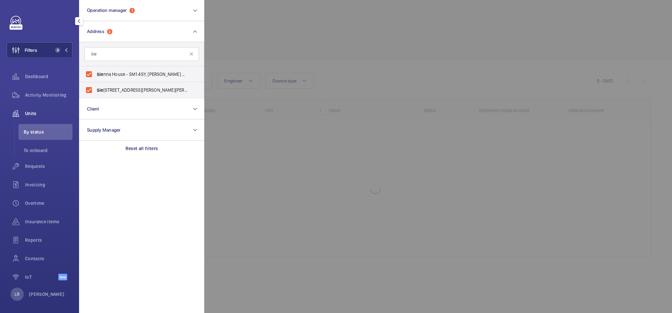
click at [341, 83] on div at bounding box center [540, 156] width 672 height 313
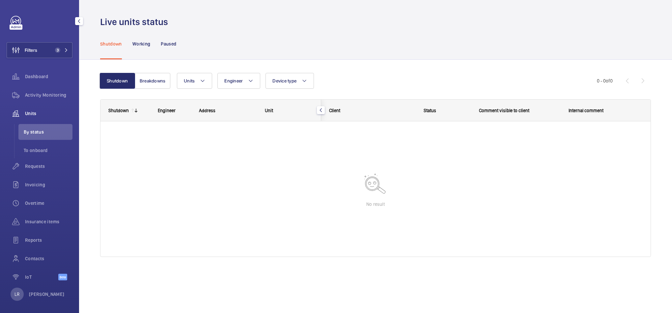
click at [151, 39] on nav "Shutdown Working Paused" at bounding box center [138, 43] width 76 height 31
click at [150, 45] on p "Working" at bounding box center [141, 44] width 18 height 7
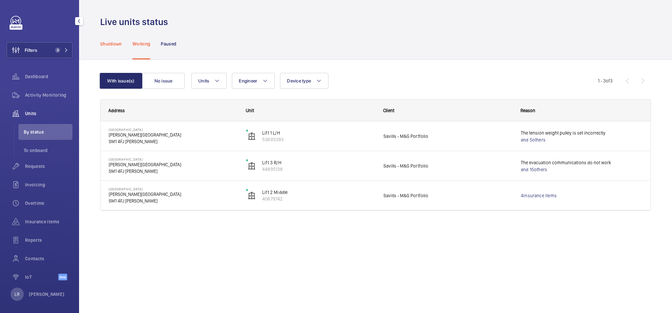
click at [119, 45] on p "Shutdown" at bounding box center [111, 44] width 22 height 7
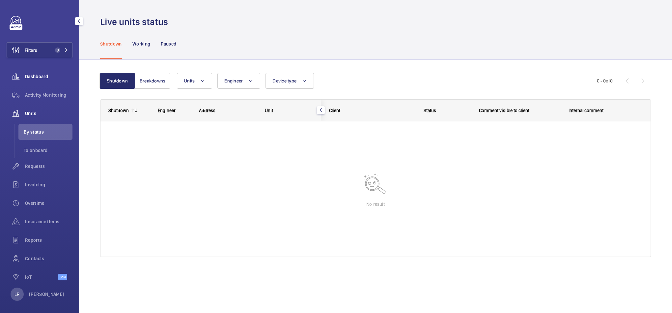
click at [52, 76] on span "Dashboard" at bounding box center [48, 76] width 47 height 7
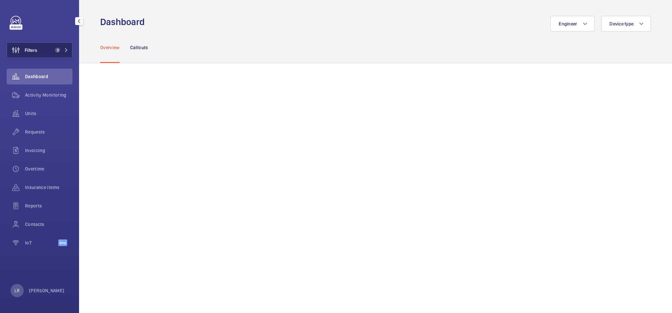
click at [58, 50] on span "3" at bounding box center [57, 49] width 5 height 5
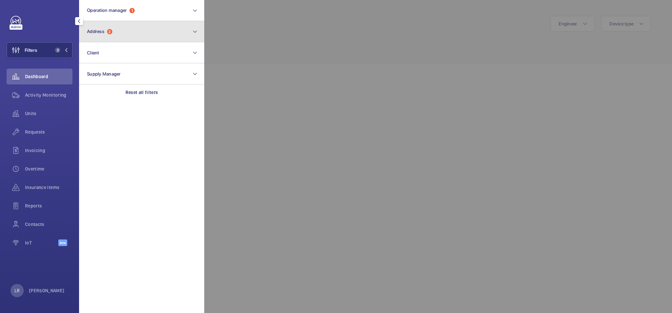
click at [142, 33] on button "Address 2" at bounding box center [141, 31] width 125 height 21
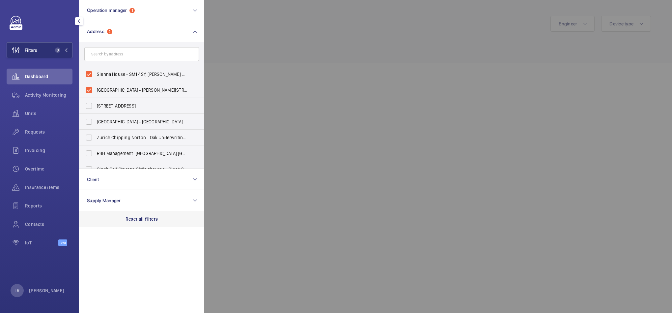
click at [133, 223] on div "Reset all filters" at bounding box center [141, 219] width 125 height 16
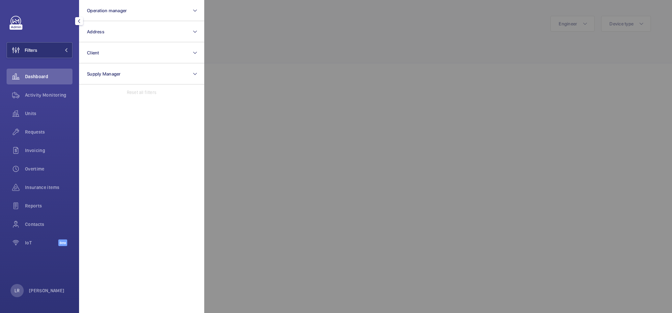
click at [263, 58] on div at bounding box center [540, 156] width 672 height 313
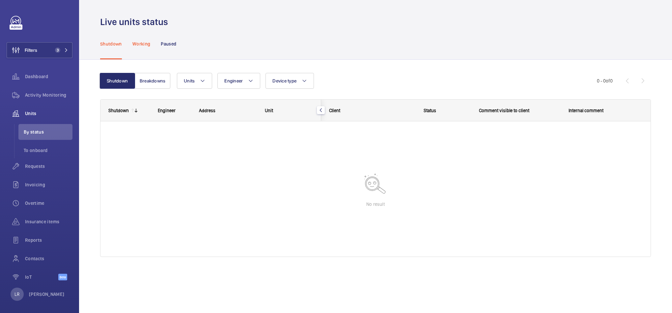
click at [138, 44] on p "Working" at bounding box center [141, 44] width 18 height 7
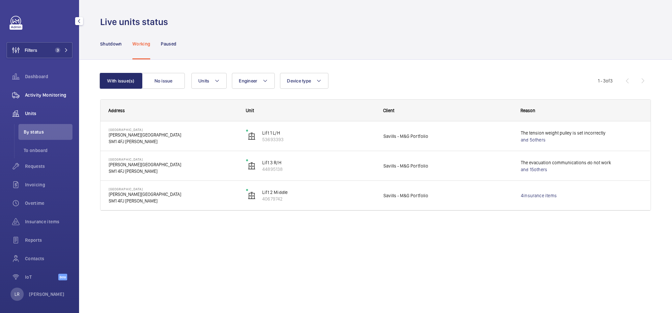
click at [40, 87] on div "Activity Monitoring" at bounding box center [40, 95] width 66 height 16
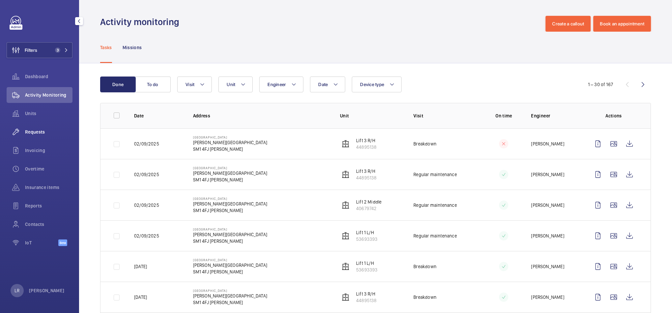
click at [57, 139] on div "Requests" at bounding box center [40, 132] width 66 height 16
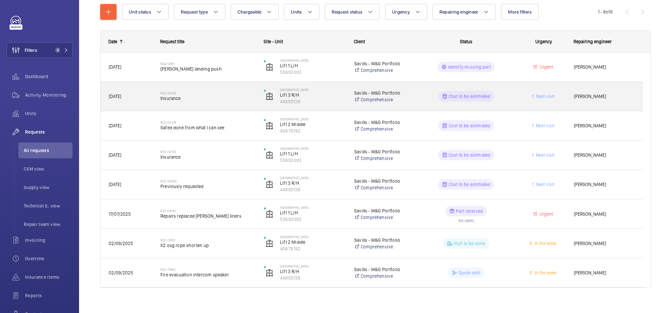
scroll to position [84, 0]
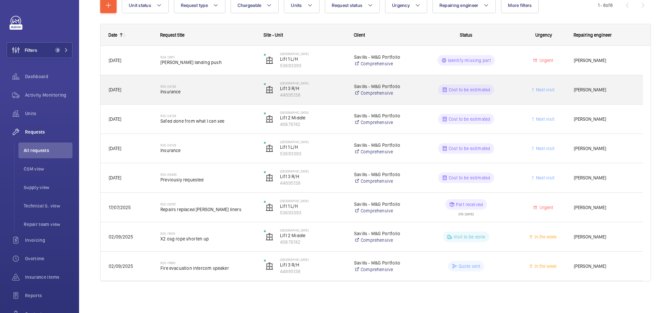
click at [231, 88] on div "R25-04126 Insurance" at bounding box center [207, 89] width 95 height 19
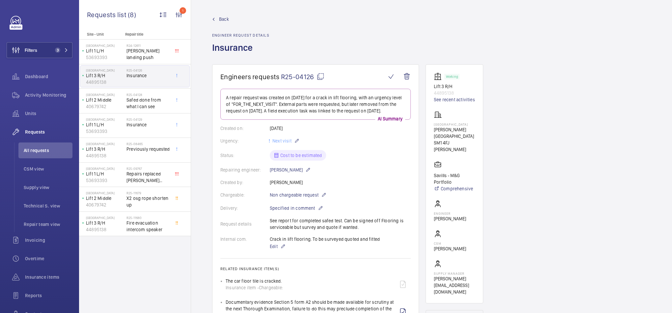
click at [221, 22] on span "Back" at bounding box center [224, 19] width 10 height 7
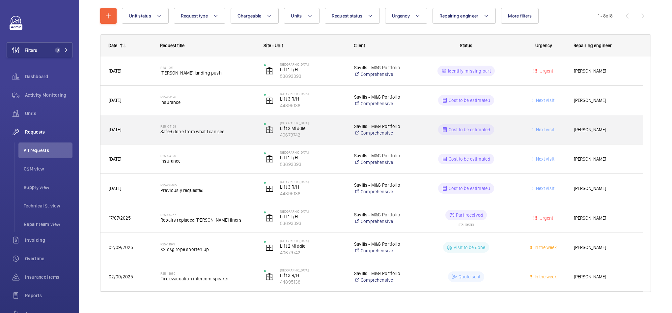
scroll to position [84, 0]
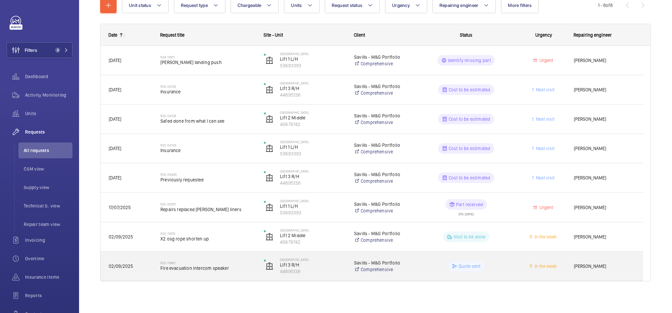
click at [239, 265] on span "Fire evacuation intercom speaker" at bounding box center [207, 268] width 95 height 7
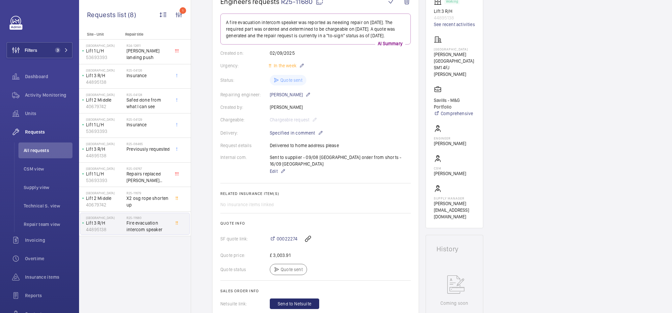
scroll to position [99, 0]
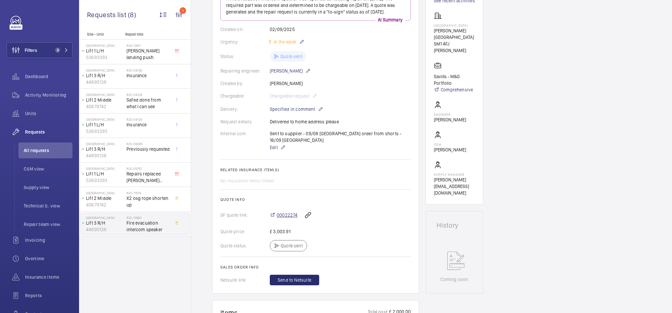
click at [294, 212] on span "00022274" at bounding box center [287, 215] width 21 height 7
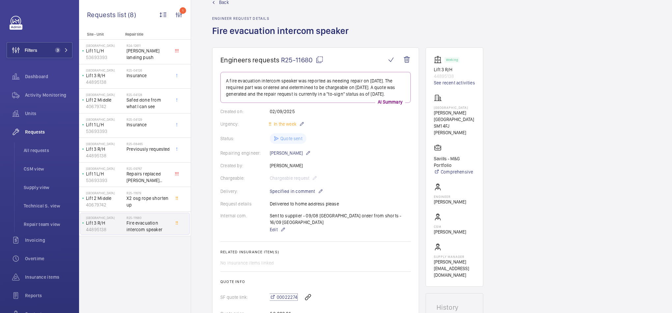
scroll to position [0, 0]
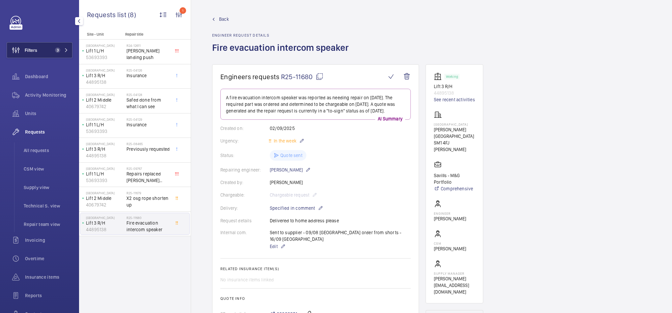
click at [61, 45] on button "Filters 3" at bounding box center [40, 50] width 66 height 16
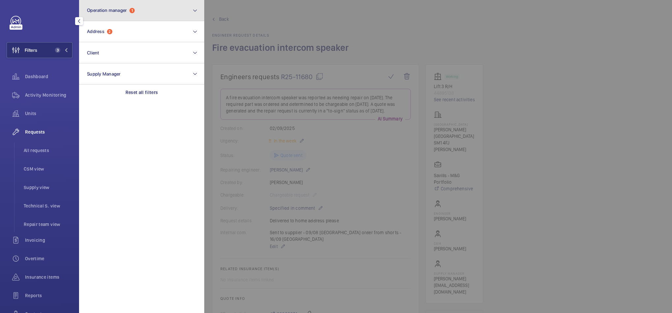
click at [143, 20] on button "Operation manager 1" at bounding box center [141, 10] width 125 height 21
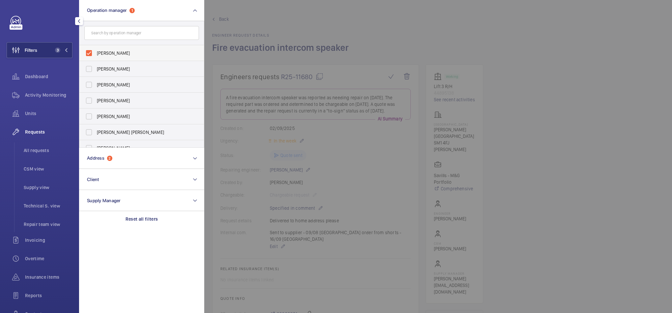
click at [134, 58] on label "[PERSON_NAME]" at bounding box center [136, 53] width 115 height 16
click at [96, 58] on input "[PERSON_NAME]" at bounding box center [88, 52] width 13 height 13
checkbox input "false"
drag, startPoint x: 143, startPoint y: 11, endPoint x: 140, endPoint y: 15, distance: 5.4
click at [144, 10] on button "Operation manager" at bounding box center [141, 10] width 125 height 21
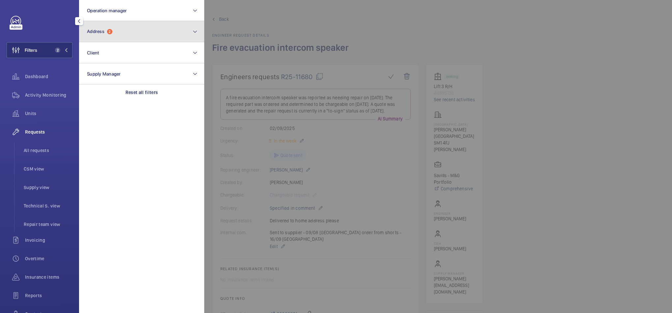
click at [144, 23] on button "Address 2" at bounding box center [141, 31] width 125 height 21
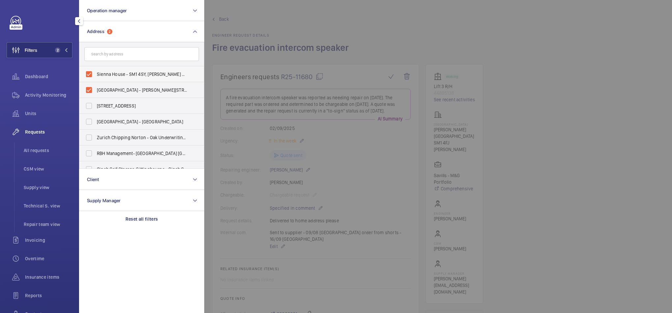
drag, startPoint x: 128, startPoint y: 70, endPoint x: 128, endPoint y: 74, distance: 4.3
click at [128, 71] on label "Sienna House - SM1 4SY, [PERSON_NAME] SM1 4SY" at bounding box center [136, 74] width 115 height 16
click at [96, 71] on input "Sienna House - SM1 4SY, [PERSON_NAME] SM1 4SY" at bounding box center [88, 74] width 13 height 13
click at [128, 81] on label "Sienna House - SM1 4SY, [PERSON_NAME] SM1 4SY" at bounding box center [136, 74] width 115 height 16
click at [96, 81] on input "Sienna House - SM1 4SY, [PERSON_NAME] SM1 4SY" at bounding box center [88, 74] width 13 height 13
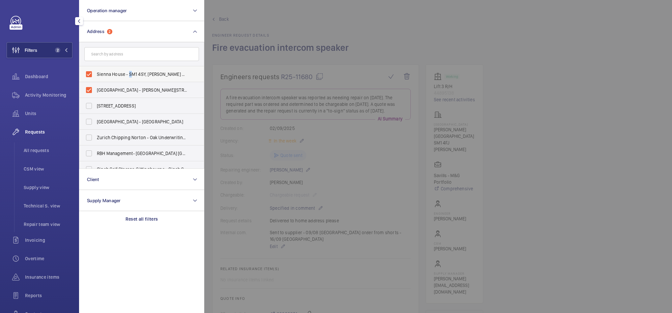
click at [131, 73] on span "Sienna House - SM1 4SY, [PERSON_NAME] SM1 4SY" at bounding box center [142, 74] width 91 height 7
click at [131, 86] on label "[GEOGRAPHIC_DATA] - [PERSON_NAME][STREET_ADDRESS][PERSON_NAME]" at bounding box center [136, 90] width 115 height 16
click at [138, 72] on span "Sienna House - SM1 4SY, [PERSON_NAME] SM1 4SY" at bounding box center [142, 74] width 91 height 7
click at [96, 72] on input "Sienna House - SM1 4SY, [PERSON_NAME] SM1 4SY" at bounding box center [88, 74] width 13 height 13
checkbox input "false"
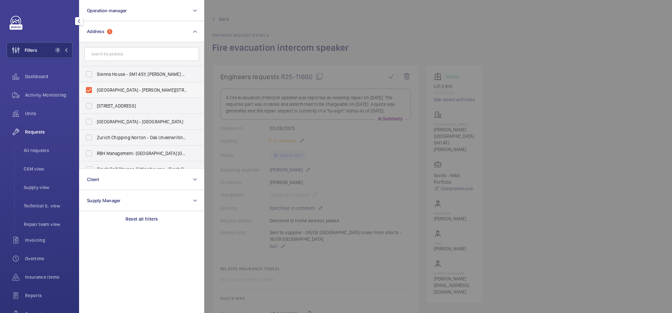
click at [129, 87] on span "[GEOGRAPHIC_DATA] - [PERSON_NAME][STREET_ADDRESS][PERSON_NAME]" at bounding box center [142, 90] width 91 height 7
click at [96, 87] on input "[GEOGRAPHIC_DATA] - [PERSON_NAME][STREET_ADDRESS][PERSON_NAME]" at bounding box center [88, 89] width 13 height 13
checkbox input "false"
click at [312, 248] on div at bounding box center [540, 156] width 672 height 313
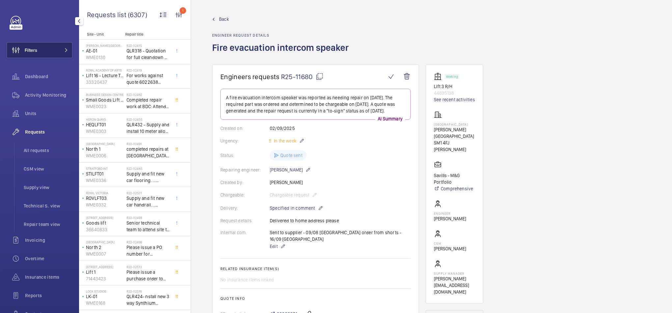
click at [49, 50] on button "Filters" at bounding box center [40, 50] width 66 height 16
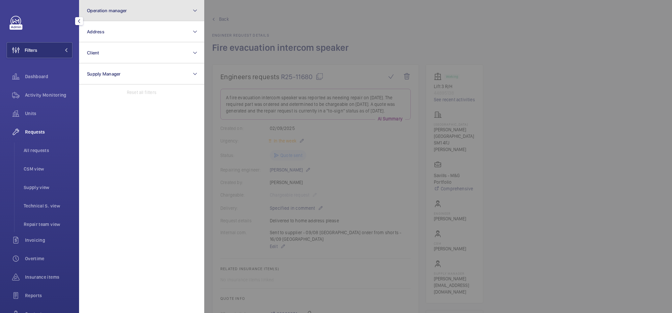
click at [127, 6] on button "Operation manager" at bounding box center [141, 10] width 125 height 21
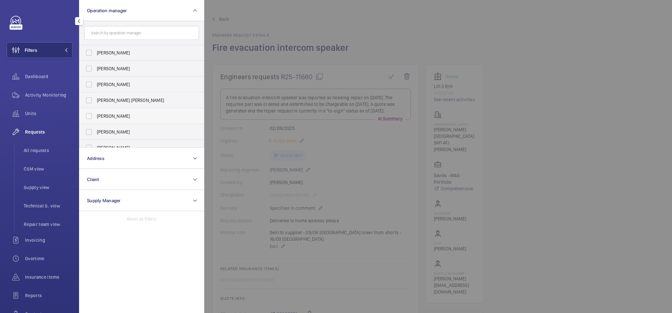
scroll to position [24, 0]
click at [129, 128] on label "[PERSON_NAME]" at bounding box center [136, 124] width 115 height 16
click at [96, 128] on input "[PERSON_NAME]" at bounding box center [88, 123] width 13 height 13
checkbox input "true"
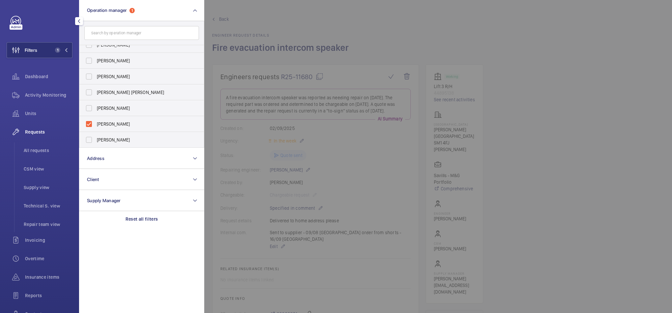
click at [256, 62] on div at bounding box center [540, 156] width 672 height 313
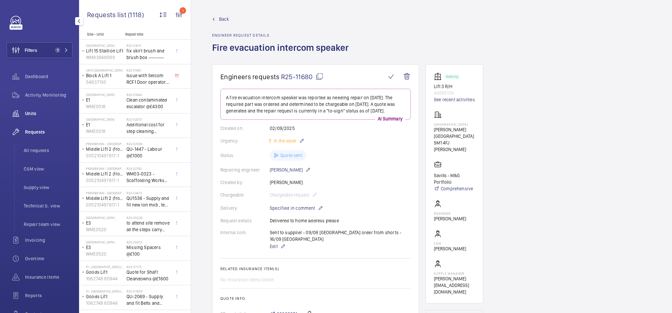
click at [48, 114] on span "Units" at bounding box center [48, 113] width 47 height 7
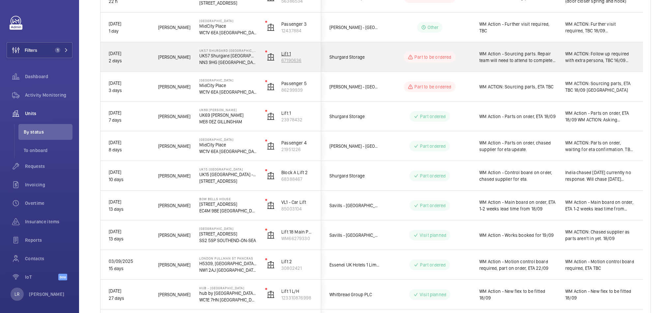
scroll to position [315, 0]
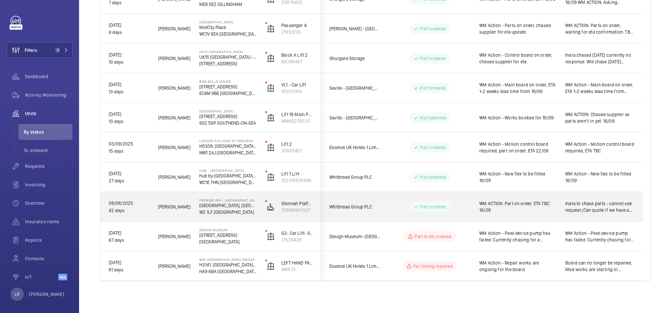
click at [393, 210] on wm-front-pills-cell "Part ordered" at bounding box center [430, 206] width 82 height 11
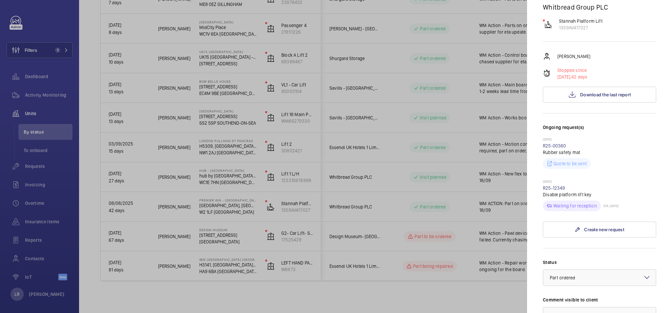
scroll to position [72, 0]
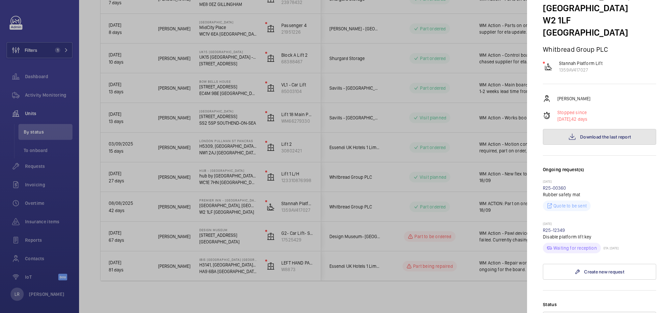
click at [597, 129] on button "Download the last report" at bounding box center [599, 137] width 113 height 16
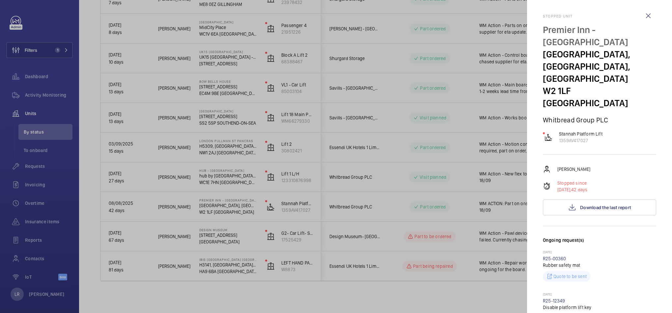
scroll to position [0, 0]
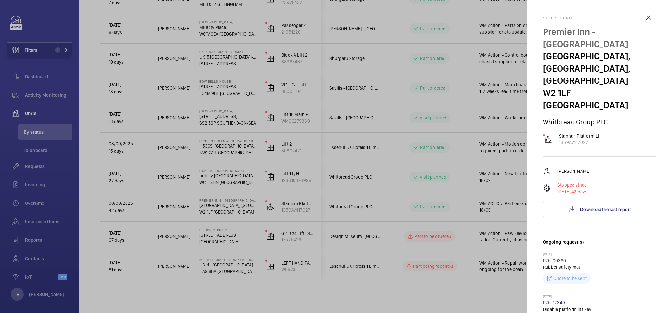
click at [470, 138] on div at bounding box center [336, 156] width 672 height 313
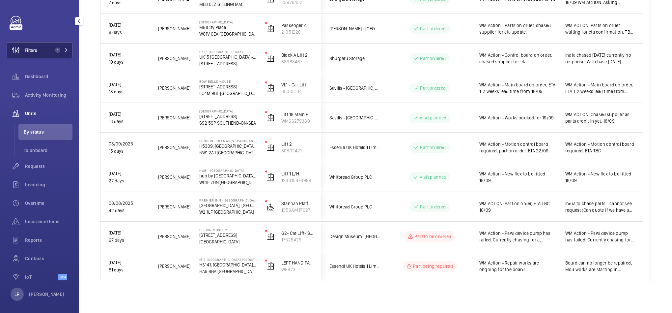
click at [41, 50] on button "Filters 1" at bounding box center [40, 50] width 66 height 16
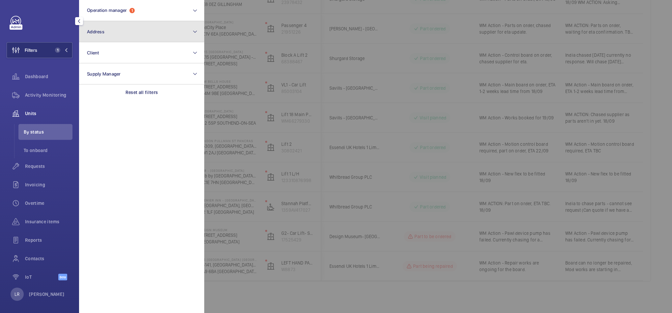
click at [177, 29] on button "Address" at bounding box center [141, 31] width 125 height 21
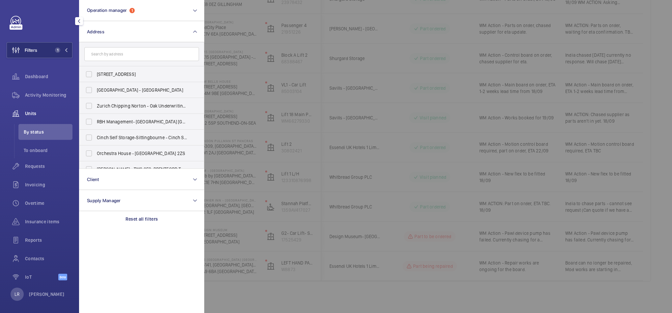
click at [163, 52] on input "text" at bounding box center [141, 54] width 115 height 14
type input "Padd"
click at [151, 83] on label "Premier Inn - Padd ington Basin - [GEOGRAPHIC_DATA], [STREET_ADDRESS]" at bounding box center [136, 90] width 115 height 16
click at [96, 83] on input "Premier Inn - Padd ington Basin - [GEOGRAPHIC_DATA], [STREET_ADDRESS]" at bounding box center [88, 89] width 13 height 13
checkbox input "true"
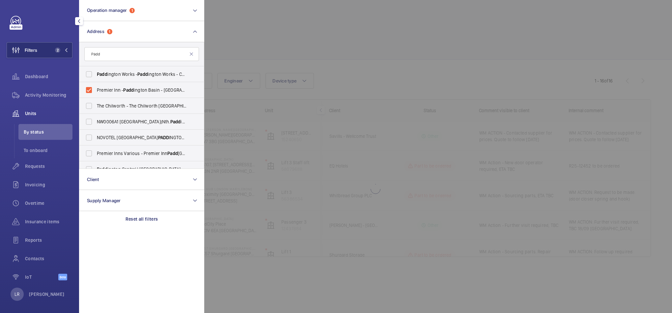
click at [268, 69] on div at bounding box center [540, 156] width 672 height 313
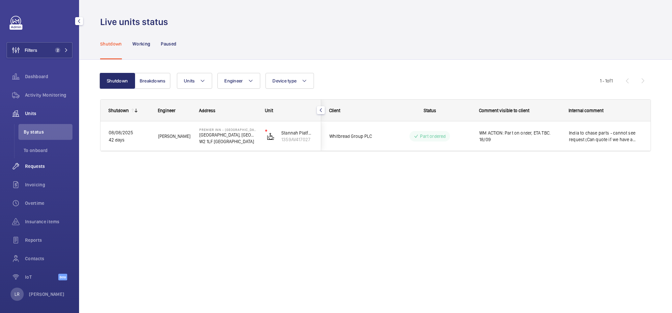
click at [43, 165] on span "Requests" at bounding box center [48, 166] width 47 height 7
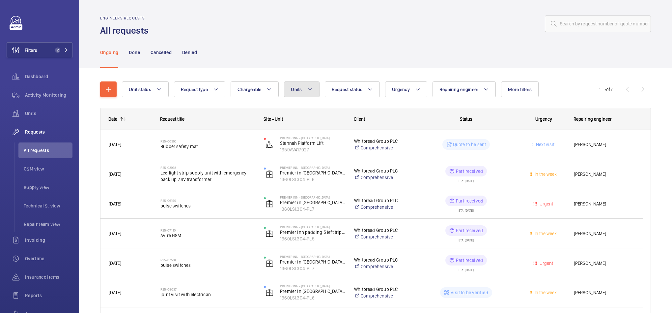
click at [301, 87] on span "Units" at bounding box center [296, 89] width 11 height 5
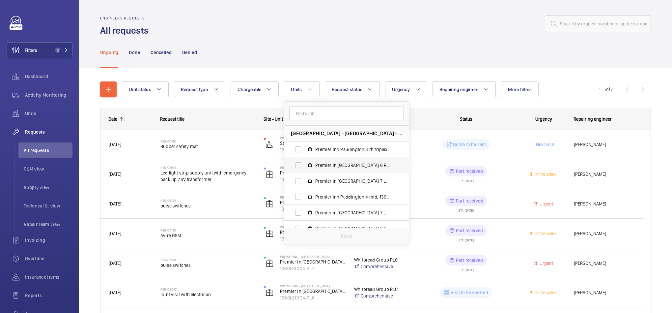
click at [328, 169] on label "Premier in [GEOGRAPHIC_DATA] 6 RH, 1360LSI.304-PL6" at bounding box center [341, 165] width 114 height 16
click at [305, 169] on input "Premier in [GEOGRAPHIC_DATA] 6 RH, 1360LSI.304-PL6" at bounding box center [298, 164] width 13 height 13
checkbox input "true"
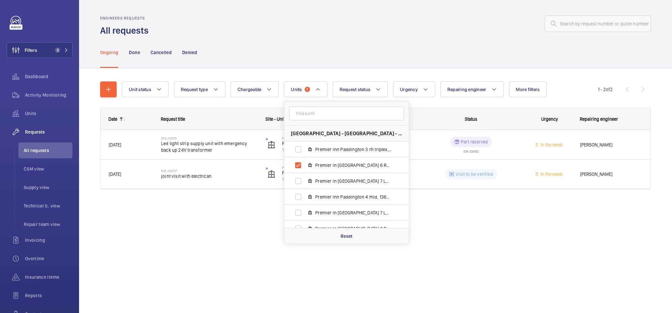
click at [329, 49] on div "Ongoing Done Cancelled Denied" at bounding box center [375, 52] width 551 height 31
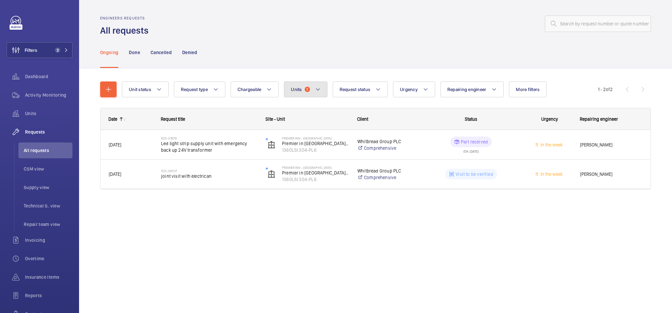
click at [304, 91] on button "Units 1" at bounding box center [305, 89] width 43 height 16
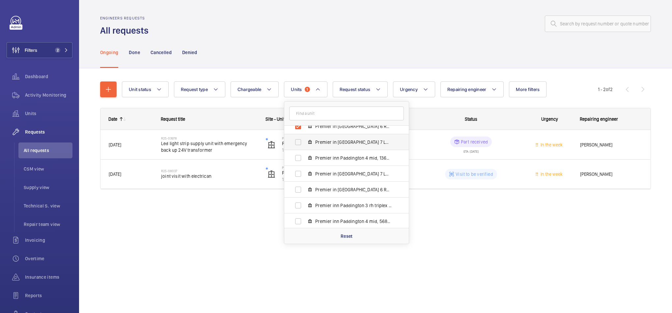
scroll to position [49, 0]
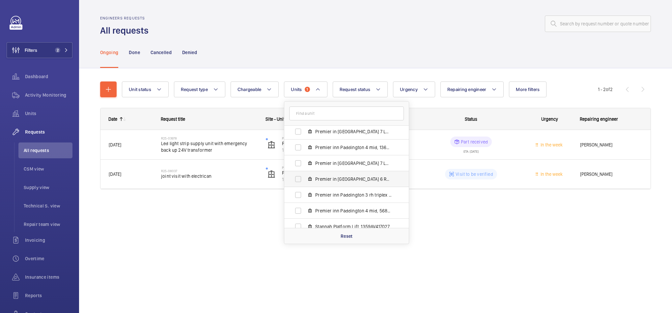
click at [311, 175] on label "Premier in [GEOGRAPHIC_DATA] 6 RH, 83229266" at bounding box center [341, 179] width 114 height 16
click at [305, 175] on input "Premier in [GEOGRAPHIC_DATA] 6 RH, 83229266" at bounding box center [298, 178] width 13 height 13
checkbox input "true"
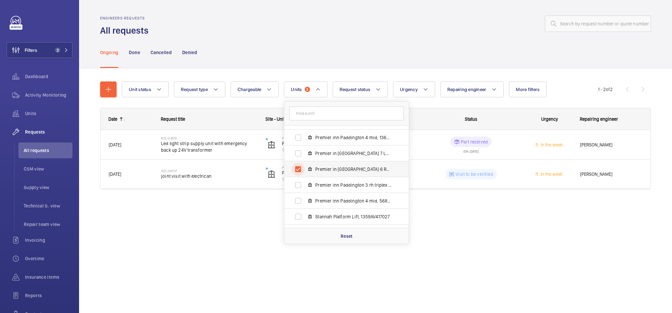
scroll to position [72, 0]
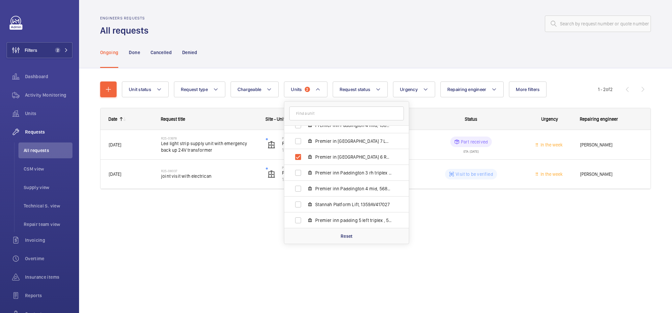
click at [309, 9] on wm-front-admin-header "Engineers requests All requests" at bounding box center [375, 18] width 593 height 37
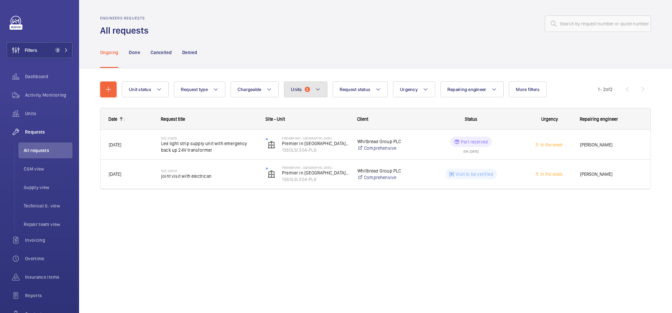
click at [318, 82] on button "Units 2" at bounding box center [305, 89] width 43 height 16
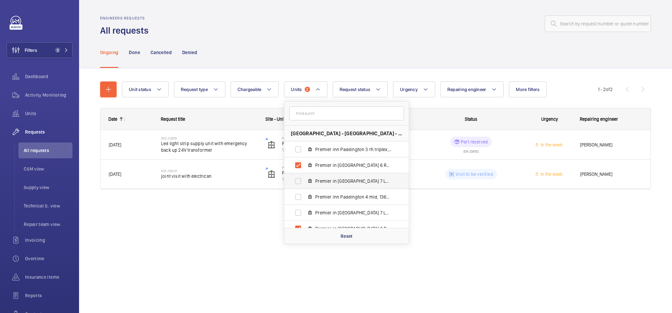
scroll to position [49, 0]
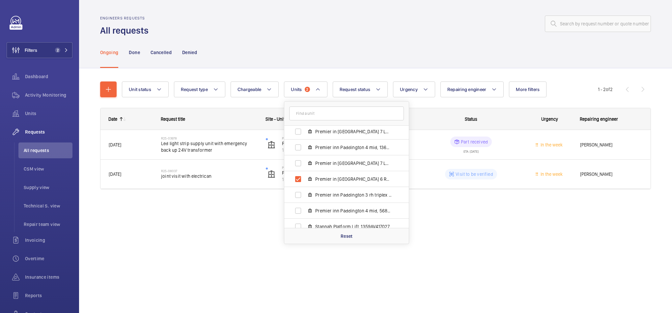
click at [328, 56] on div "Ongoing Done Cancelled Denied" at bounding box center [375, 52] width 551 height 31
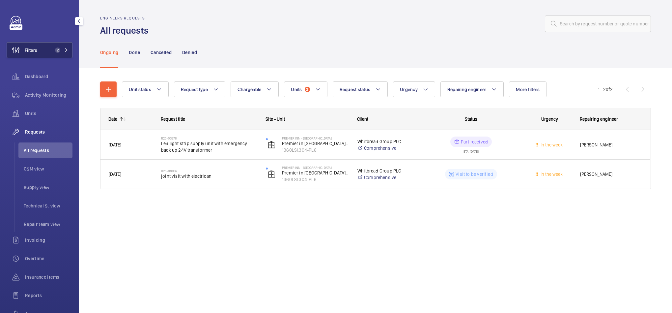
click at [51, 46] on button "Filters 2" at bounding box center [40, 50] width 66 height 16
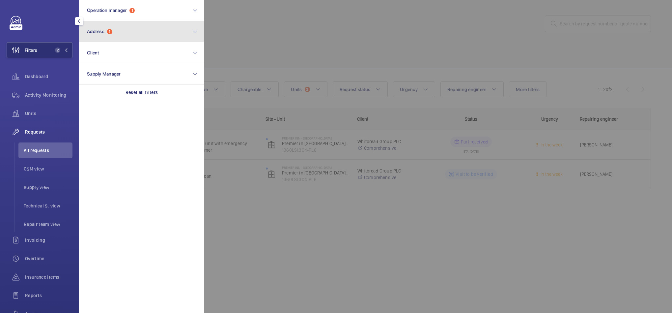
click at [106, 33] on span "Address 1" at bounding box center [99, 32] width 25 height 6
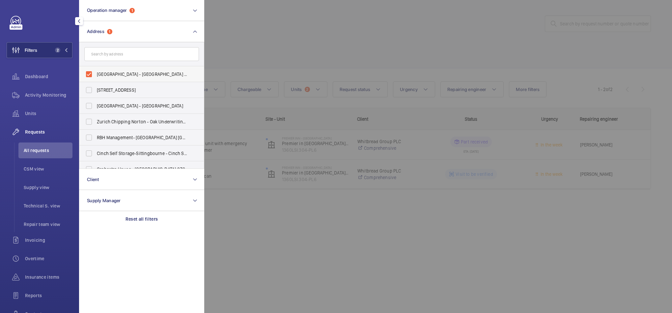
click at [129, 70] on label "[GEOGRAPHIC_DATA] - [GEOGRAPHIC_DATA] - [STREET_ADDRESS]" at bounding box center [136, 74] width 115 height 16
click at [96, 70] on input "[GEOGRAPHIC_DATA] - [GEOGRAPHIC_DATA] - [STREET_ADDRESS]" at bounding box center [88, 74] width 13 height 13
checkbox input "false"
click at [224, 55] on div at bounding box center [540, 156] width 672 height 313
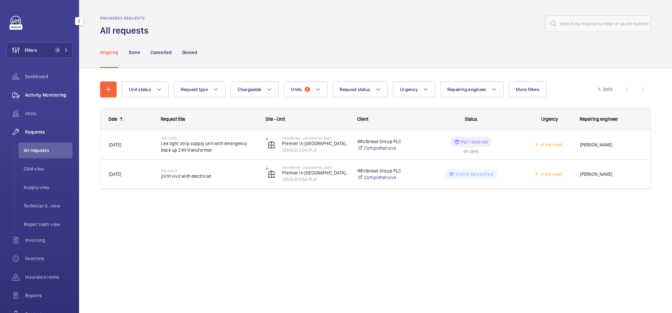
click at [41, 97] on span "Activity Monitoring" at bounding box center [48, 95] width 47 height 7
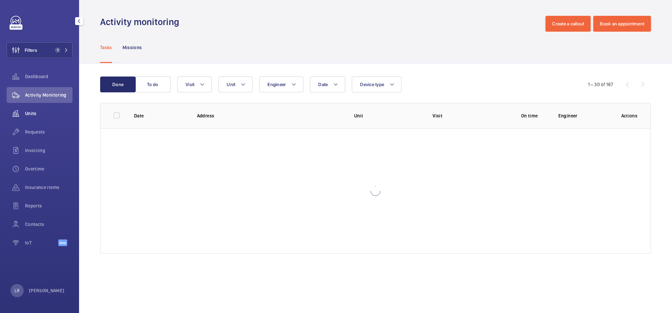
click at [37, 111] on span "Units" at bounding box center [48, 113] width 47 height 7
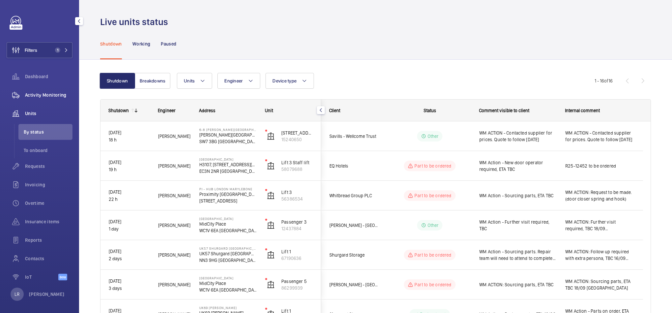
click at [47, 92] on span "Activity Monitoring" at bounding box center [48, 95] width 47 height 7
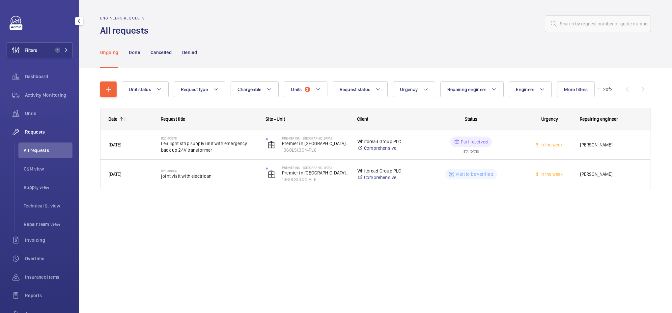
click at [65, 41] on div "Filters 1 Dashboard Activity Monitoring Units Requests All requests CSM view Su…" at bounding box center [40, 179] width 66 height 327
click at [64, 48] on mat-icon at bounding box center [66, 50] width 4 height 4
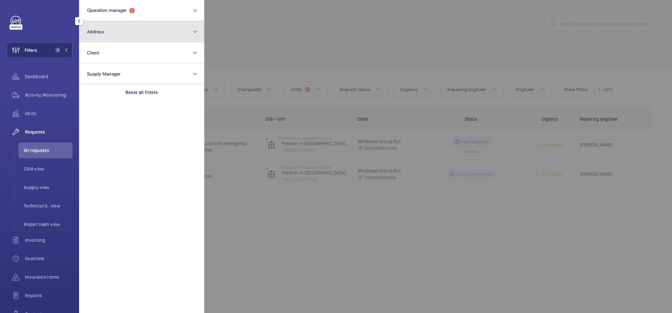
click at [144, 31] on button "Address" at bounding box center [141, 31] width 125 height 21
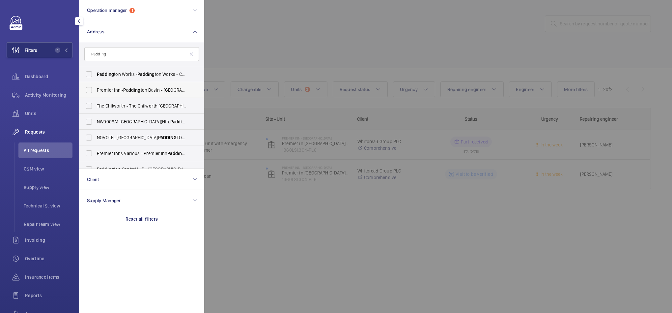
type input "Padding"
click at [174, 90] on span "Premier Inn - Padding ton Basin - [GEOGRAPHIC_DATA], [STREET_ADDRESS]" at bounding box center [142, 90] width 91 height 7
click at [96, 90] on input "Premier Inn - Padding ton Basin - [GEOGRAPHIC_DATA], [STREET_ADDRESS]" at bounding box center [88, 89] width 13 height 13
checkbox input "true"
click at [237, 43] on div at bounding box center [540, 156] width 672 height 313
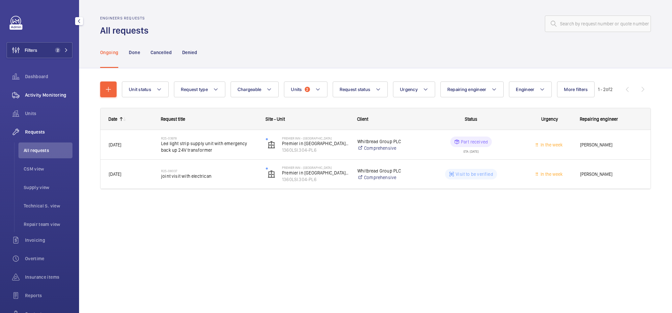
click at [26, 93] on span "Activity Monitoring" at bounding box center [48, 95] width 47 height 7
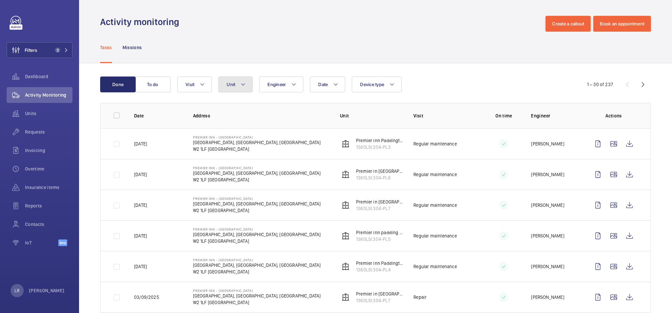
click at [233, 84] on span "Unit" at bounding box center [231, 84] width 9 height 5
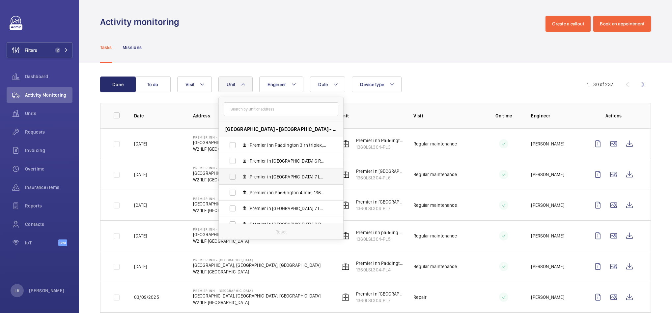
click at [290, 172] on label "Premier in [GEOGRAPHIC_DATA] 7 LH, 11689569" at bounding box center [276, 177] width 114 height 16
click at [239, 172] on input "Premier in [GEOGRAPHIC_DATA] 7 LH, 11689569" at bounding box center [232, 176] width 13 height 13
checkbox input "true"
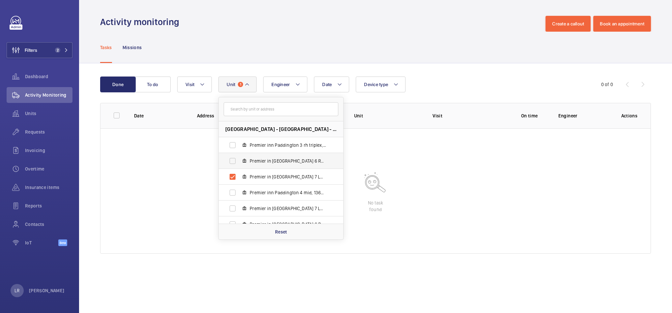
click at [290, 161] on span "Premier in [GEOGRAPHIC_DATA] 6 RH, 1360LSI.304-PL6" at bounding box center [288, 160] width 76 height 7
click at [239, 161] on input "Premier in [GEOGRAPHIC_DATA] 6 RH, 1360LSI.304-PL6" at bounding box center [232, 160] width 13 height 13
checkbox input "true"
click at [323, 39] on div "Tasks Missions" at bounding box center [375, 47] width 551 height 31
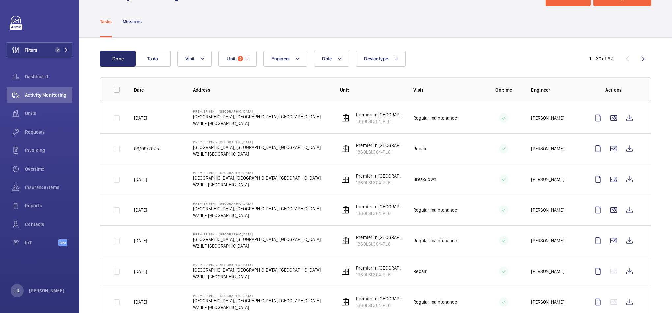
scroll to position [49, 0]
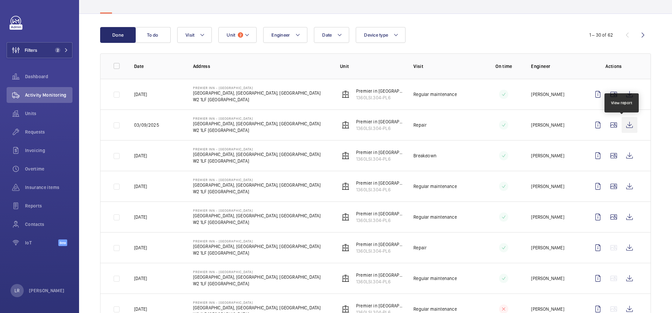
click at [622, 125] on wm-front-icon-button at bounding box center [630, 125] width 16 height 16
click at [622, 93] on wm-front-icon-button at bounding box center [630, 94] width 16 height 16
click at [242, 30] on button "Unit 2" at bounding box center [237, 35] width 38 height 16
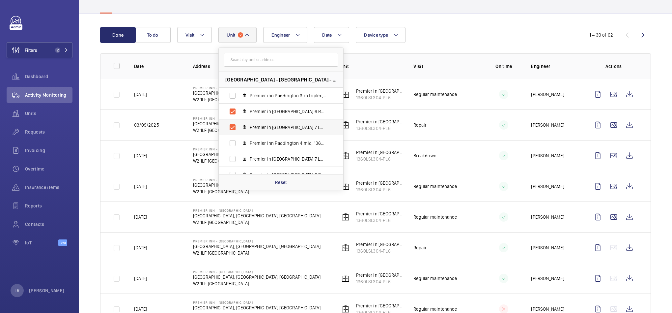
click at [293, 121] on label "Premier in [GEOGRAPHIC_DATA] 7 LH, 11689569" at bounding box center [276, 127] width 114 height 16
click at [239, 121] on input "Premier in [GEOGRAPHIC_DATA] 7 LH, 11689569" at bounding box center [232, 127] width 13 height 13
checkbox input "false"
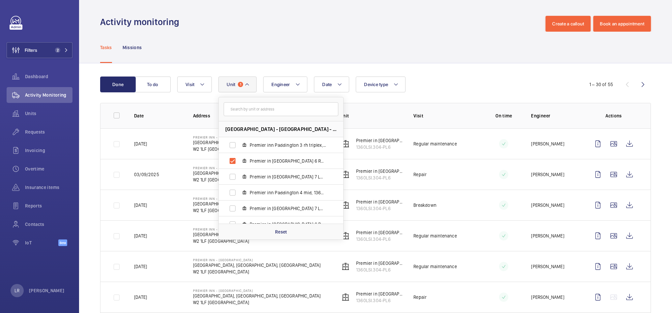
click at [383, 37] on div "Tasks Missions" at bounding box center [375, 47] width 551 height 31
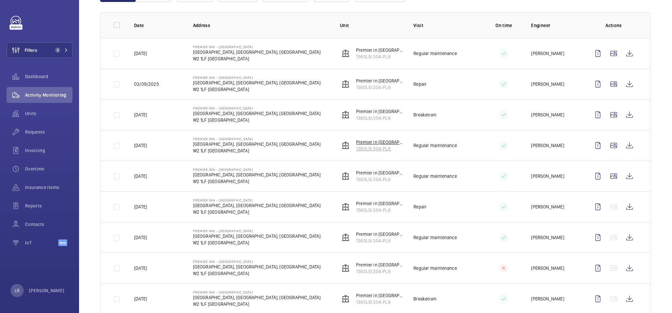
scroll to position [99, 0]
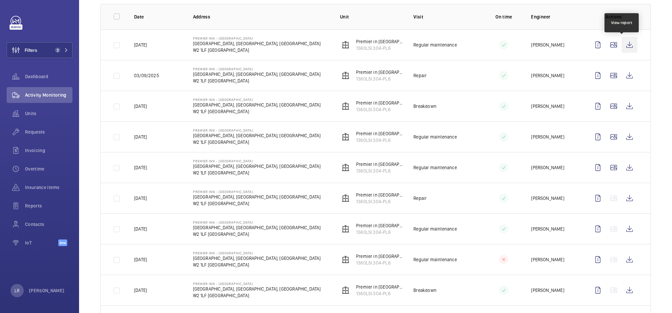
click at [622, 37] on wm-front-icon-button at bounding box center [630, 45] width 16 height 16
click at [40, 105] on div "Activity Monitoring" at bounding box center [40, 96] width 66 height 18
click at [40, 113] on span "Units" at bounding box center [48, 113] width 47 height 7
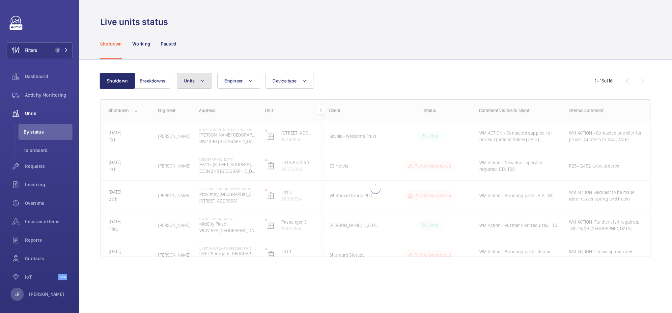
click at [205, 77] on mat-icon at bounding box center [202, 81] width 5 height 8
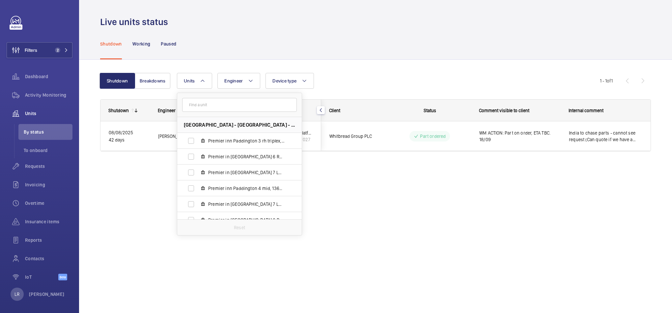
click at [366, 30] on div "Shutdown Working Paused" at bounding box center [375, 43] width 551 height 31
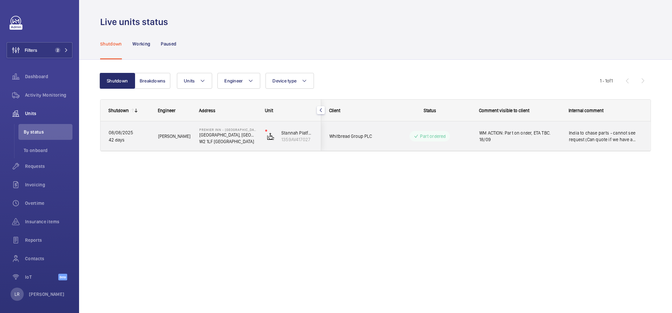
click at [386, 142] on div "Part ordered" at bounding box center [426, 136] width 90 height 24
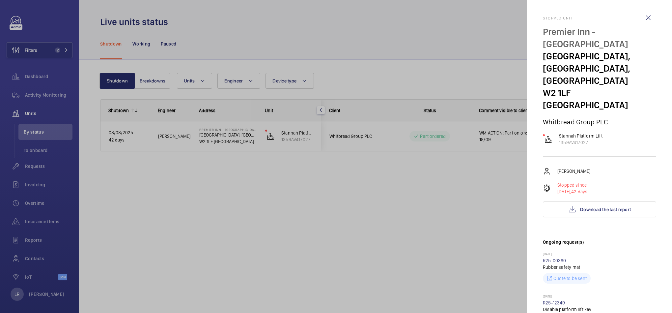
drag, startPoint x: 428, startPoint y: 169, endPoint x: 415, endPoint y: 168, distance: 13.9
click at [436, 169] on div at bounding box center [336, 156] width 672 height 313
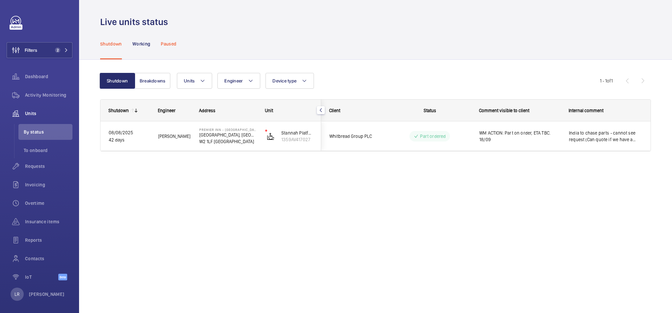
click at [168, 44] on p "Paused" at bounding box center [168, 44] width 15 height 7
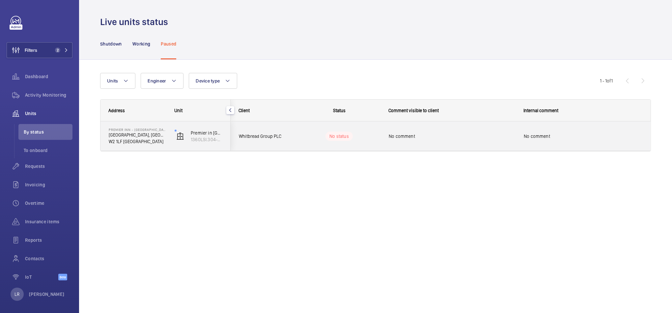
click at [307, 134] on wm-front-pills-cell "No status" at bounding box center [339, 135] width 82 height 9
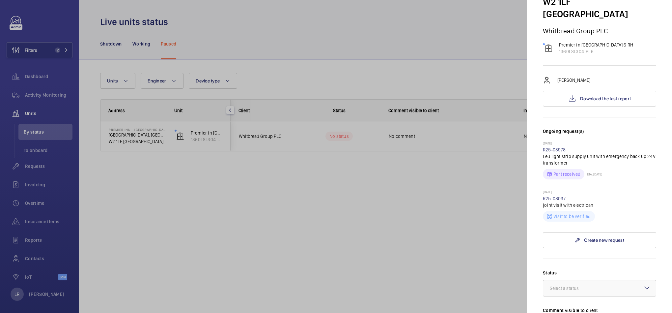
scroll to position [148, 0]
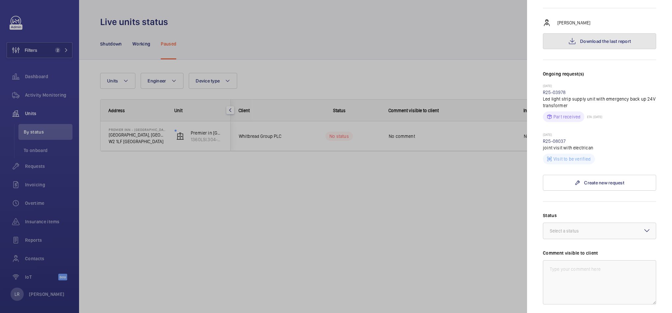
click at [612, 39] on span "Download the last report" at bounding box center [605, 41] width 51 height 5
click at [452, 59] on div at bounding box center [336, 156] width 672 height 313
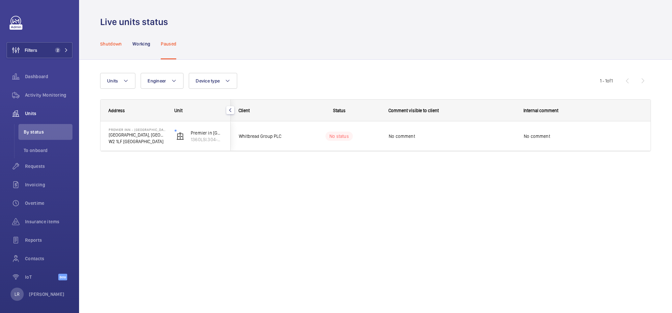
click at [117, 43] on p "Shutdown" at bounding box center [111, 44] width 22 height 7
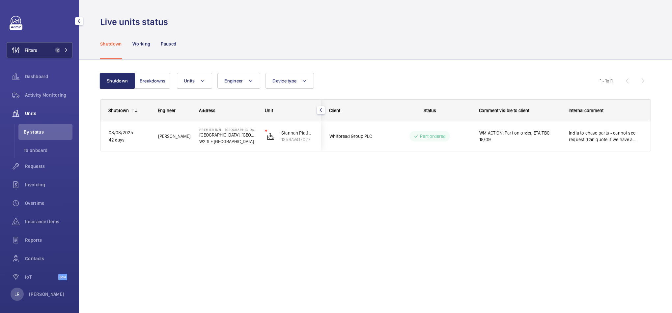
click at [57, 48] on span "2" at bounding box center [57, 49] width 5 height 5
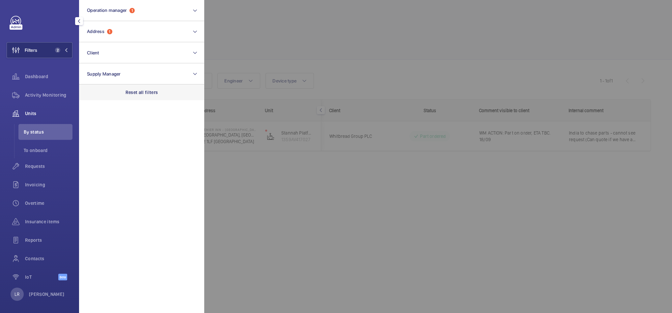
click at [120, 99] on div "Reset all filters" at bounding box center [141, 92] width 125 height 16
click at [40, 168] on span "Requests" at bounding box center [48, 166] width 47 height 7
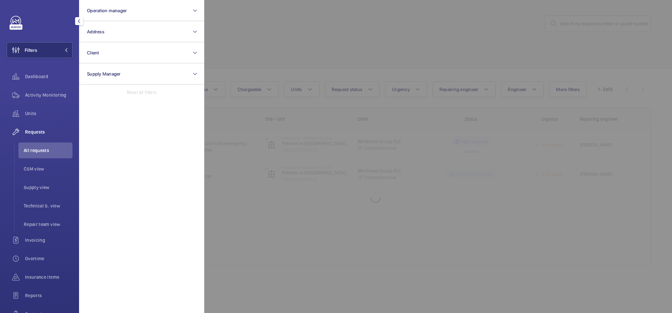
click at [447, 42] on div at bounding box center [540, 156] width 672 height 313
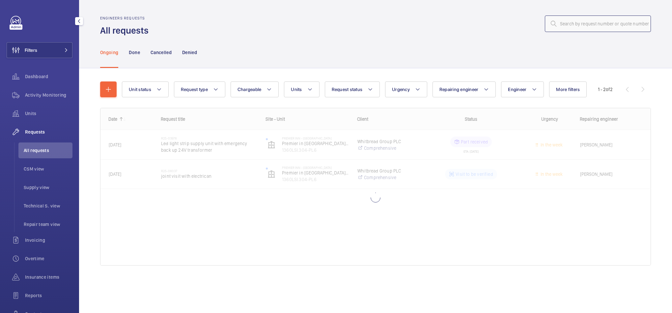
click at [594, 28] on input "text" at bounding box center [598, 23] width 106 height 16
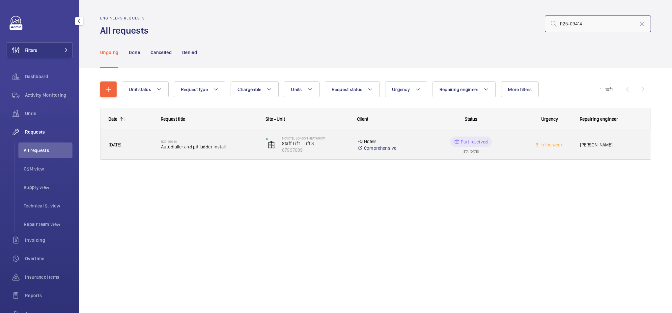
type input "R25-09414"
click at [213, 137] on div "R25-09414 Autodialler and pit ladder install" at bounding box center [209, 144] width 96 height 19
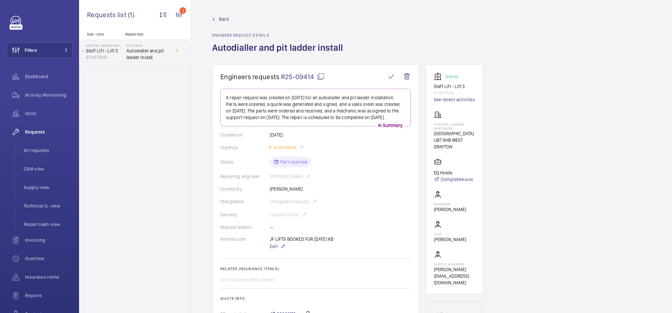
click at [223, 16] on span "Back" at bounding box center [224, 19] width 10 height 7
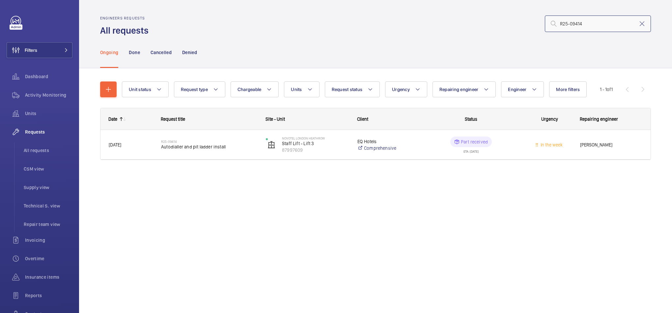
click at [623, 22] on input "R25-09414" at bounding box center [598, 23] width 106 height 16
click at [644, 24] on mat-icon at bounding box center [642, 24] width 8 height 8
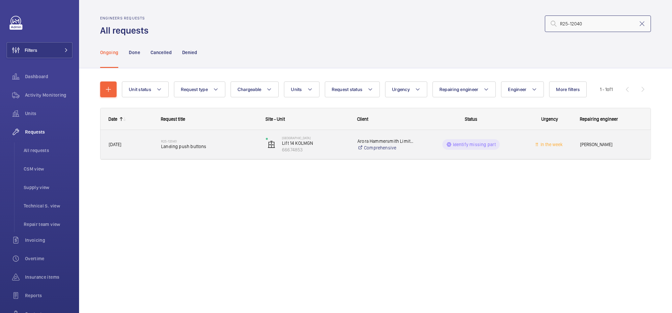
type input "R25-12040"
click at [216, 135] on div "R25-12040 Landing push buttons" at bounding box center [209, 144] width 96 height 19
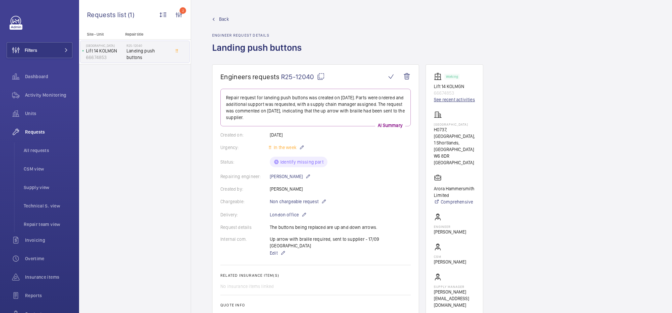
click at [448, 103] on link "See recent activities" at bounding box center [454, 99] width 41 height 7
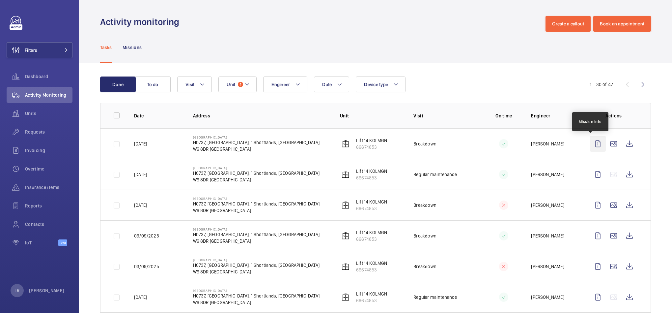
click at [590, 144] on wm-front-icon-button at bounding box center [598, 144] width 16 height 16
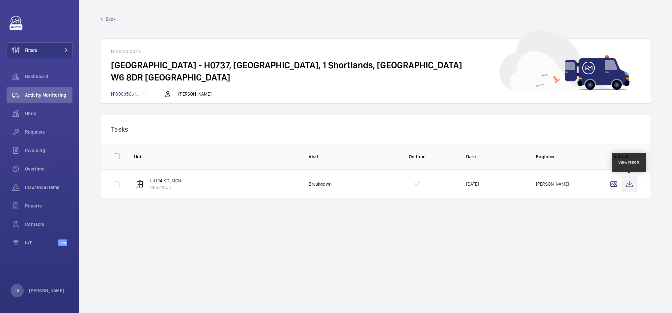
click at [629, 186] on wm-front-icon-button at bounding box center [630, 184] width 16 height 16
click at [107, 20] on span "Back" at bounding box center [111, 19] width 10 height 7
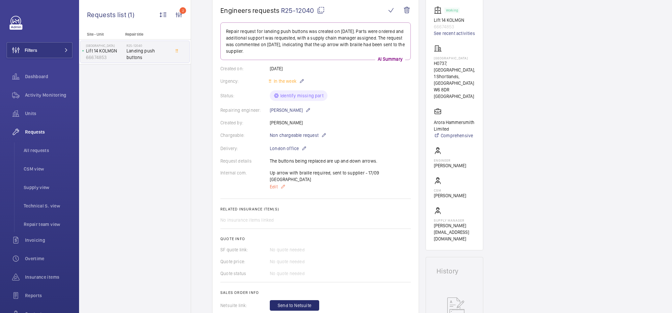
scroll to position [49, 0]
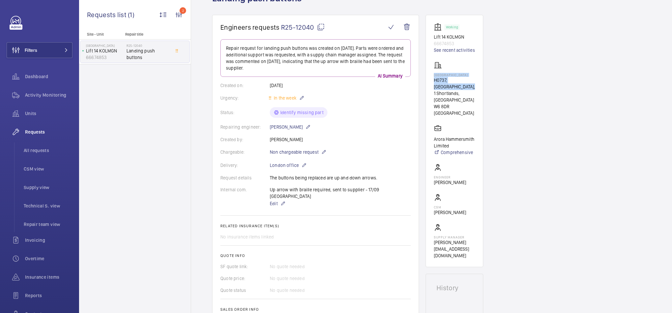
drag, startPoint x: 462, startPoint y: 95, endPoint x: 431, endPoint y: 83, distance: 32.7
click at [431, 83] on wm-front-card "Working Lift 14 KOLMGN 66674853 See recent activities NOVOTEL LONDON WEST H0737…" at bounding box center [455, 141] width 58 height 252
drag, startPoint x: 475, startPoint y: 79, endPoint x: 473, endPoint y: 84, distance: 5.3
click at [473, 84] on wm-front-card "Working Lift 14 KOLMGN 66674853 See recent activities NOVOTEL LONDON WEST H0737…" at bounding box center [455, 141] width 58 height 252
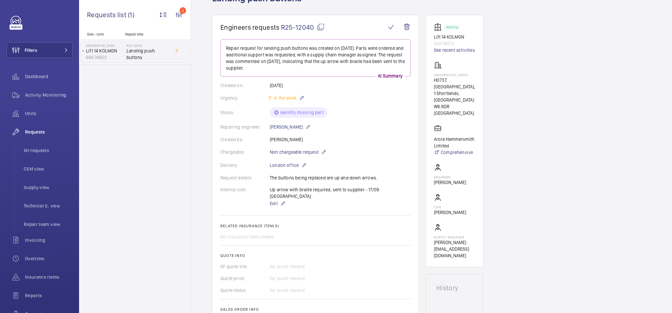
click at [478, 79] on wm-front-card "Working Lift 14 KOLMGN 66674853 See recent activities NOVOTEL LONDON WEST H0737…" at bounding box center [455, 141] width 58 height 252
click at [475, 80] on wm-front-card "Working Lift 14 KOLMGN 66674853 See recent activities NOVOTEL LONDON WEST H0737…" at bounding box center [455, 141] width 58 height 252
drag, startPoint x: 475, startPoint y: 76, endPoint x: 468, endPoint y: 71, distance: 9.9
click at [468, 71] on wm-front-card-body "Working Lift 14 KOLMGN 66674853 See recent activities NOVOTEL LONDON WEST H0737…" at bounding box center [454, 141] width 41 height 236
drag, startPoint x: 478, startPoint y: 81, endPoint x: 432, endPoint y: 83, distance: 45.8
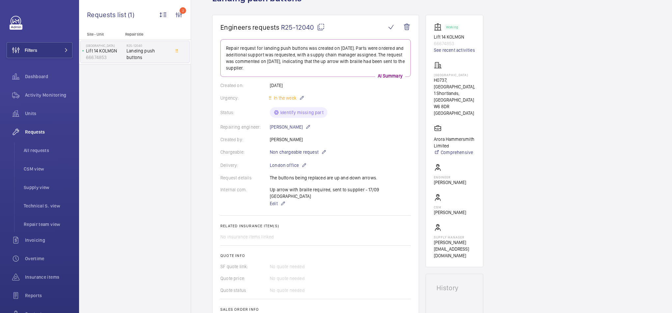
click at [432, 83] on wm-front-card "Working Lift 14 KOLMGN 66674853 See recent activities NOVOTEL LONDON WEST H0737…" at bounding box center [455, 141] width 58 height 252
drag, startPoint x: 434, startPoint y: 79, endPoint x: 421, endPoint y: 60, distance: 23.8
click at [447, 77] on p "[GEOGRAPHIC_DATA]" at bounding box center [454, 75] width 41 height 4
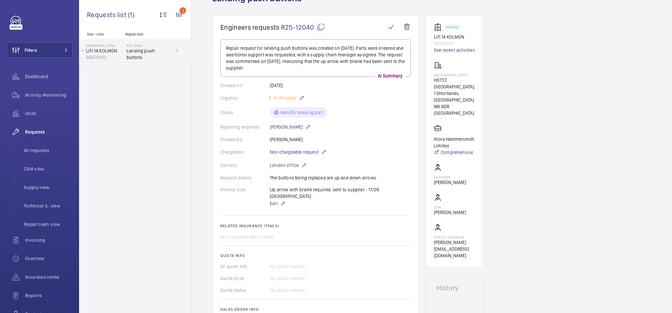
click at [452, 77] on p "[GEOGRAPHIC_DATA]" at bounding box center [454, 75] width 41 height 4
click at [449, 77] on p "[GEOGRAPHIC_DATA]" at bounding box center [454, 75] width 41 height 4
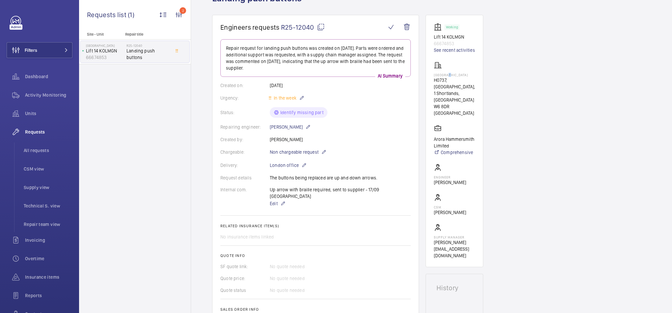
click at [449, 77] on p "[GEOGRAPHIC_DATA]" at bounding box center [454, 75] width 41 height 4
copy p "[GEOGRAPHIC_DATA]"
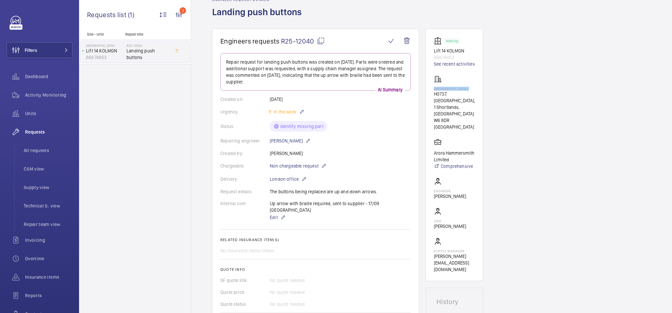
scroll to position [0, 0]
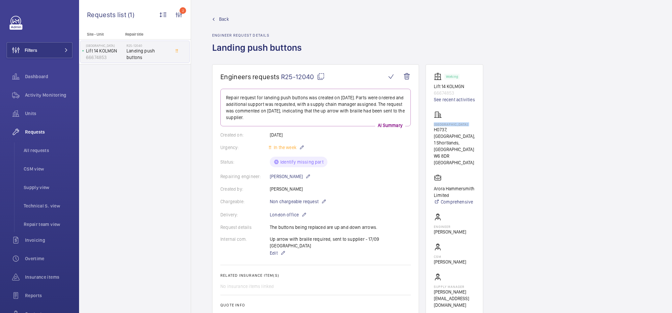
drag, startPoint x: 318, startPoint y: 75, endPoint x: 315, endPoint y: 73, distance: 3.4
click at [318, 75] on mat-icon at bounding box center [321, 76] width 8 height 8
copy p "[GEOGRAPHIC_DATA]"
click at [42, 44] on button "Filters" at bounding box center [40, 50] width 66 height 16
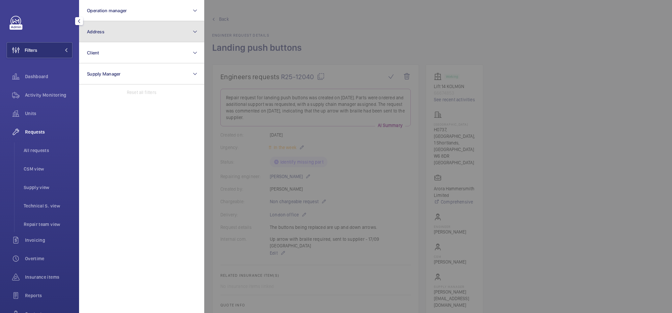
click at [92, 24] on button "Address" at bounding box center [141, 31] width 125 height 21
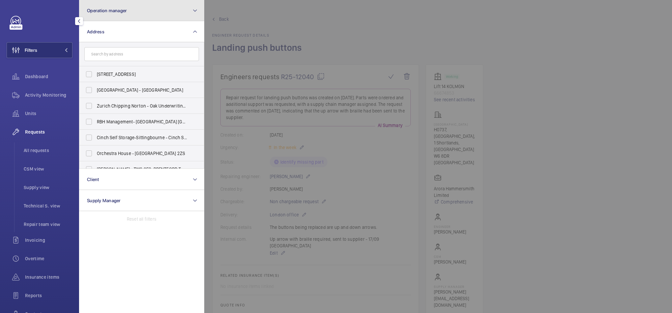
click at [106, 6] on button "Operation manager" at bounding box center [141, 10] width 125 height 21
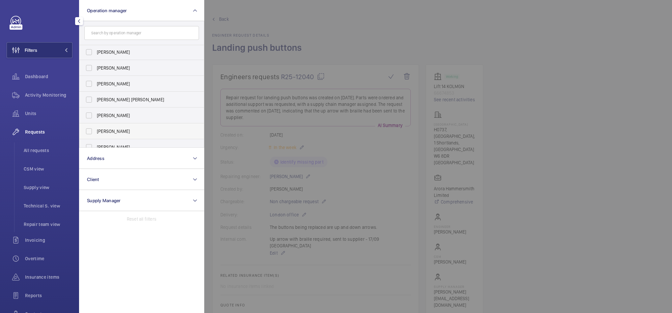
scroll to position [24, 0]
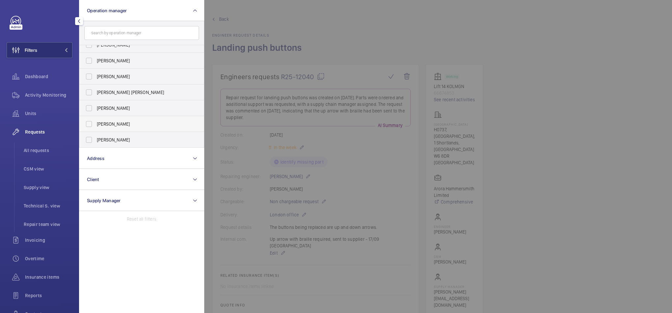
click at [118, 122] on span "[PERSON_NAME]" at bounding box center [142, 124] width 91 height 7
click at [96, 122] on input "[PERSON_NAME]" at bounding box center [88, 123] width 13 height 13
checkbox input "true"
click at [273, 107] on div at bounding box center [540, 156] width 672 height 313
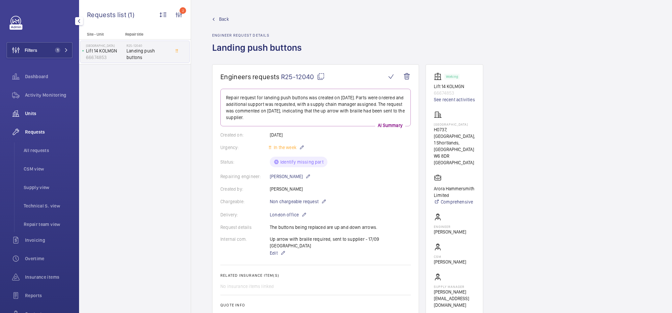
click at [50, 115] on span "Units" at bounding box center [48, 113] width 47 height 7
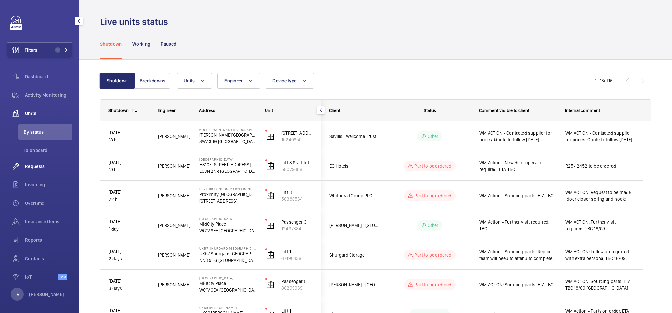
click at [47, 163] on span "Requests" at bounding box center [48, 166] width 47 height 7
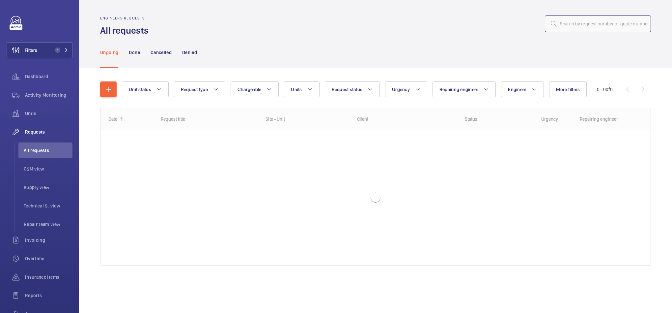
click at [581, 19] on input "text" at bounding box center [598, 23] width 106 height 16
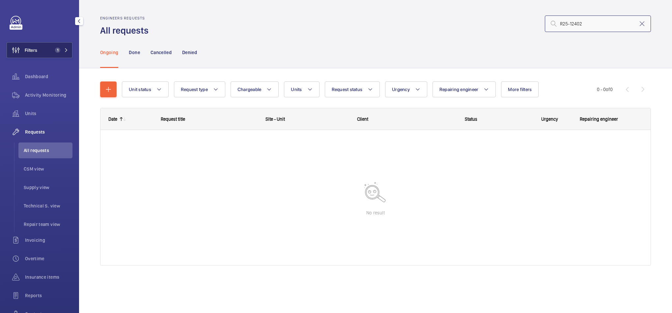
type input "R25-12402"
click at [56, 47] on span "1" at bounding box center [56, 49] width 8 height 5
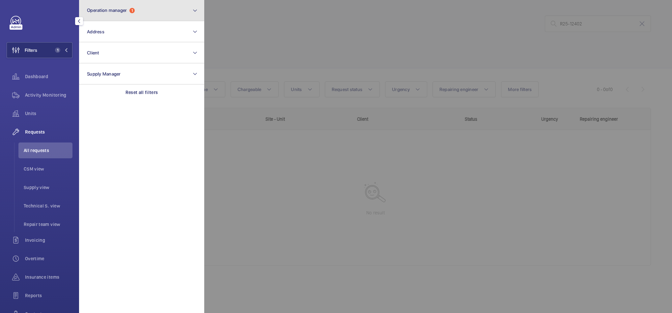
click at [118, 11] on span "Operation manager" at bounding box center [107, 10] width 40 height 5
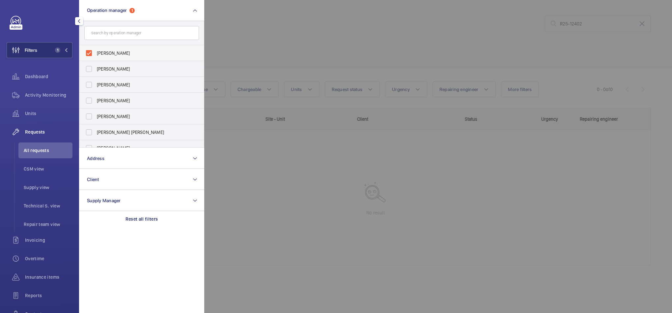
click at [128, 52] on span "[PERSON_NAME]" at bounding box center [142, 53] width 91 height 7
click at [96, 52] on input "[PERSON_NAME]" at bounding box center [88, 52] width 13 height 13
checkbox input "false"
click at [400, 43] on div at bounding box center [540, 156] width 672 height 313
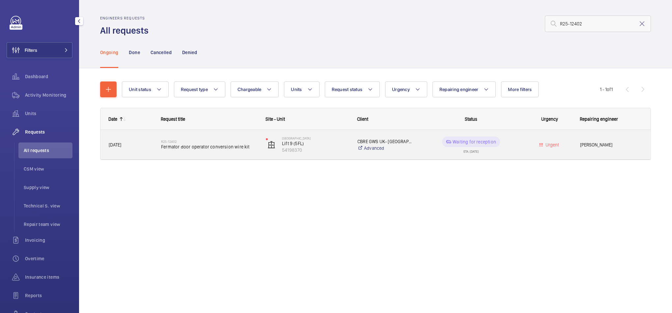
click at [215, 137] on div "R25-12402 Fermator door operator conversion wire kit" at bounding box center [209, 144] width 96 height 19
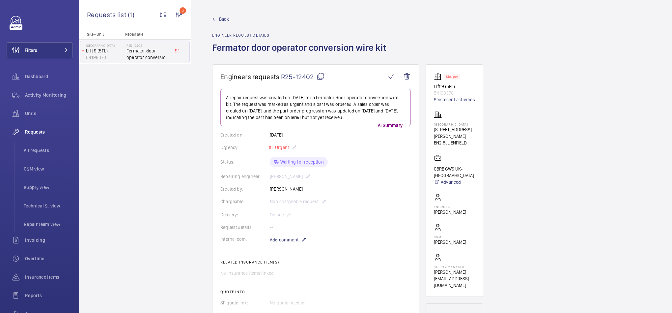
click at [223, 17] on span "Back" at bounding box center [224, 19] width 10 height 7
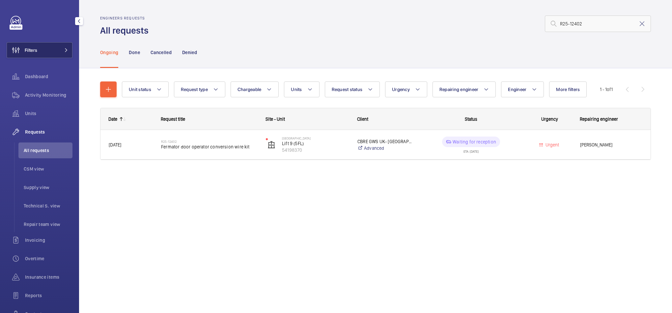
click at [61, 48] on span at bounding box center [64, 50] width 8 height 4
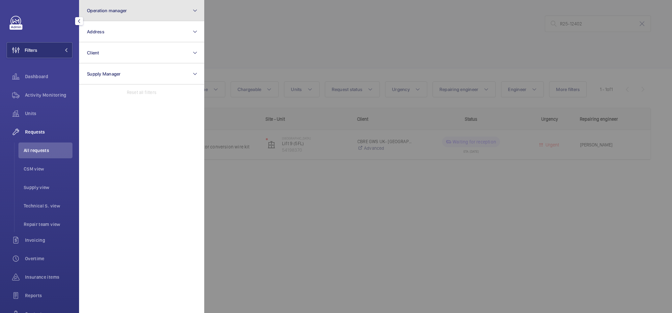
click at [119, 8] on span "Operation manager" at bounding box center [107, 10] width 40 height 5
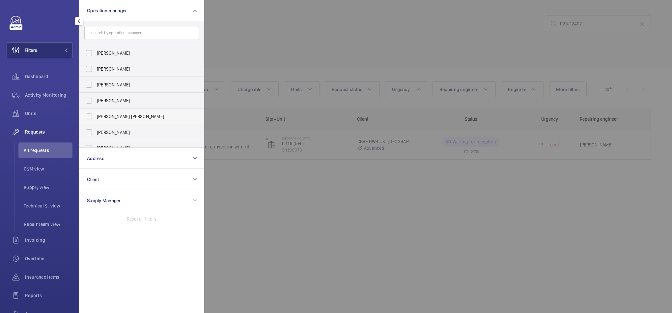
scroll to position [24, 0]
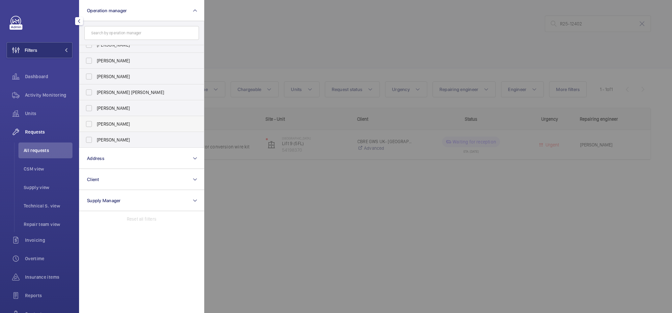
click at [134, 119] on label "[PERSON_NAME]" at bounding box center [136, 124] width 115 height 16
click at [96, 119] on input "[PERSON_NAME]" at bounding box center [88, 123] width 13 height 13
checkbox input "true"
click at [256, 60] on div at bounding box center [540, 156] width 672 height 313
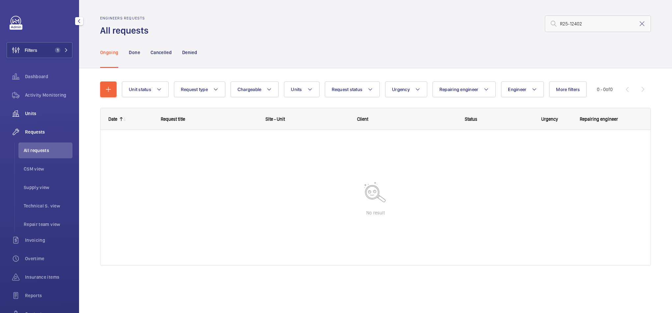
click at [34, 114] on span "Units" at bounding box center [48, 113] width 47 height 7
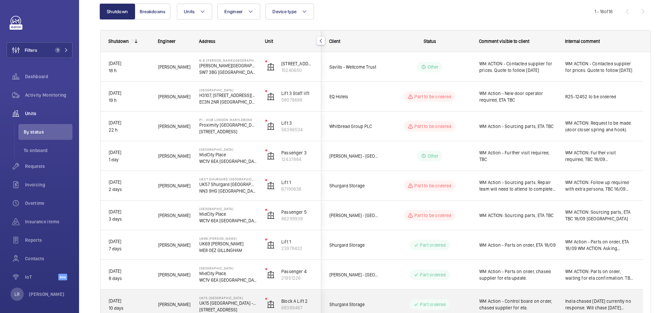
scroll to position [68, 0]
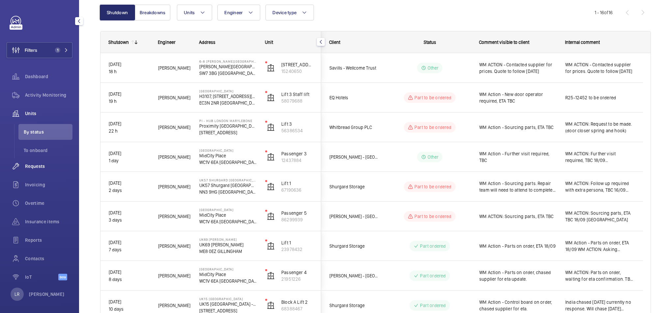
click at [41, 163] on span "Requests" at bounding box center [48, 166] width 47 height 7
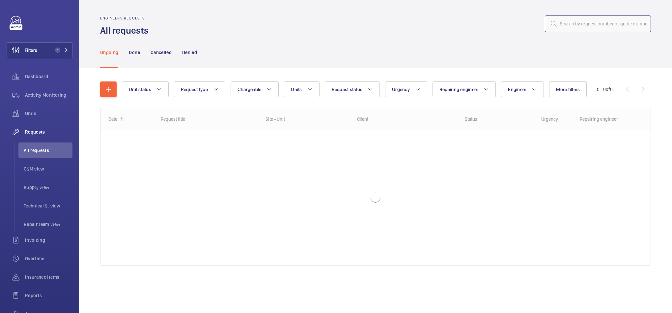
click at [613, 27] on input "text" at bounding box center [598, 23] width 106 height 16
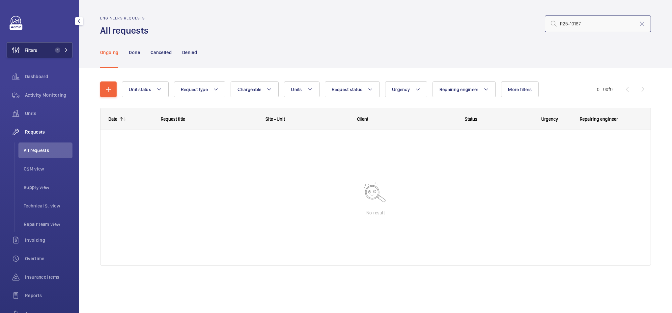
type input "R25-10167"
click at [52, 46] on button "Filters 1" at bounding box center [40, 50] width 66 height 16
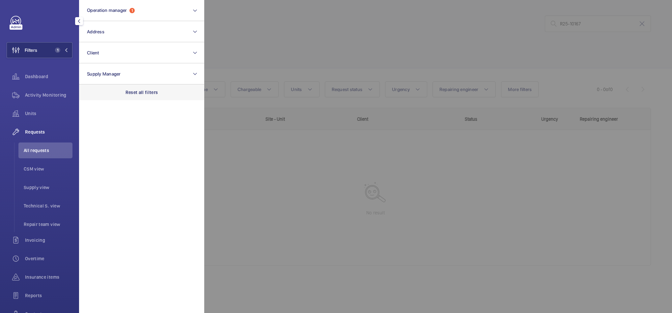
click at [126, 93] on div "Reset all filters" at bounding box center [141, 92] width 125 height 16
click at [235, 42] on div at bounding box center [540, 156] width 672 height 313
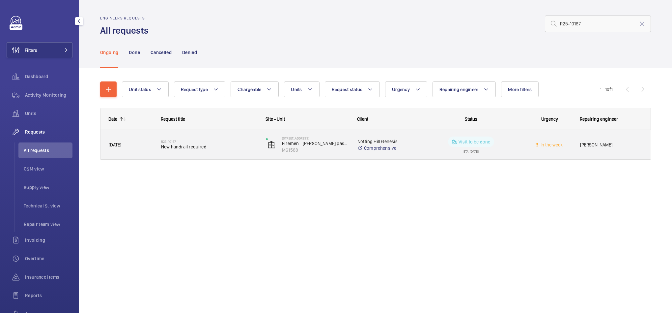
click at [203, 150] on span "New handrail required" at bounding box center [209, 146] width 96 height 7
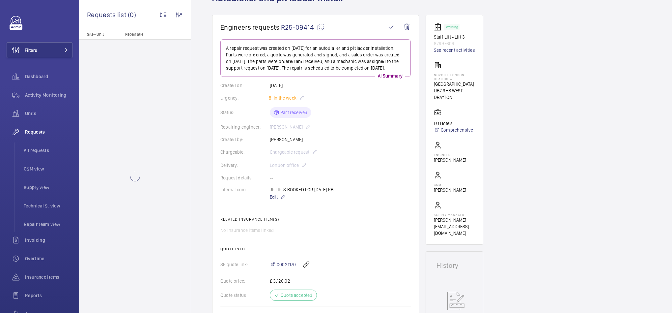
scroll to position [99, 0]
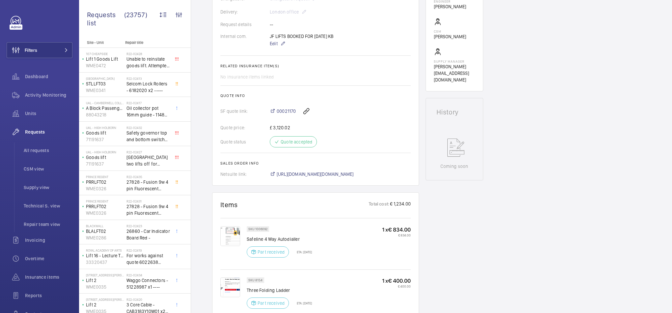
scroll to position [198, 0]
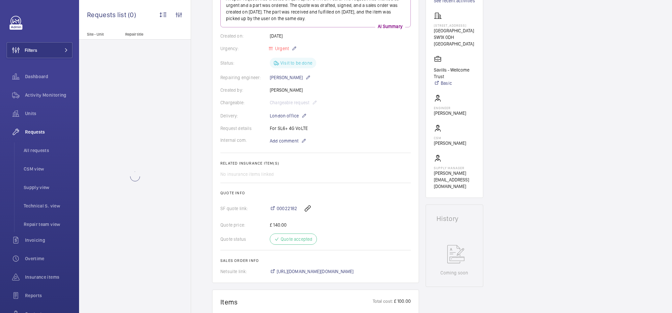
scroll to position [148, 0]
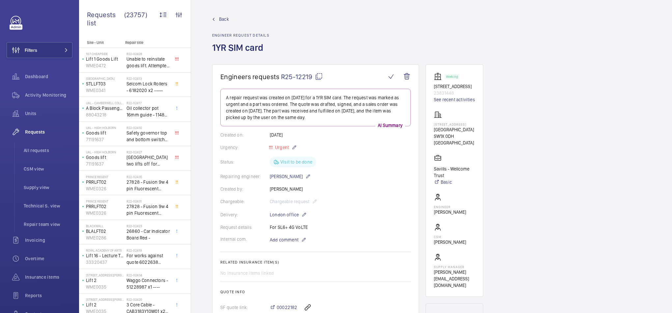
click at [217, 18] on link "Back" at bounding box center [240, 19] width 57 height 7
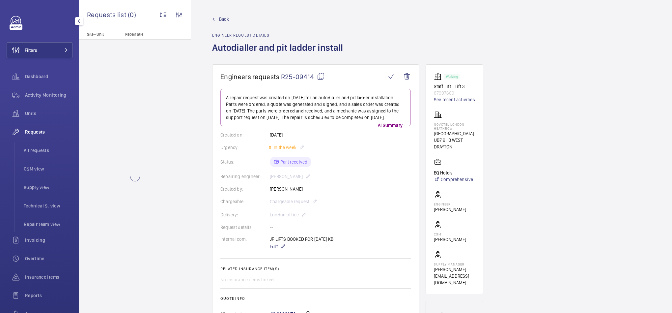
drag, startPoint x: 50, startPoint y: 132, endPoint x: 54, endPoint y: 134, distance: 4.4
click at [54, 134] on span "Requests" at bounding box center [48, 132] width 47 height 7
click at [48, 153] on span "All requests" at bounding box center [48, 150] width 49 height 7
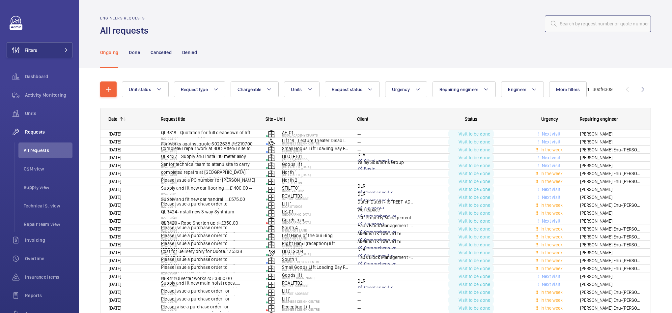
click at [615, 20] on input "text" at bounding box center [598, 23] width 106 height 16
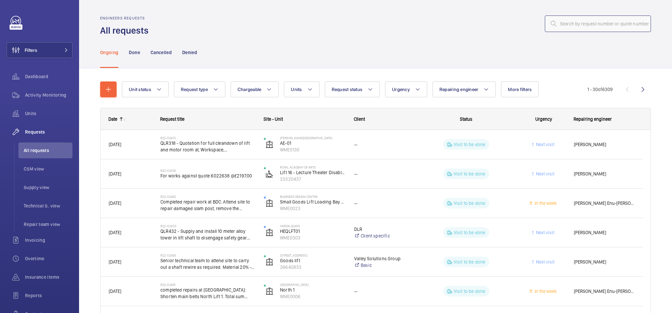
paste input "R25-08927"
type input "R25-08927"
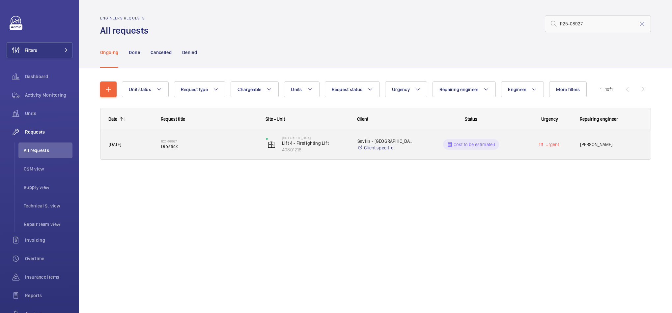
click at [190, 136] on div "R25-08927 Dipstick" at bounding box center [209, 144] width 96 height 19
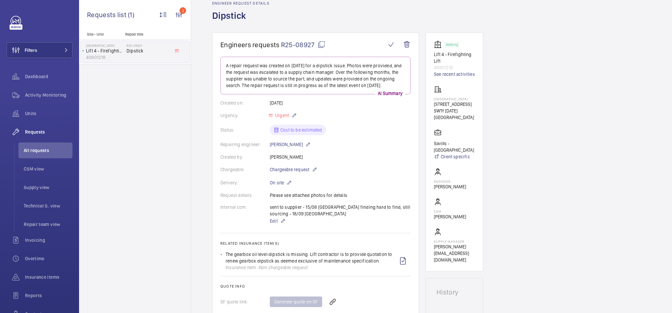
scroll to position [49, 0]
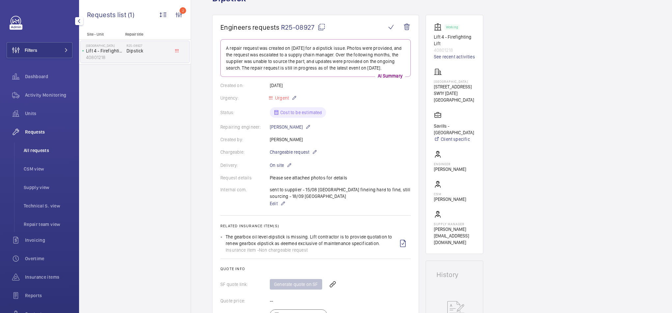
drag, startPoint x: 43, startPoint y: 150, endPoint x: 48, endPoint y: 150, distance: 4.3
click at [43, 150] on span "All requests" at bounding box center [48, 150] width 49 height 7
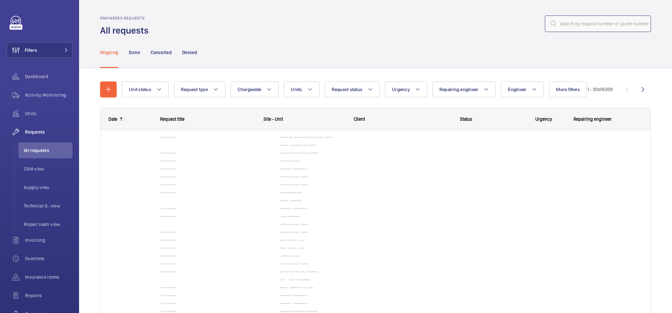
click at [617, 25] on input "text" at bounding box center [598, 23] width 106 height 16
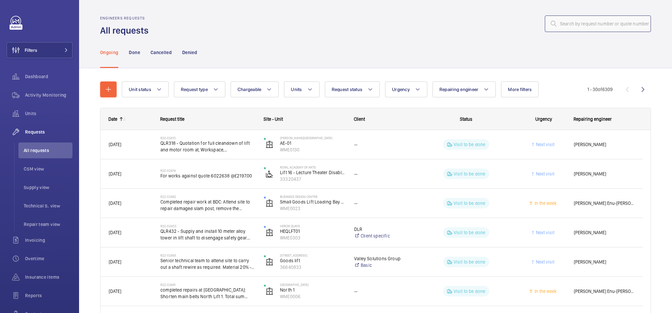
paste input "R25-11917"
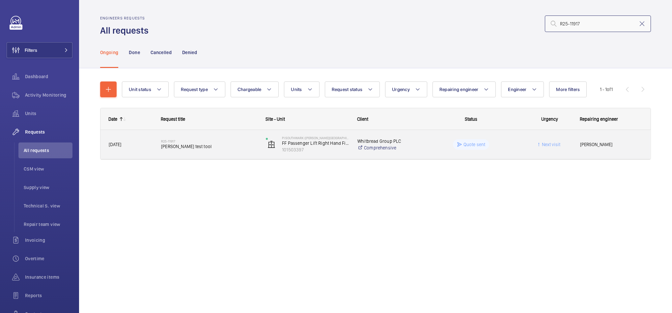
type input "R25-11917"
click at [188, 150] on span "[PERSON_NAME] test tool" at bounding box center [209, 146] width 96 height 7
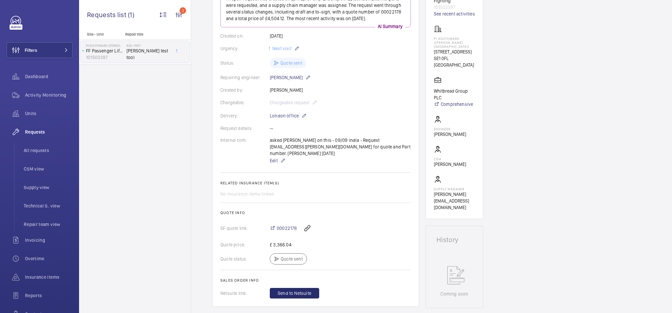
scroll to position [198, 0]
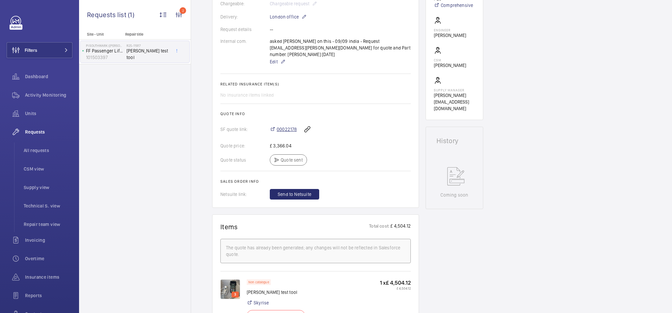
click at [282, 131] on span "00022178" at bounding box center [287, 129] width 20 height 7
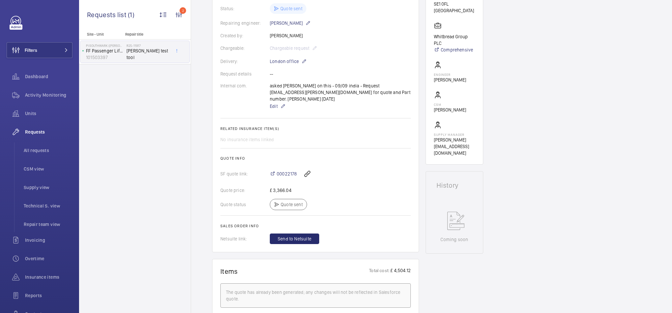
scroll to position [148, 0]
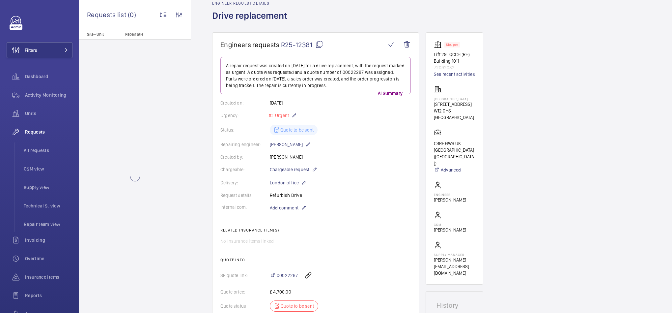
scroll to position [99, 0]
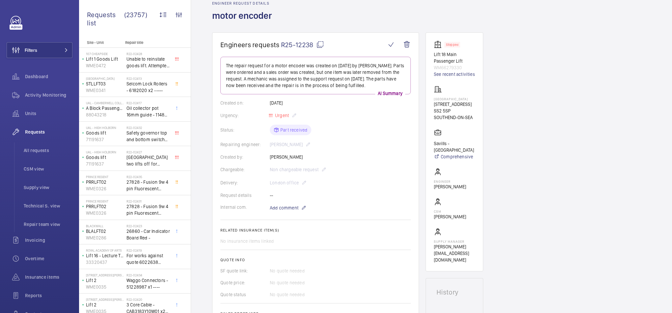
scroll to position [49, 0]
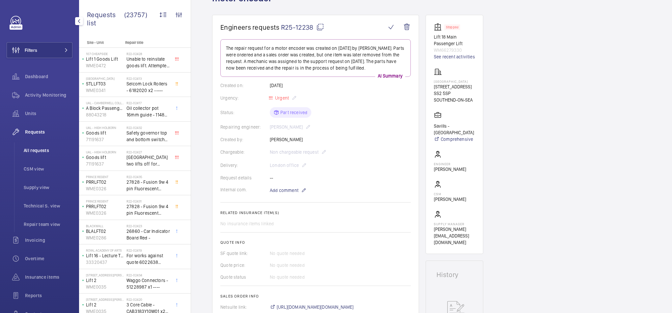
click at [45, 144] on li "All requests" at bounding box center [45, 150] width 54 height 16
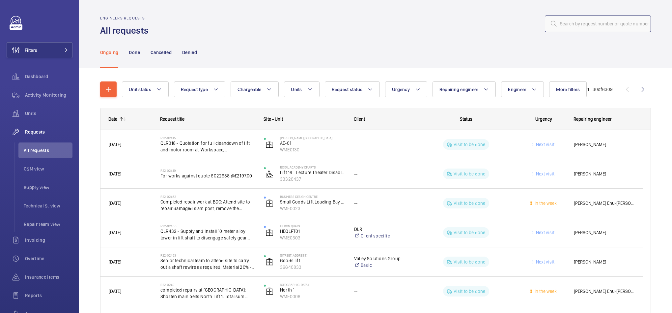
click at [616, 21] on input "text" at bounding box center [598, 23] width 106 height 16
paste input "R25-12367"
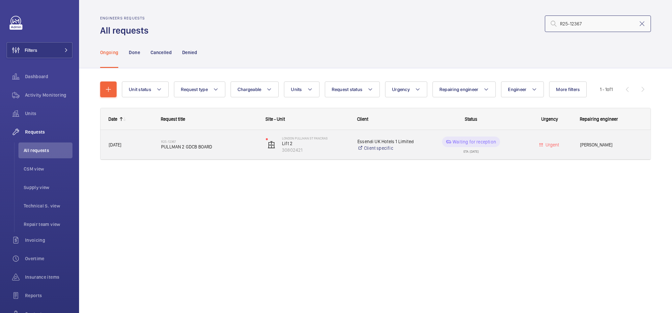
type input "R25-12367"
click at [231, 143] on h2 "R25-12367" at bounding box center [209, 141] width 96 height 4
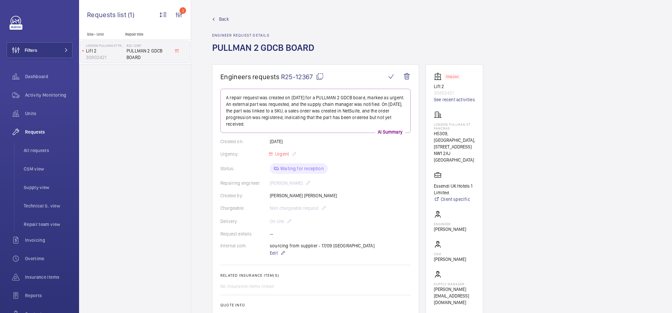
click at [227, 19] on span "Back" at bounding box center [224, 19] width 10 height 7
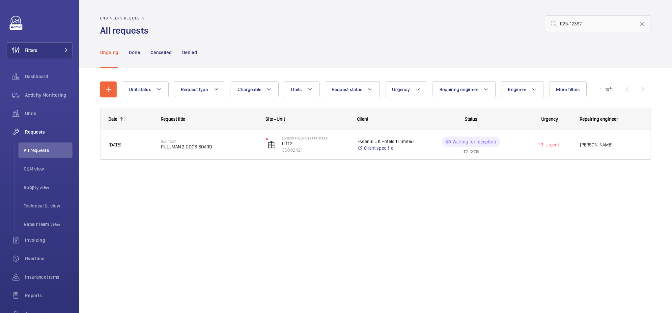
click at [643, 26] on mat-icon at bounding box center [642, 24] width 8 height 8
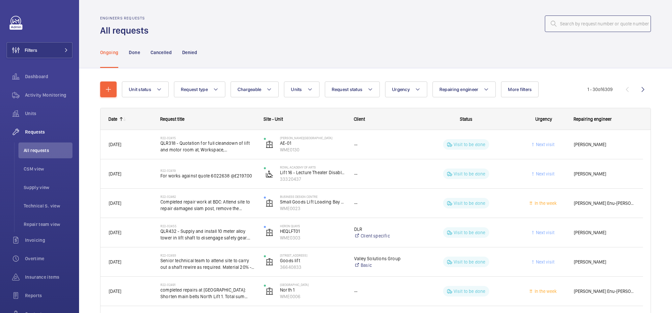
click at [569, 26] on input "text" at bounding box center [598, 23] width 106 height 16
paste input "R25-12402"
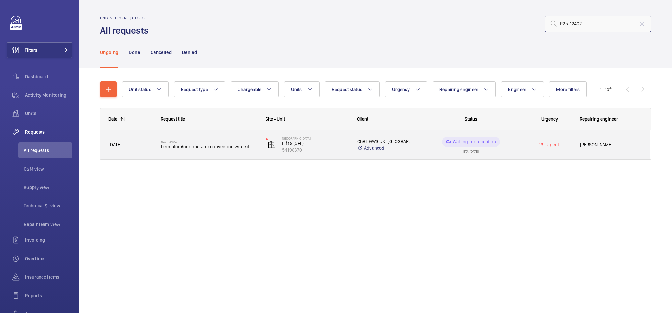
type input "R25-12402"
click at [210, 141] on h2 "R25-12402" at bounding box center [209, 141] width 96 height 4
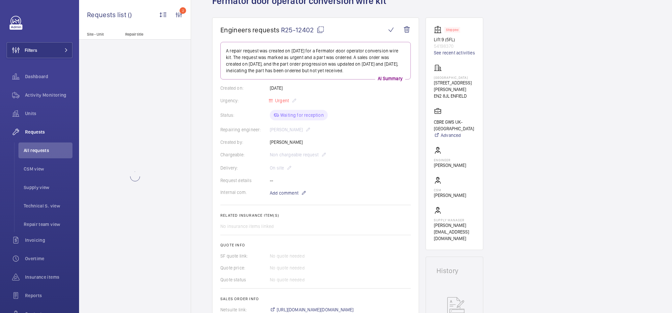
scroll to position [49, 0]
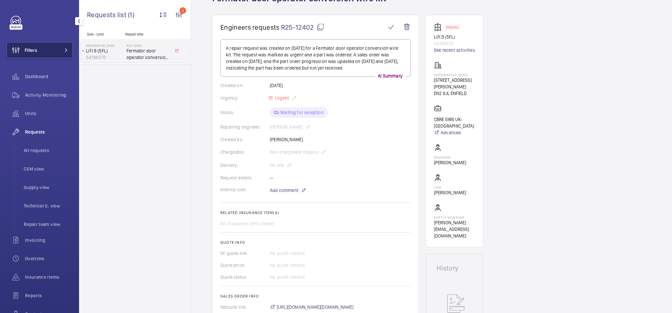
click at [44, 44] on button "Filters" at bounding box center [40, 50] width 66 height 16
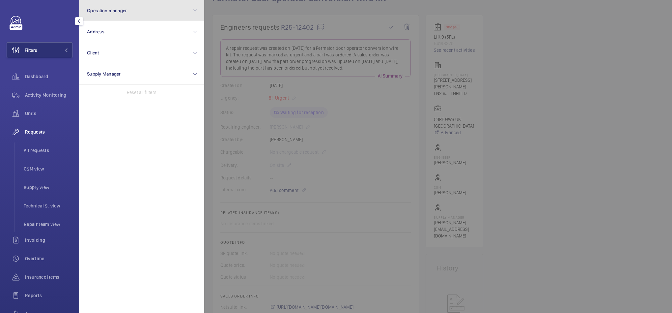
click at [114, 17] on button "Operation manager" at bounding box center [141, 10] width 125 height 21
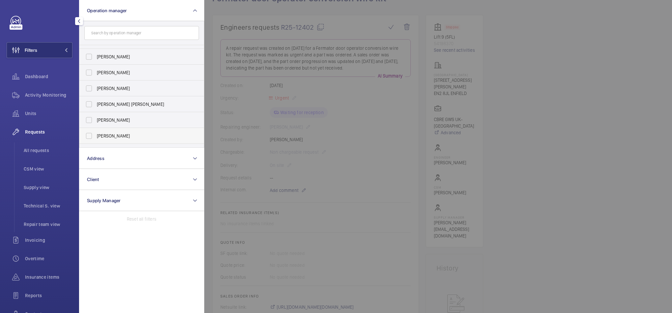
scroll to position [24, 0]
click at [121, 123] on span "[PERSON_NAME]" at bounding box center [142, 124] width 91 height 7
click at [96, 123] on input "[PERSON_NAME]" at bounding box center [88, 123] width 13 height 13
checkbox input "true"
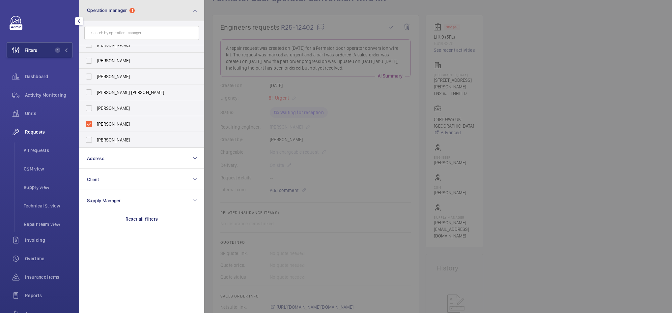
click at [144, 9] on button "Operation manager 1" at bounding box center [141, 10] width 125 height 21
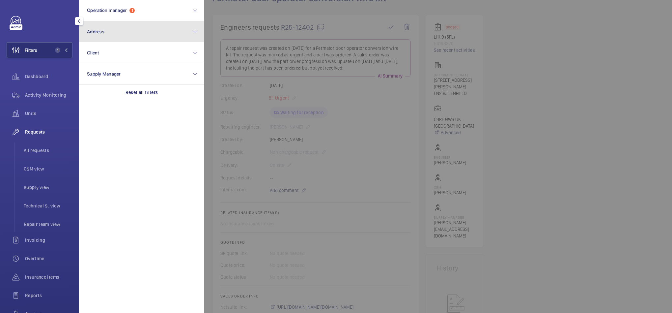
click at [132, 30] on button "Address" at bounding box center [141, 31] width 125 height 21
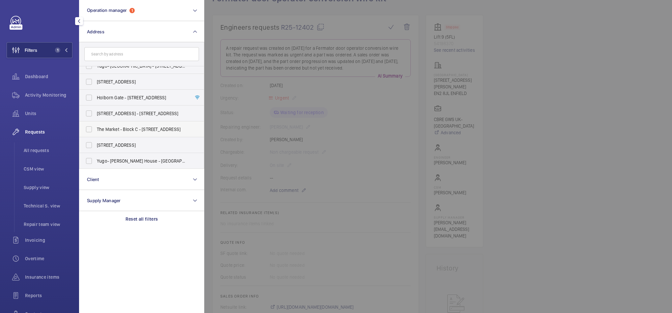
scroll to position [155, 0]
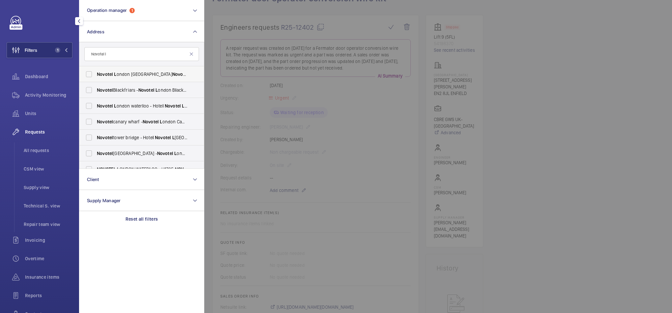
type input "Novotel l"
click at [161, 72] on span "Novotel L ondon [GEOGRAPHIC_DATA] Novotel Hote l L ondon [GEOGRAPHIC_DATA], [GE…" at bounding box center [142, 74] width 91 height 7
click at [96, 72] on input "Novotel L ondon [GEOGRAPHIC_DATA] Novotel Hote l L ondon [GEOGRAPHIC_DATA], [GE…" at bounding box center [88, 74] width 13 height 13
checkbox input "true"
click at [313, 109] on div at bounding box center [540, 156] width 672 height 313
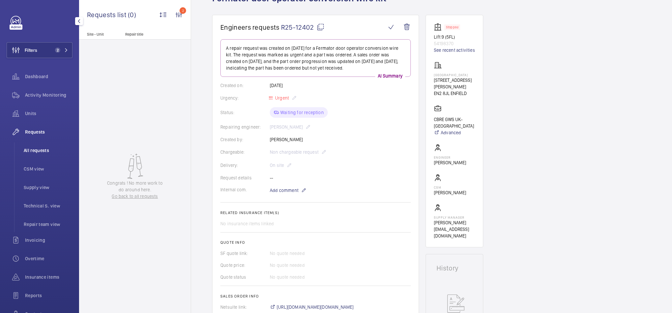
click at [38, 153] on span "All requests" at bounding box center [48, 150] width 49 height 7
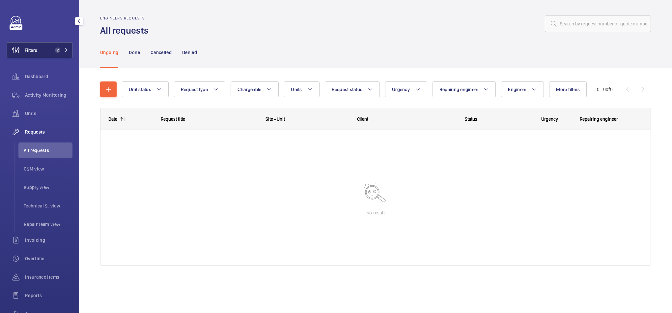
click at [65, 49] on span "2" at bounding box center [60, 49] width 16 height 5
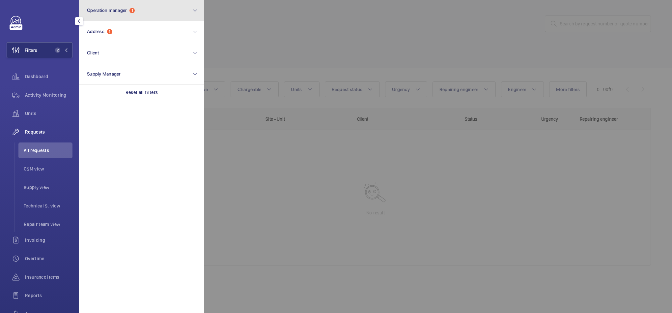
click at [113, 13] on span "Operation manager 1" at bounding box center [111, 11] width 48 height 6
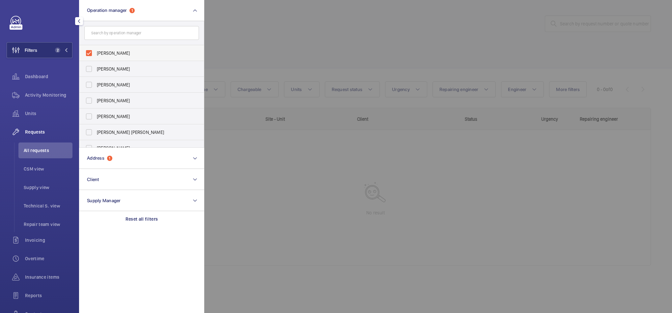
click at [128, 49] on label "[PERSON_NAME]" at bounding box center [136, 53] width 115 height 16
click at [96, 49] on input "[PERSON_NAME]" at bounding box center [88, 52] width 13 height 13
checkbox input "false"
click at [294, 43] on div at bounding box center [540, 156] width 672 height 313
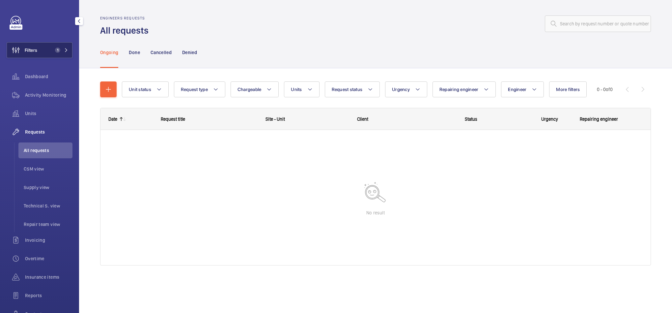
click at [64, 50] on mat-icon at bounding box center [66, 50] width 4 height 4
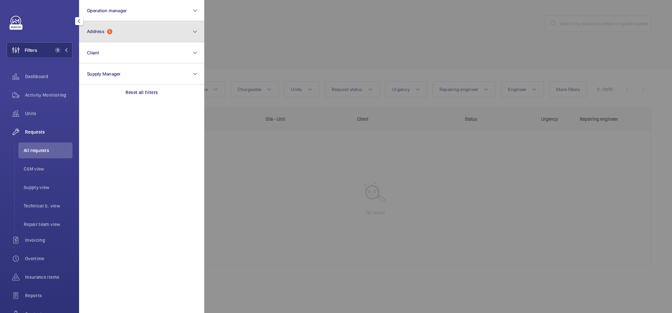
click at [128, 31] on button "Address 1" at bounding box center [141, 31] width 125 height 21
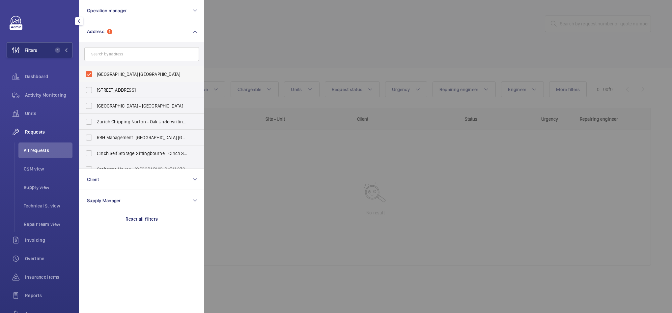
click at [147, 73] on span "[GEOGRAPHIC_DATA] [GEOGRAPHIC_DATA]" at bounding box center [142, 74] width 91 height 7
click at [96, 73] on input "[GEOGRAPHIC_DATA] [GEOGRAPHIC_DATA]" at bounding box center [88, 74] width 13 height 13
checkbox input "false"
click at [131, 53] on input "text" at bounding box center [141, 54] width 115 height 14
paste input "W6 8DR"
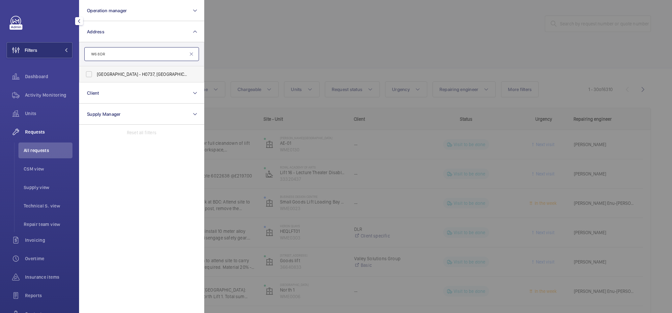
type input "W6 8DR"
click at [155, 71] on span "[GEOGRAPHIC_DATA] - H0737, [GEOGRAPHIC_DATA], [STREET_ADDRESS]" at bounding box center [142, 74] width 91 height 7
click at [96, 71] on input "[GEOGRAPHIC_DATA] - H0737, [GEOGRAPHIC_DATA], [STREET_ADDRESS]" at bounding box center [88, 74] width 13 height 13
checkbox input "true"
click at [265, 64] on div at bounding box center [540, 156] width 672 height 313
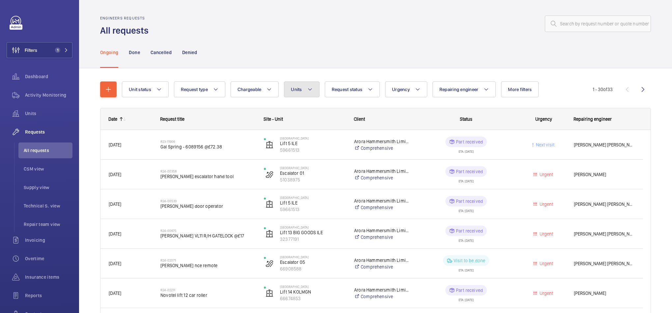
click at [306, 89] on button "Units" at bounding box center [301, 89] width 35 height 16
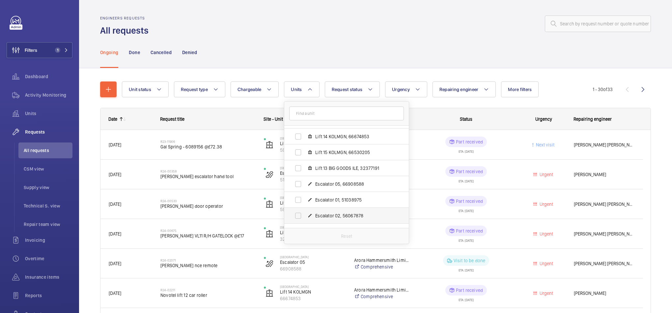
scroll to position [170, 0]
click at [341, 134] on span "Lift 14 KOLMGN, 66674853" at bounding box center [353, 137] width 76 height 7
click at [305, 134] on input "Lift 14 KOLMGN, 66674853" at bounding box center [298, 136] width 13 height 13
checkbox input "true"
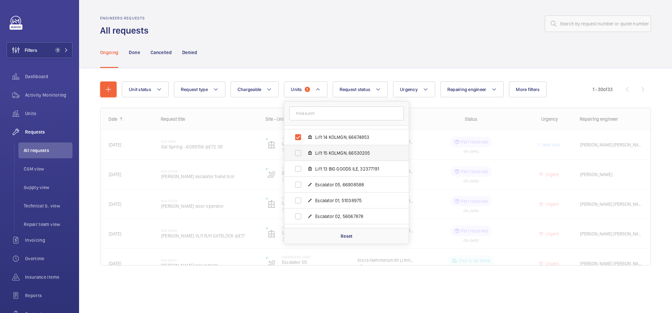
click at [336, 154] on span "Lift 15 KOLMGN, 66530205" at bounding box center [353, 153] width 76 height 7
click at [305, 154] on input "Lift 15 KOLMGN, 66530205" at bounding box center [298, 152] width 13 height 13
checkbox input "true"
click at [338, 66] on div "Ongoing Done Cancelled Denied" at bounding box center [375, 52] width 551 height 31
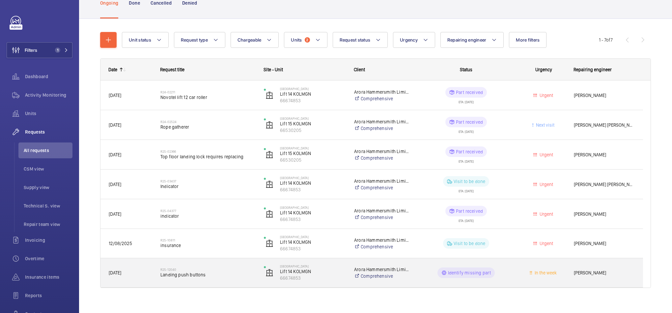
scroll to position [56, 0]
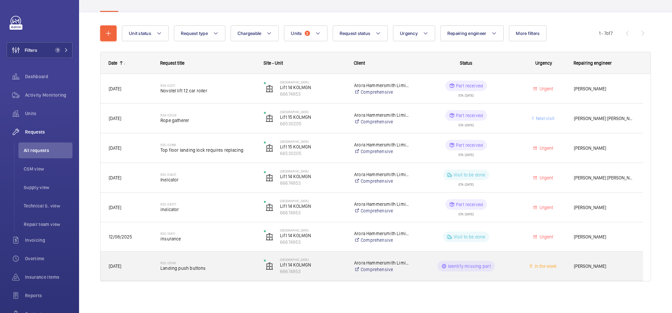
click at [242, 272] on div "R25-12040 Landing push buttons" at bounding box center [207, 265] width 95 height 19
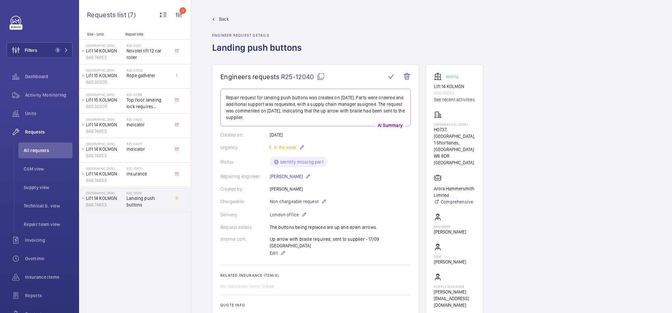
click at [322, 78] on mat-icon at bounding box center [321, 76] width 8 height 8
click at [372, 54] on div "Back Engineer request details Landing push buttons" at bounding box center [431, 40] width 439 height 48
click at [229, 16] on span "Back" at bounding box center [224, 19] width 10 height 7
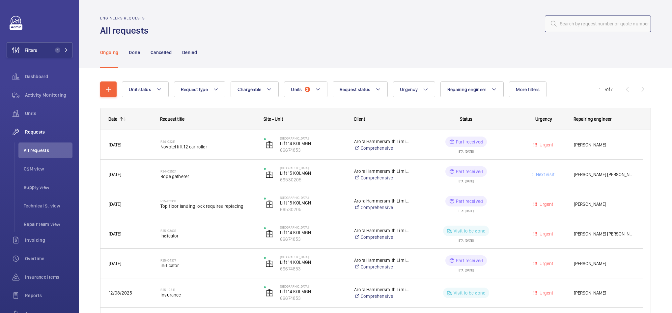
click at [595, 31] on input "text" at bounding box center [598, 23] width 106 height 16
paste input "R25-12367"
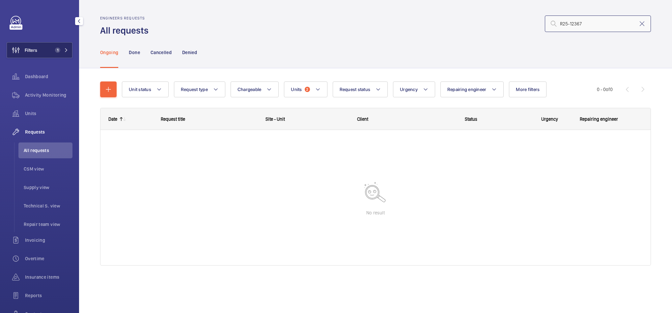
type input "R25-12367"
click at [41, 50] on button "Filters 1" at bounding box center [40, 50] width 66 height 16
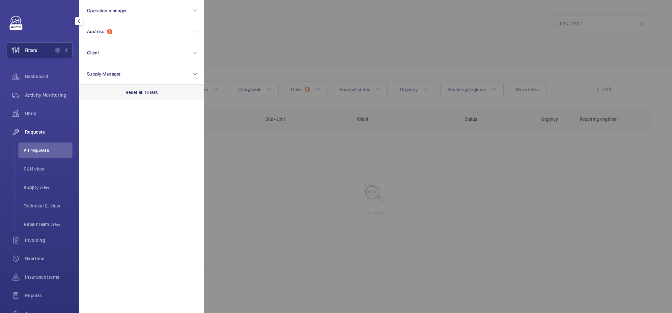
click at [127, 95] on p "Reset all filters" at bounding box center [142, 92] width 33 height 7
click at [373, 20] on div at bounding box center [540, 156] width 672 height 313
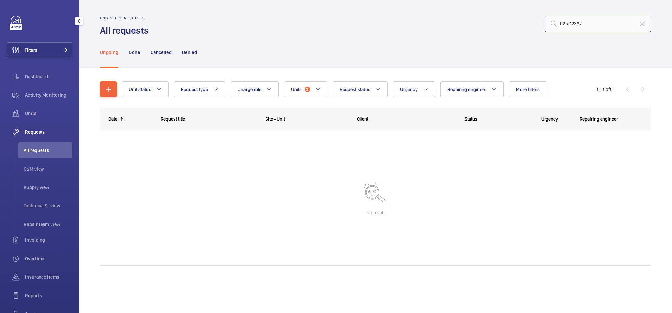
drag, startPoint x: 598, startPoint y: 22, endPoint x: 599, endPoint y: 26, distance: 4.1
click at [599, 26] on input "R25-12367" at bounding box center [598, 23] width 106 height 16
click at [600, 24] on input "R25-12367" at bounding box center [598, 23] width 106 height 16
click at [604, 29] on input "R25-12367" at bounding box center [598, 23] width 106 height 16
click at [561, 47] on div "Ongoing Done Cancelled Denied" at bounding box center [375, 52] width 551 height 31
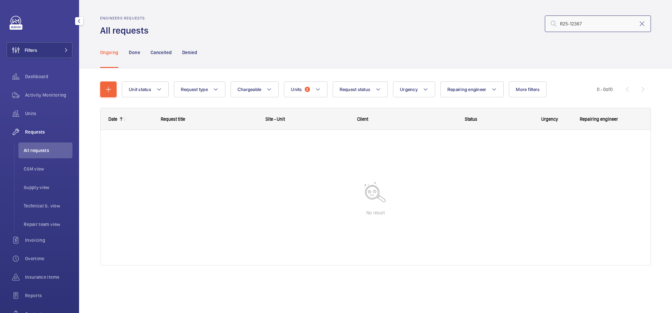
click at [598, 28] on input "R25-12367" at bounding box center [598, 23] width 106 height 16
click at [294, 91] on span "Units" at bounding box center [296, 89] width 11 height 5
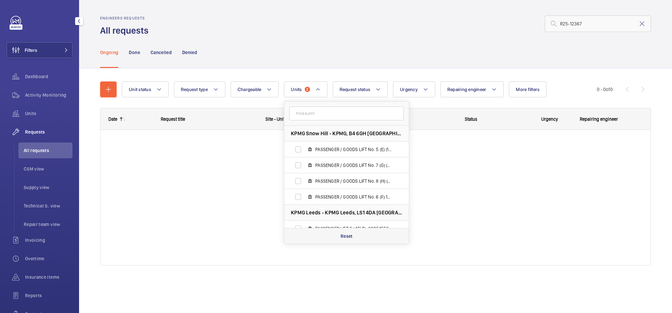
click at [314, 235] on div "Reset" at bounding box center [346, 236] width 125 height 16
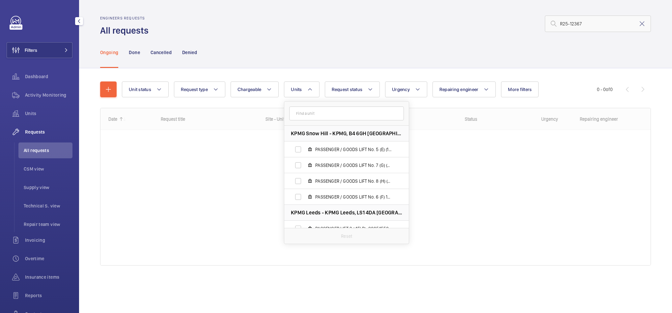
click at [357, 48] on div "Ongoing Done Cancelled Denied" at bounding box center [375, 52] width 551 height 31
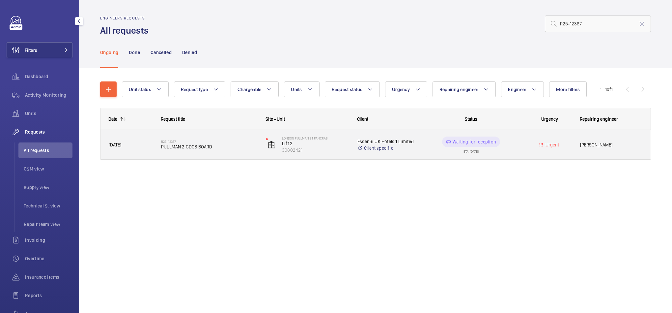
click at [185, 136] on div "R25-12367 PULLMAN 2 GDCB BOARD" at bounding box center [209, 144] width 96 height 19
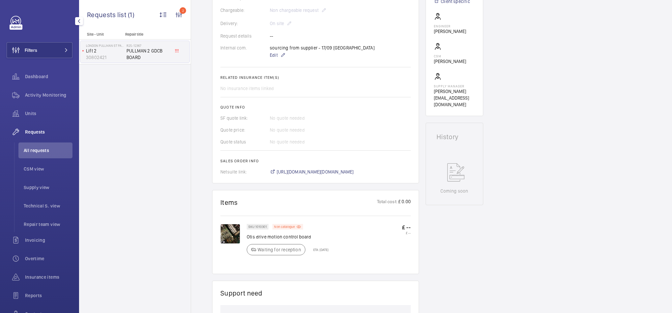
scroll to position [148, 0]
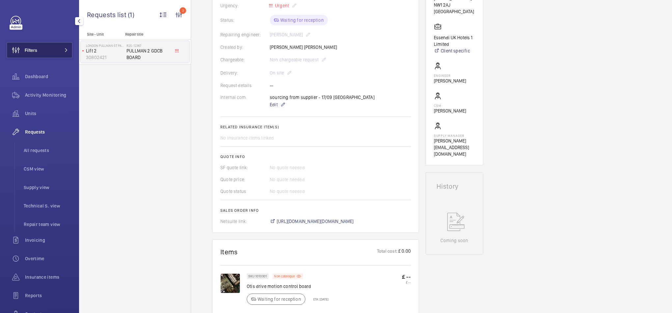
click at [46, 47] on button "Filters" at bounding box center [40, 50] width 66 height 16
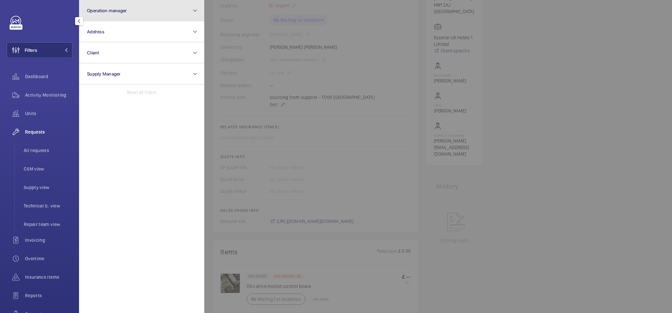
click at [141, 13] on button "Operation manager" at bounding box center [141, 10] width 125 height 21
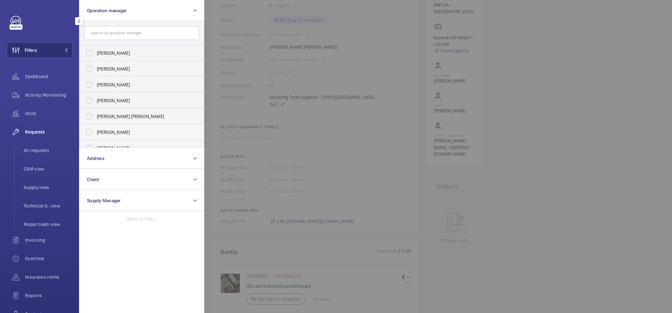
scroll to position [24, 0]
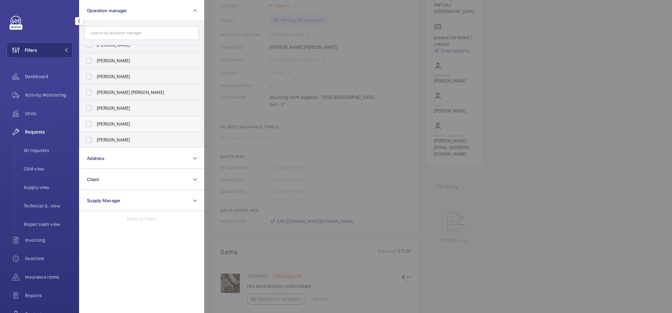
click at [114, 122] on span "[PERSON_NAME]" at bounding box center [142, 124] width 91 height 7
click at [96, 122] on input "[PERSON_NAME]" at bounding box center [88, 123] width 13 height 13
checkbox input "true"
click at [153, 12] on button "Operation manager 1" at bounding box center [141, 10] width 125 height 21
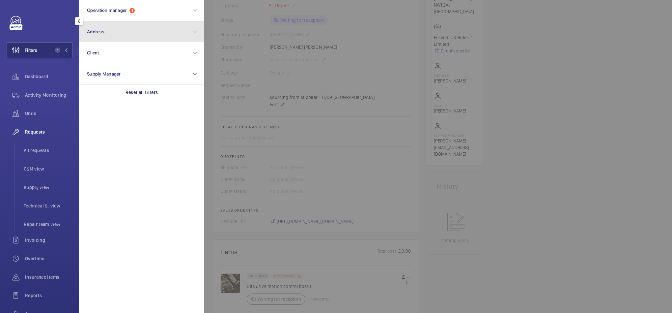
click at [158, 40] on button "Address" at bounding box center [141, 31] width 125 height 21
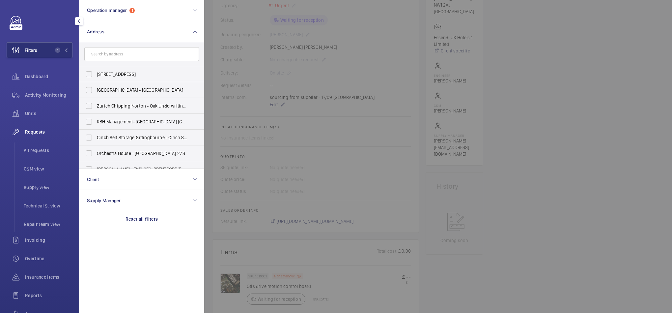
click at [136, 52] on input "text" at bounding box center [141, 54] width 115 height 14
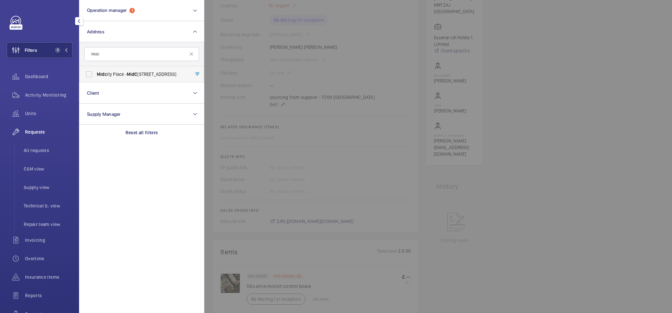
type input "Midc"
click at [144, 72] on span "Midc ity Place - [GEOGRAPHIC_DATA]" at bounding box center [142, 74] width 91 height 7
click at [96, 72] on input "Midc ity Place - [GEOGRAPHIC_DATA]" at bounding box center [88, 74] width 13 height 13
checkbox input "true"
click at [237, 151] on div at bounding box center [540, 156] width 672 height 313
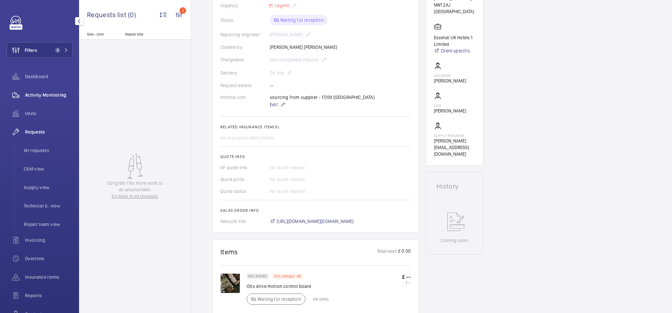
click at [48, 98] on div "Activity Monitoring" at bounding box center [40, 95] width 66 height 16
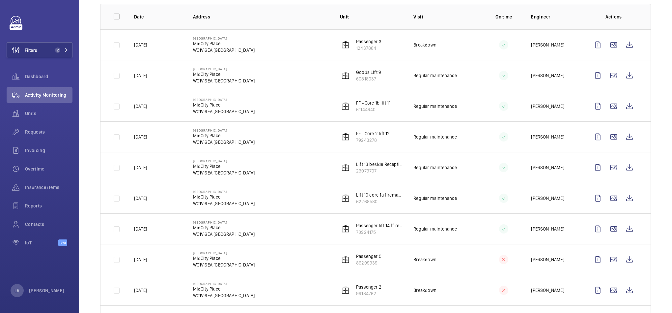
scroll to position [49, 0]
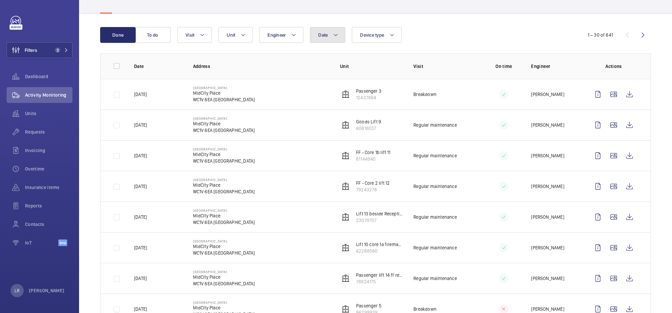
click at [341, 37] on button "Date" at bounding box center [327, 35] width 35 height 16
click at [324, 108] on span "1" at bounding box center [320, 111] width 13 height 13
type input "[DATE]"
click at [337, 172] on span "30" at bounding box center [334, 168] width 13 height 13
type input "[DATE]"
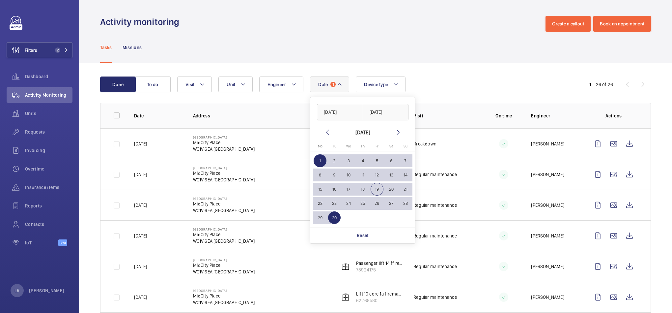
click at [531, 63] on div "Tasks Missions" at bounding box center [375, 48] width 593 height 32
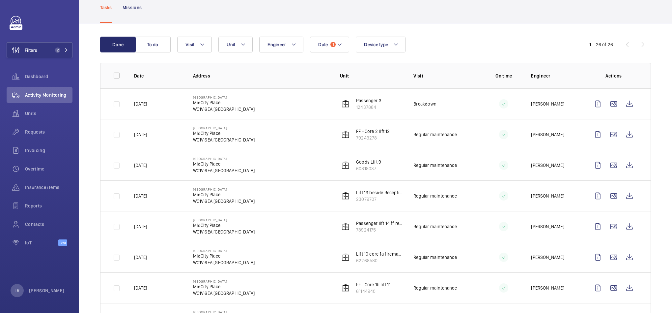
scroll to position [40, 0]
click at [205, 44] on mat-icon at bounding box center [202, 45] width 5 height 8
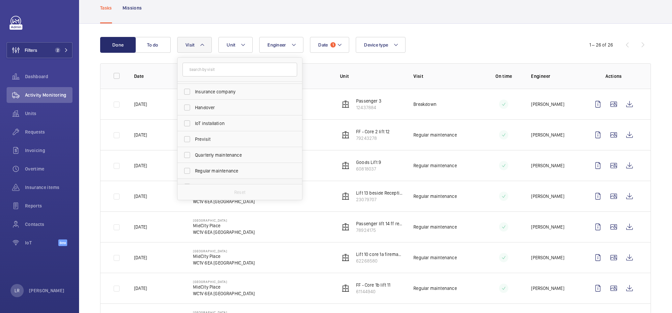
scroll to position [99, 0]
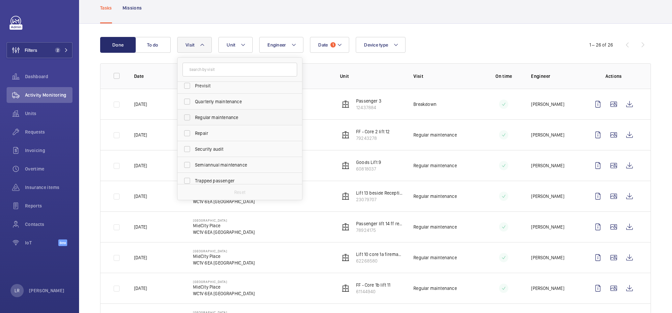
click at [234, 112] on label "Regular maintenance" at bounding box center [235, 117] width 115 height 16
click at [194, 112] on input "Regular maintenance" at bounding box center [187, 117] width 13 height 13
checkbox input "true"
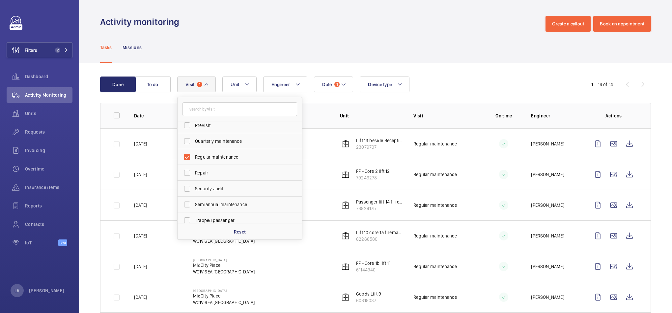
click at [371, 31] on div "Activity monitoring Create a callout Book an appointment" at bounding box center [375, 24] width 551 height 16
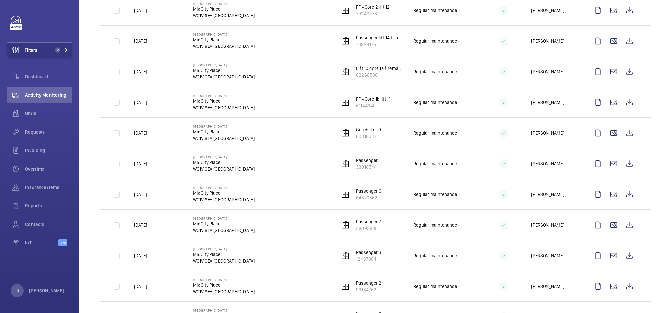
scroll to position [115, 0]
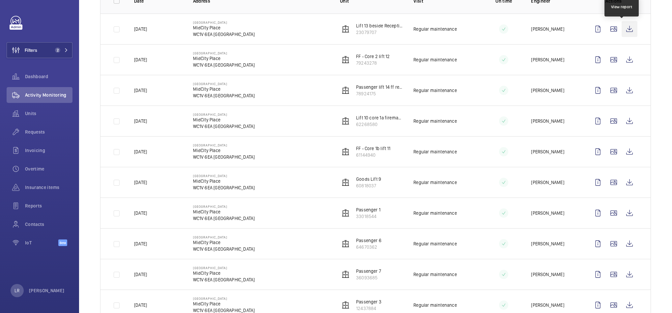
click at [624, 27] on wm-front-icon-button at bounding box center [630, 29] width 16 height 16
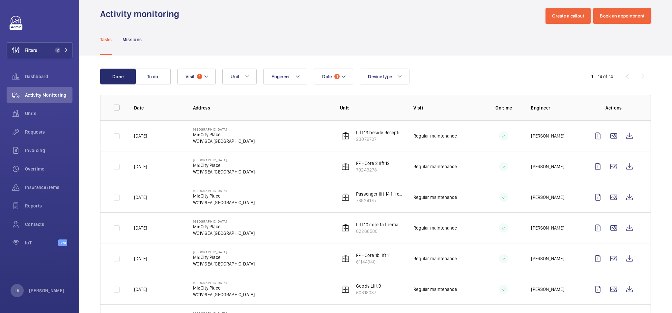
scroll to position [0, 0]
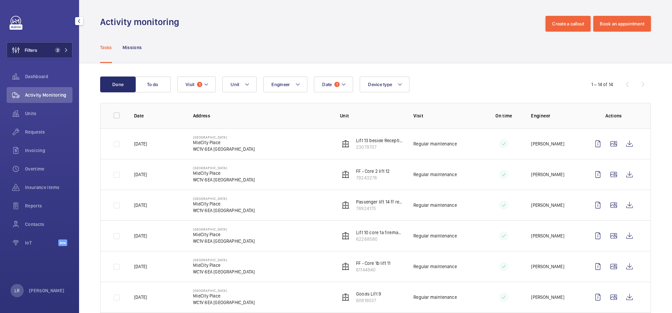
click at [65, 51] on mat-icon at bounding box center [66, 50] width 4 height 4
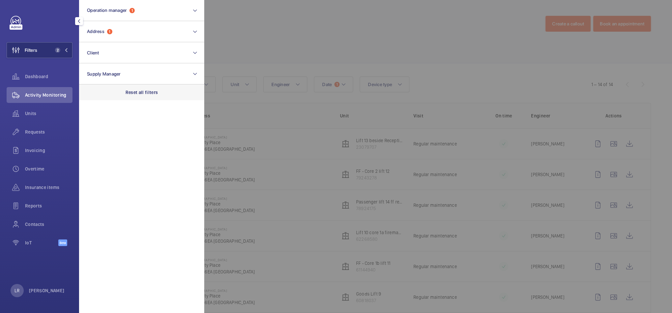
click at [145, 95] on div "Reset all filters" at bounding box center [141, 92] width 125 height 16
click at [244, 36] on div at bounding box center [540, 156] width 672 height 313
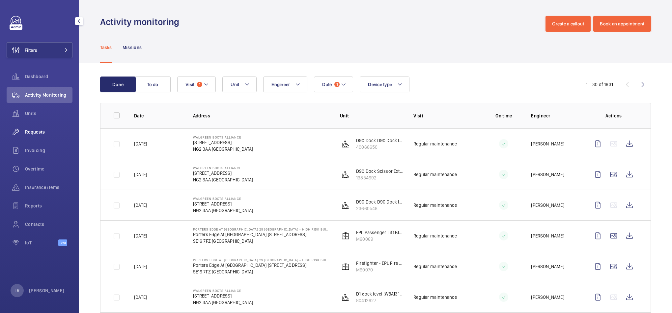
click at [28, 132] on span "Requests" at bounding box center [48, 132] width 47 height 7
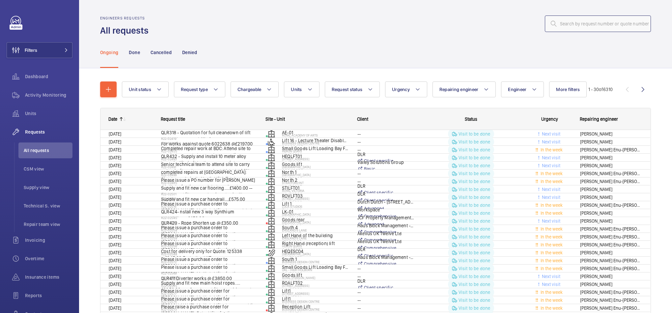
click at [578, 26] on input "text" at bounding box center [598, 23] width 106 height 16
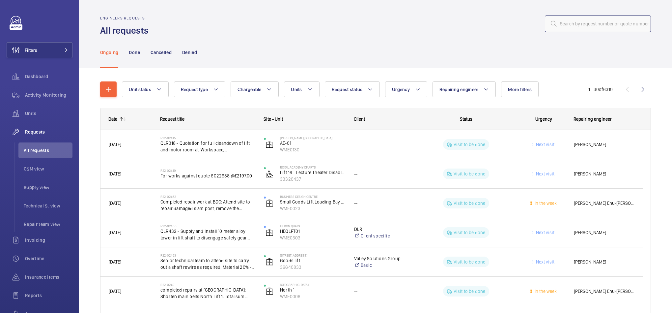
paste input "R25-11406"
type input "R25-11406"
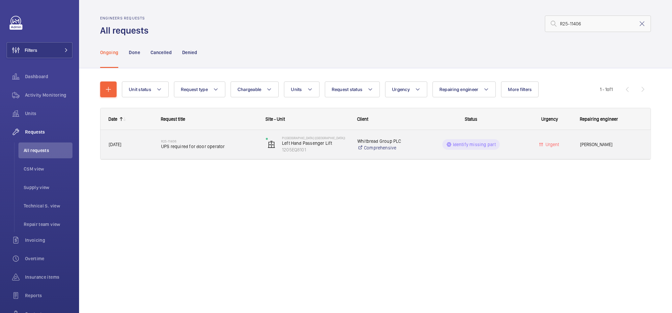
click at [191, 156] on div "R25-11406 UPS required for door operator" at bounding box center [205, 144] width 104 height 30
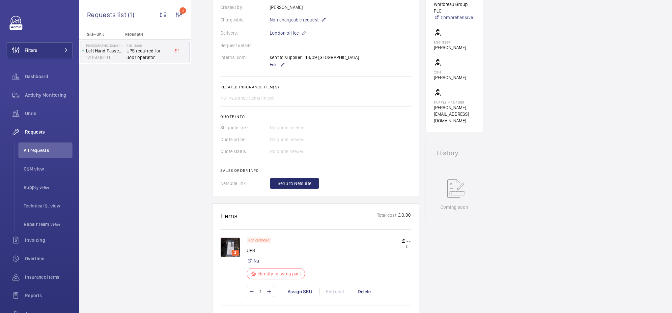
scroll to position [247, 0]
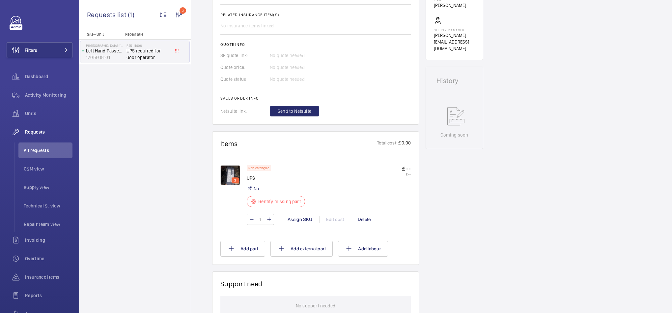
click at [228, 173] on img at bounding box center [230, 175] width 20 height 20
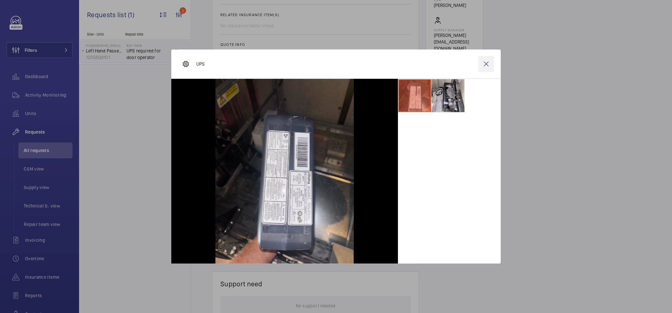
click at [489, 62] on wm-front-icon-button at bounding box center [486, 64] width 16 height 16
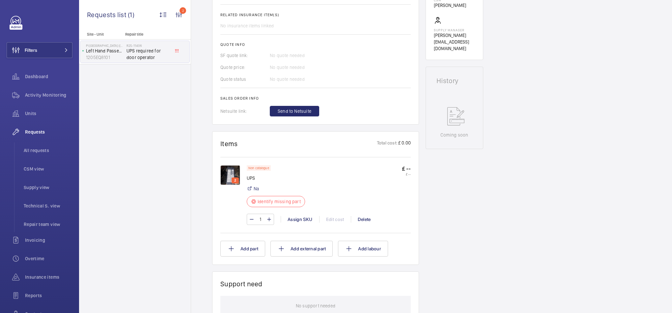
click at [52, 50] on button "Filters" at bounding box center [40, 50] width 66 height 16
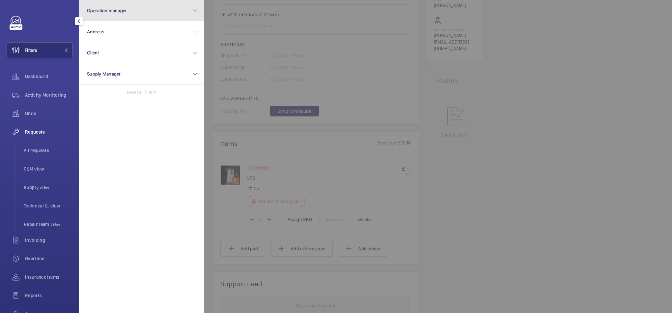
click at [119, 9] on span "Operation manager" at bounding box center [107, 10] width 40 height 5
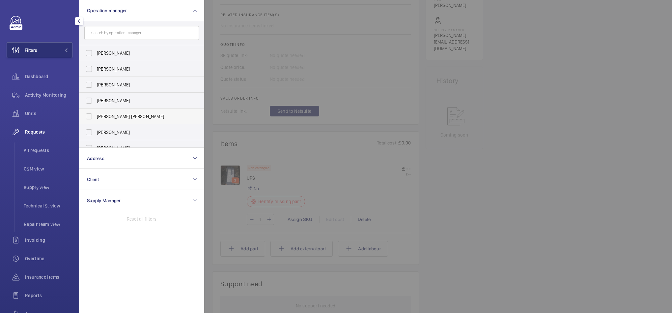
scroll to position [24, 0]
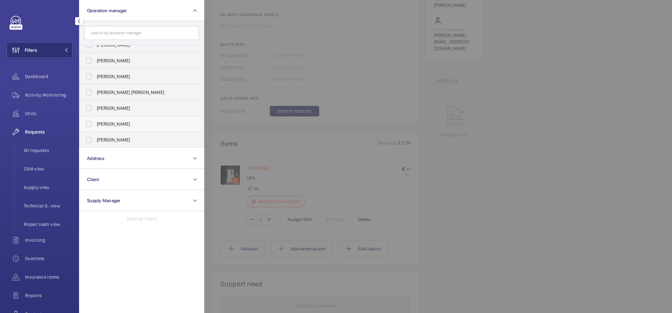
click at [118, 121] on span "[PERSON_NAME]" at bounding box center [142, 124] width 91 height 7
click at [96, 121] on input "[PERSON_NAME]" at bounding box center [88, 123] width 13 height 13
checkbox input "true"
click at [207, 90] on div at bounding box center [540, 156] width 672 height 313
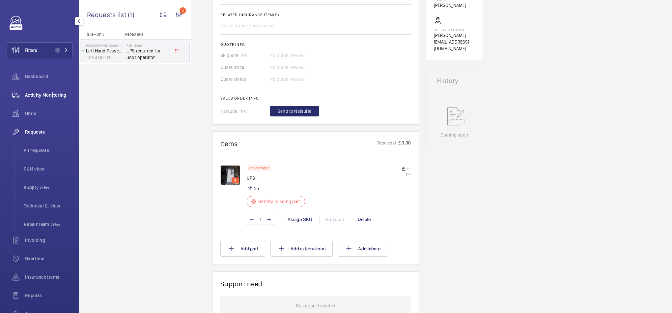
click at [55, 90] on div "Activity Monitoring" at bounding box center [40, 95] width 66 height 16
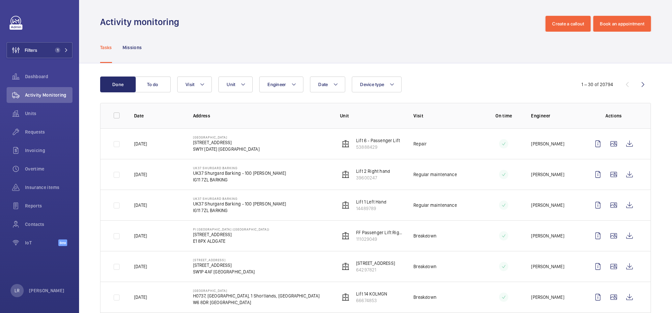
click at [163, 19] on h1 "Activity monitoring" at bounding box center [141, 22] width 83 height 12
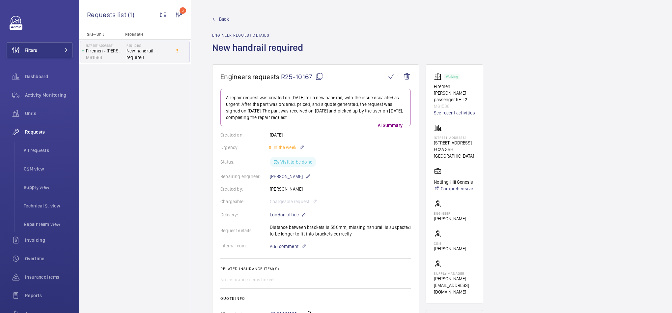
click at [222, 17] on span "Back" at bounding box center [224, 19] width 10 height 7
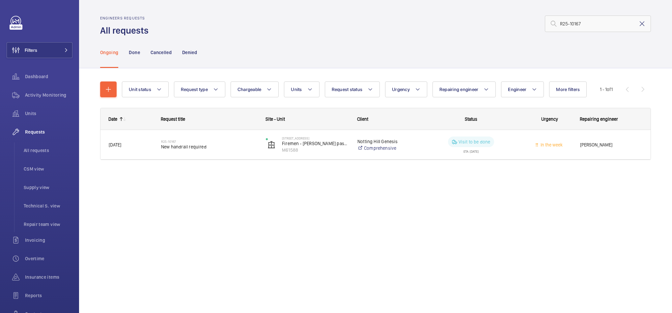
click at [644, 24] on mat-icon at bounding box center [642, 24] width 8 height 8
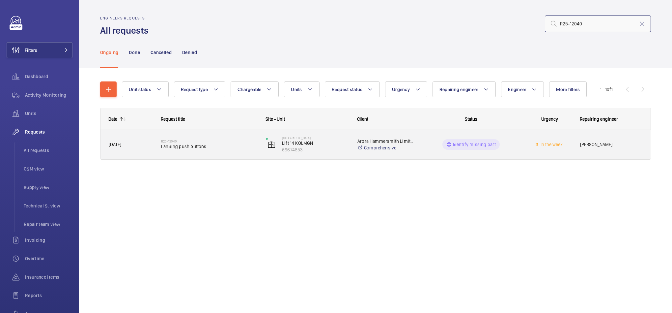
type input "R25-12040"
click at [211, 156] on div "R25-12040 Landing push buttons" at bounding box center [205, 144] width 104 height 30
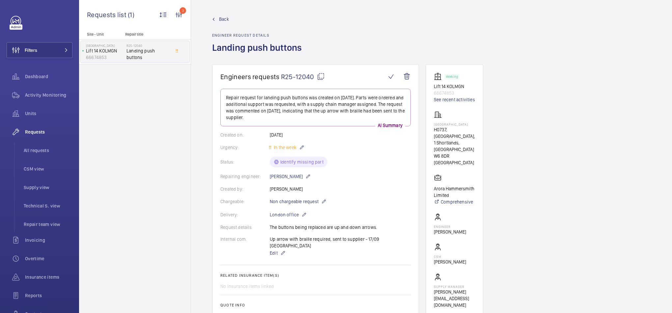
click at [230, 21] on link "Back" at bounding box center [259, 19] width 94 height 7
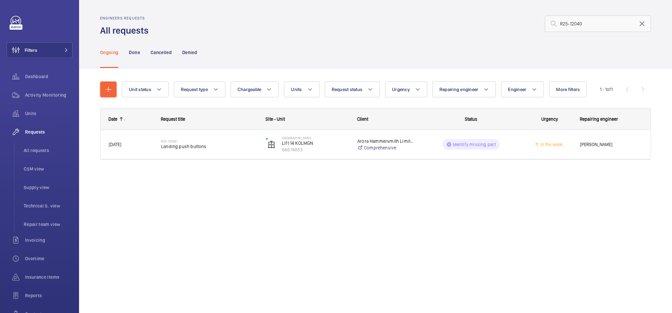
click at [644, 24] on mat-icon at bounding box center [642, 24] width 8 height 8
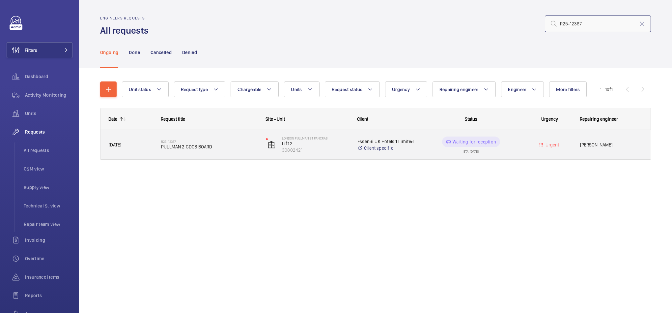
type input "R25-12367"
click at [222, 143] on h2 "R25-12367" at bounding box center [209, 141] width 96 height 4
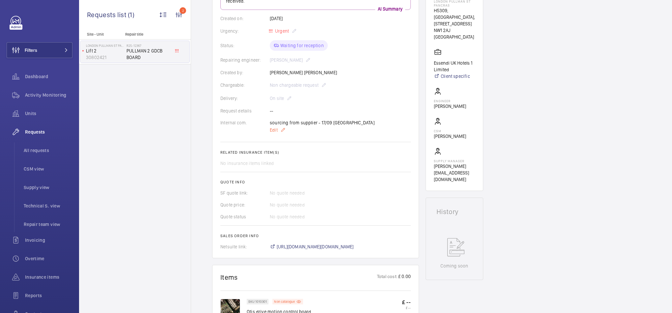
scroll to position [99, 0]
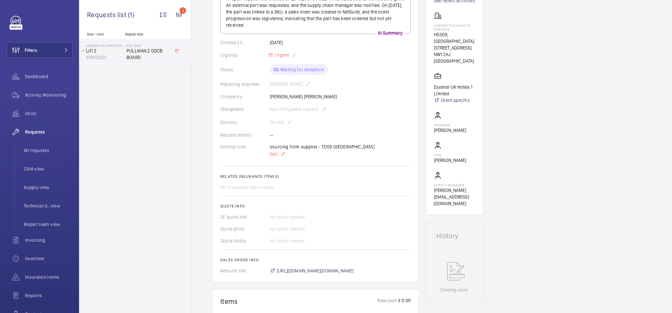
click at [283, 150] on mat-icon at bounding box center [282, 154] width 5 height 8
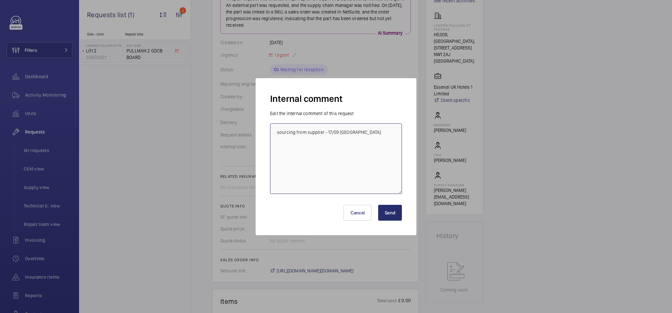
drag, startPoint x: 358, startPoint y: 135, endPoint x: 218, endPoint y: 134, distance: 139.4
click at [218, 134] on div "Internal comment Edit the internal comment of this request sourcing from suppli…" at bounding box center [336, 156] width 672 height 313
type textarea "D"
type textarea "Should be dispatched tonight [DATE]"
click at [400, 213] on button "Send" at bounding box center [390, 213] width 24 height 16
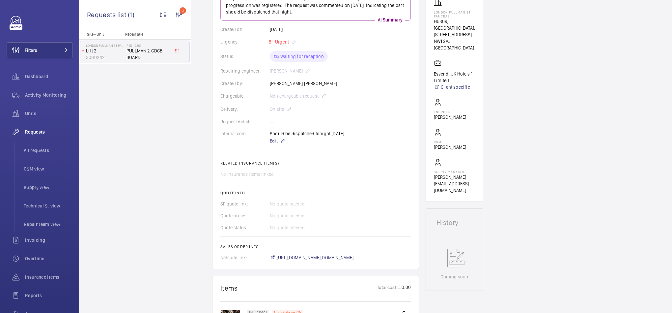
scroll to position [13, 0]
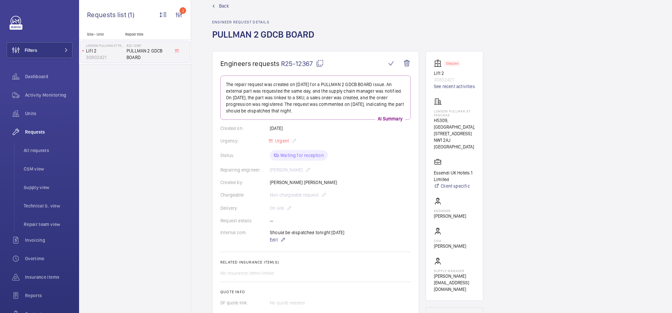
click at [223, 6] on span "Back" at bounding box center [224, 6] width 10 height 7
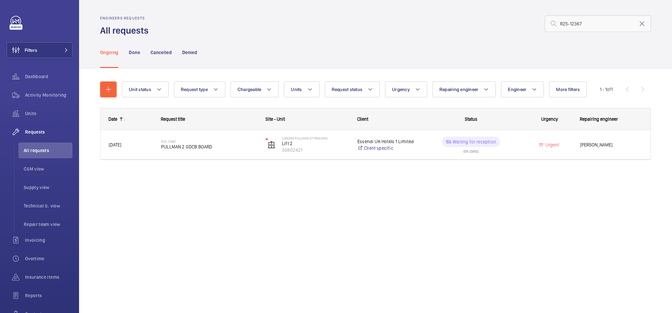
drag, startPoint x: 644, startPoint y: 21, endPoint x: 630, endPoint y: 22, distance: 14.5
click at [644, 21] on mat-icon at bounding box center [642, 24] width 8 height 8
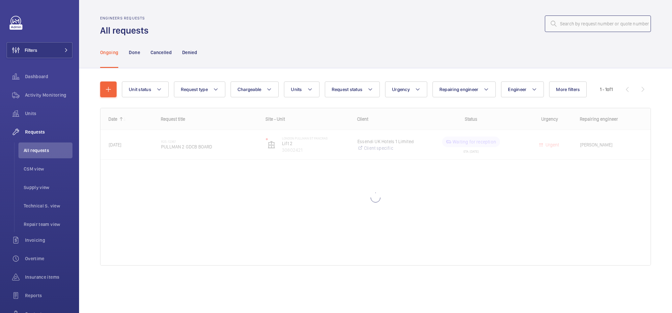
click at [615, 23] on input "text" at bounding box center [598, 23] width 106 height 16
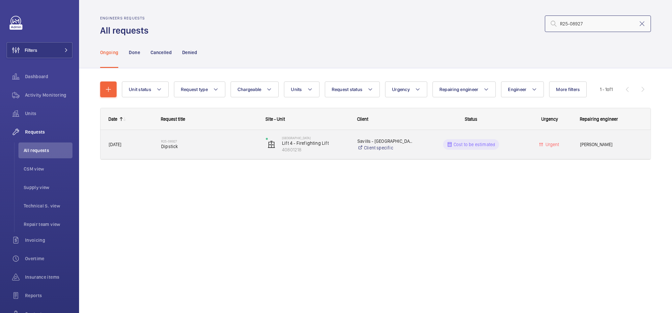
type input "R25-08927"
click at [219, 143] on h2 "R25-08927" at bounding box center [209, 141] width 96 height 4
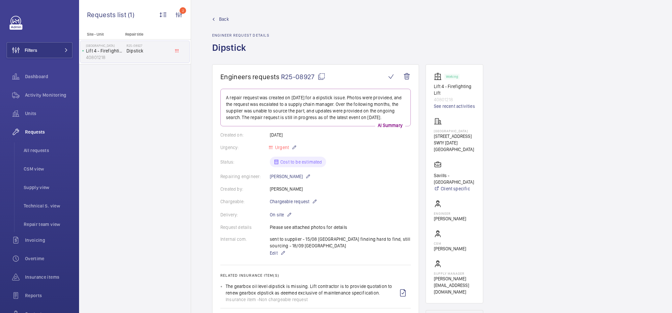
click at [324, 78] on mat-icon at bounding box center [322, 76] width 8 height 8
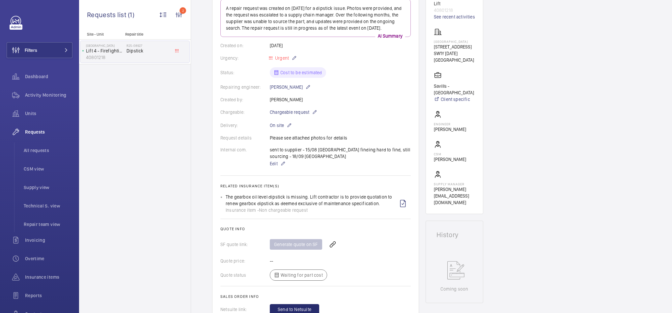
scroll to position [99, 0]
